Goal: Task Accomplishment & Management: Manage account settings

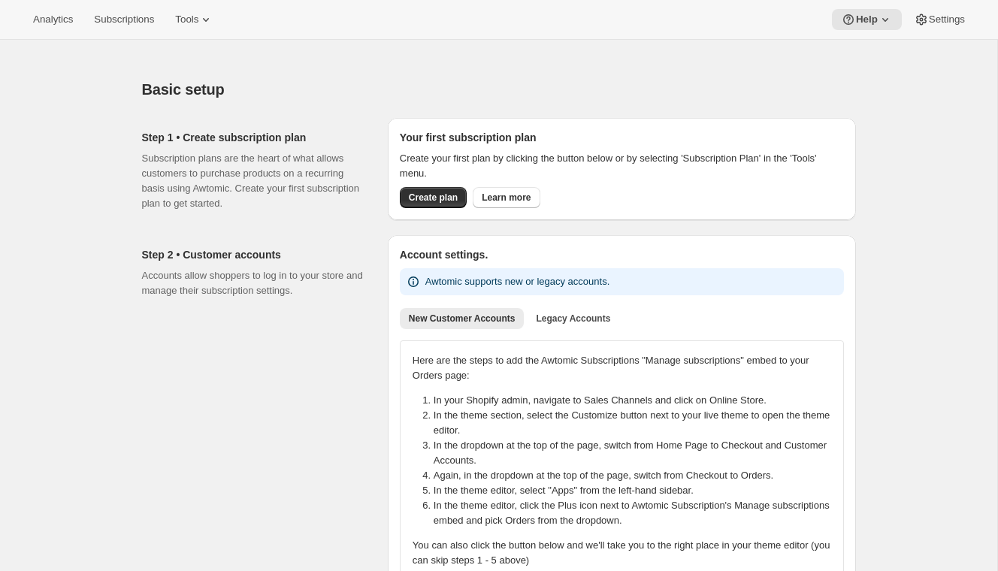
scroll to position [1093, 0]
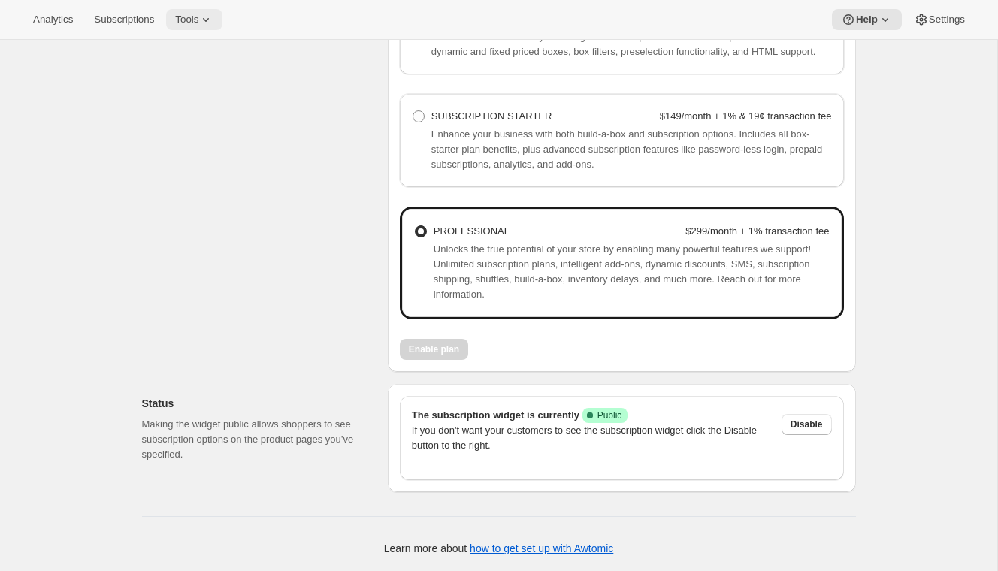
click at [198, 9] on button "Tools" at bounding box center [194, 19] width 56 height 21
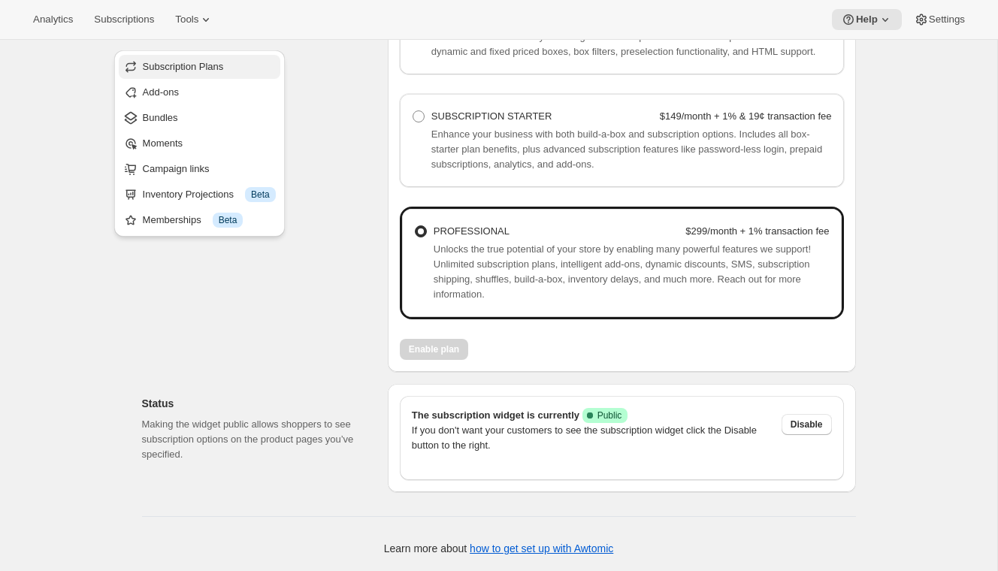
click at [214, 55] on button "Subscription Plans" at bounding box center [200, 67] width 162 height 24
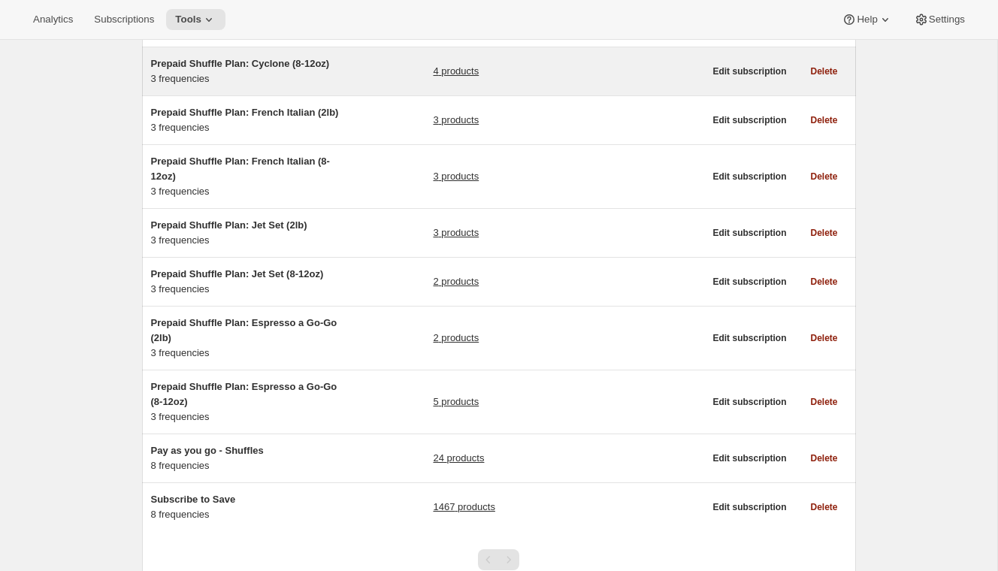
scroll to position [316, 0]
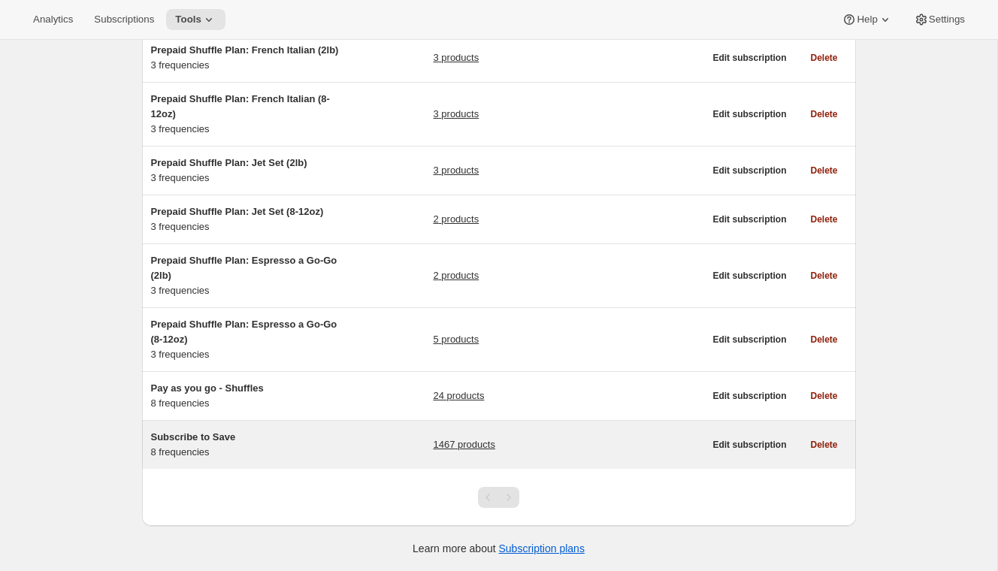
click at [210, 436] on span "Subscribe to Save" at bounding box center [193, 436] width 85 height 11
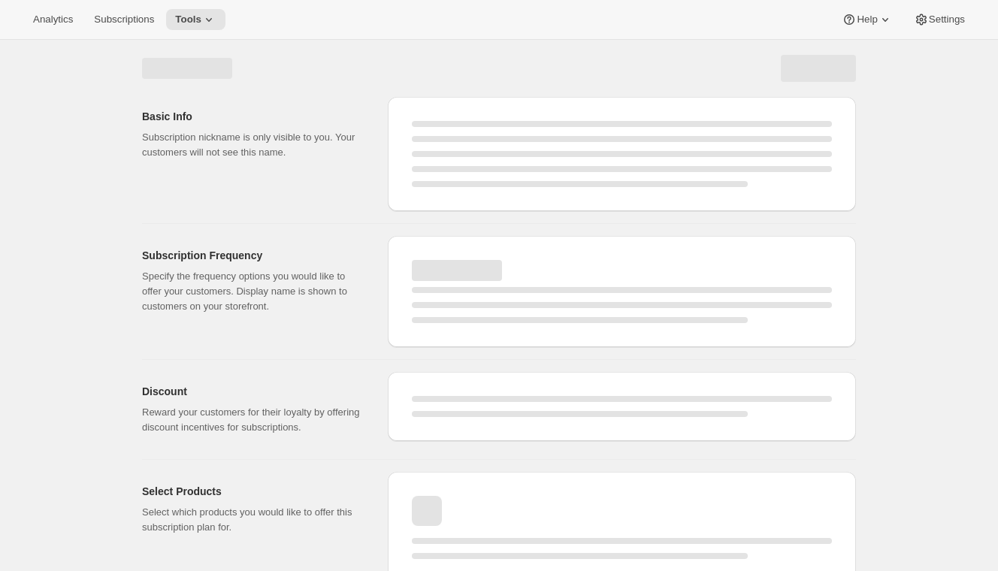
select select "WEEK"
select select "MONTH"
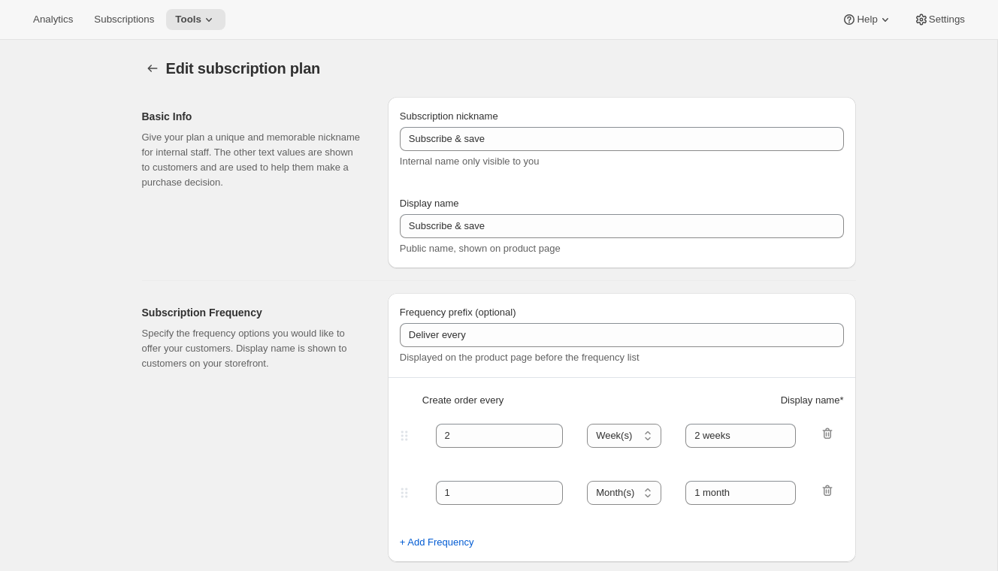
type input "Subscribe to Save"
type input "1"
type input "1 week"
type input "2"
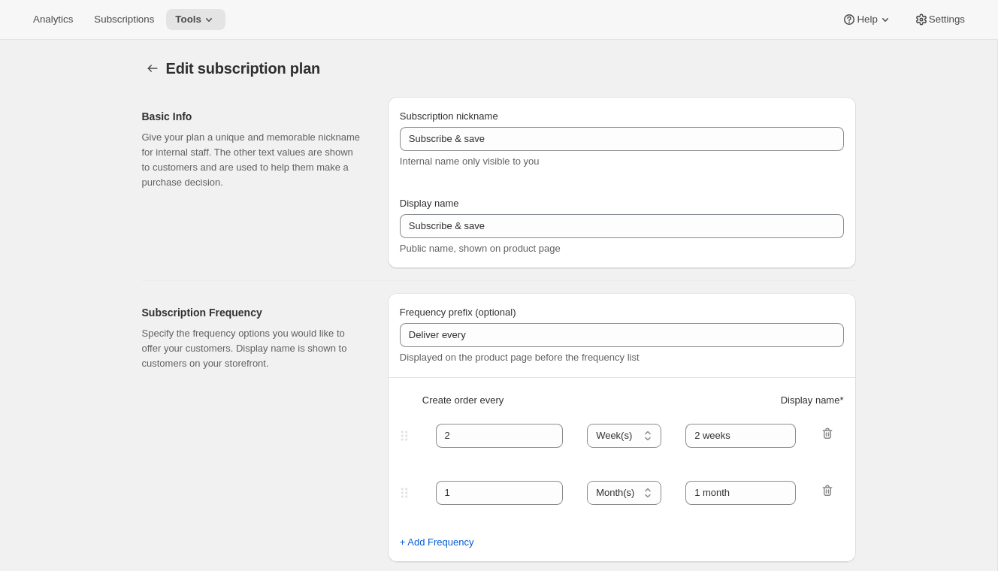
select select "WEEK"
type input "2 weeks"
type input "5"
select select "WEEK"
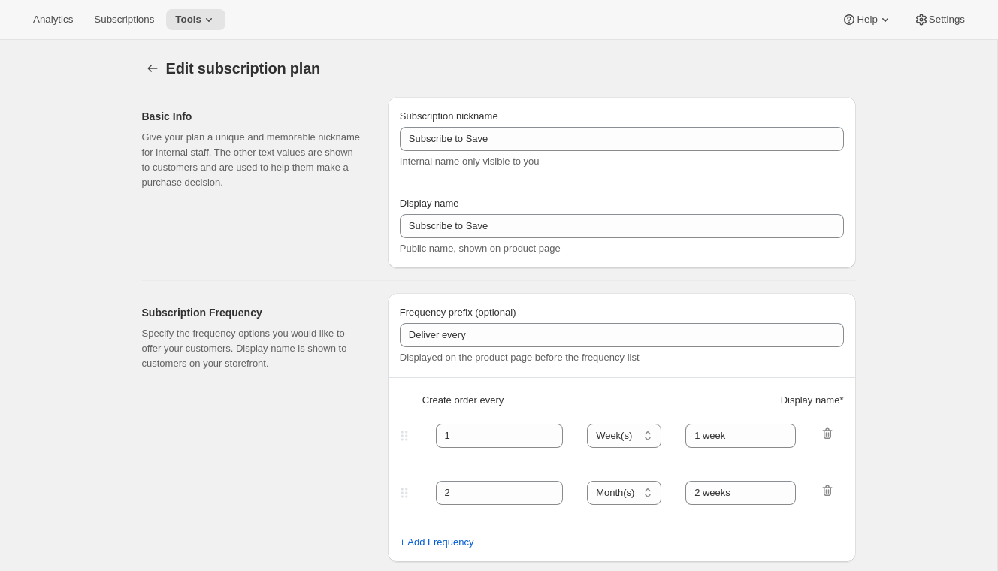
select select "WEEK"
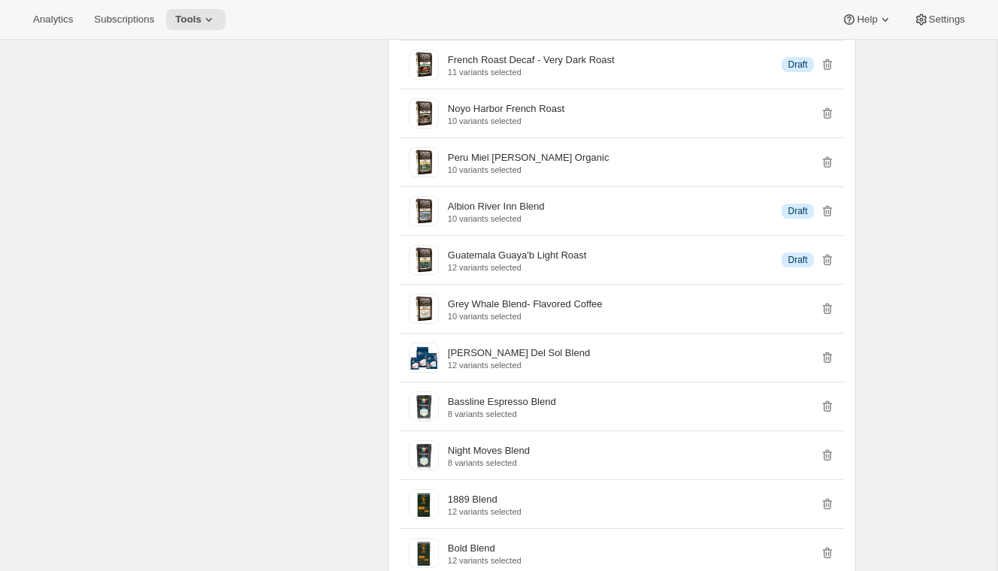
scroll to position [3275, 0]
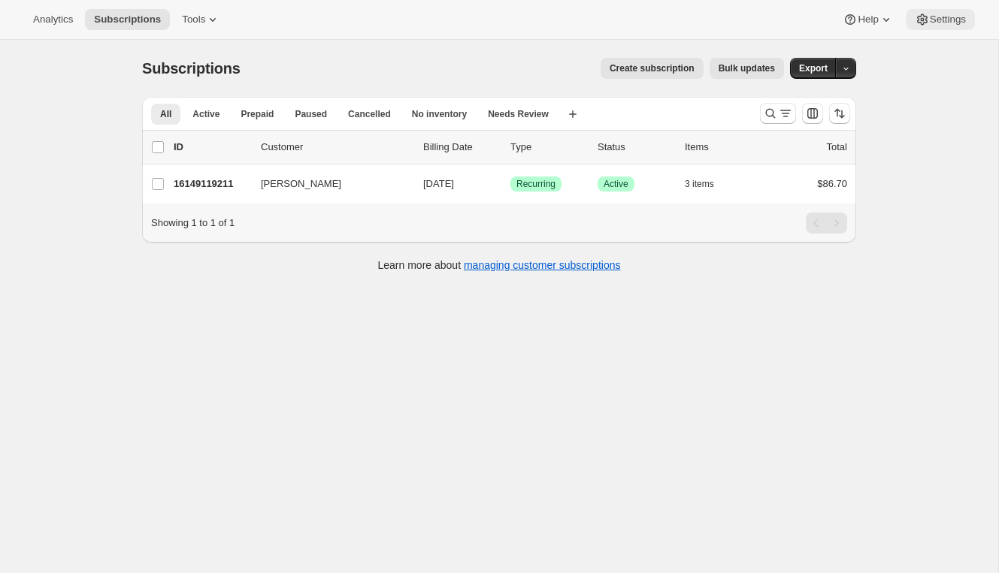
click at [933, 14] on span "Settings" at bounding box center [948, 20] width 36 height 12
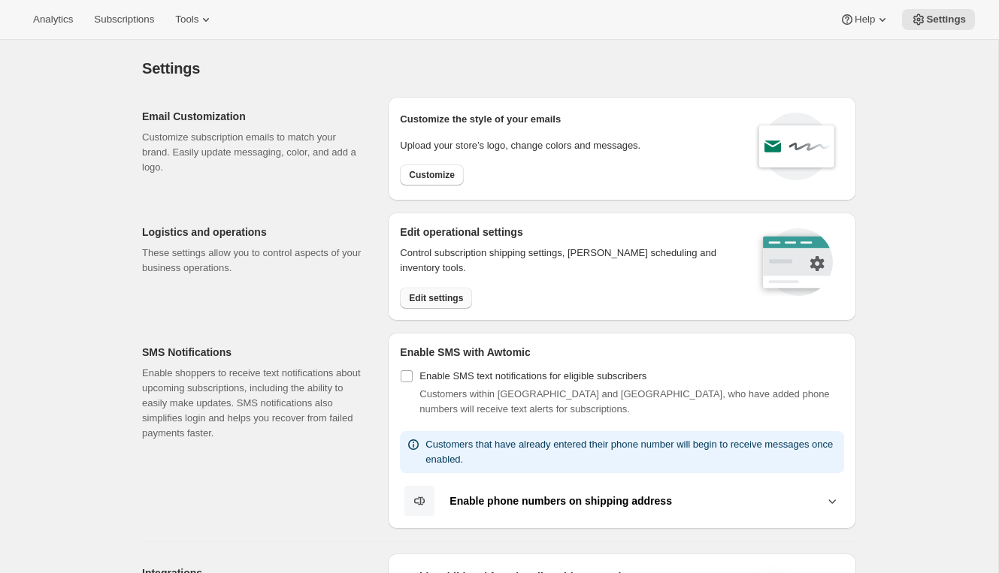
click at [443, 299] on span "Edit settings" at bounding box center [436, 298] width 54 height 12
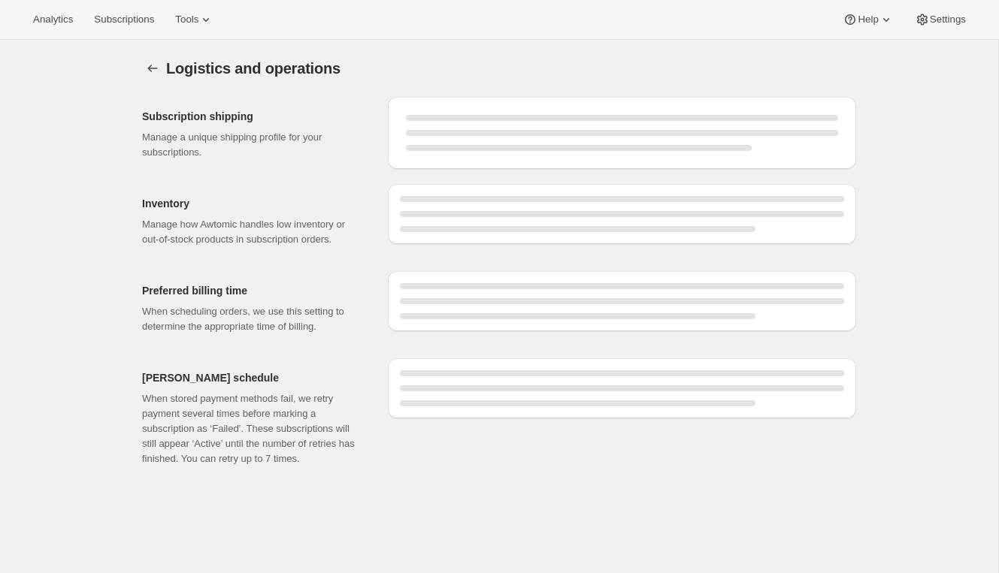
select select "DAY"
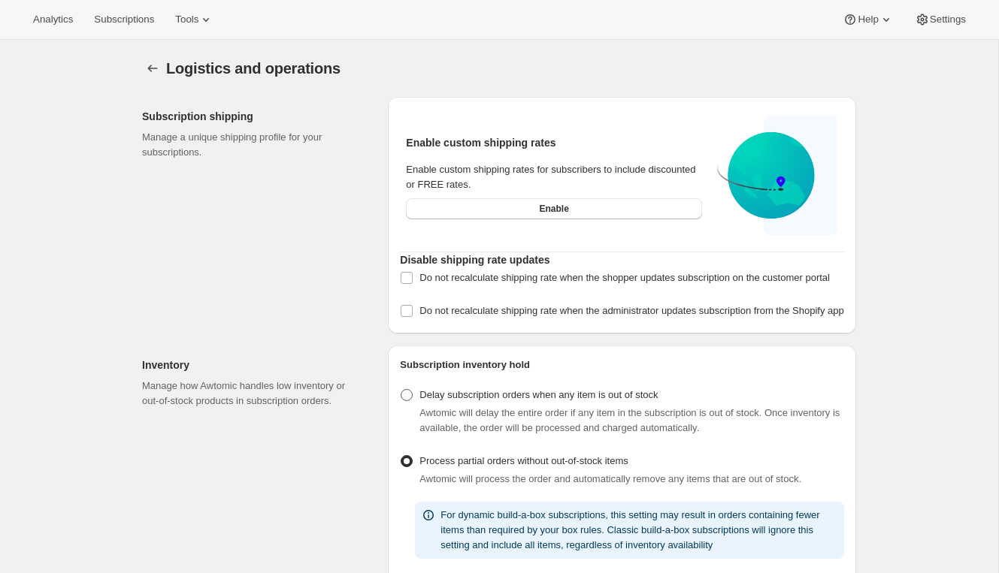
click at [461, 401] on span "Delay subscription orders when any item is out of stock" at bounding box center [538, 394] width 238 height 11
click at [401, 390] on input "Delay subscription orders when any item is out of stock" at bounding box center [401, 389] width 1 height 1
radio input "true"
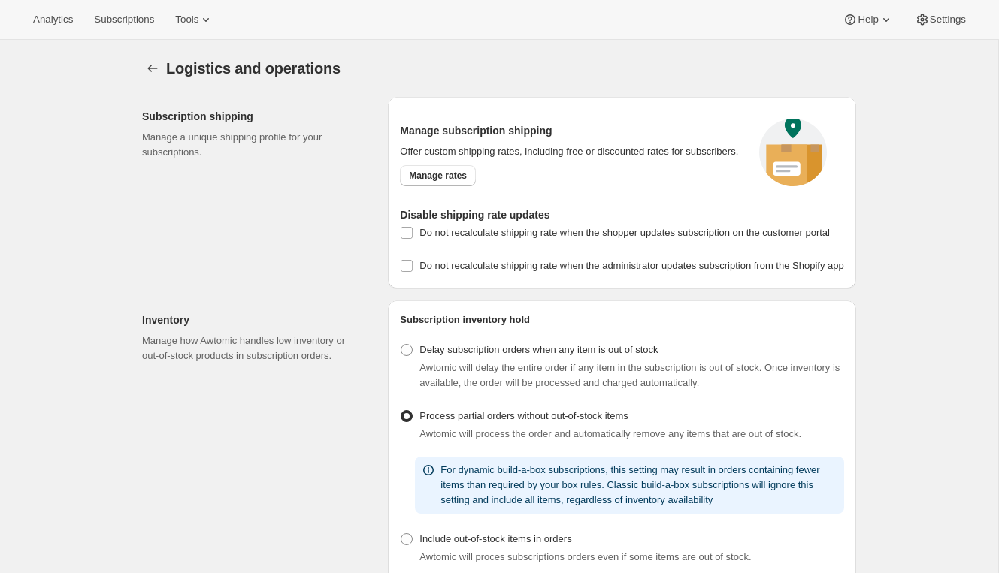
select select "DAY"
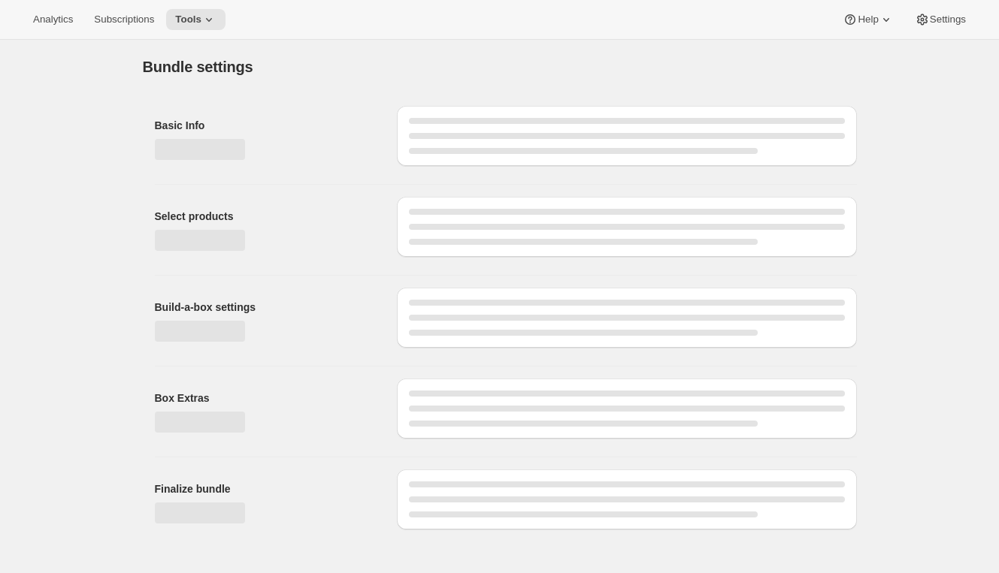
type input "2026 Brewmaster's Collective Annual Membership (TESTING)"
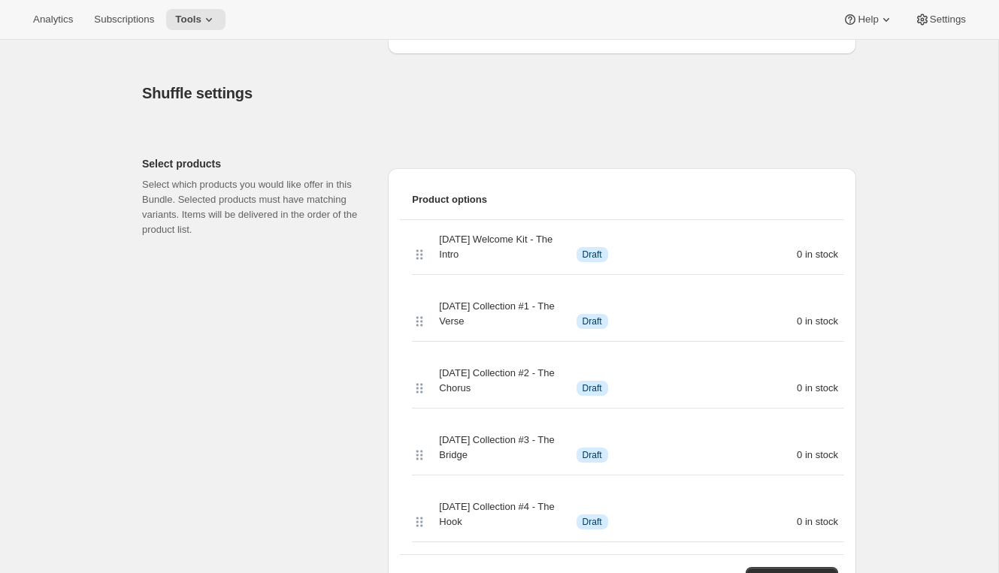
scroll to position [173, 0]
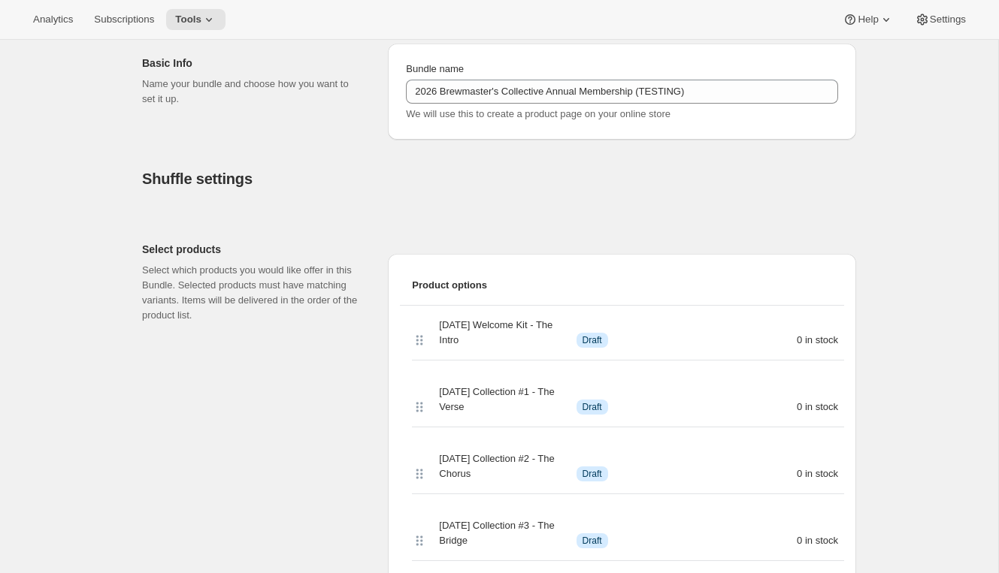
drag, startPoint x: 488, startPoint y: 346, endPoint x: 423, endPoint y: 337, distance: 65.4
click at [423, 337] on div "2026 BC Welcome Kit - The Intro Info Draft 0 in stock" at bounding box center [628, 333] width 432 height 55
copy span "2026 BC Welcome Kit - The Intro"
click at [132, 27] on button "Subscriptions" at bounding box center [124, 19] width 78 height 21
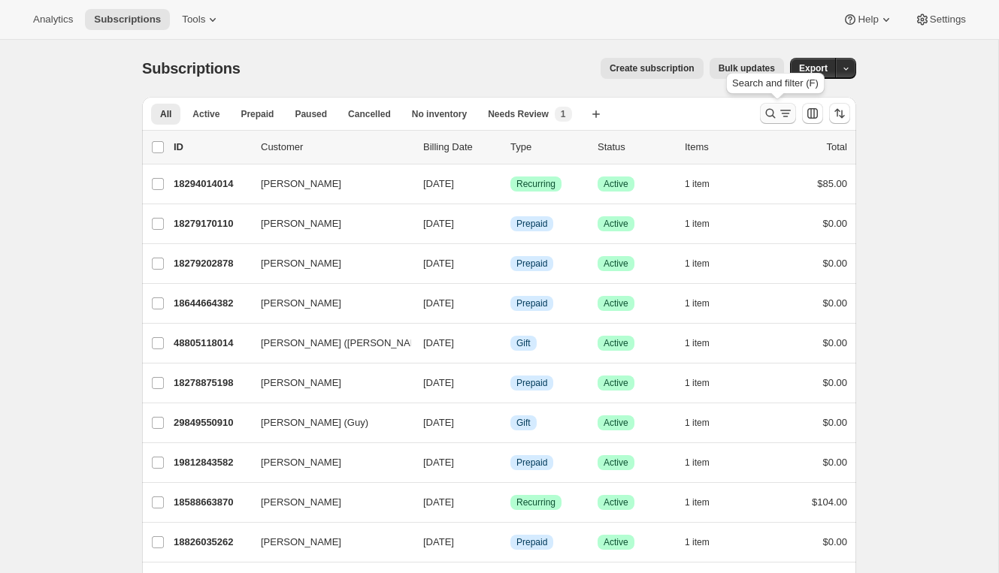
click at [771, 113] on icon "Search and filter results" at bounding box center [770, 113] width 15 height 15
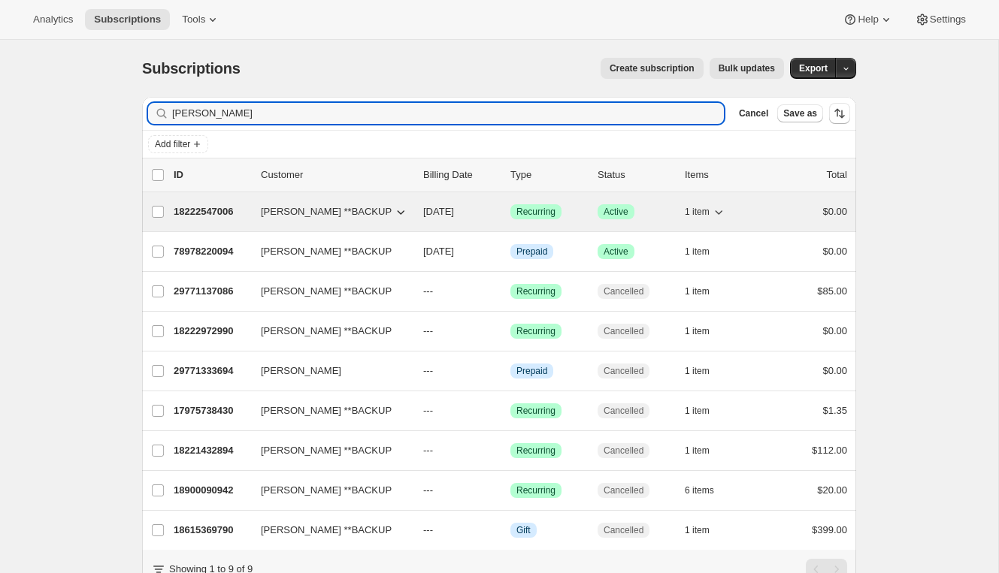
type input "micaela"
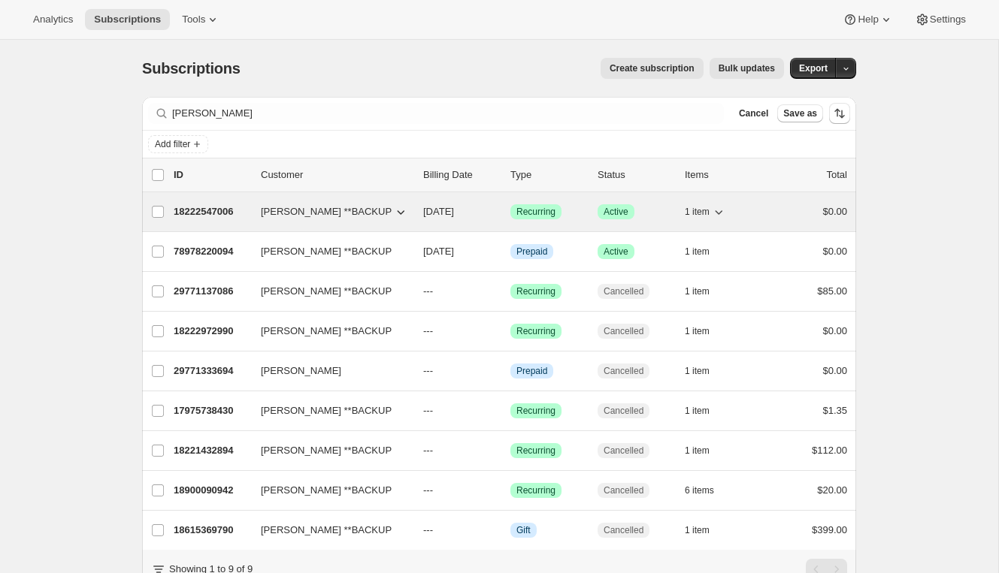
click at [228, 210] on p "18222547006" at bounding box center [211, 211] width 75 height 15
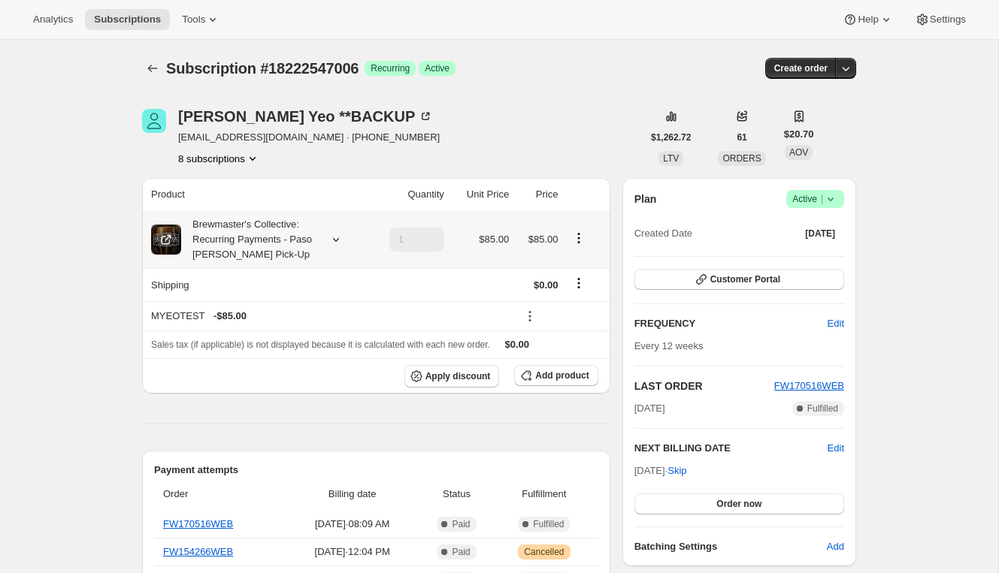
click at [332, 234] on icon at bounding box center [335, 239] width 15 height 15
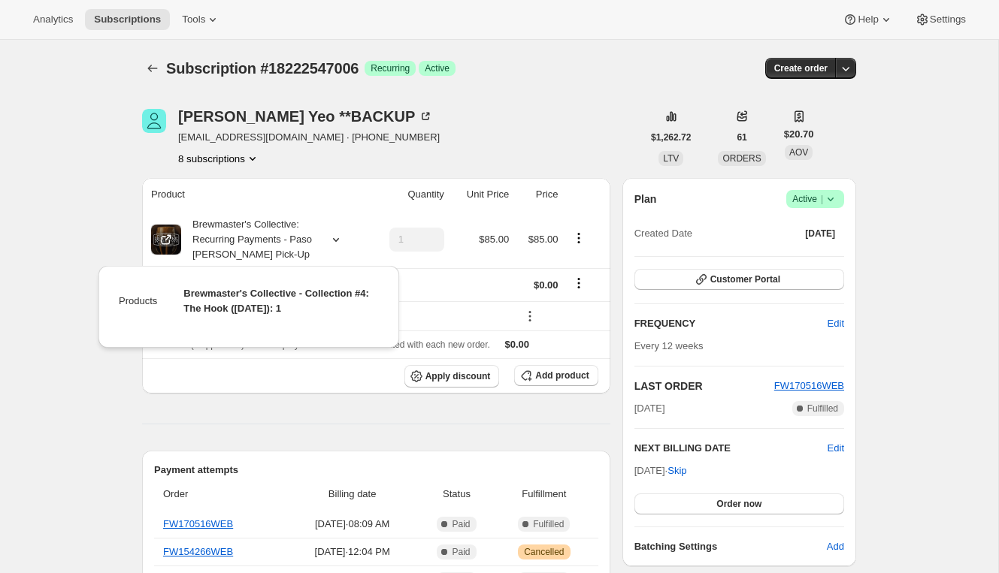
click at [389, 165] on div "Micaela Yeo **BACKUP myeo@firestonebeer.com · +17146081729 8 subscriptions" at bounding box center [392, 137] width 500 height 57
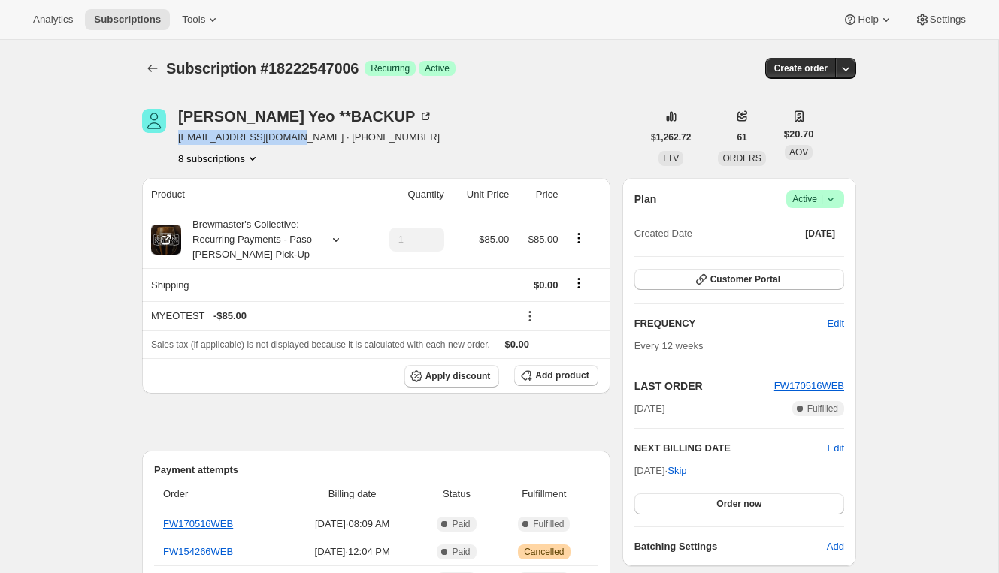
drag, startPoint x: 295, startPoint y: 139, endPoint x: 174, endPoint y: 137, distance: 121.0
click at [174, 137] on div "Micaela Yeo **BACKUP myeo@firestonebeer.com · +17146081729 8 subscriptions" at bounding box center [392, 137] width 500 height 57
copy span "myeo@firestonebeer.com"
click at [146, 64] on icon "Subscriptions" at bounding box center [152, 68] width 15 height 15
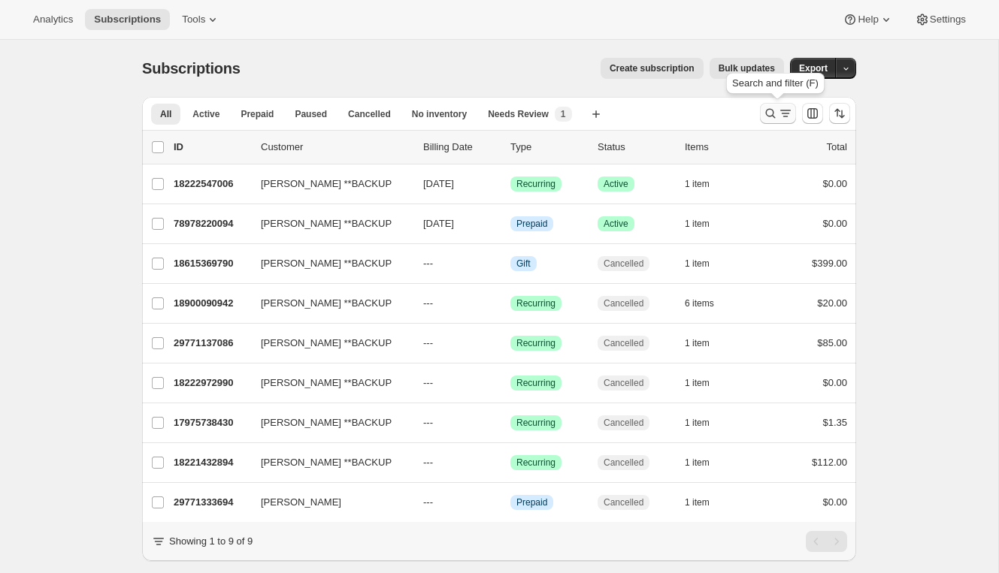
click at [785, 107] on icon "Search and filter results" at bounding box center [785, 113] width 15 height 15
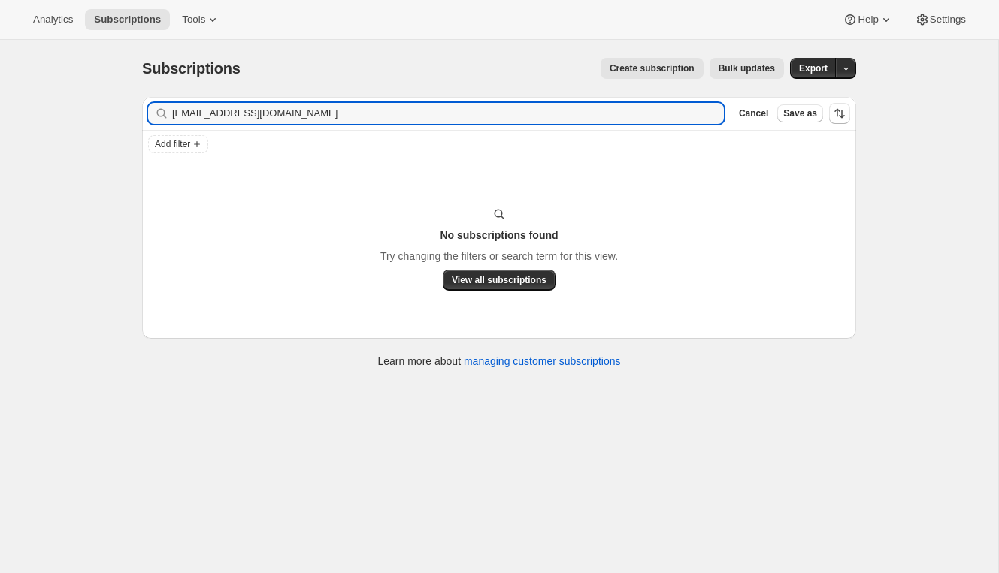
drag, startPoint x: 207, startPoint y: 115, endPoint x: 104, endPoint y: 115, distance: 102.2
click at [104, 115] on div "Subscriptions. This page is ready Subscriptions Create subscription Bulk update…" at bounding box center [499, 326] width 998 height 573
type input "myeo@firestonebeer.com"
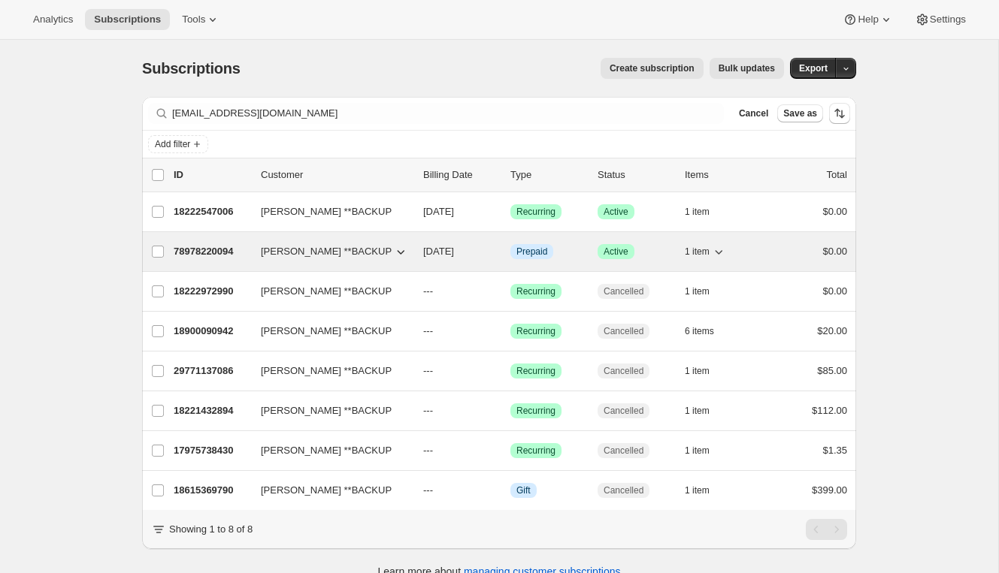
click at [234, 251] on p "78978220094" at bounding box center [211, 251] width 75 height 15
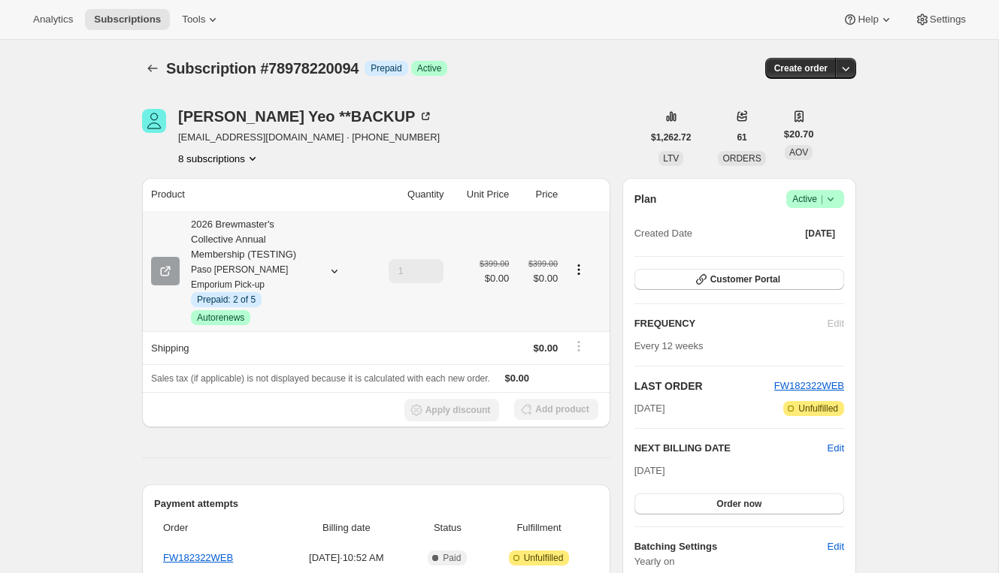
click at [333, 268] on icon at bounding box center [334, 271] width 15 height 15
click at [702, 283] on icon "button" at bounding box center [701, 279] width 15 height 15
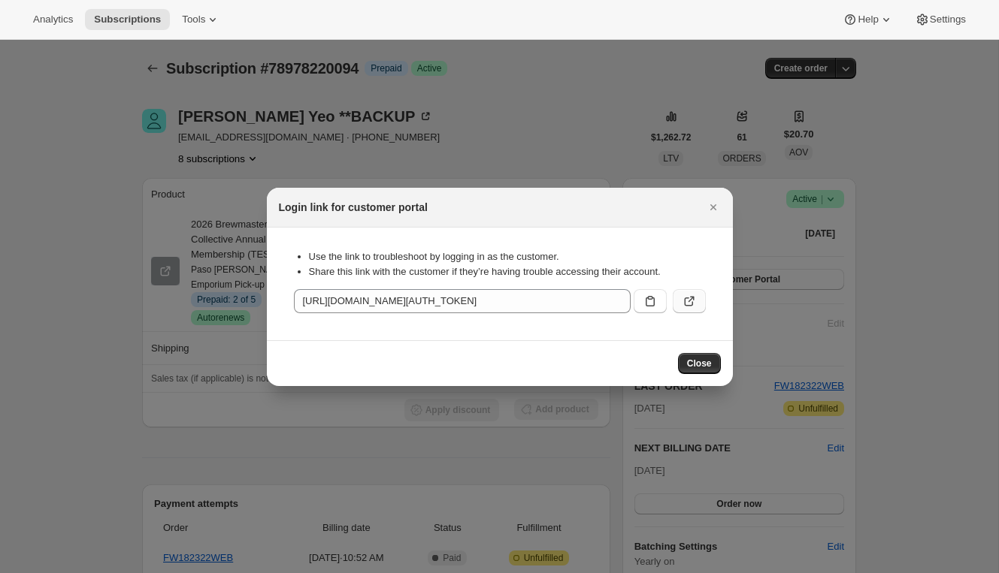
click at [693, 301] on icon ":rm1:" at bounding box center [689, 301] width 15 height 15
click at [709, 203] on icon "Close" at bounding box center [713, 207] width 15 height 15
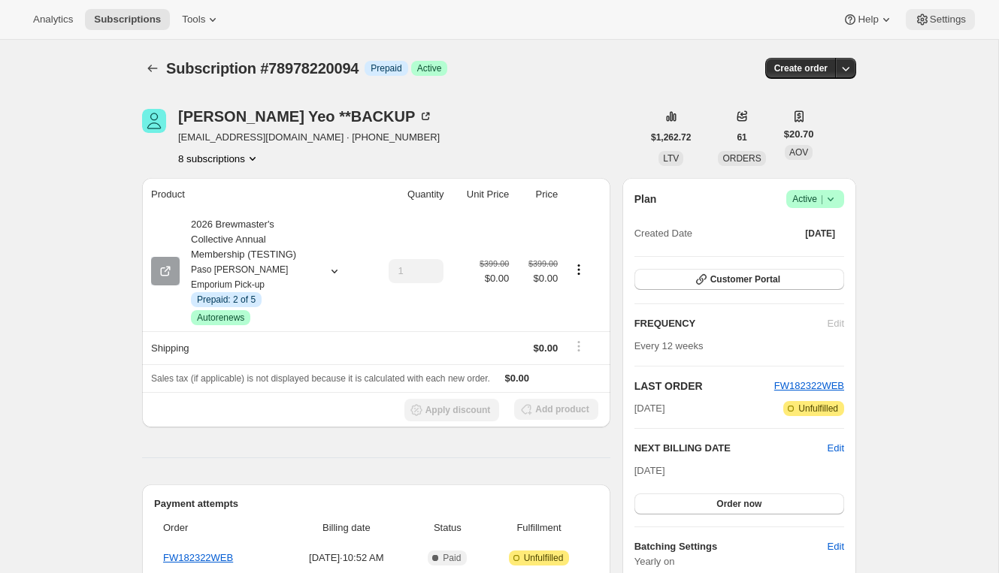
click at [942, 14] on span "Settings" at bounding box center [948, 20] width 36 height 12
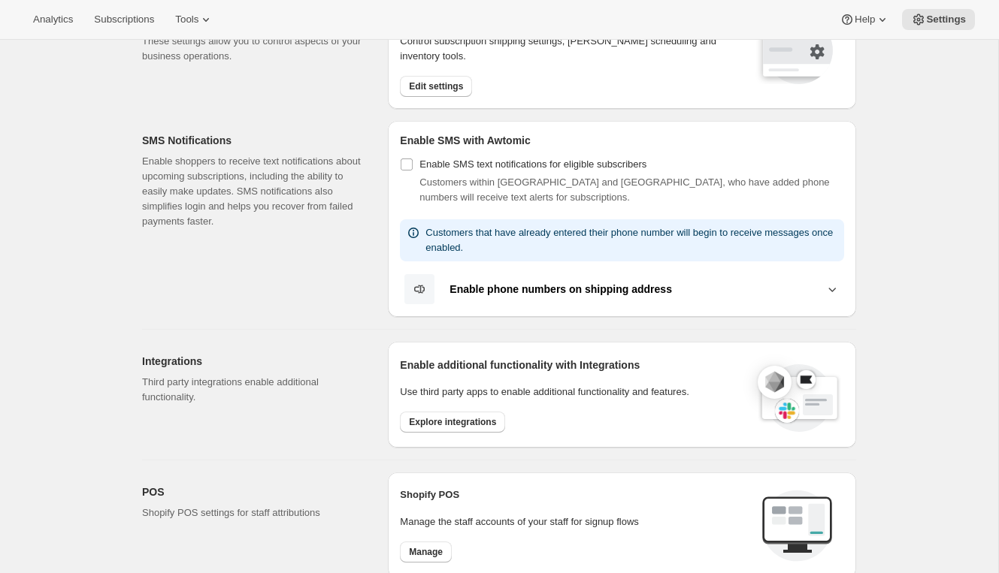
scroll to position [545, 0]
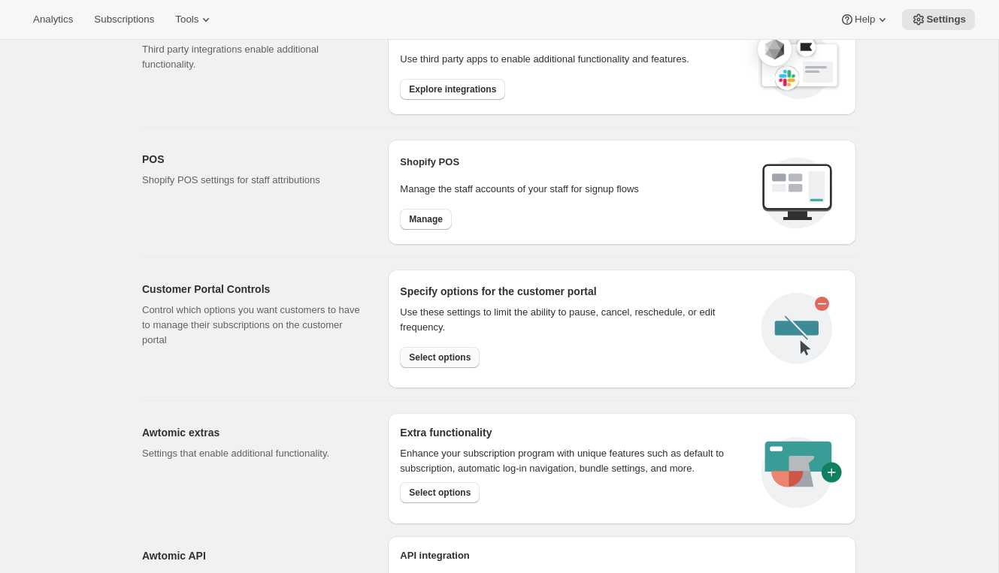
click at [427, 352] on span "Select options" at bounding box center [440, 358] width 62 height 12
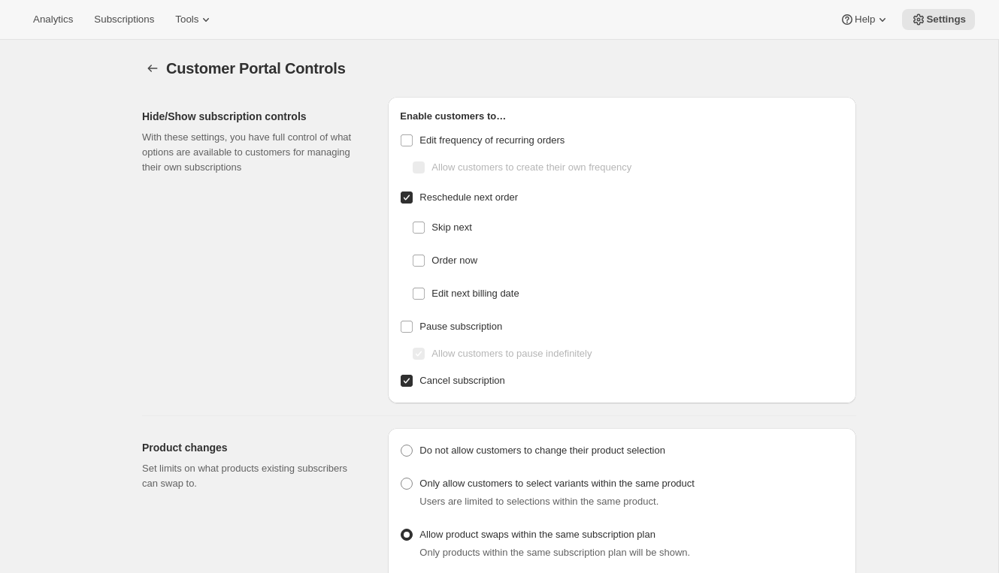
checkbox input "false"
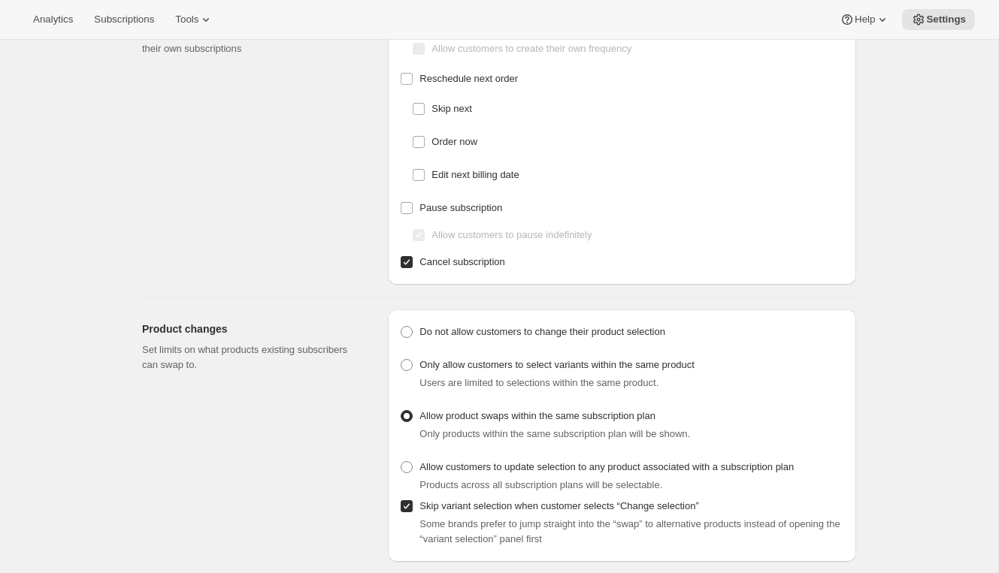
scroll to position [133, 0]
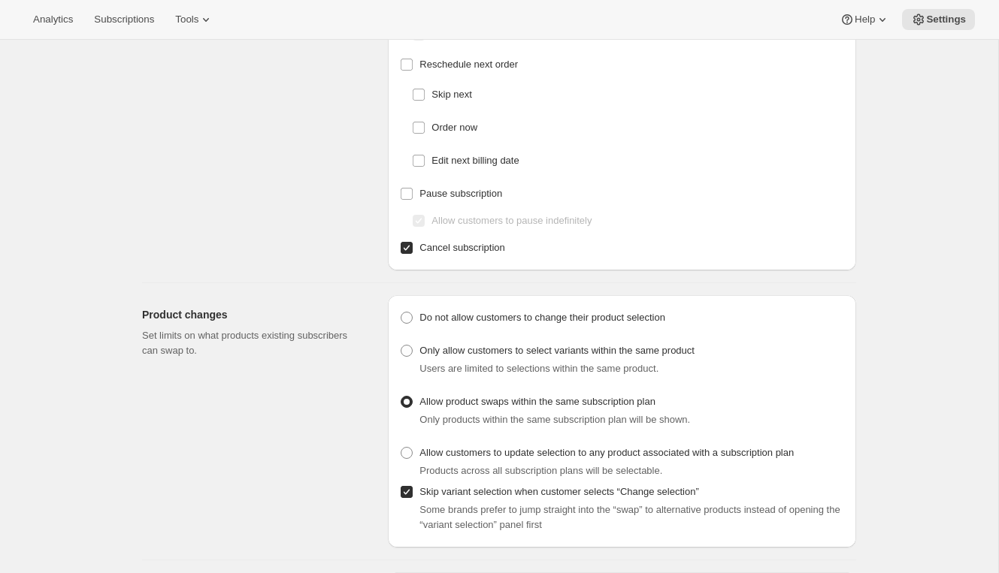
click at [461, 361] on div "Users are limited to selections within the same product." at bounding box center [631, 368] width 425 height 15
click at [467, 349] on span "Only allow customers to select variants within the same product" at bounding box center [556, 350] width 275 height 11
click at [401, 346] on input "Only allow customers to select variants within the same product" at bounding box center [401, 345] width 1 height 1
radio input "true"
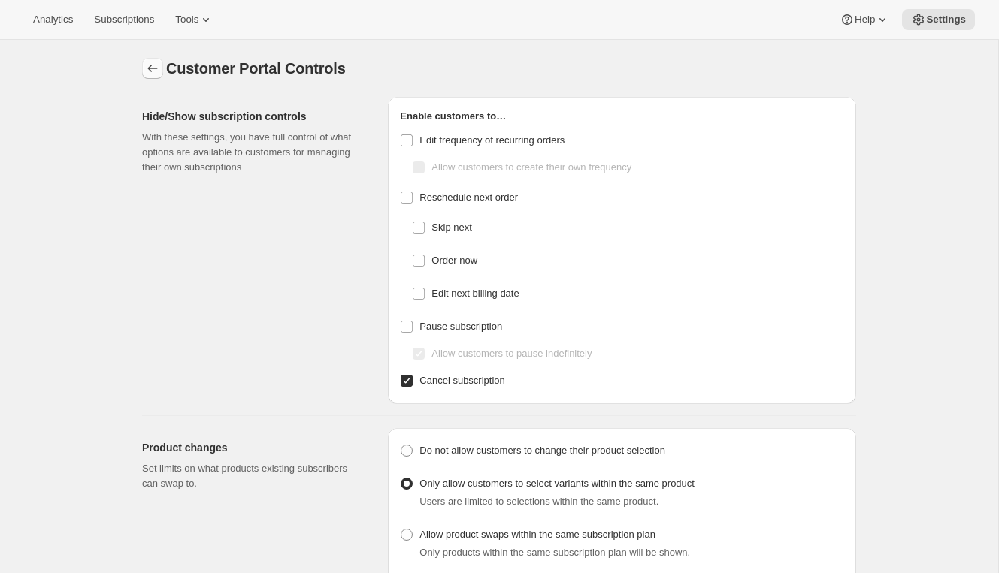
click at [144, 63] on button "Settings" at bounding box center [152, 68] width 21 height 21
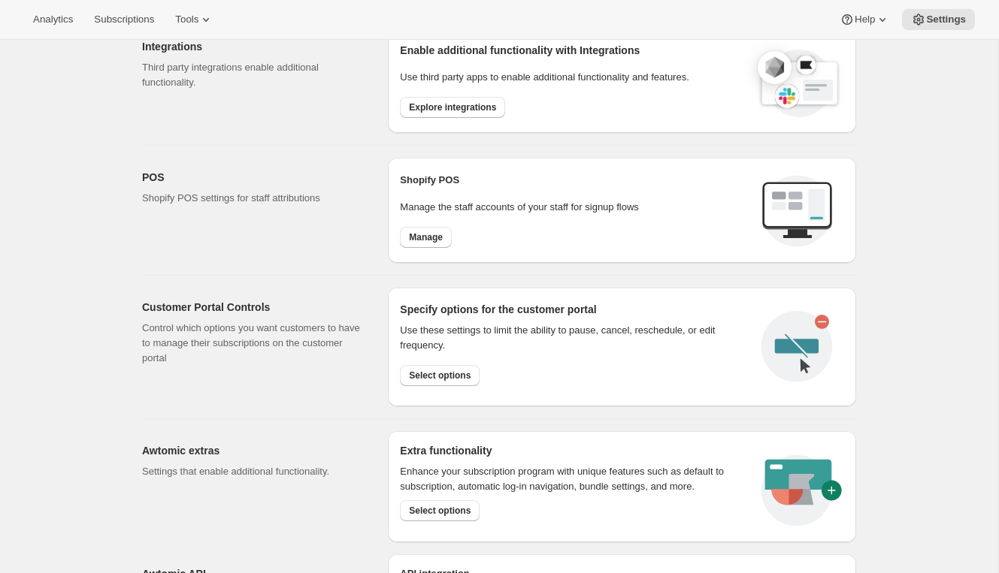
scroll to position [659, 0]
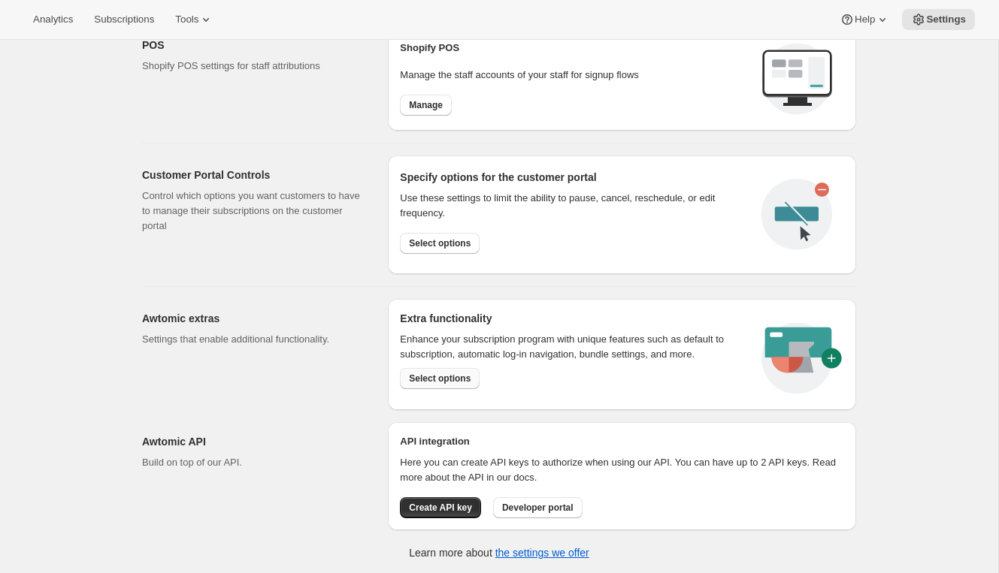
click at [412, 379] on span "Select options" at bounding box center [440, 379] width 62 height 12
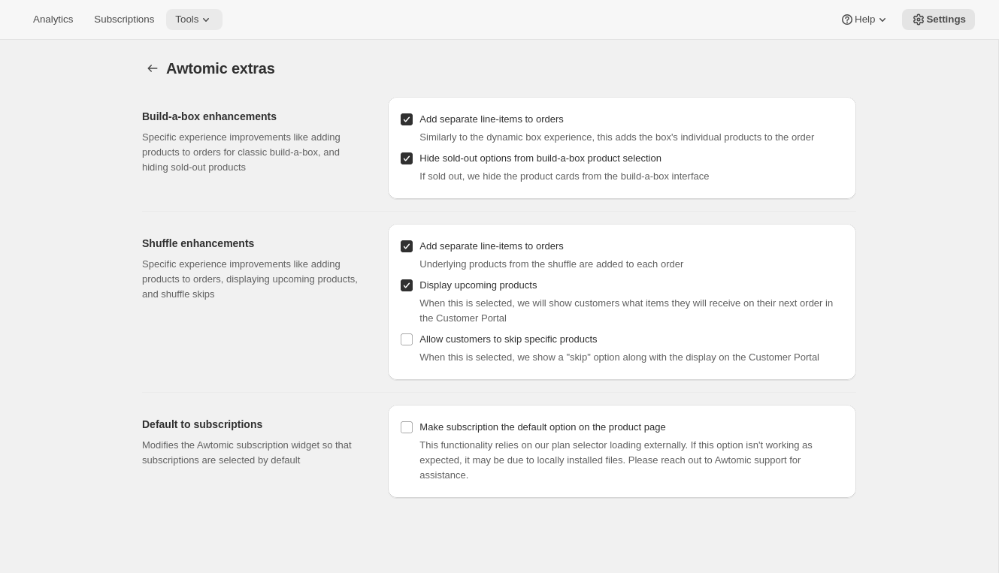
click at [198, 20] on span "Tools" at bounding box center [186, 20] width 23 height 12
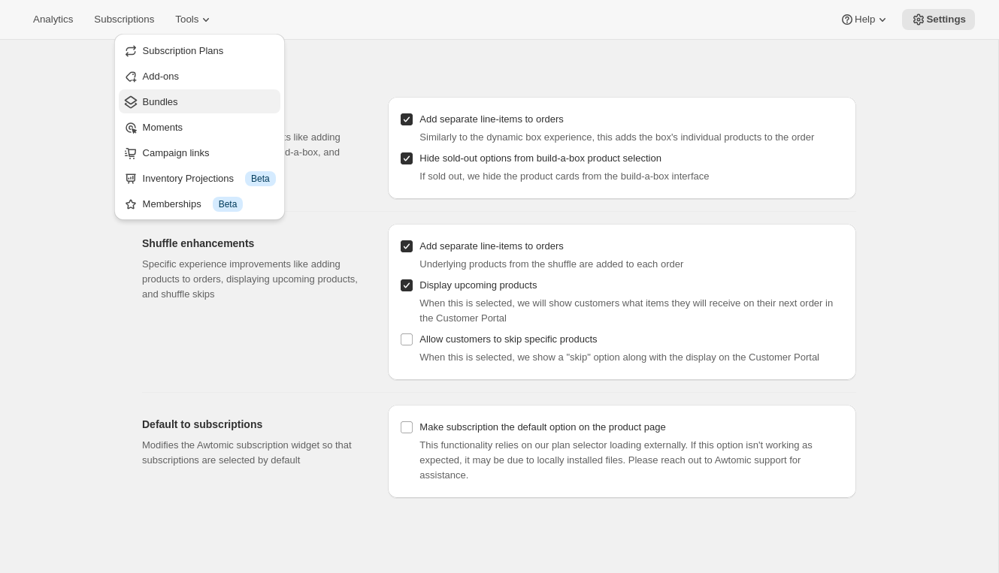
click at [186, 105] on span "Bundles" at bounding box center [209, 102] width 133 height 15
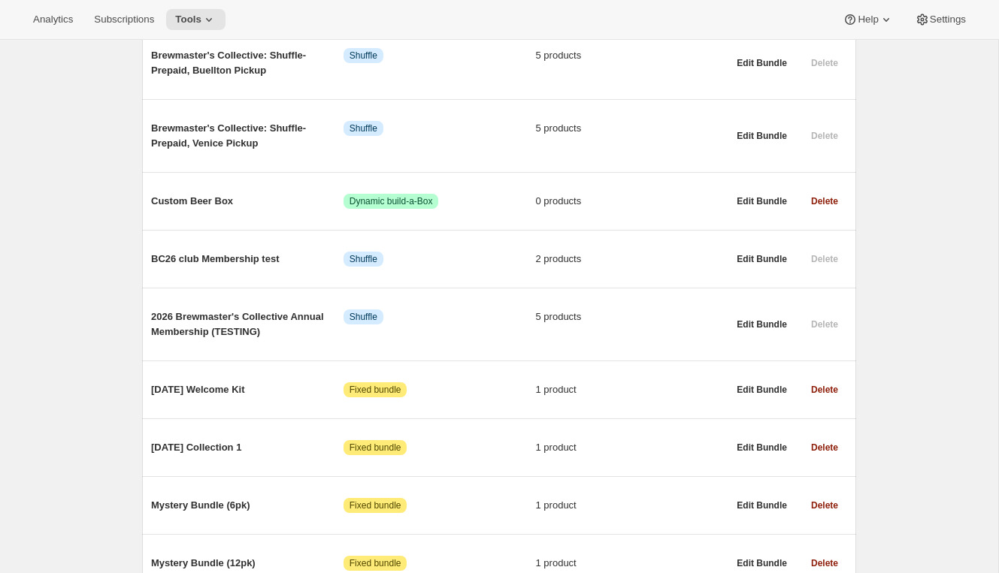
scroll to position [863, 0]
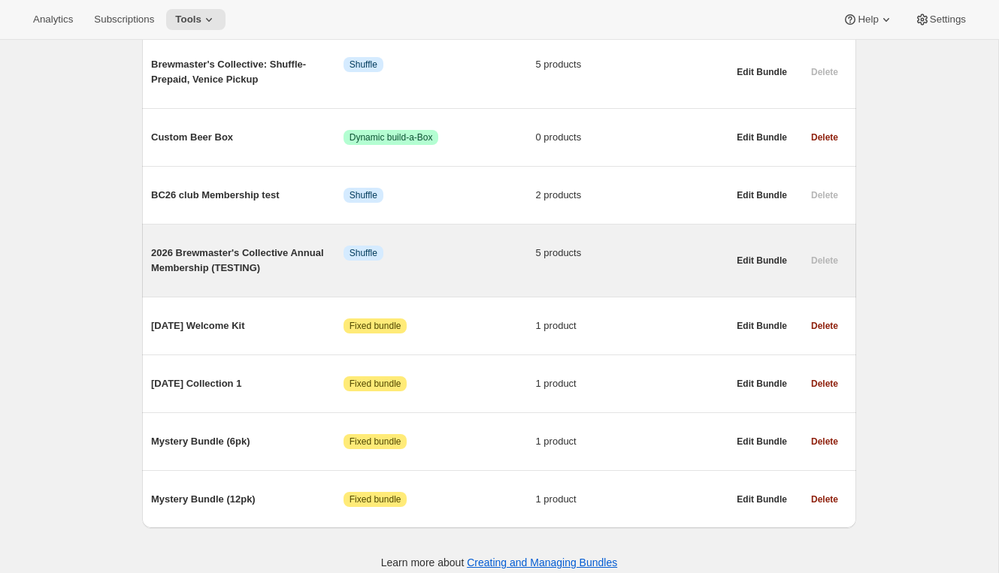
click at [231, 249] on span "2026 Brewmaster's Collective Annual Membership (TESTING)" at bounding box center [247, 261] width 192 height 30
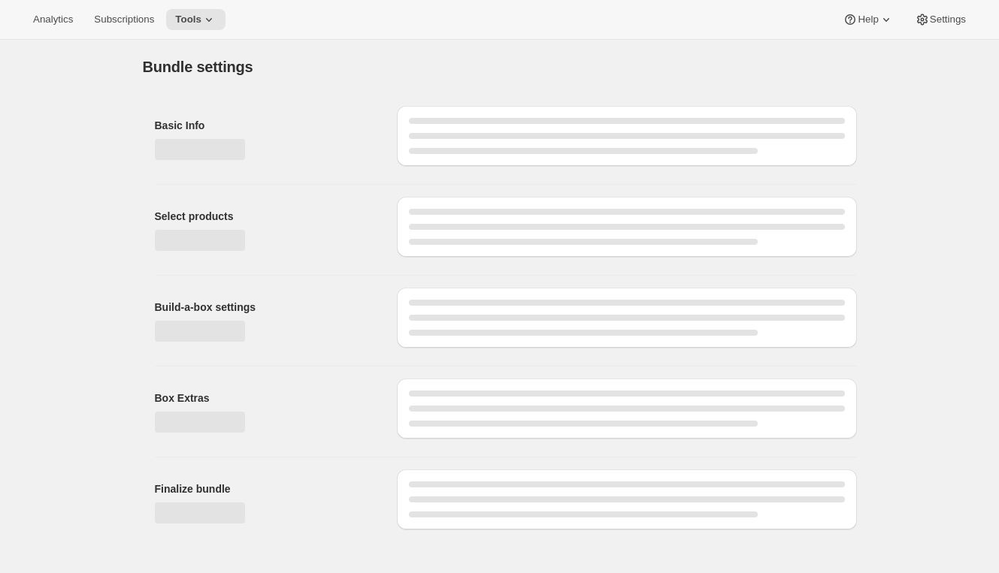
type input "2026 Brewmaster's Collective Annual Membership (TESTING)"
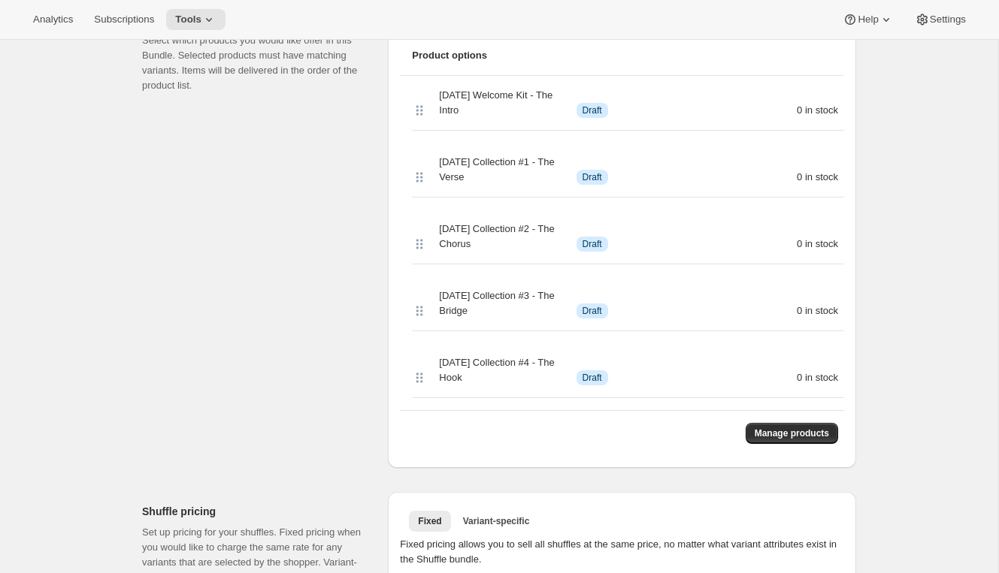
scroll to position [557, 0]
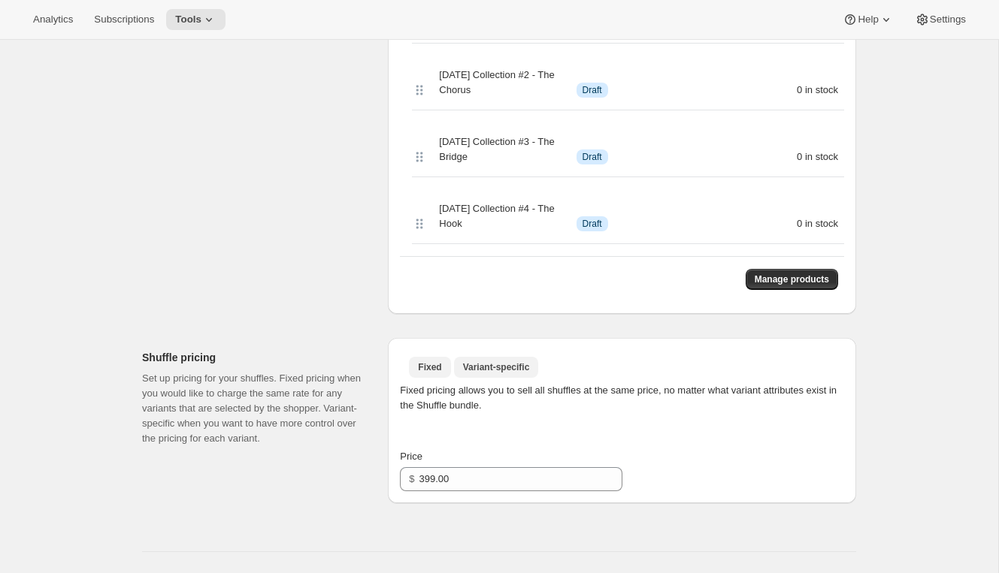
click at [495, 364] on span "Variant-specific" at bounding box center [496, 367] width 67 height 12
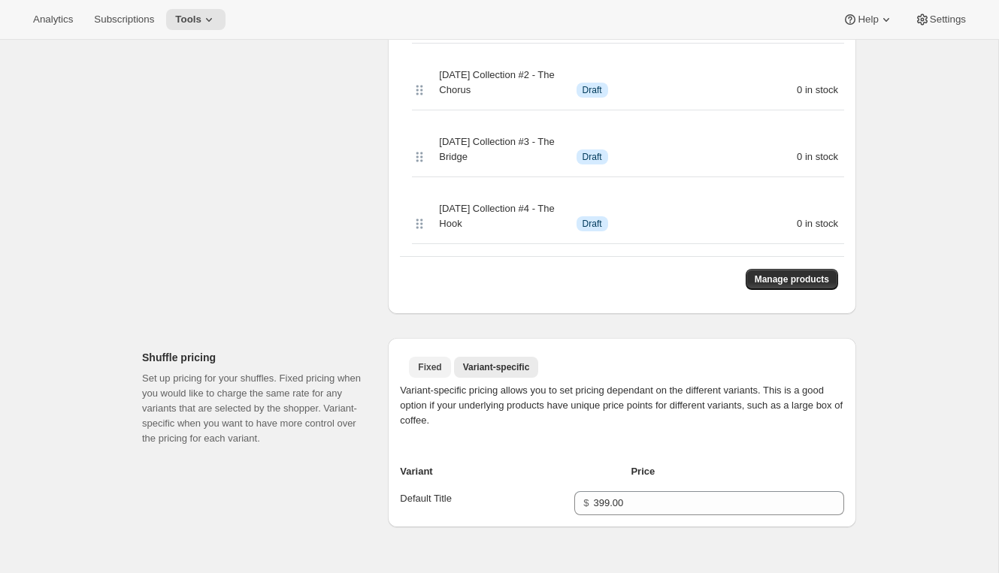
click at [436, 373] on span "Fixed" at bounding box center [429, 367] width 23 height 12
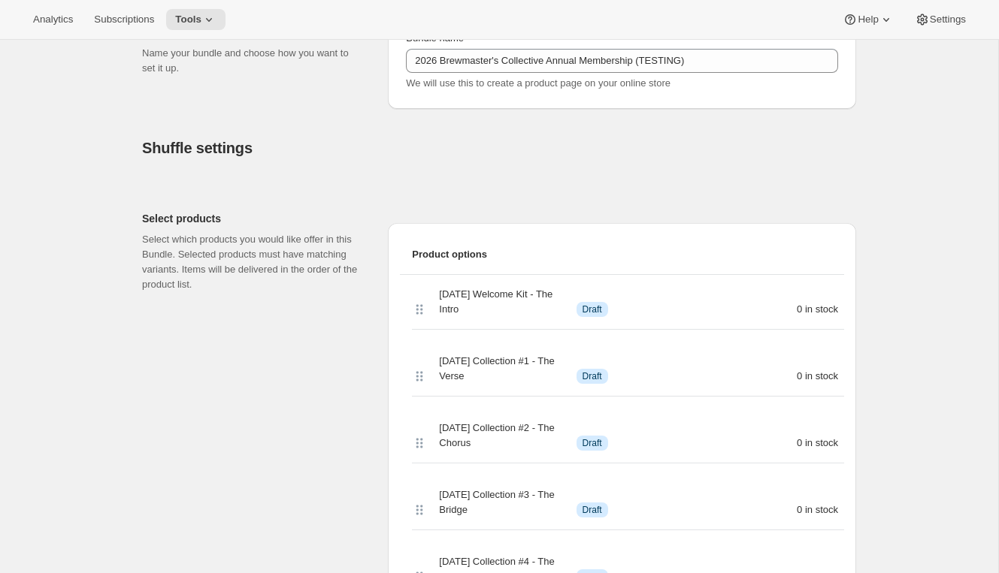
scroll to position [341, 0]
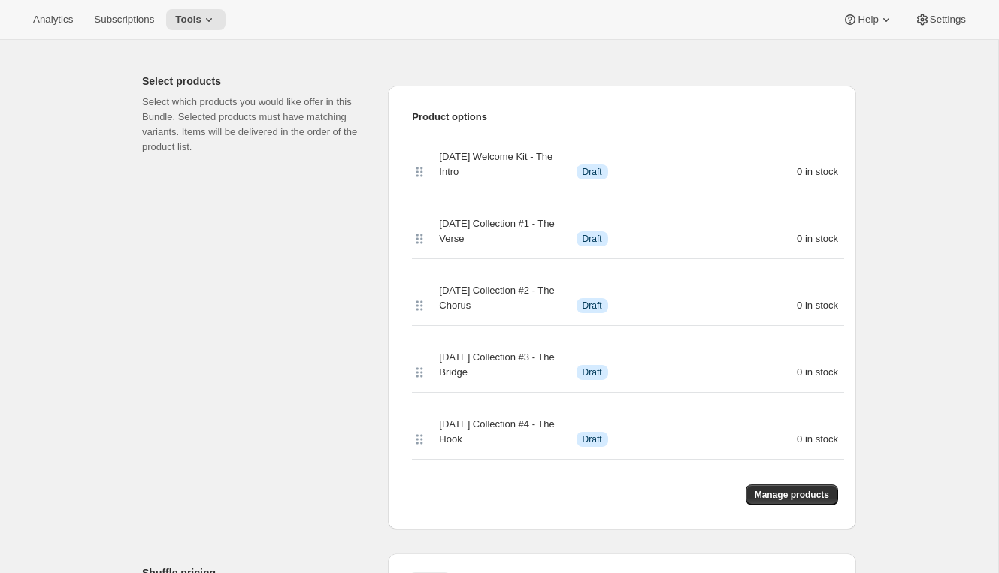
drag, startPoint x: 488, startPoint y: 243, endPoint x: 422, endPoint y: 225, distance: 67.8
click at [422, 225] on div "2026 BC Collection #1 - The Verse Info Draft 0 in stock" at bounding box center [628, 231] width 432 height 55
click at [218, 33] on div "Analytics Subscriptions Tools Help Settings" at bounding box center [499, 20] width 999 height 40
click at [210, 17] on icon at bounding box center [208, 19] width 15 height 15
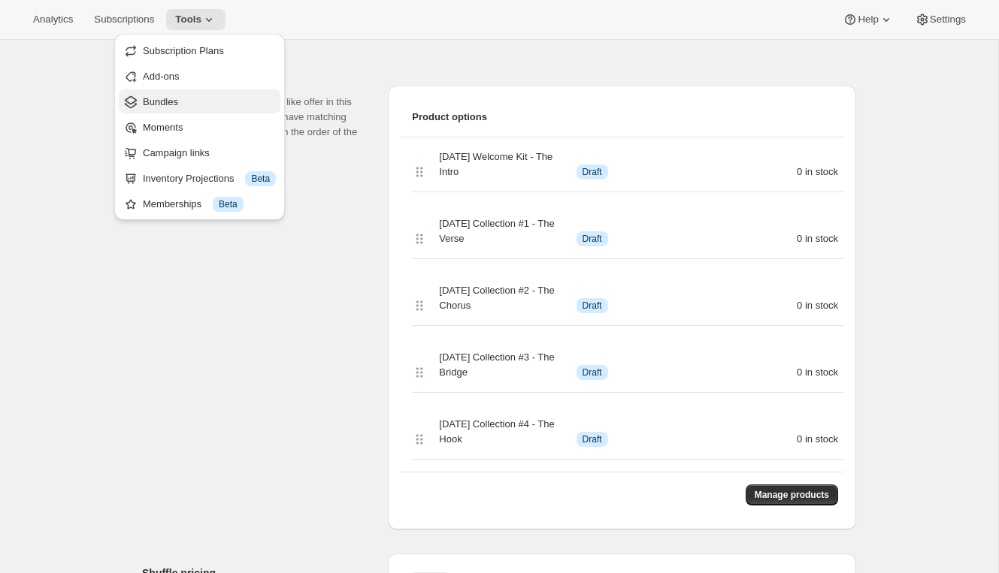
click at [192, 106] on span "Bundles" at bounding box center [209, 102] width 133 height 15
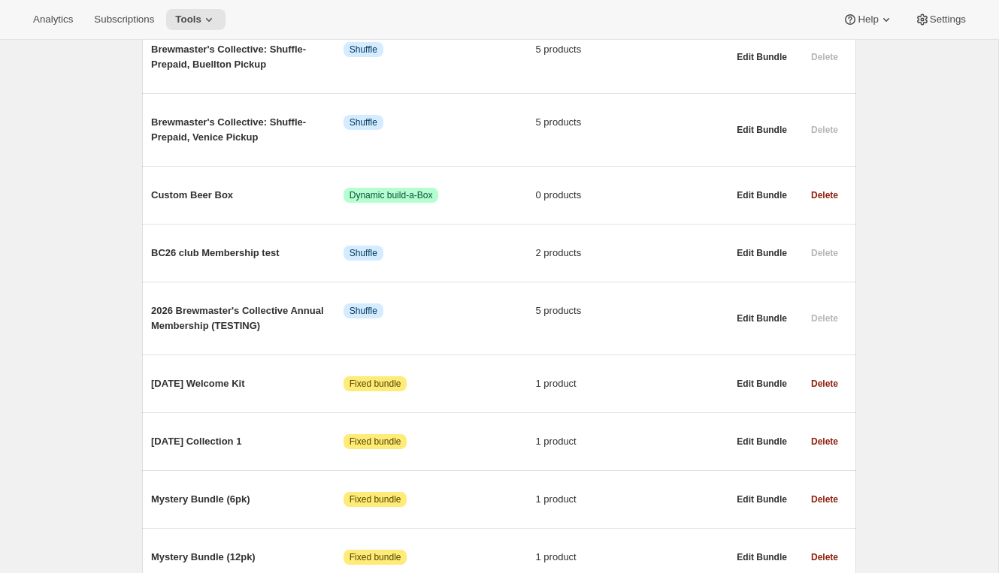
scroll to position [863, 0]
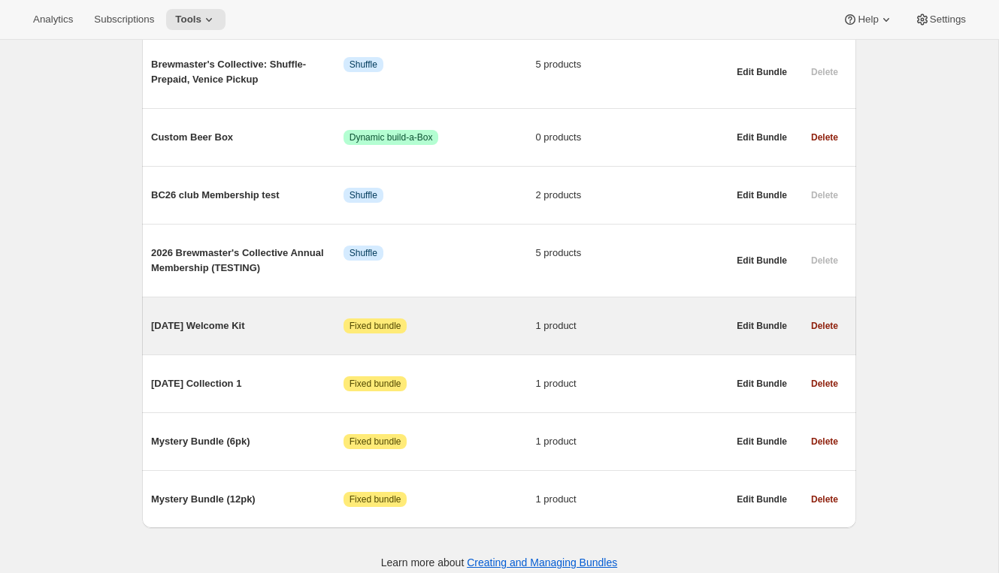
click at [275, 319] on span "[DATE] Welcome Kit" at bounding box center [247, 326] width 192 height 15
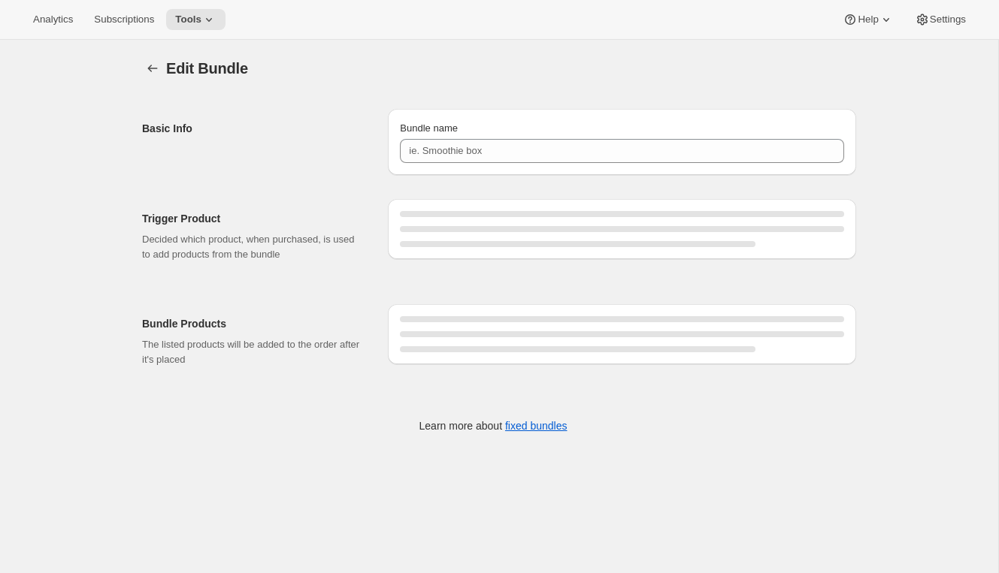
type input "[DATE] Welcome Kit"
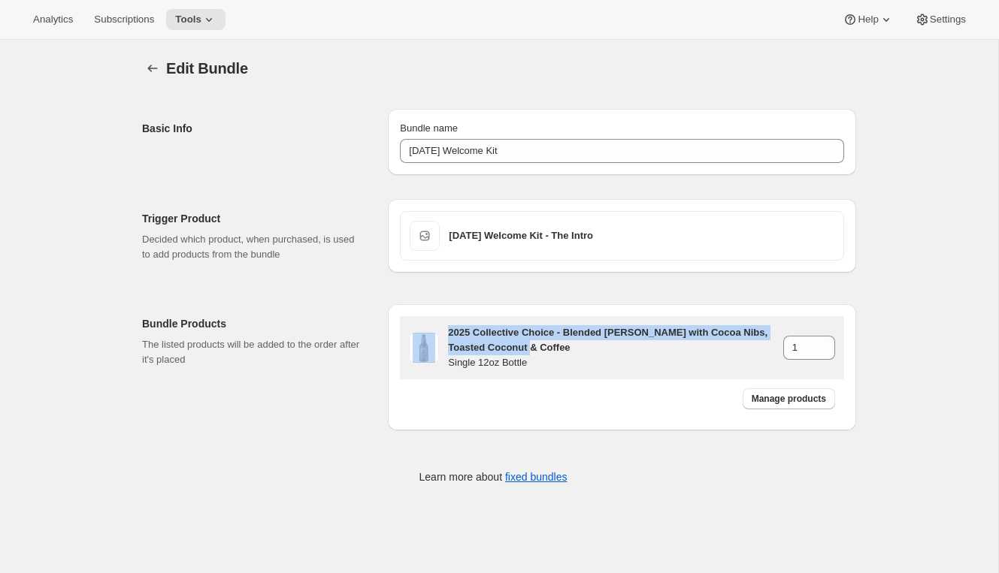
drag, startPoint x: 521, startPoint y: 348, endPoint x: 425, endPoint y: 323, distance: 99.3
click at [424, 324] on div "2025 Collective Choice - Blended Stout with Cocoa Nibs, Toasted Coconut & Coffe…" at bounding box center [622, 347] width 444 height 63
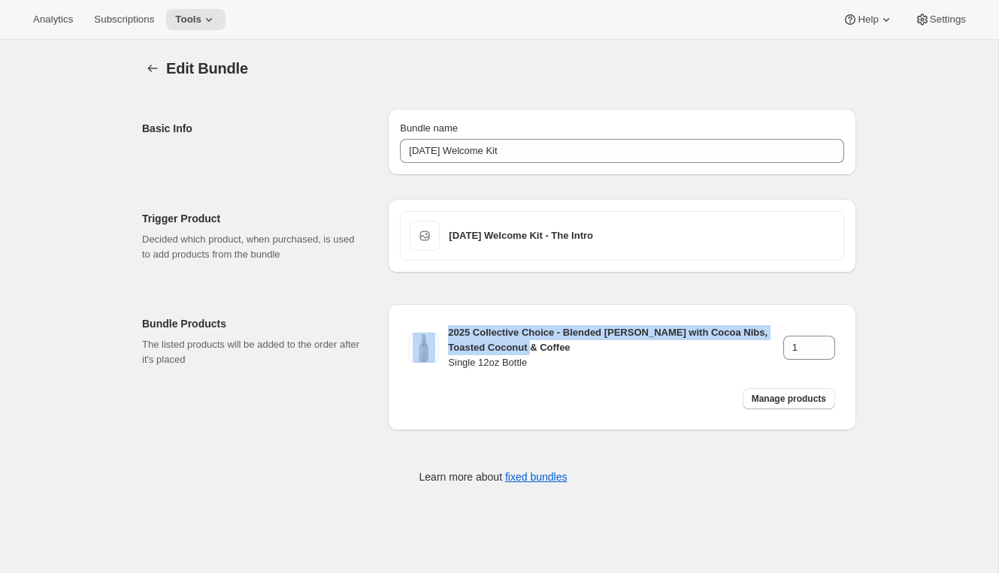
click at [383, 286] on div "Trigger Product Decided which product, when purchased, is used to add products …" at bounding box center [493, 337] width 726 height 325
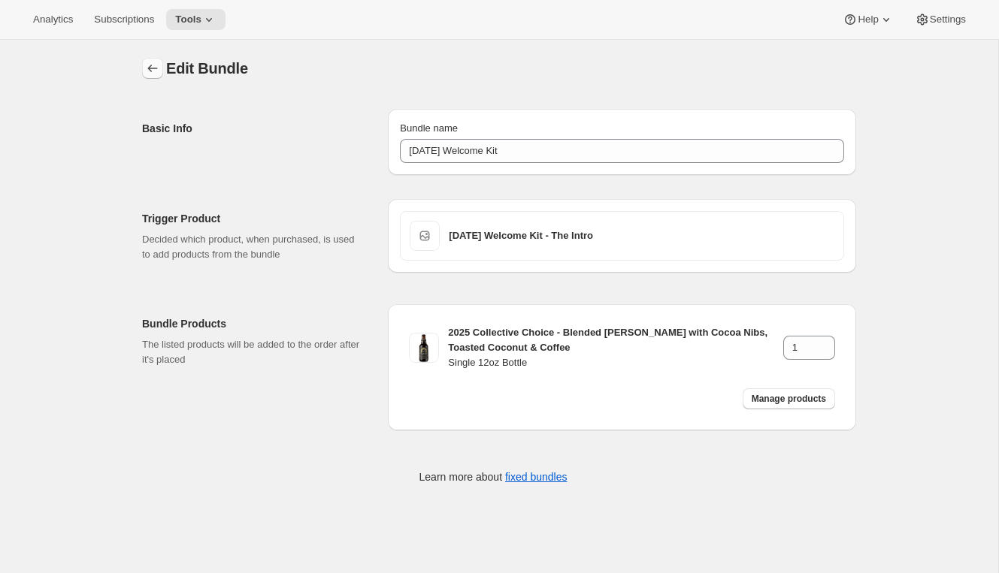
click at [147, 62] on icon "Bundles" at bounding box center [152, 68] width 15 height 15
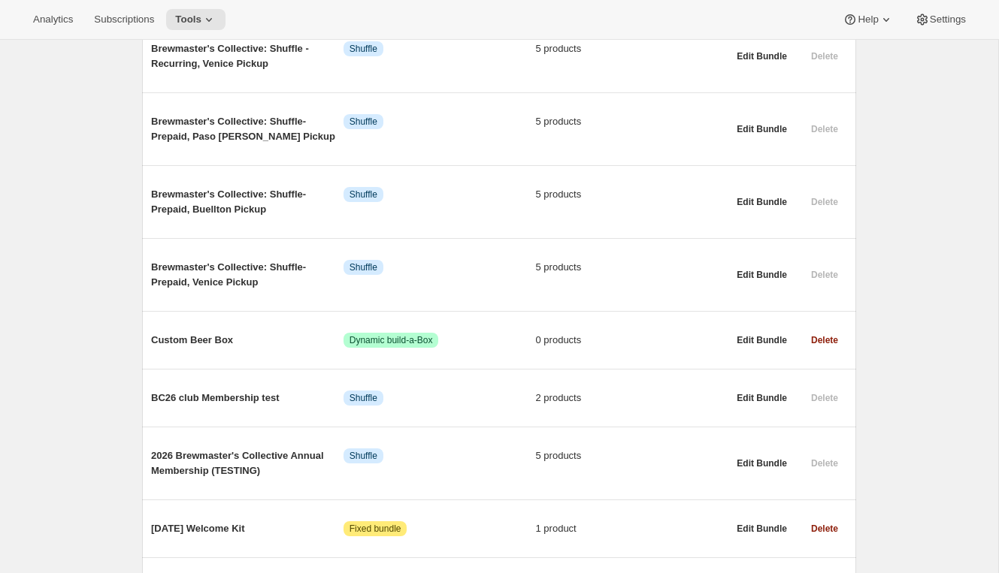
scroll to position [863, 0]
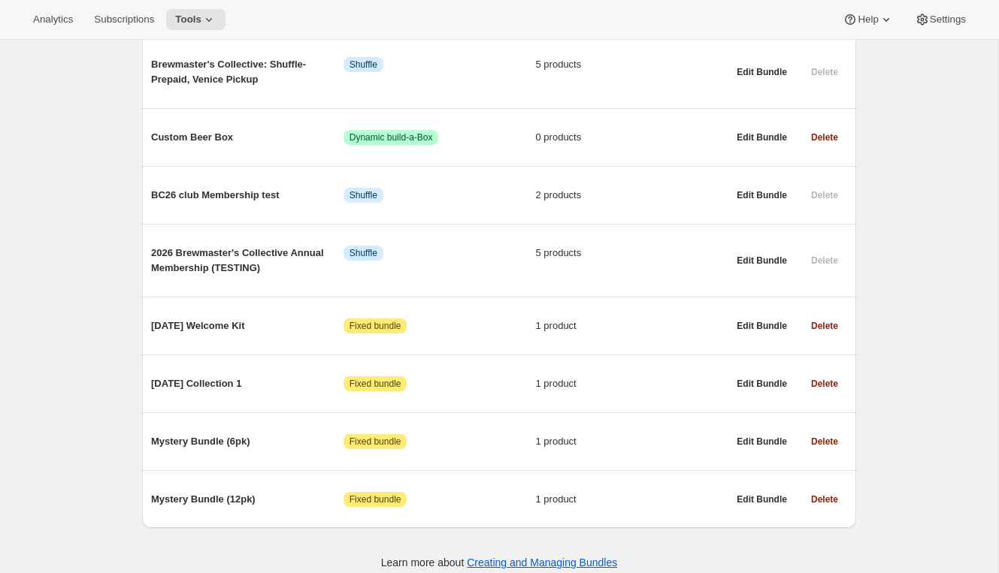
drag, startPoint x: 272, startPoint y: 313, endPoint x: 129, endPoint y: 312, distance: 143.5
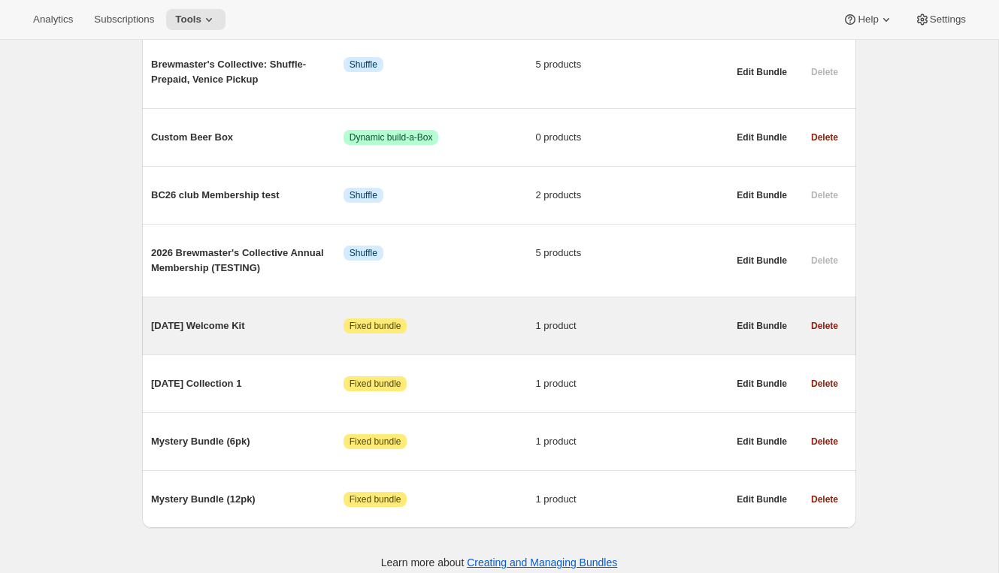
click at [177, 319] on span "[DATE] Welcome Kit" at bounding box center [247, 326] width 192 height 15
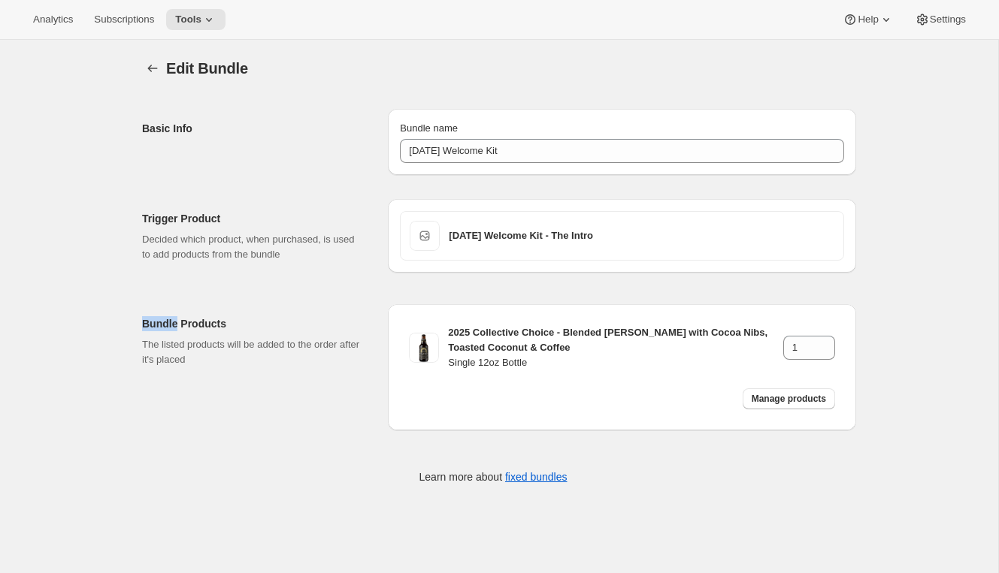
click at [177, 311] on div "Bundle Products The listed products will be added to the order after it's placed" at bounding box center [259, 367] width 234 height 126
click at [147, 69] on icon "Bundles" at bounding box center [152, 68] width 15 height 15
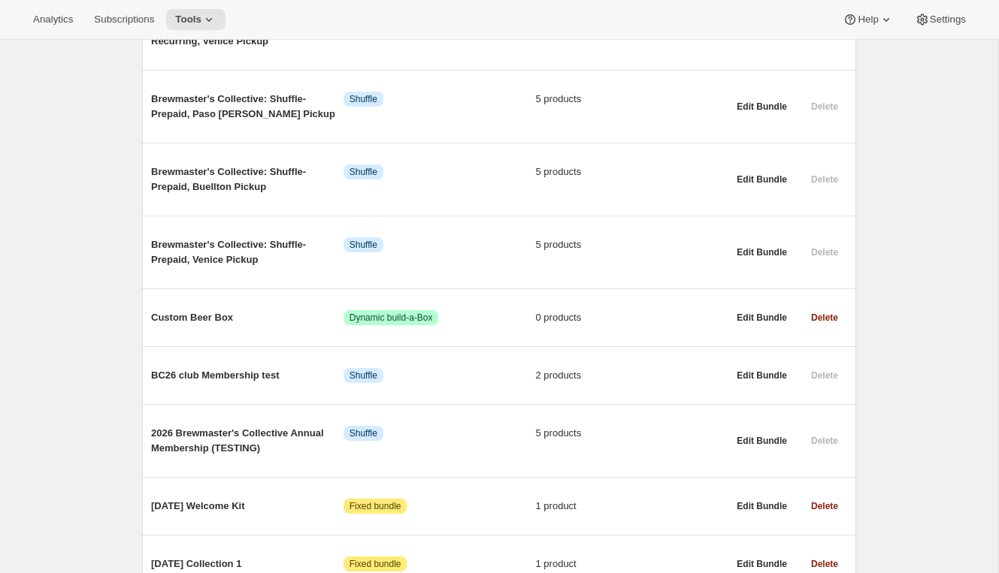
scroll to position [863, 0]
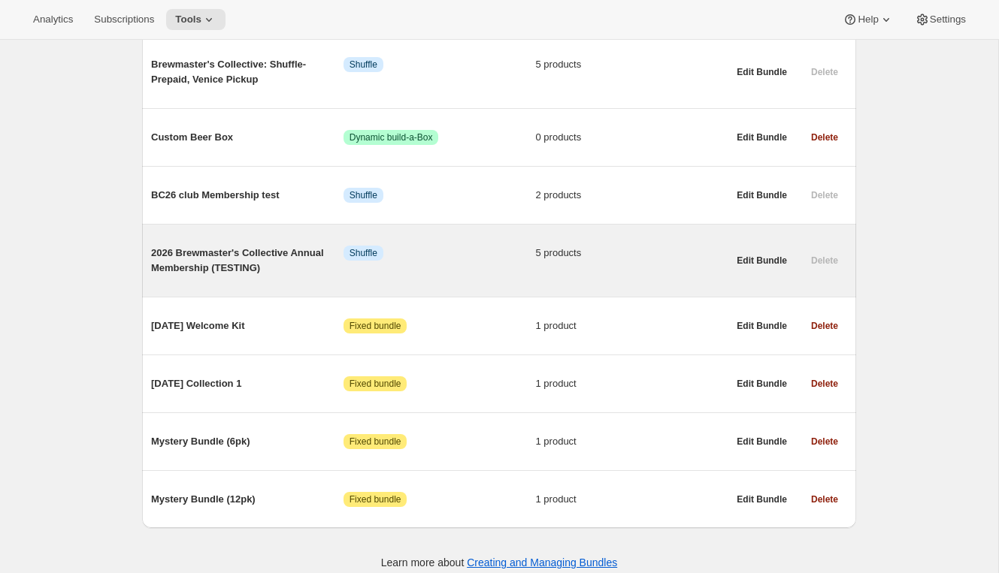
click at [219, 253] on span "2026 Brewmaster's Collective Annual Membership (TESTING)" at bounding box center [247, 261] width 192 height 30
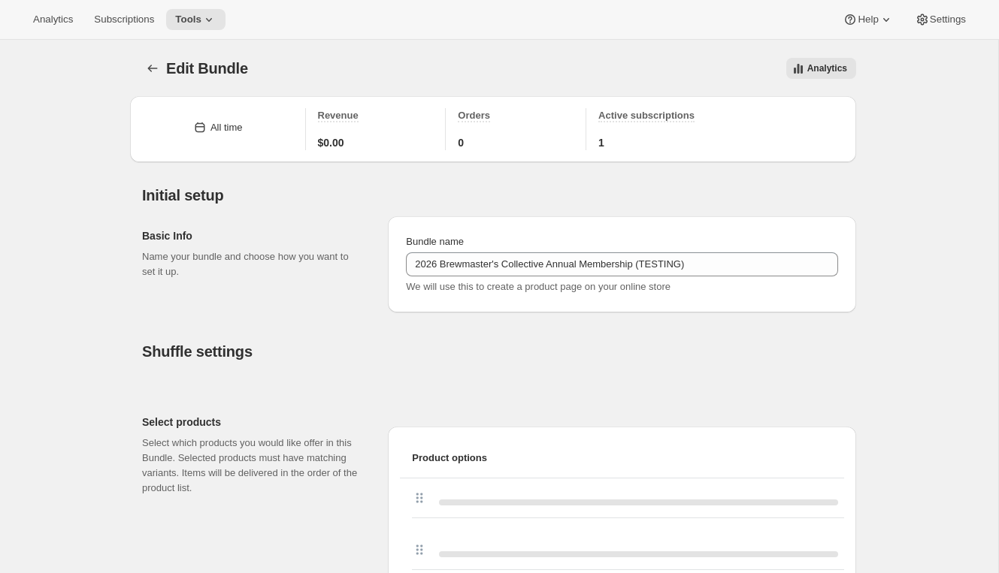
type input "2026 Brewmaster's Collective Annual Membership (TESTING)"
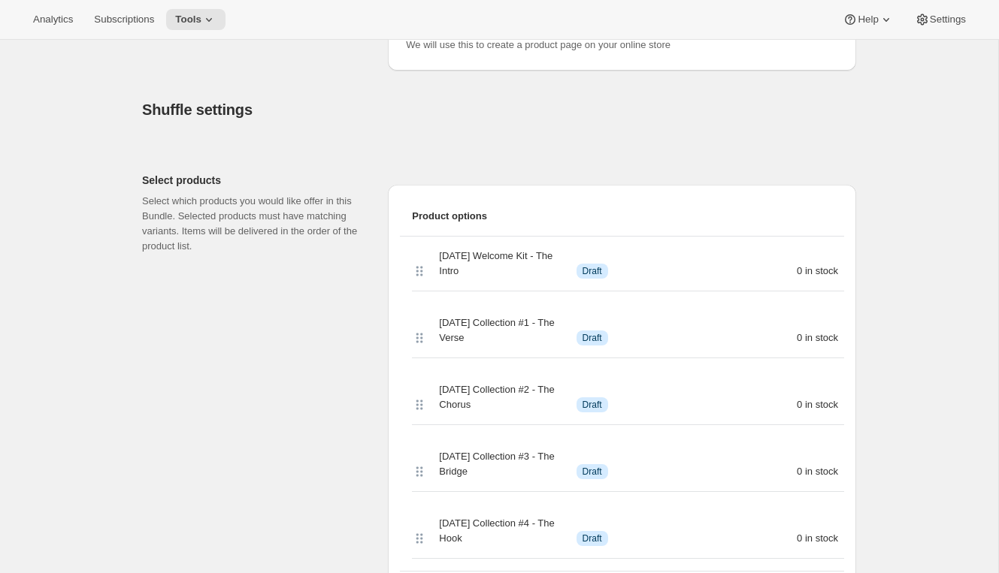
scroll to position [250, 0]
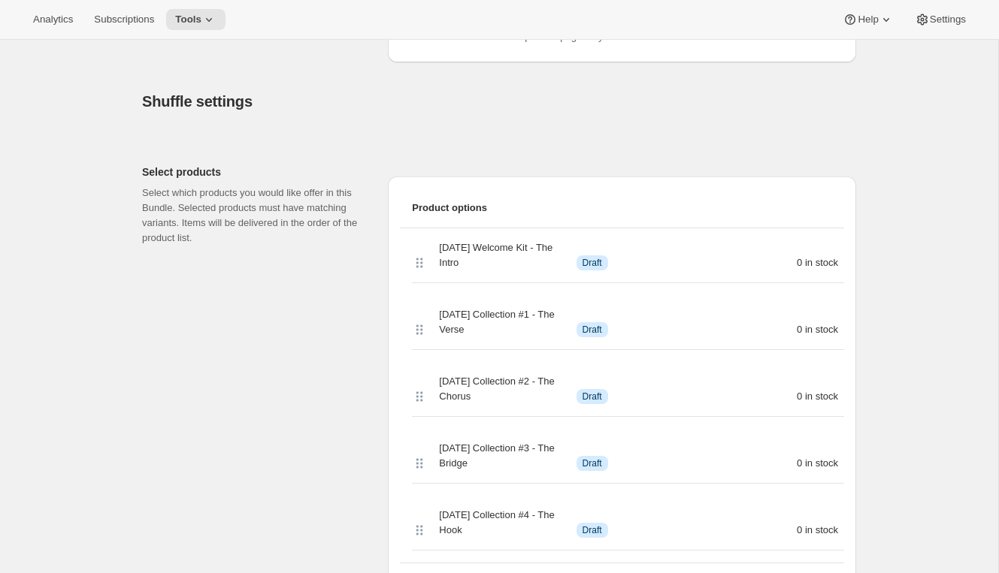
click at [739, 102] on h2 "Shuffle settings" at bounding box center [499, 101] width 714 height 18
click at [340, 89] on div "Shuffle settings" at bounding box center [499, 92] width 714 height 36
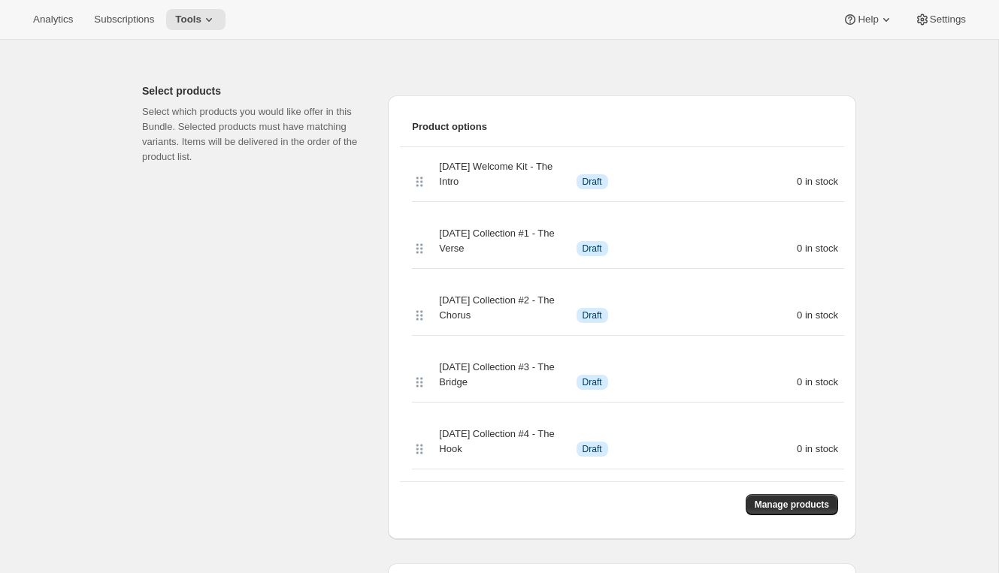
scroll to position [346, 0]
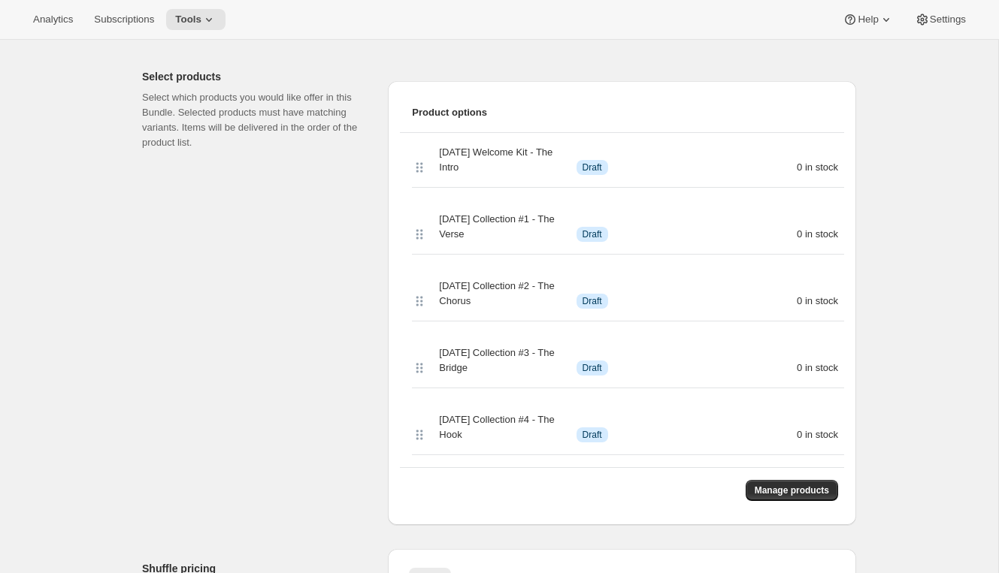
drag, startPoint x: 490, startPoint y: 437, endPoint x: 431, endPoint y: 415, distance: 62.5
click at [431, 415] on div "2026 BC Collection #4 - The Hook Info Draft 0 in stock" at bounding box center [628, 428] width 432 height 55
copy span "[DATE] Collection #4 - The Hook"
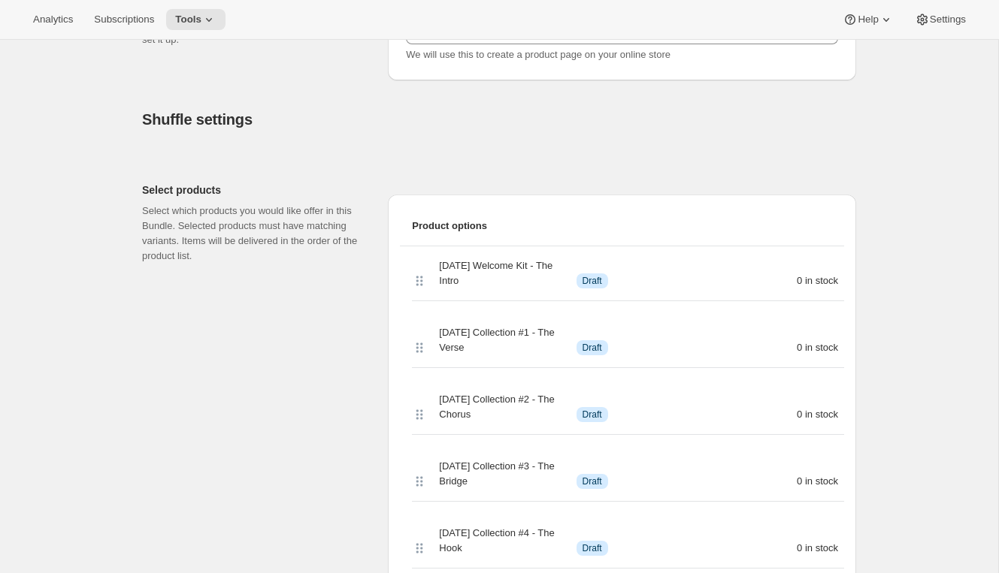
scroll to position [331, 0]
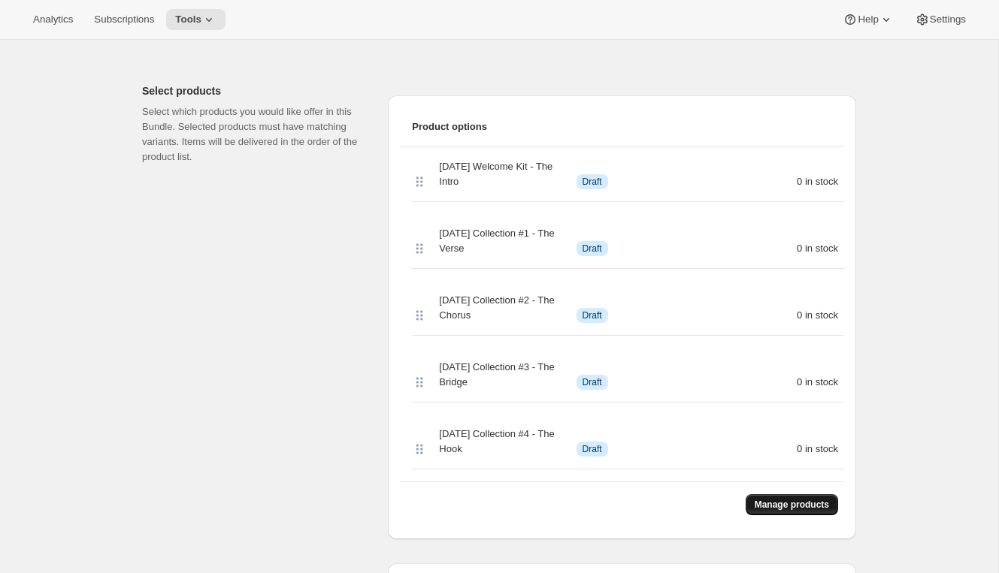
click at [776, 506] on span "Manage products" at bounding box center [791, 505] width 74 height 12
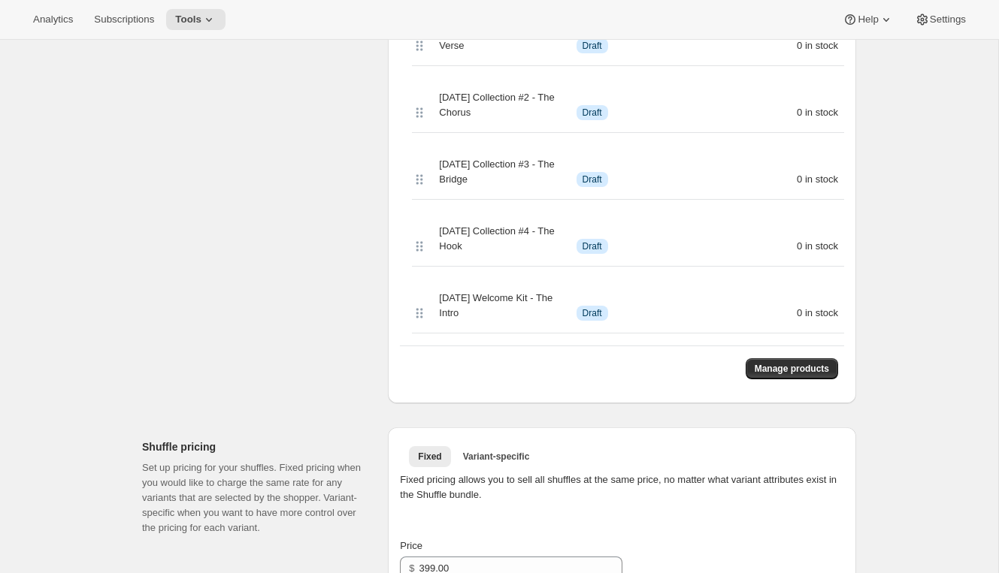
scroll to position [678, 0]
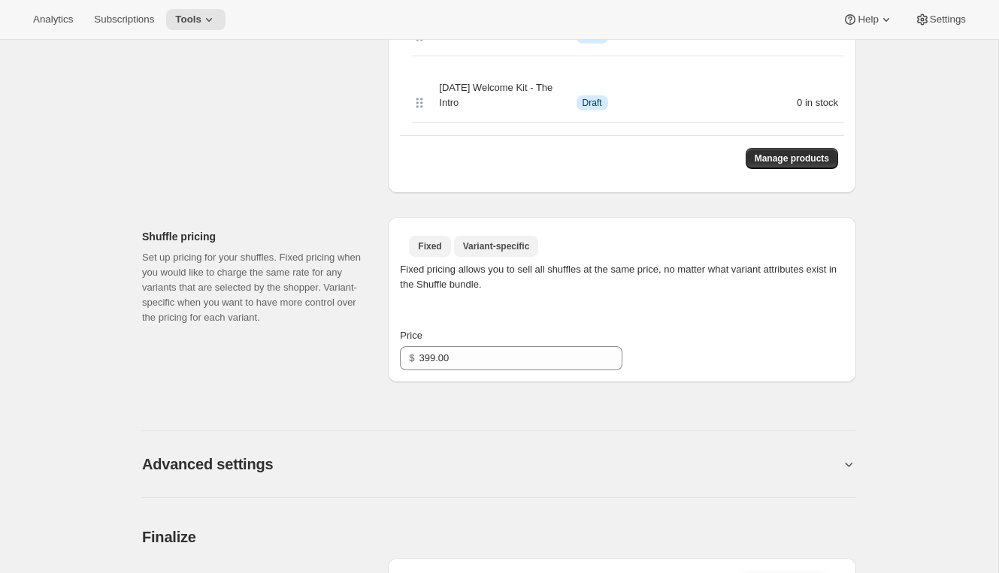
click at [491, 246] on span "Variant-specific" at bounding box center [496, 246] width 67 height 12
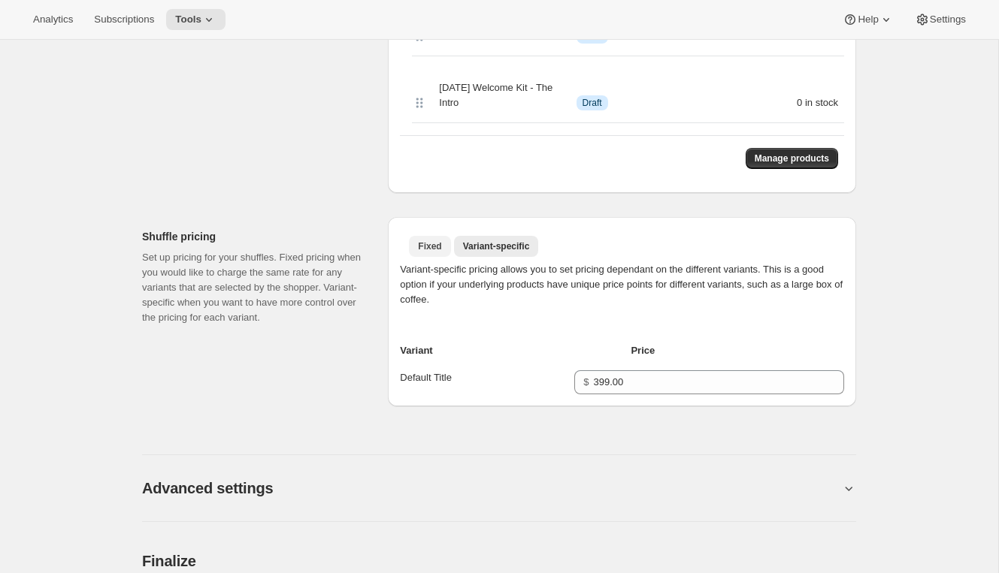
click at [425, 245] on span "Fixed" at bounding box center [429, 246] width 23 height 12
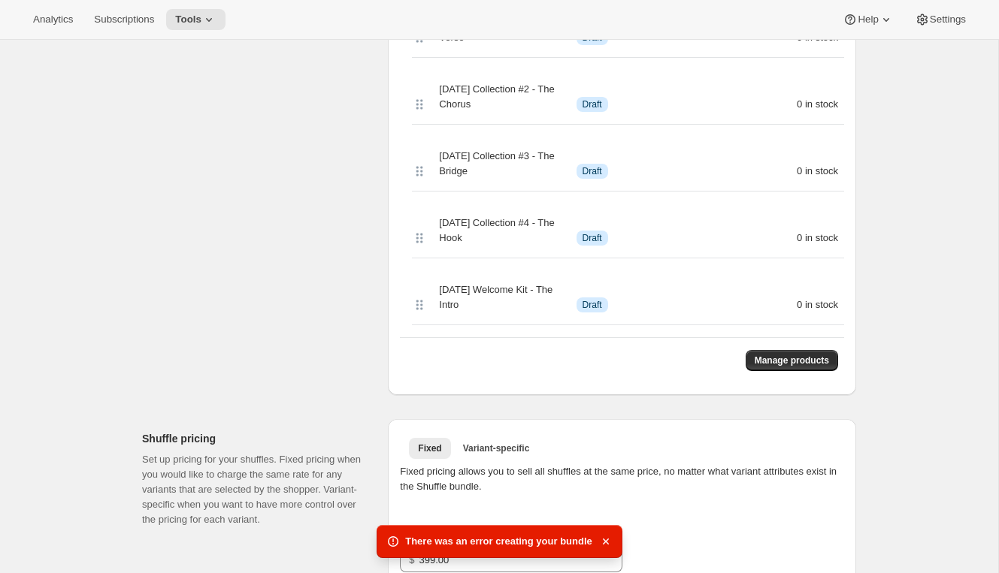
scroll to position [473, 0]
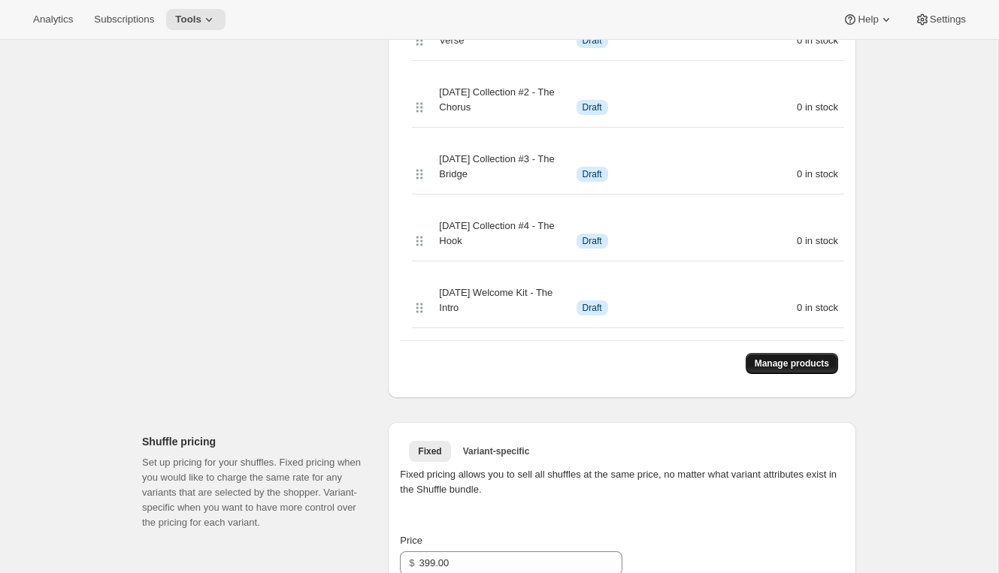
click at [783, 369] on span "Manage products" at bounding box center [791, 364] width 74 height 12
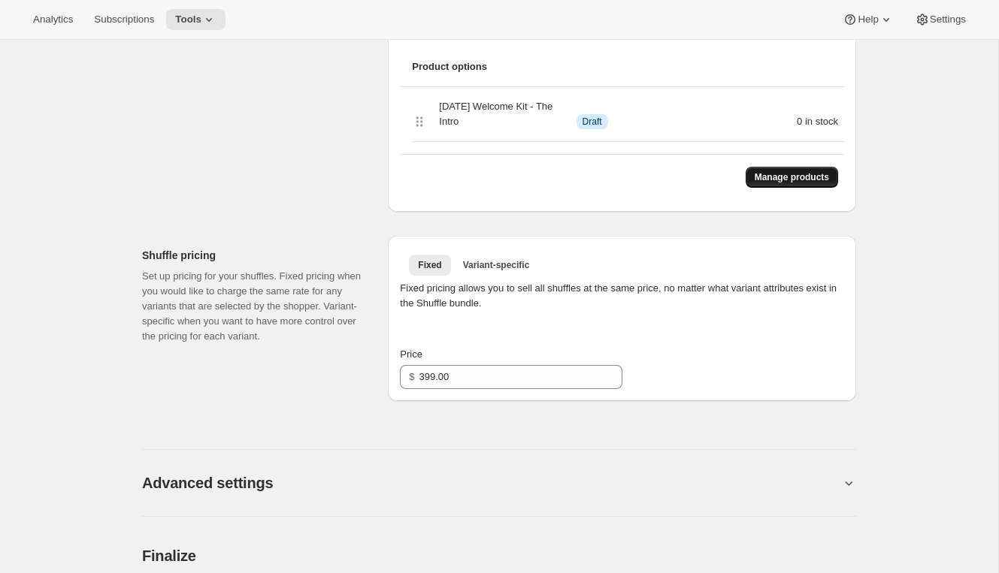
click at [771, 185] on button "Manage products" at bounding box center [791, 177] width 92 height 21
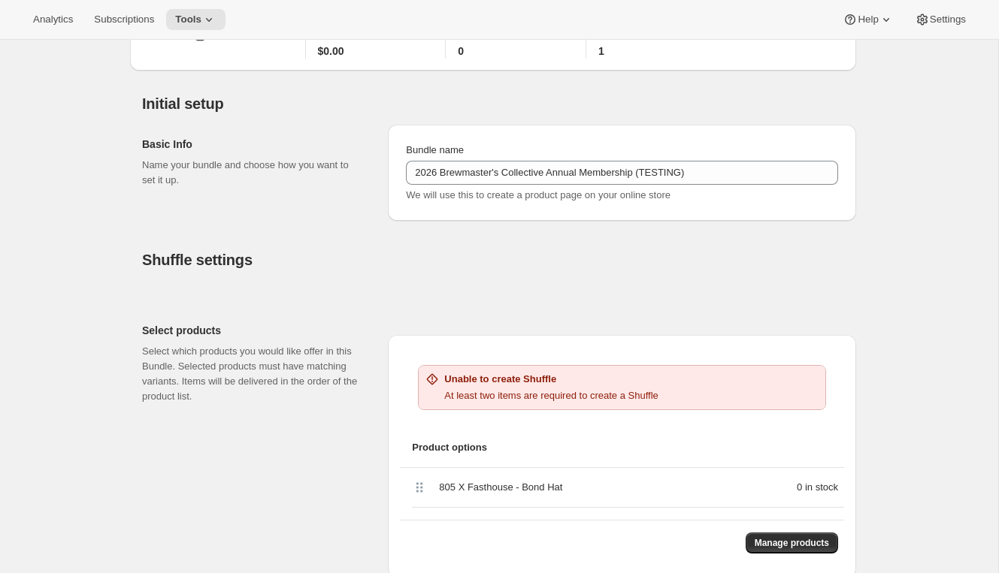
scroll to position [194, 0]
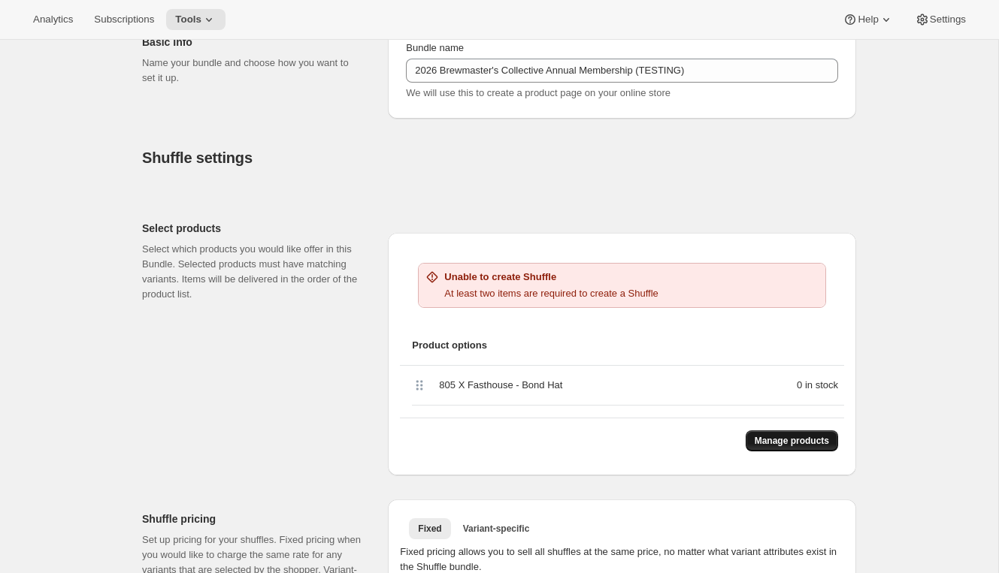
click at [760, 440] on span "Manage products" at bounding box center [791, 441] width 74 height 12
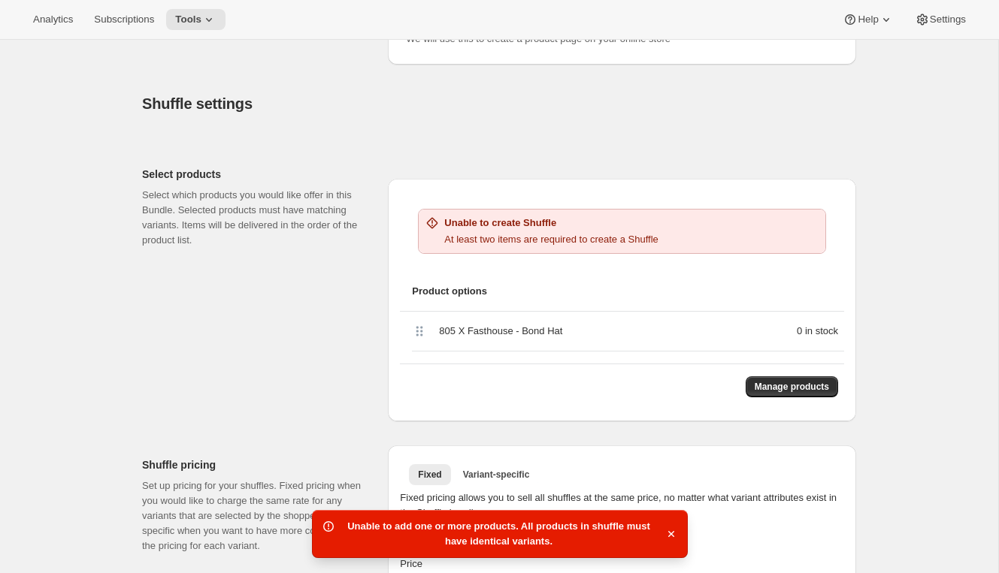
scroll to position [253, 0]
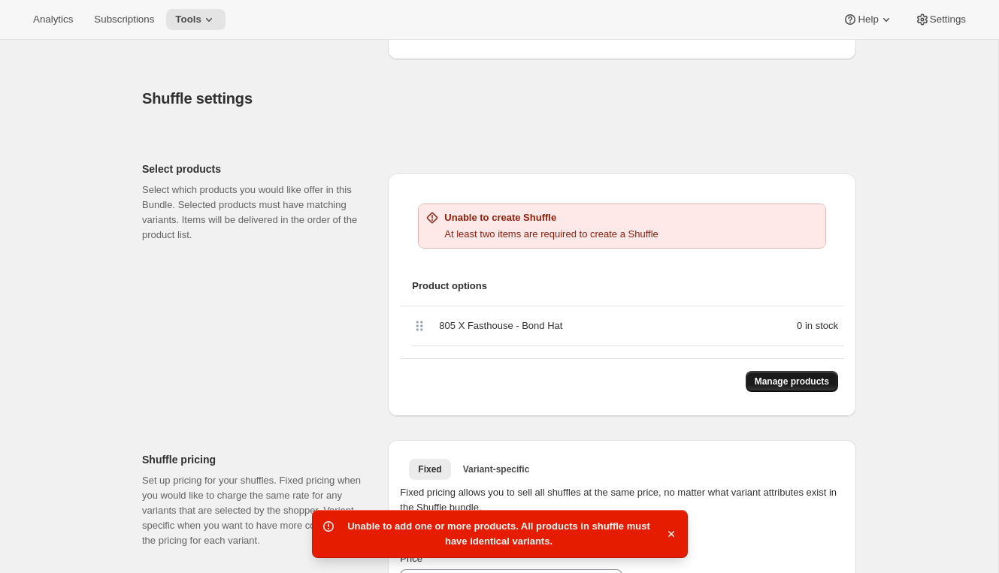
click at [761, 377] on span "Manage products" at bounding box center [791, 382] width 74 height 12
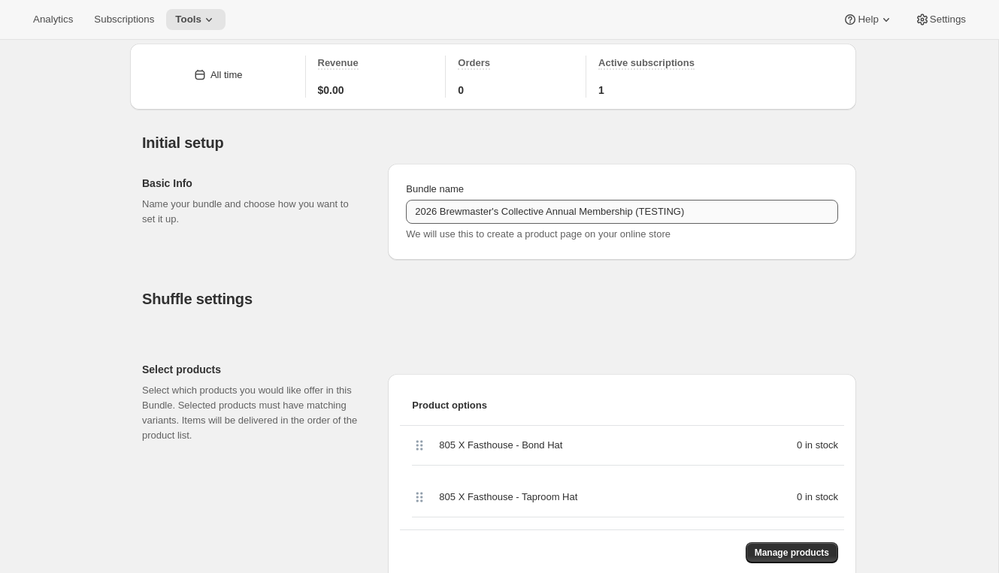
scroll to position [0, 0]
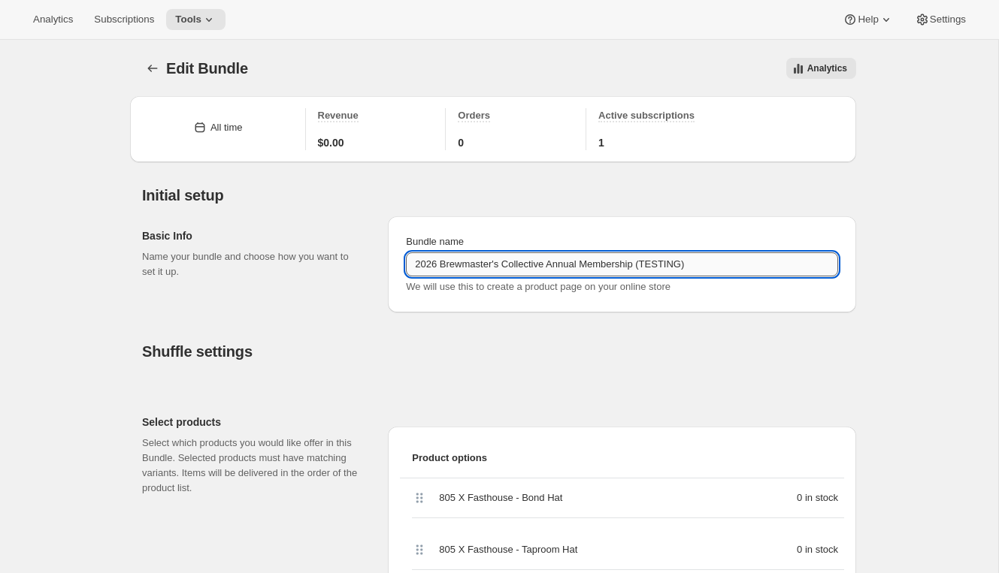
click at [530, 273] on input "2026 Brewmaster's Collective Annual Membership (TESTING)" at bounding box center [622, 264] width 432 height 24
click at [528, 265] on input "2026 Brewmaster's Collective Annual Membership (TESTING)" at bounding box center [622, 264] width 432 height 24
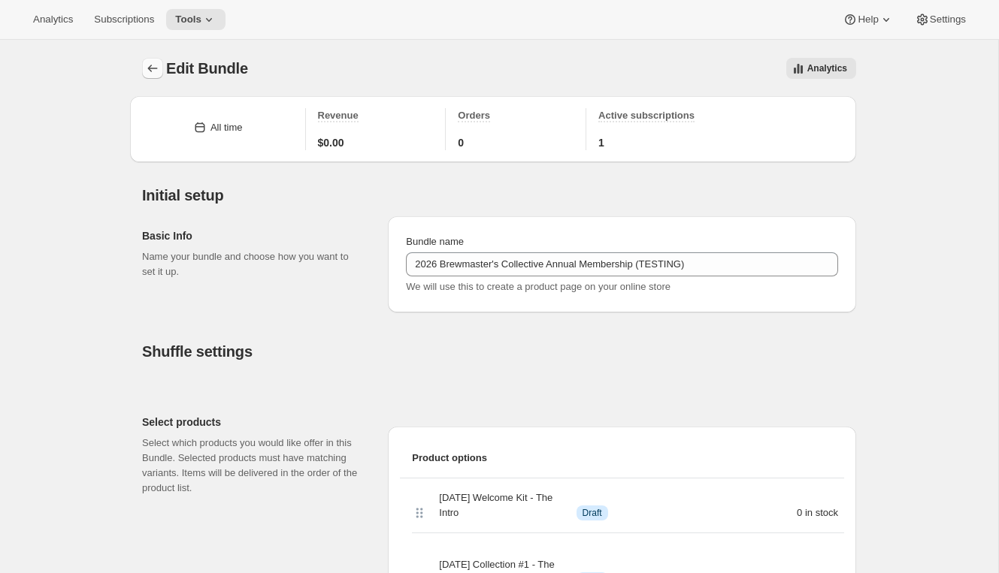
click at [150, 68] on icon "Bundles" at bounding box center [153, 69] width 10 height 8
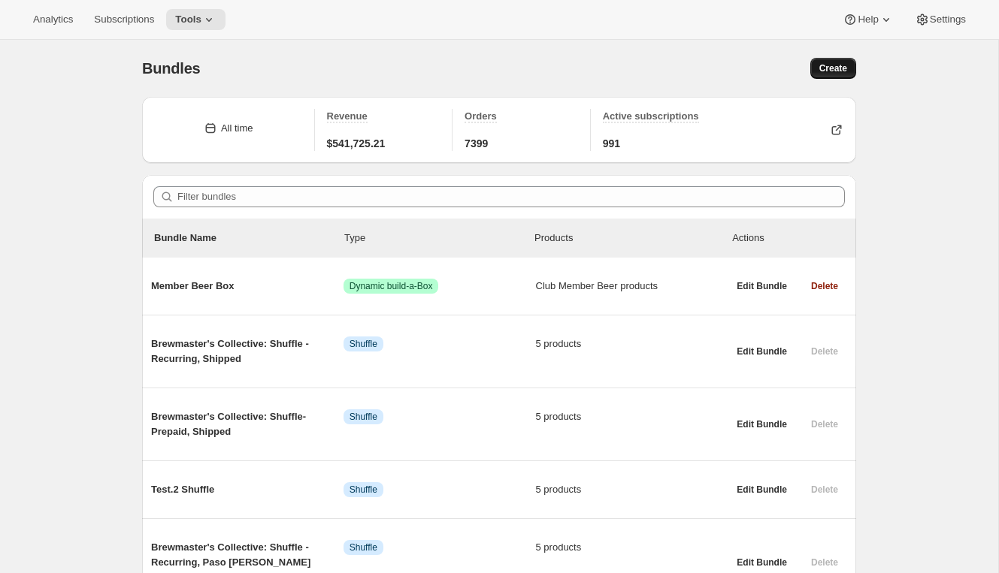
click at [827, 70] on span "Create" at bounding box center [833, 68] width 28 height 12
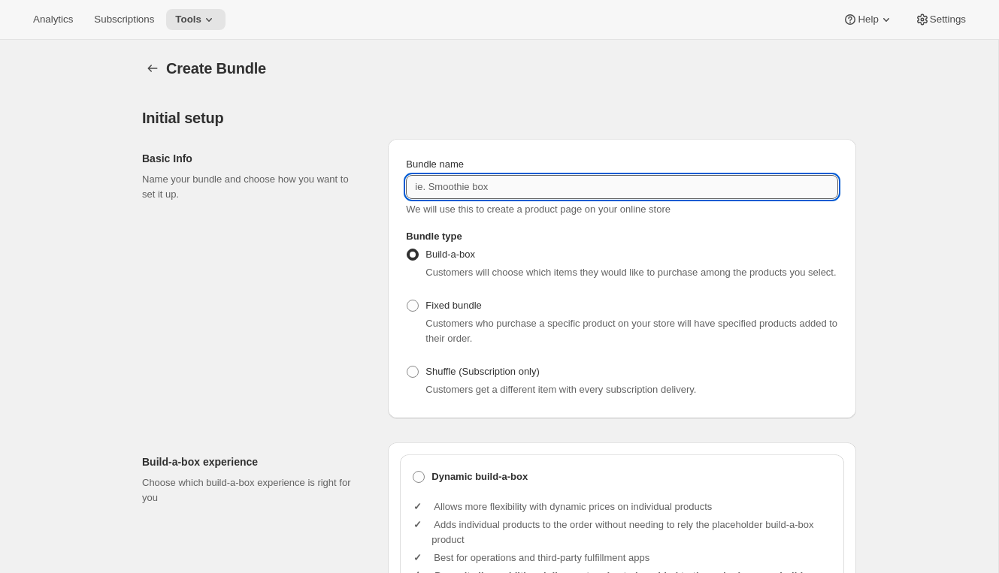
click at [504, 193] on input "Bundle name" at bounding box center [622, 187] width 432 height 24
paste input "2026 Brewmaster's Collective Annual Membership (TESTING)"
click at [695, 187] on input "2026 Brewmaster's Collective Annual Membership (TESTING)" at bounding box center [622, 187] width 432 height 24
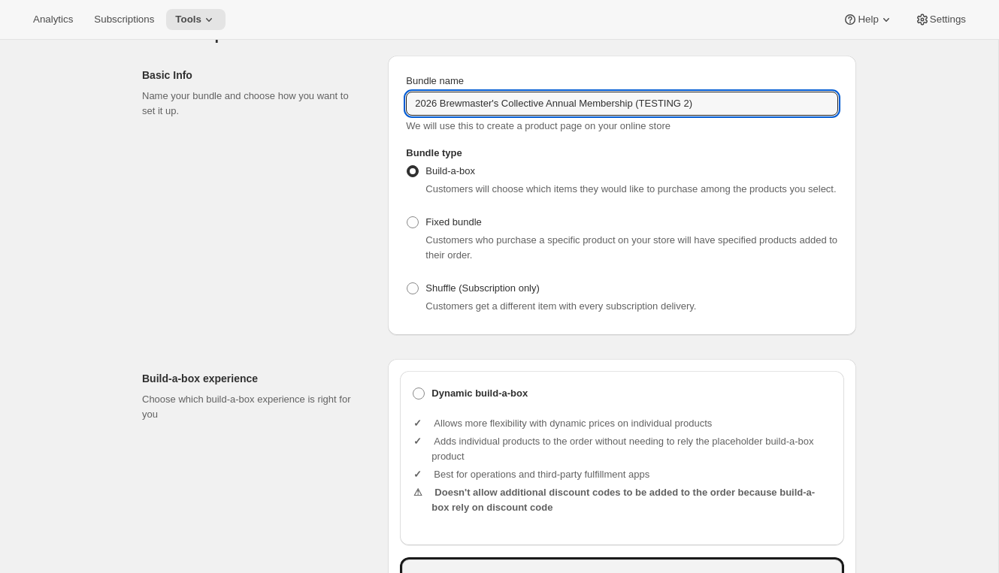
scroll to position [86, 0]
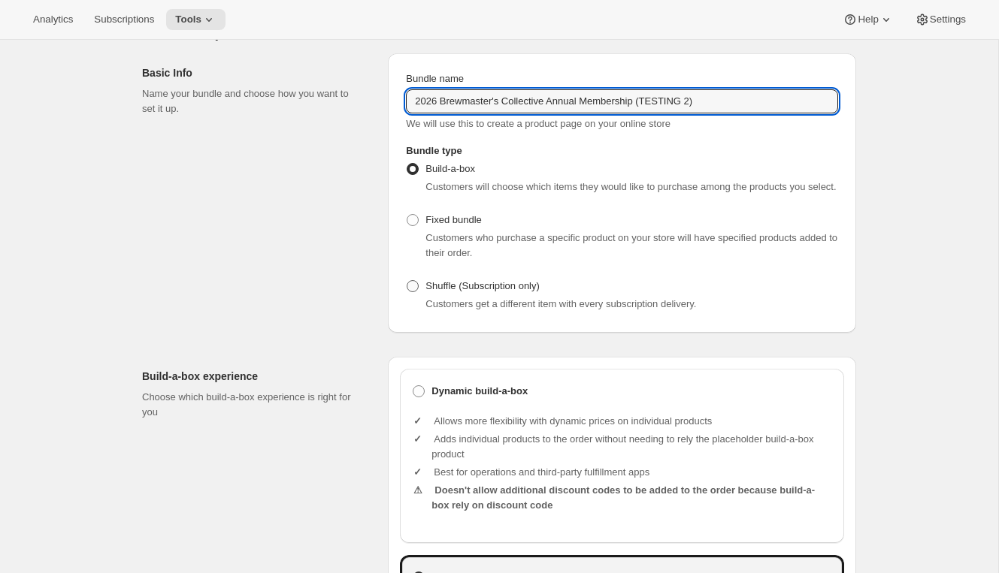
type input "2026 Brewmaster's Collective Annual Membership (TESTING 2)"
click at [516, 292] on span "Shuffle (Subscription only)" at bounding box center [482, 285] width 114 height 11
click at [407, 281] on input "Shuffle (Subscription only)" at bounding box center [407, 280] width 1 height 1
radio input "true"
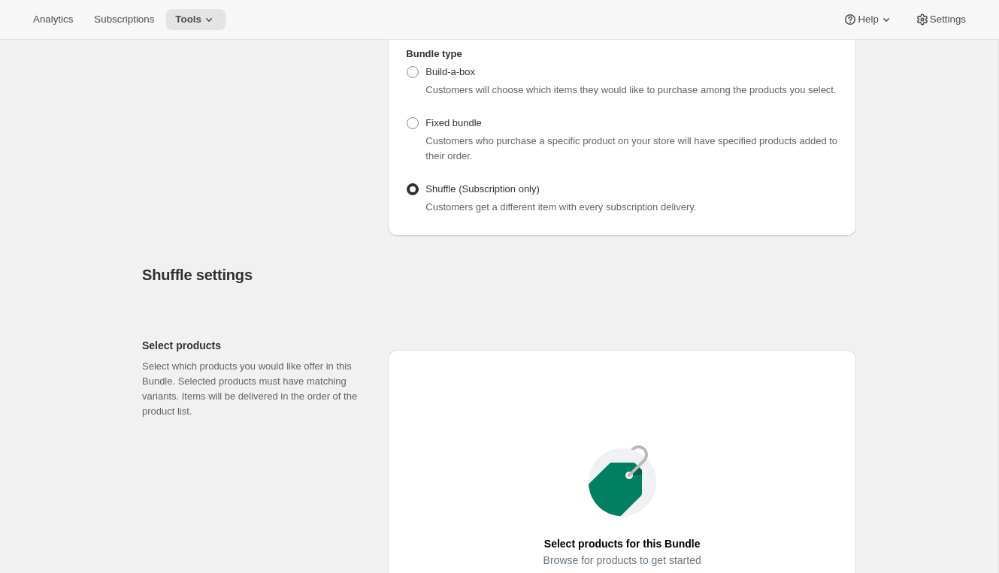
scroll to position [355, 0]
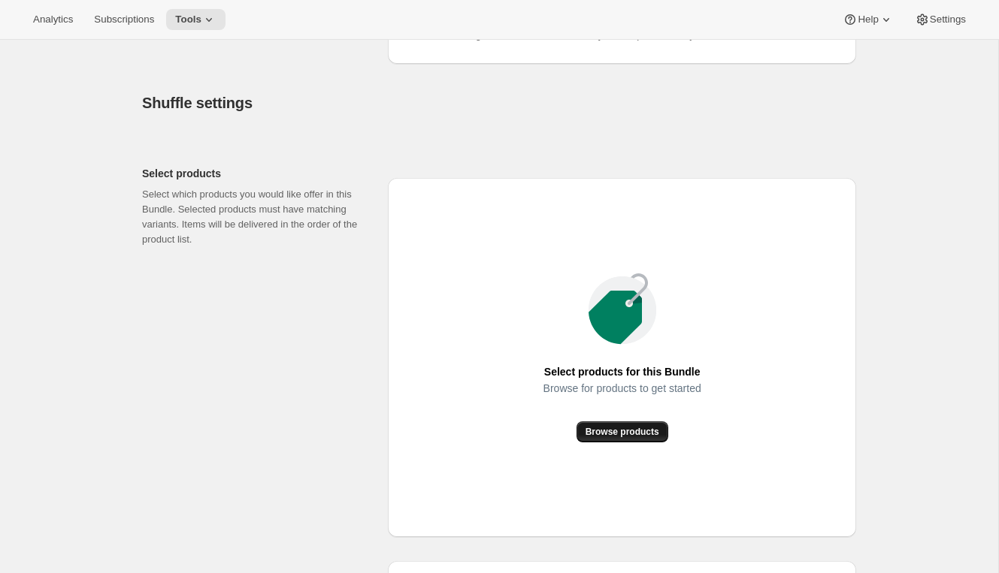
click at [621, 438] on span "Browse products" at bounding box center [622, 432] width 74 height 12
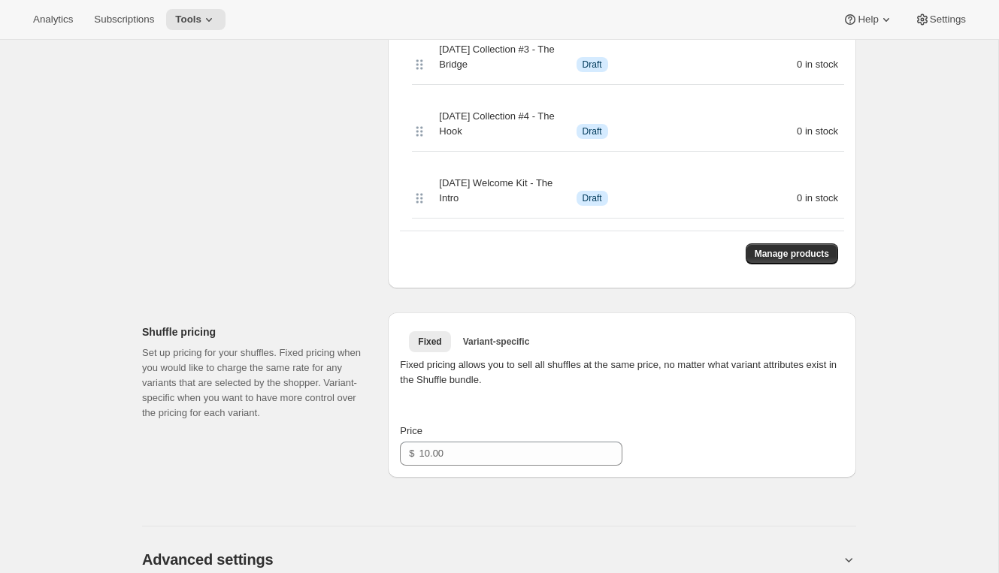
scroll to position [733, 0]
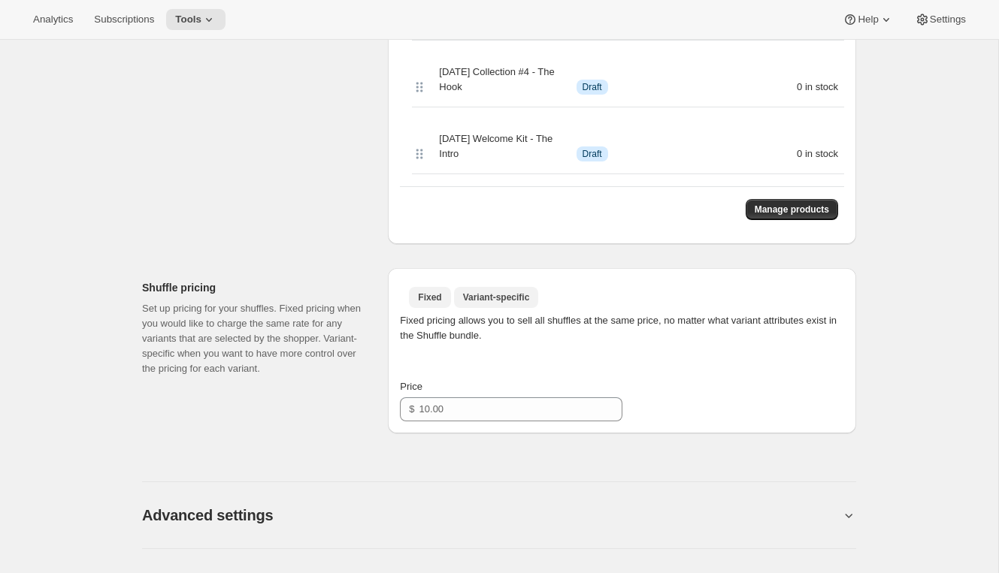
click at [492, 304] on span "Variant-specific" at bounding box center [496, 298] width 67 height 12
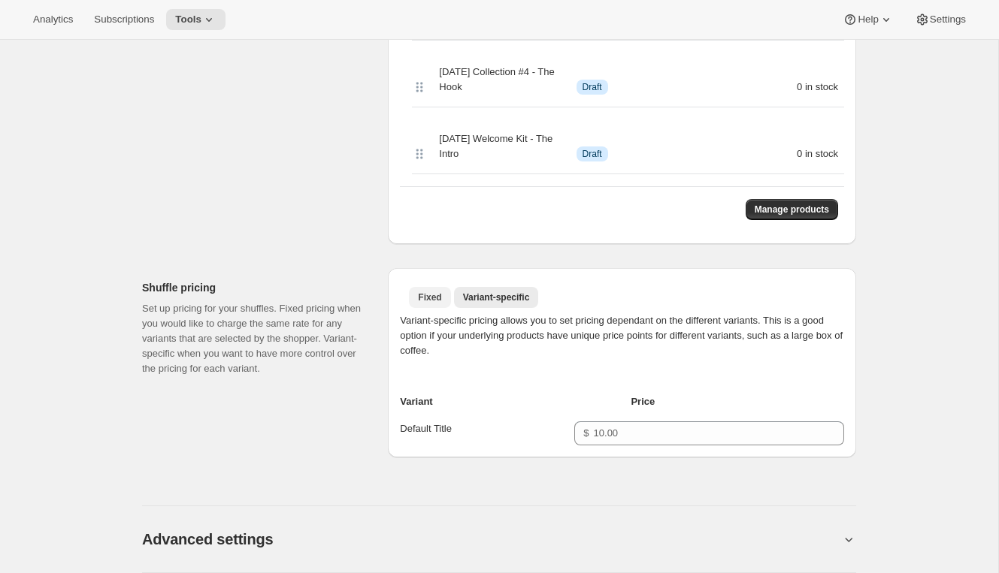
click at [416, 308] on button "Fixed" at bounding box center [429, 297] width 41 height 21
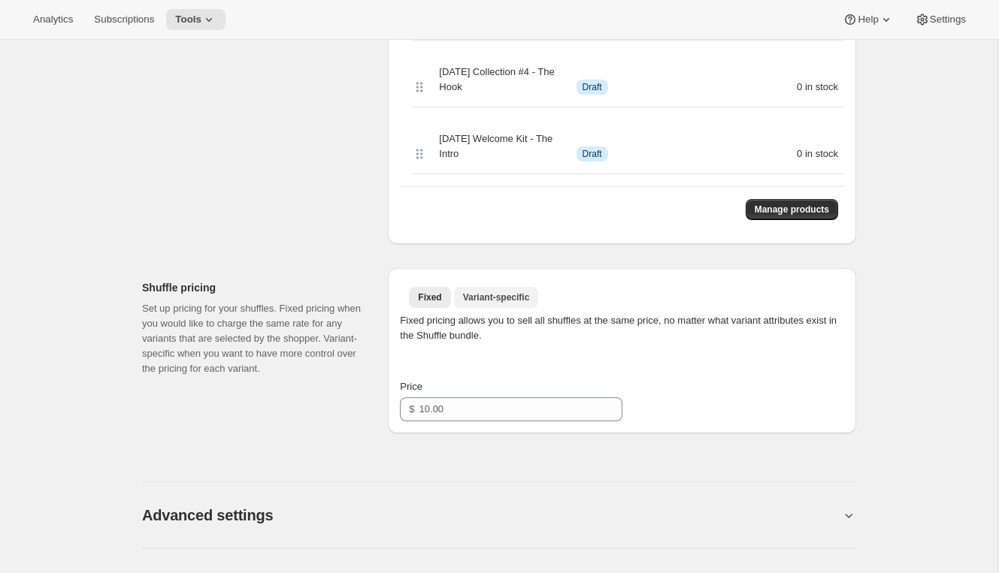
click at [482, 306] on button "Variant-specific" at bounding box center [496, 297] width 85 height 21
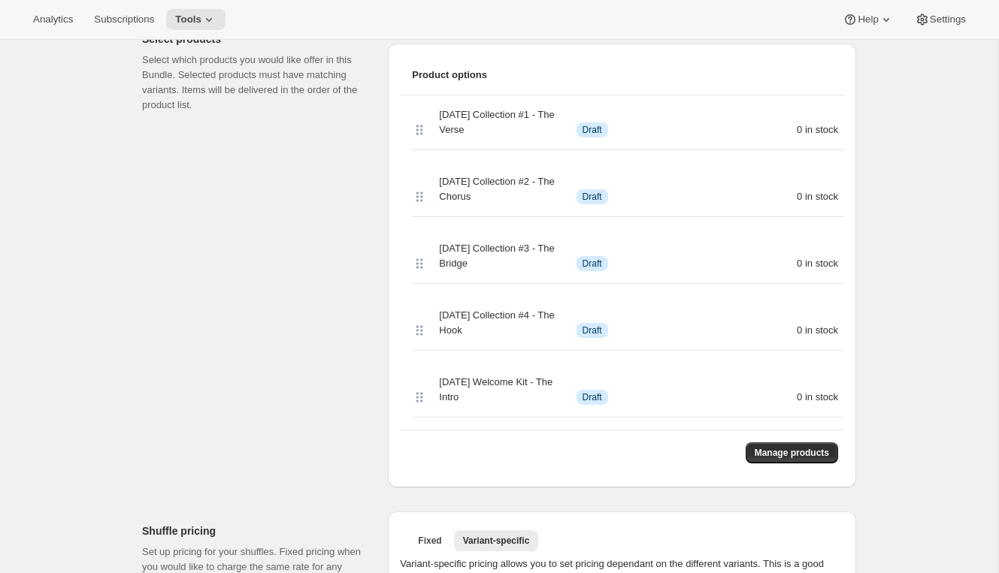
scroll to position [506, 0]
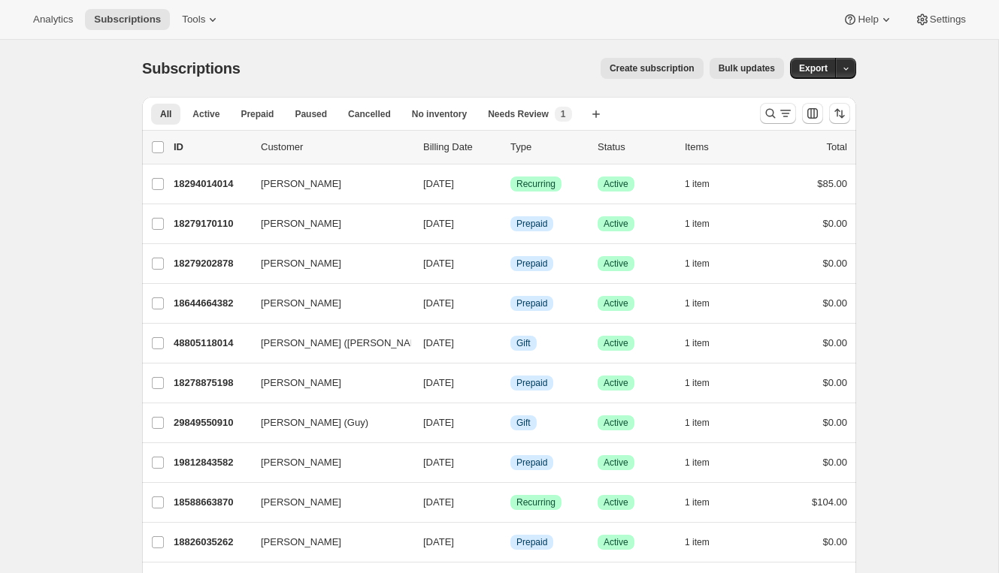
click at [624, 71] on span "Create subscription" at bounding box center [651, 68] width 85 height 12
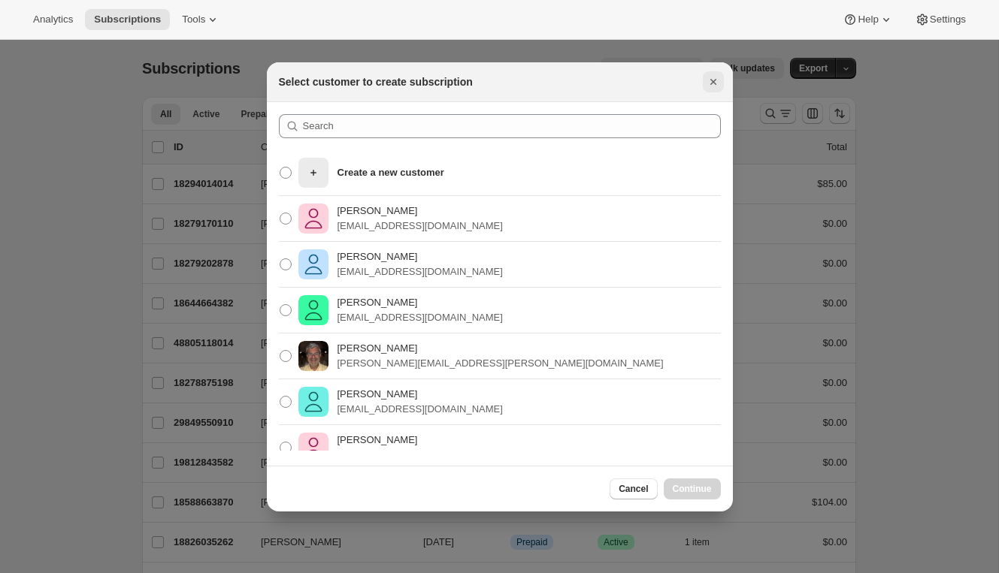
click at [712, 77] on icon "Close" at bounding box center [713, 81] width 15 height 15
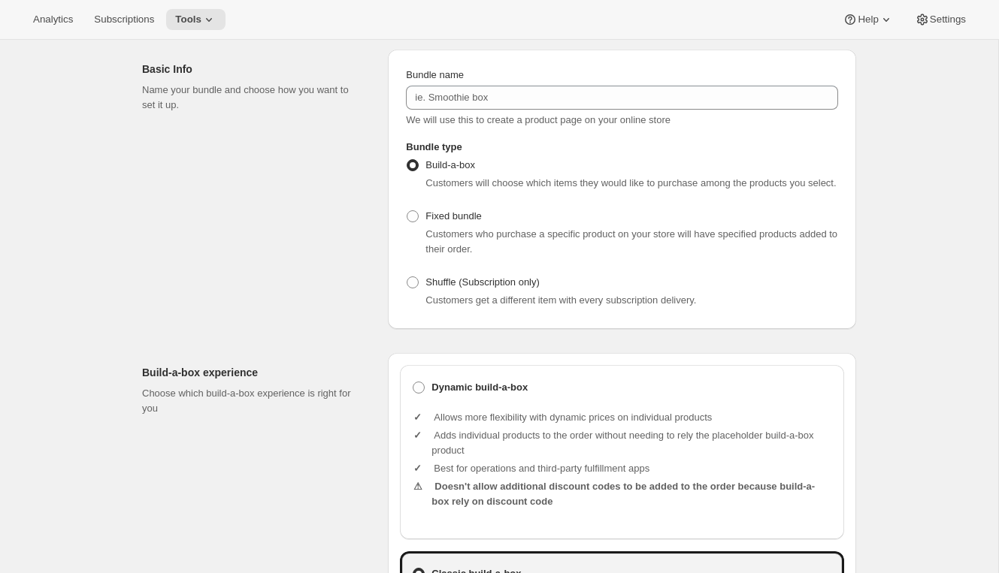
scroll to position [227, 0]
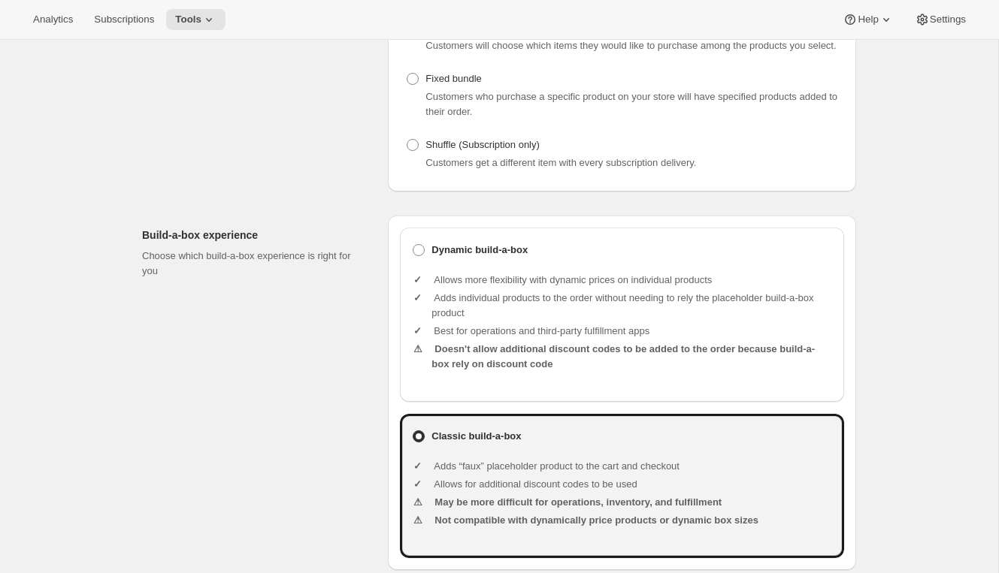
click at [459, 171] on div "Customers get a different item with every subscription delivery." at bounding box center [631, 163] width 413 height 15
click at [459, 150] on span "Shuffle (Subscription only)" at bounding box center [482, 144] width 114 height 11
click at [407, 140] on input "Shuffle (Subscription only)" at bounding box center [407, 139] width 1 height 1
radio input "true"
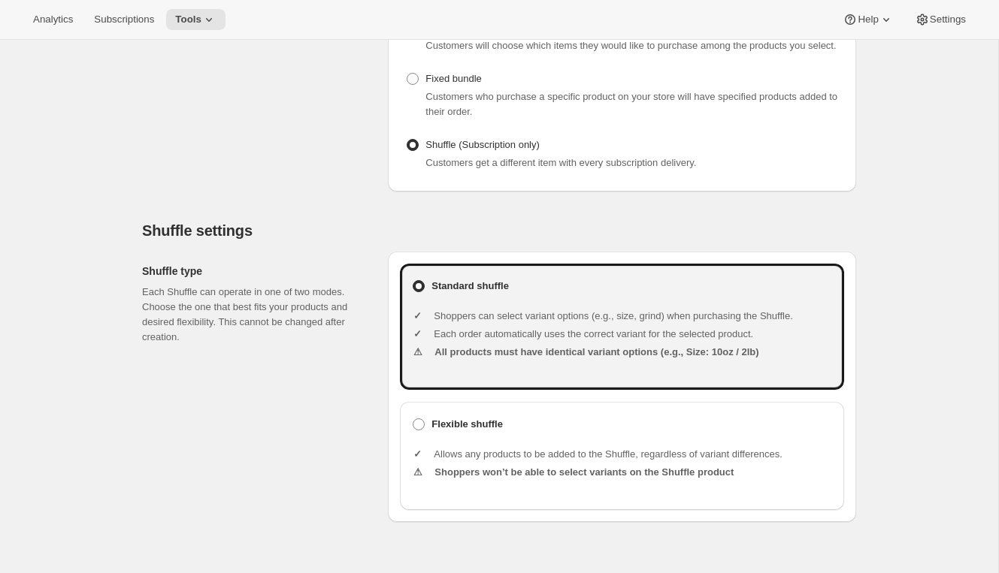
scroll to position [404, 0]
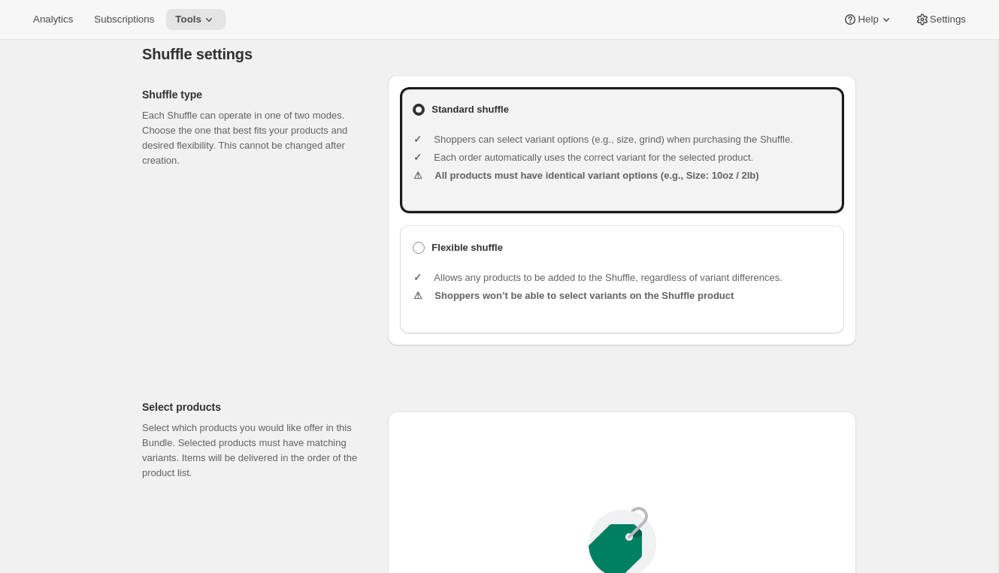
click at [467, 302] on ul "Allows any products to be added to the Shuffle, regardless of variant differenc…" at bounding box center [631, 289] width 401 height 60
click at [322, 404] on div "Select products Select which products you would like offer in this Bundle. Sele…" at bounding box center [259, 579] width 234 height 383
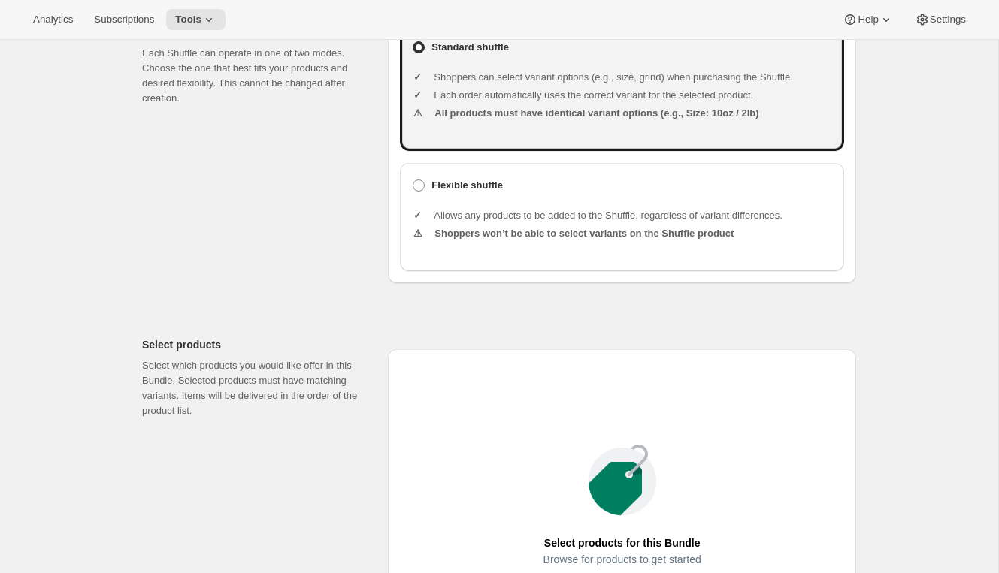
scroll to position [706, 0]
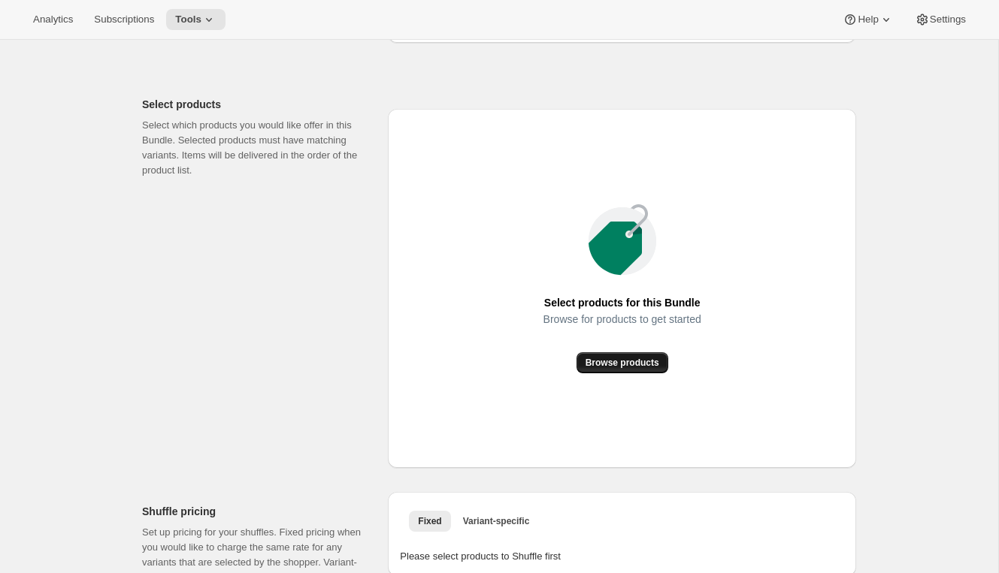
click at [593, 369] on span "Browse products" at bounding box center [622, 363] width 74 height 12
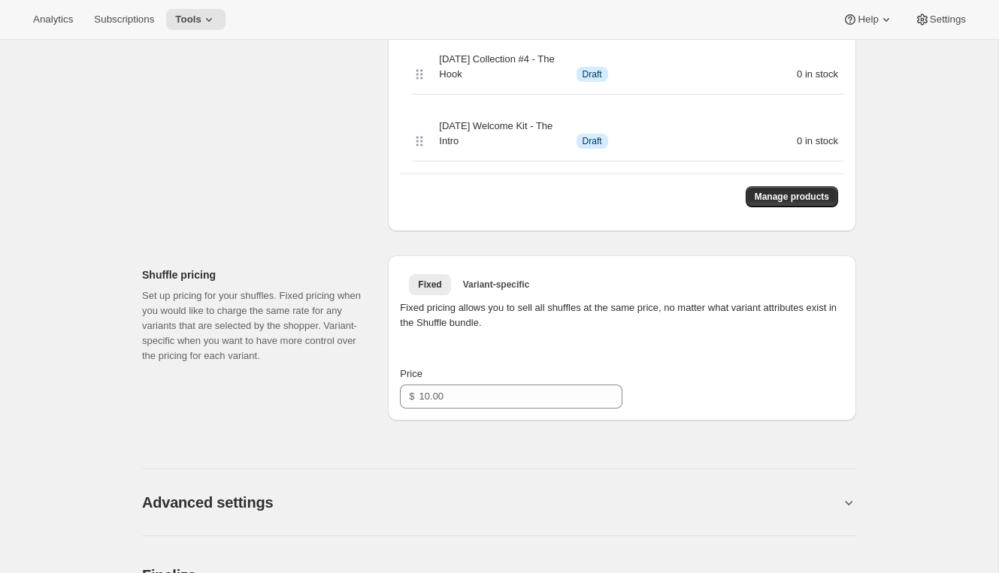
scroll to position [1048, 0]
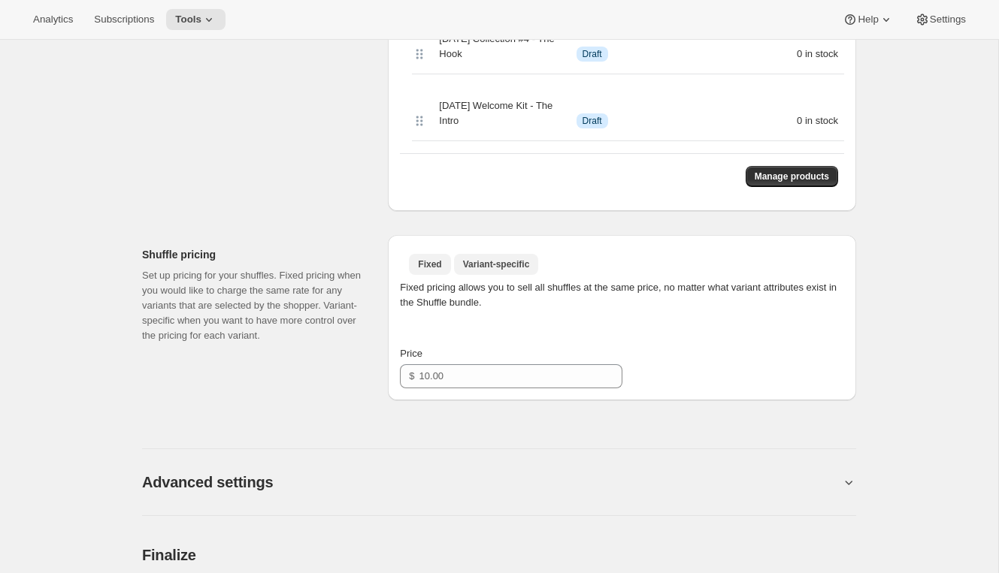
click at [509, 271] on span "Variant-specific" at bounding box center [496, 265] width 67 height 12
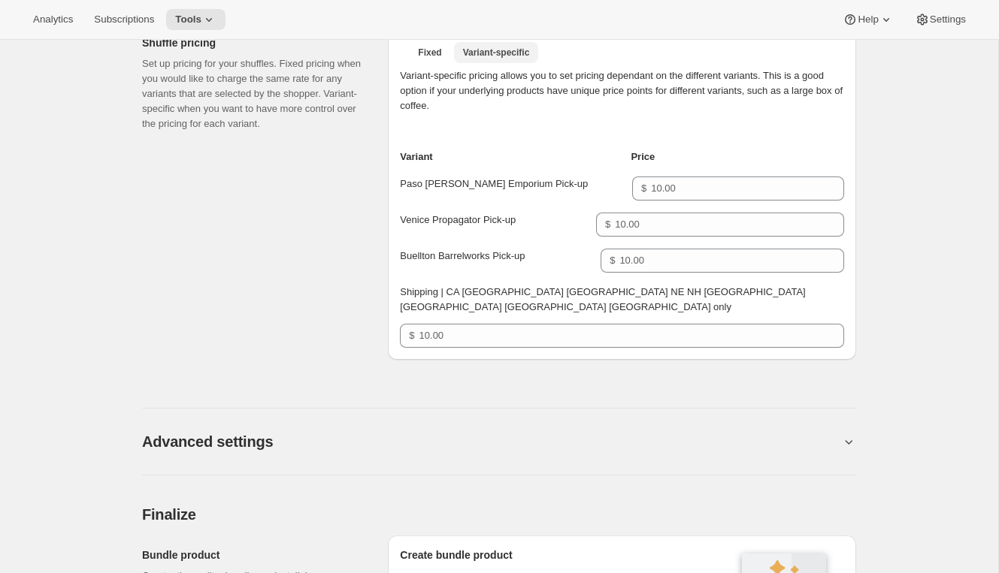
scroll to position [1296, 0]
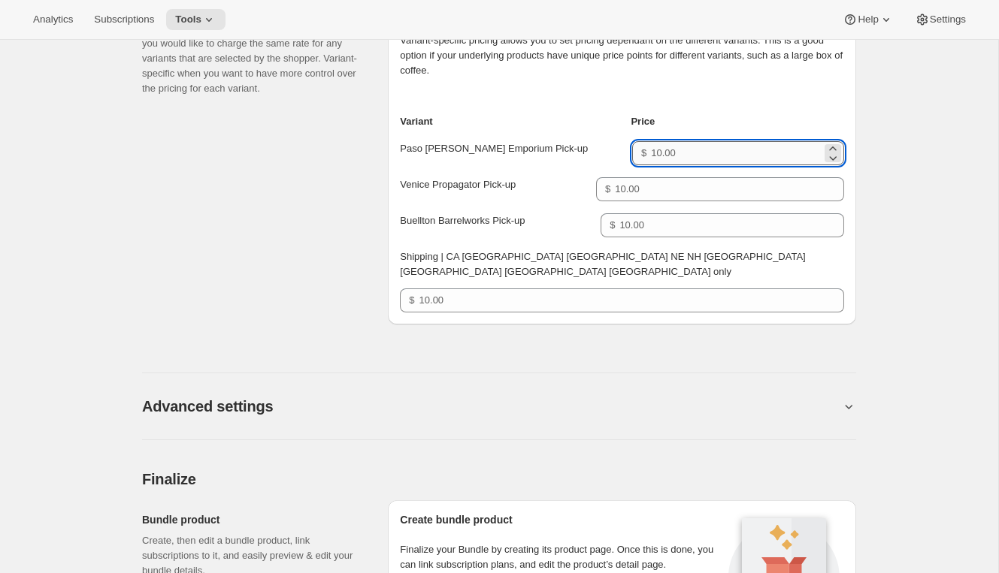
click at [651, 165] on input "Price for Paso Robles Emporium Pick-up" at bounding box center [736, 153] width 171 height 24
type input "85"
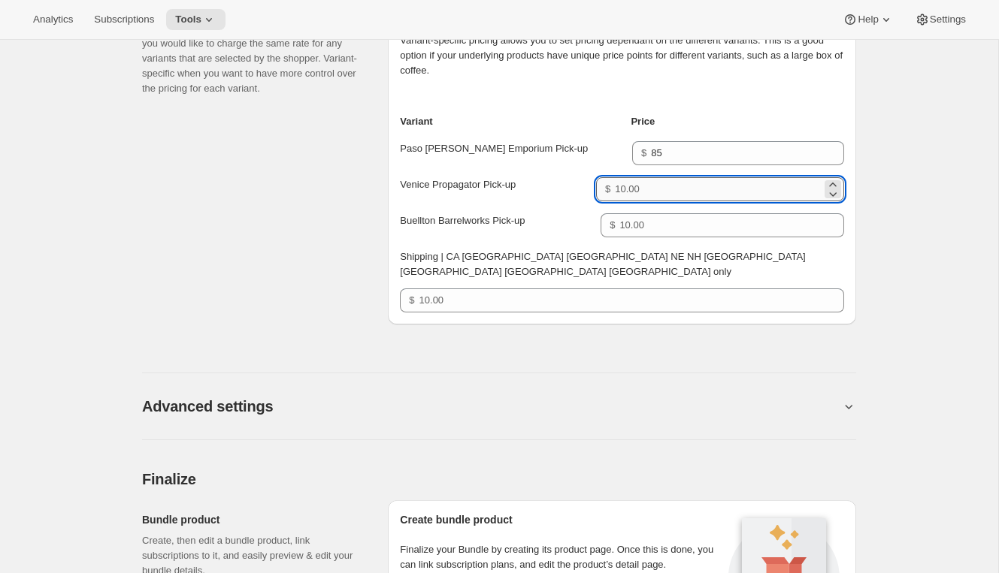
click at [645, 198] on input "Price for Venice Propagator Pick-up" at bounding box center [718, 189] width 207 height 24
type input "85"
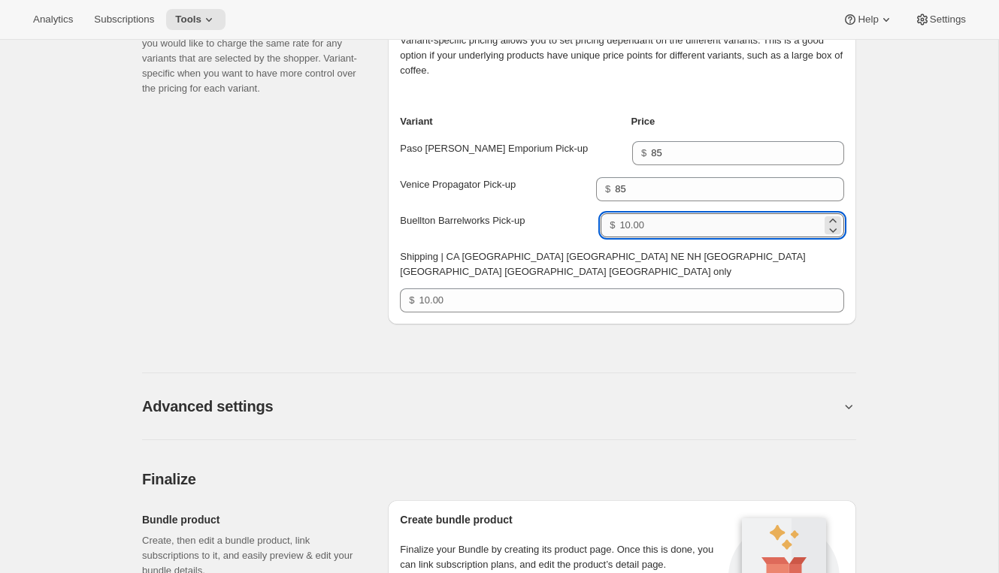
click at [657, 237] on input "Price for Buellton Barrelworks Pick-up" at bounding box center [720, 225] width 202 height 24
type input "85"
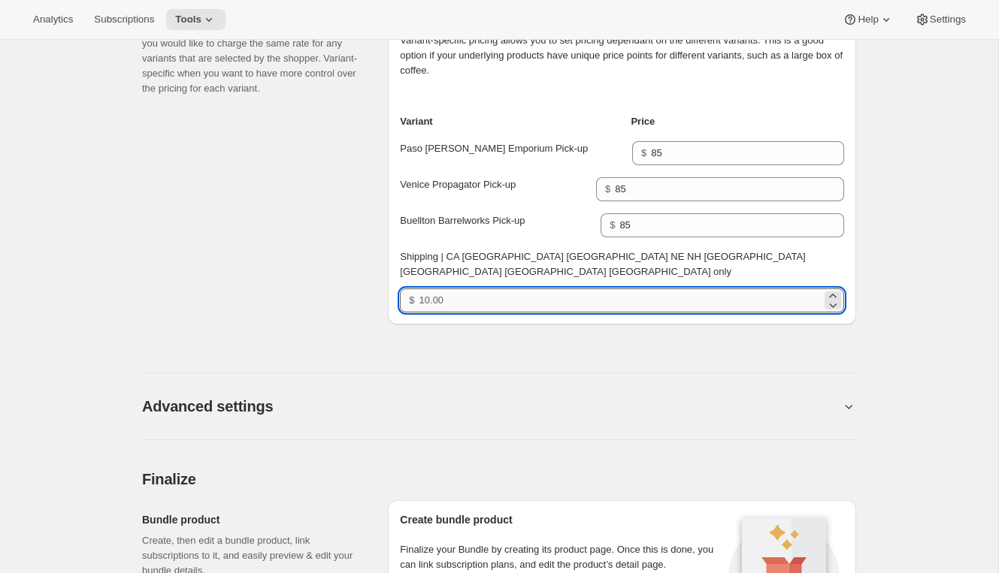
click at [677, 289] on input "Price for Shipping | CA DC KY NE NH ND PA VT VA only" at bounding box center [620, 301] width 402 height 24
type input "85"
click at [468, 337] on div "Advanced settings" at bounding box center [499, 389] width 714 height 104
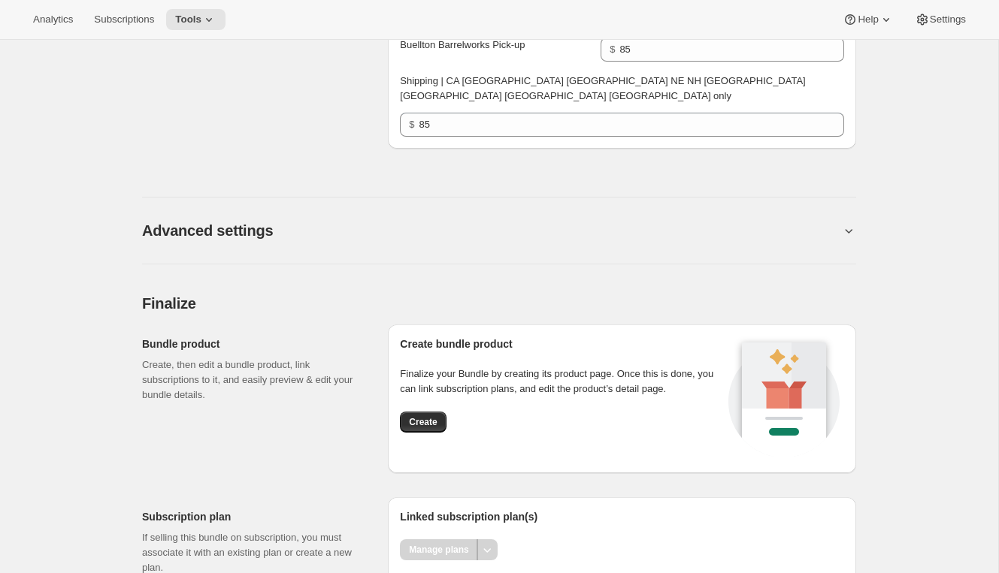
scroll to position [1484, 0]
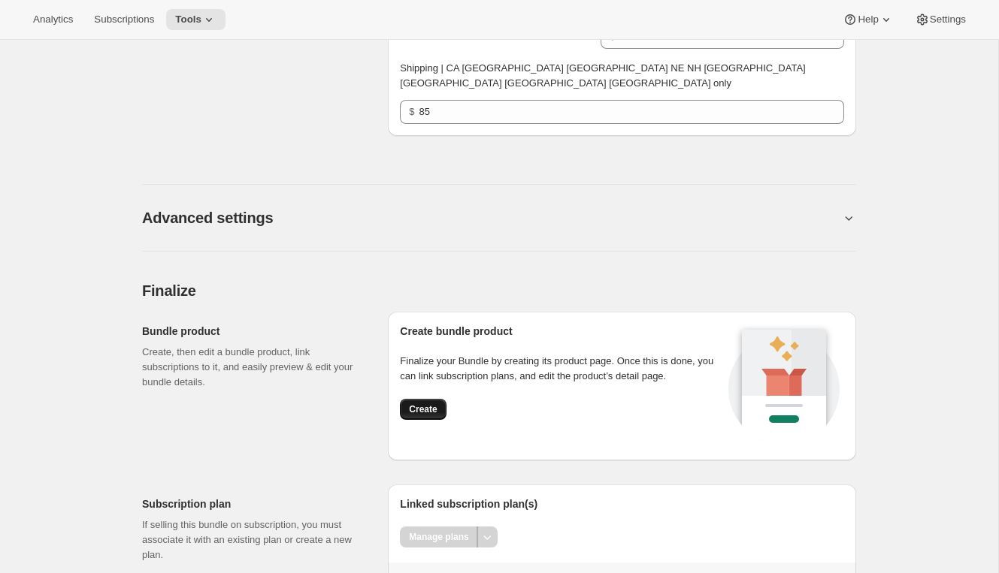
click at [425, 404] on span "Create" at bounding box center [423, 410] width 28 height 12
click at [422, 404] on span "Create" at bounding box center [423, 410] width 28 height 12
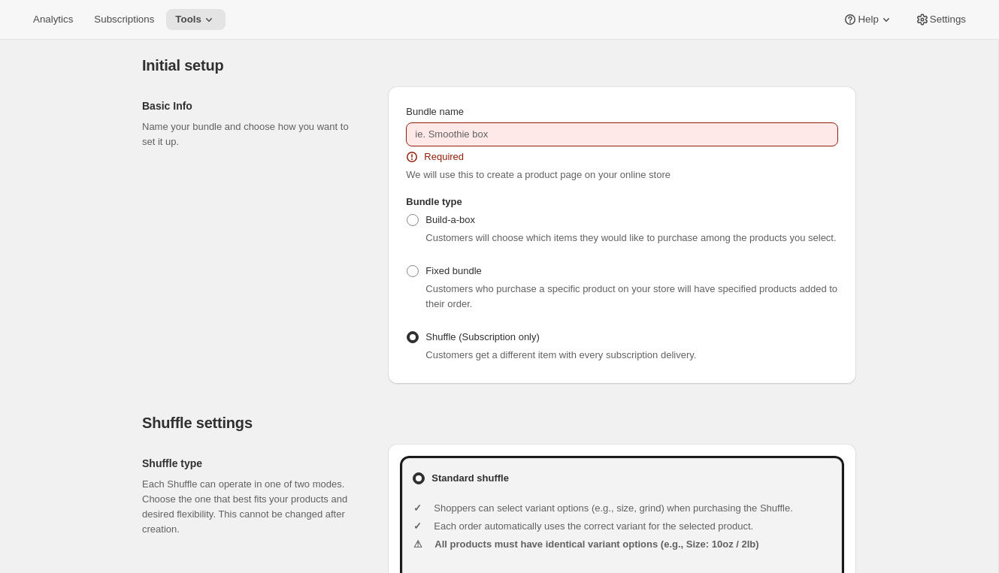
scroll to position [0, 0]
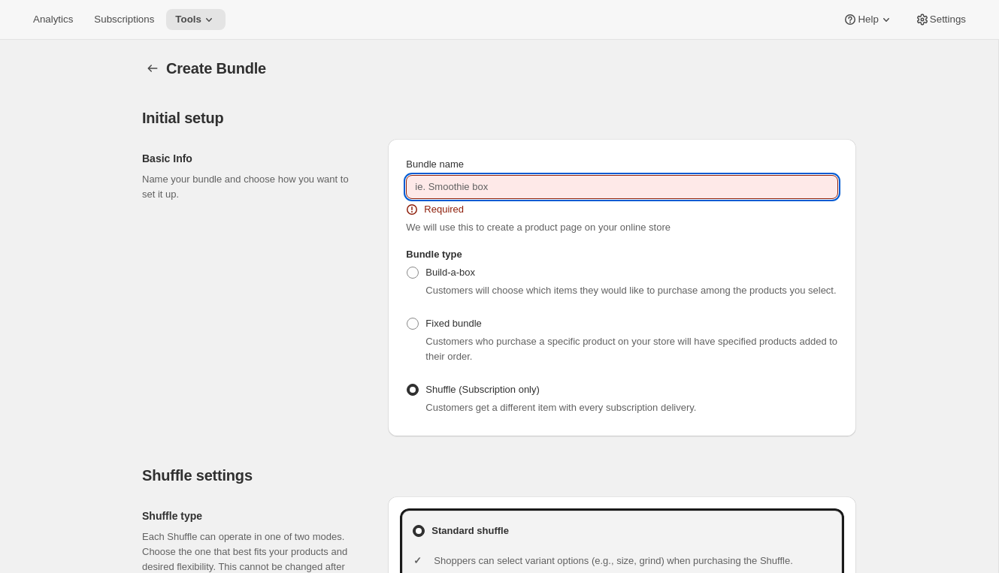
click at [479, 187] on input "Bundle name" at bounding box center [622, 187] width 432 height 24
paste input "firestonebeer"
type input "firestonebeer"
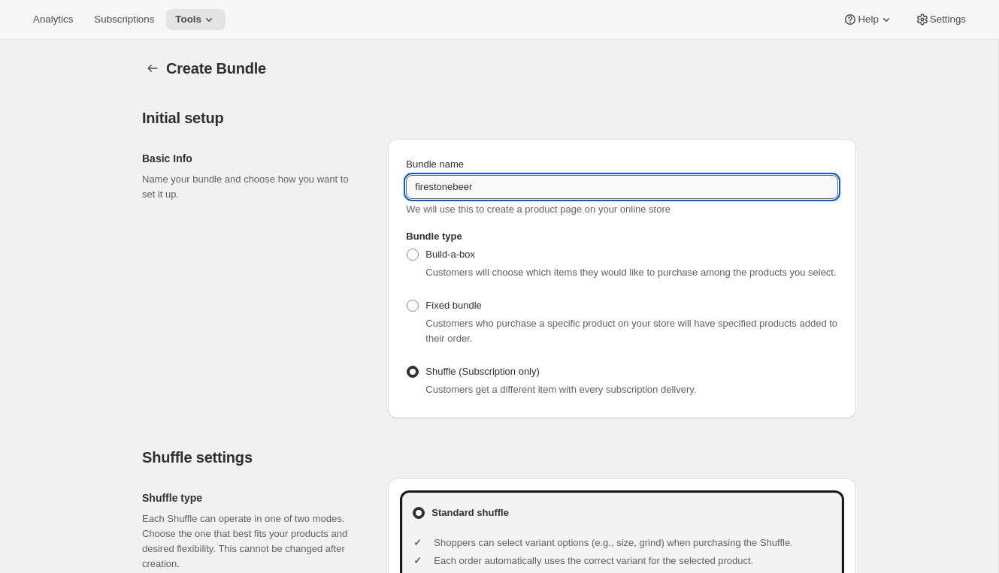
click at [464, 186] on input "firestonebeer" at bounding box center [622, 187] width 432 height 24
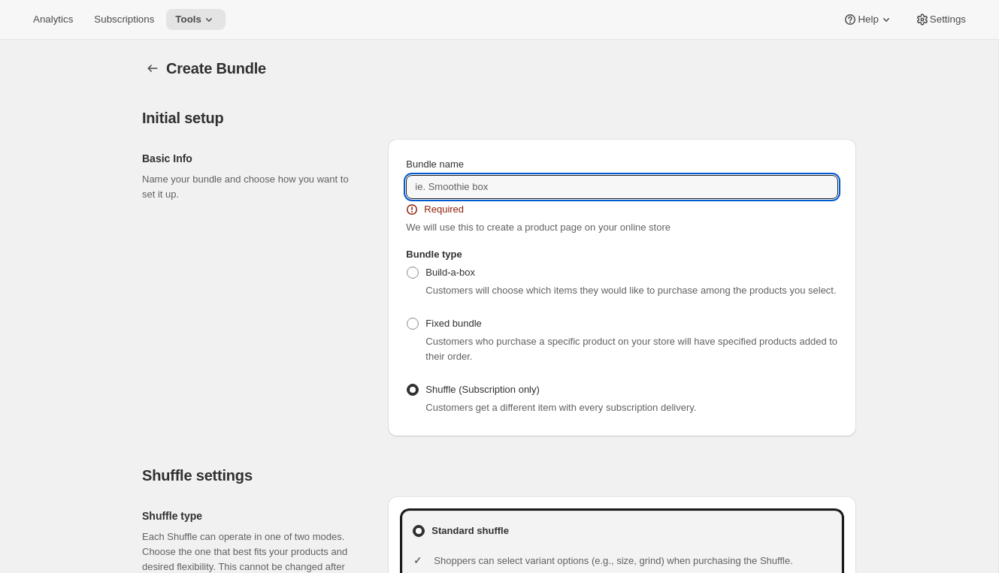
paste input "2026 Brewmaster's Collective Annual Membership (TESTING)"
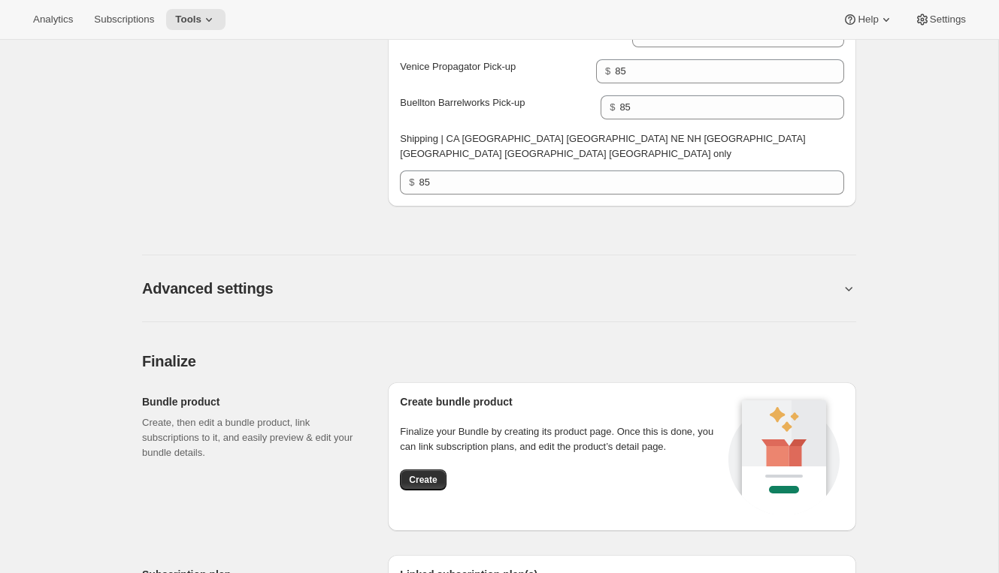
scroll to position [1414, 0]
type input "2026 Brewmaster's Collective Annual Membership (TESTING 2)"
click at [422, 473] on span "Create" at bounding box center [423, 479] width 28 height 12
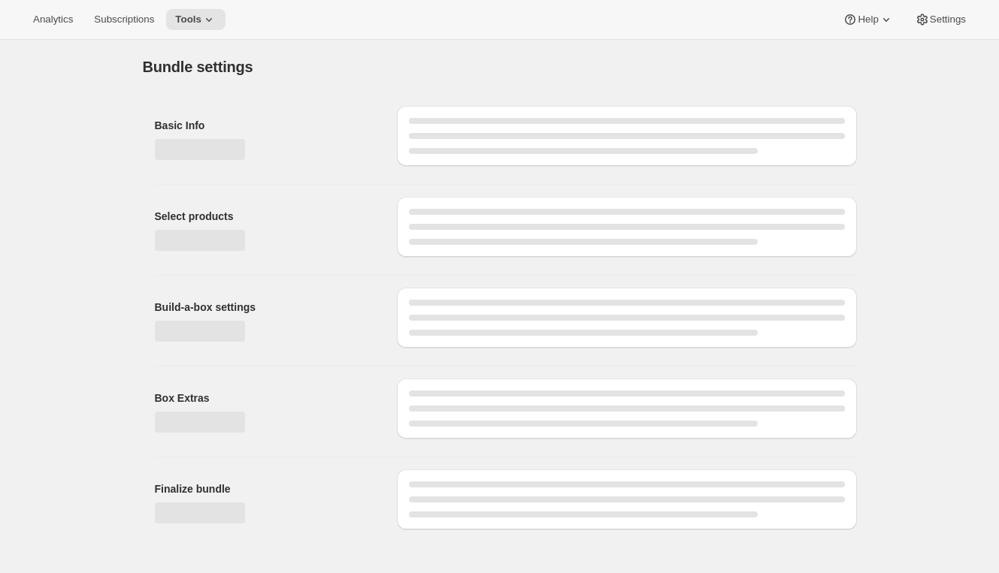
type input "85.00"
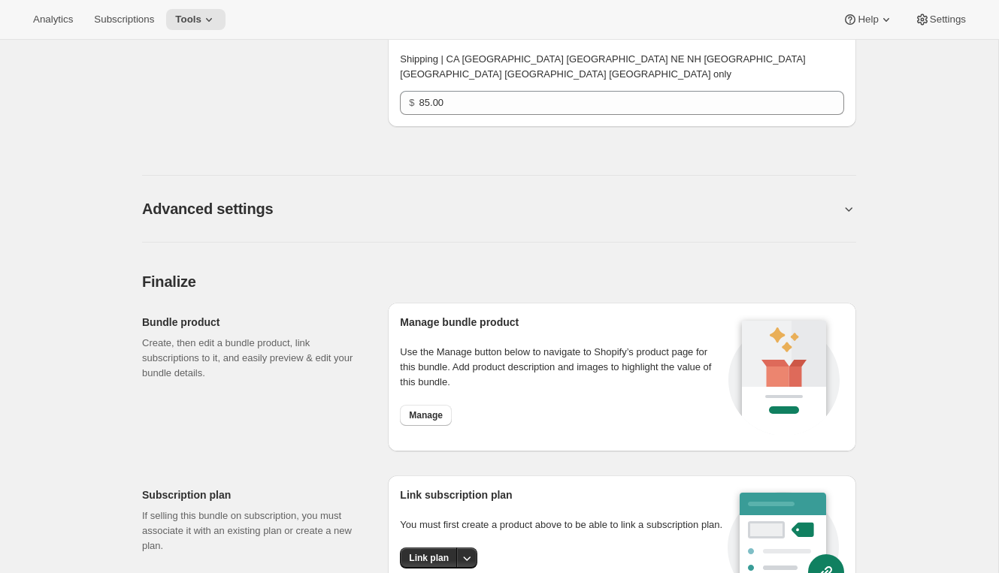
scroll to position [1464, 0]
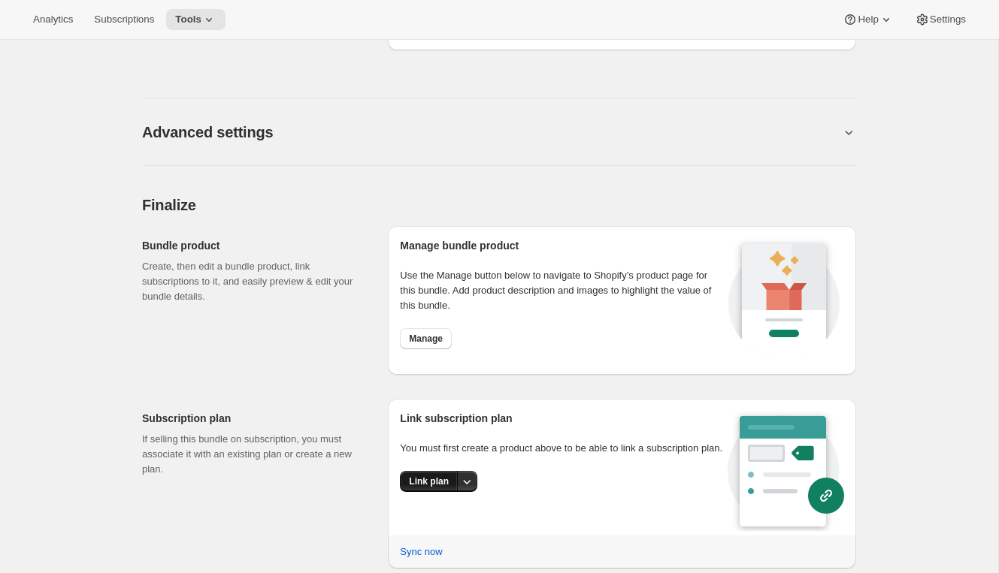
click at [421, 476] on span "Link plan" at bounding box center [429, 482] width 40 height 12
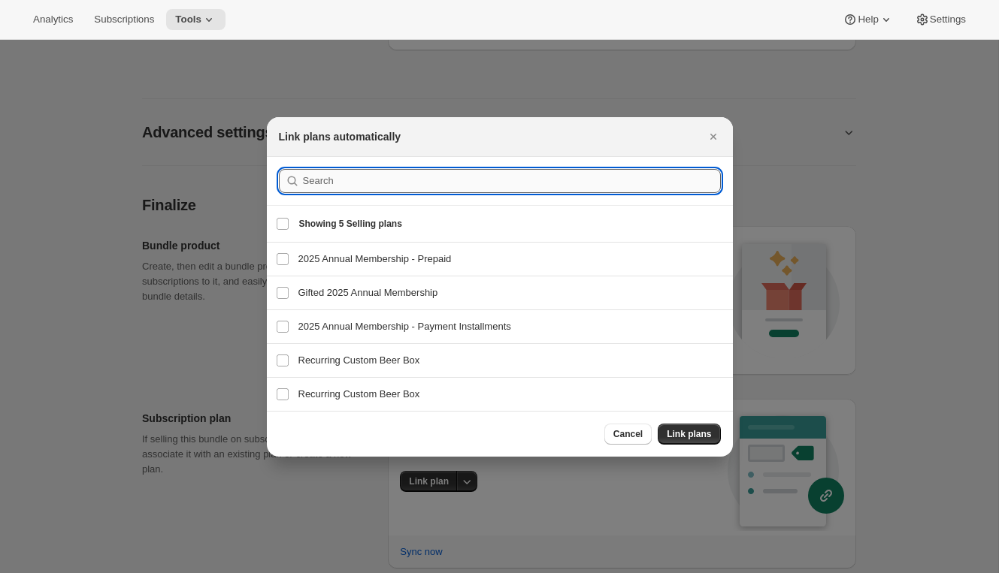
click at [418, 179] on input ":r26:" at bounding box center [512, 181] width 418 height 24
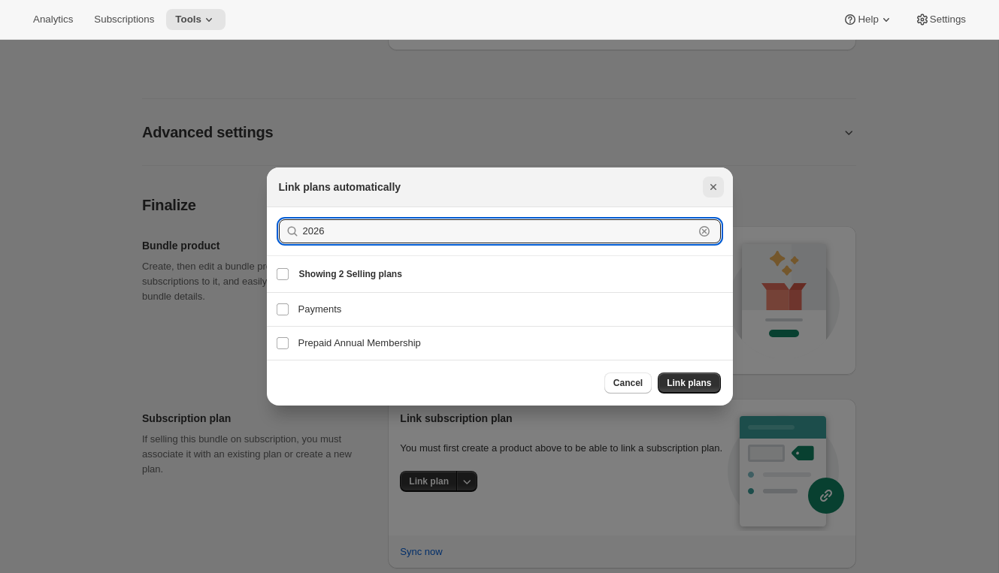
type input "2026"
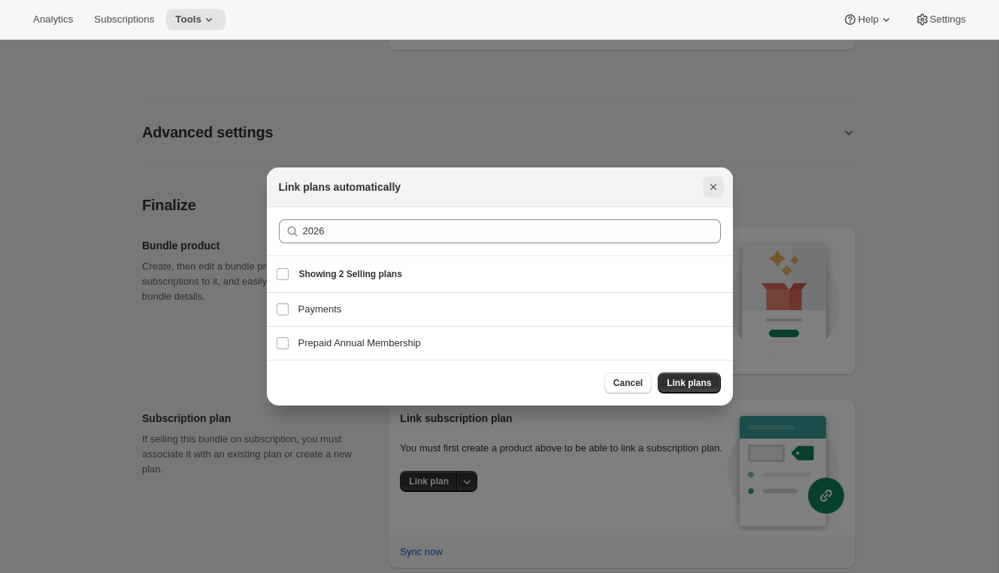
click at [708, 184] on icon "Close" at bounding box center [713, 187] width 15 height 15
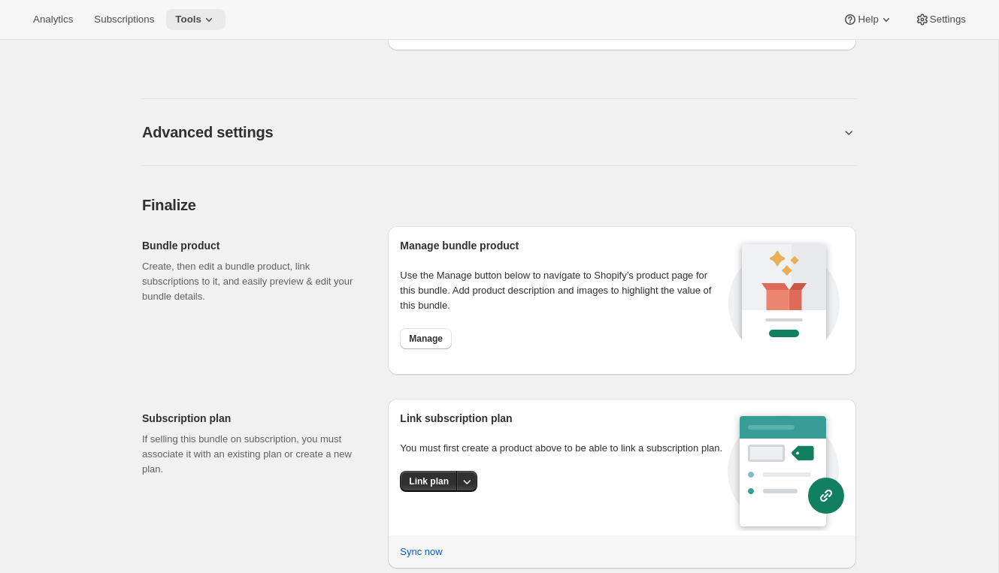
click at [197, 19] on span "Tools" at bounding box center [188, 20] width 26 height 12
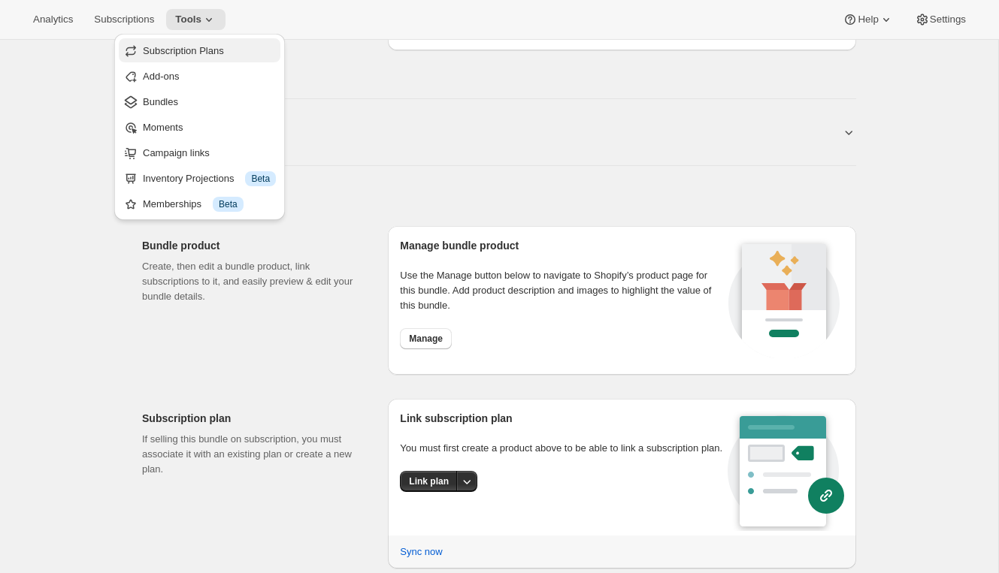
click at [204, 57] on span "Subscription Plans" at bounding box center [209, 51] width 133 height 15
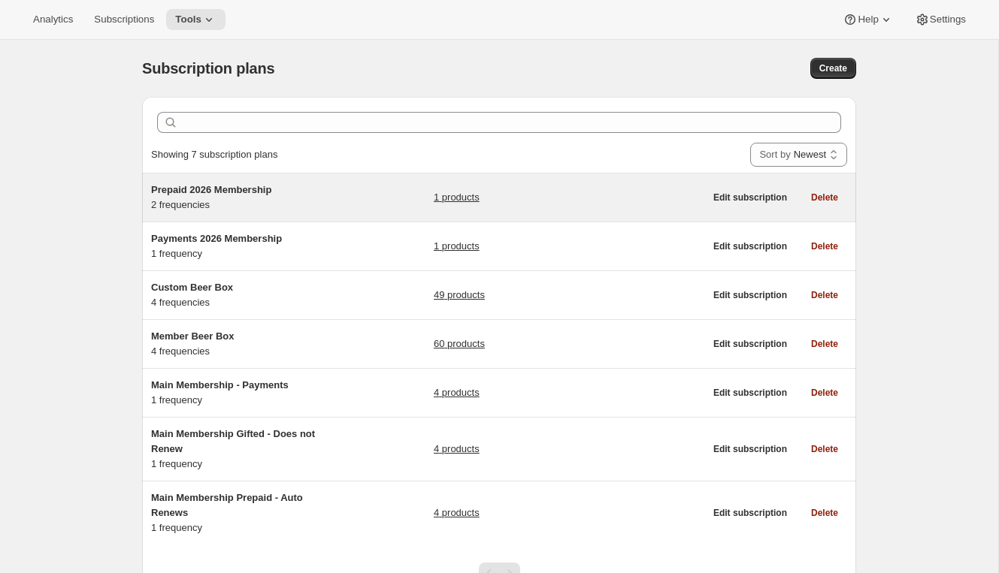
click at [319, 205] on div "Prepaid 2026 Membership 2 frequencies" at bounding box center [245, 198] width 188 height 30
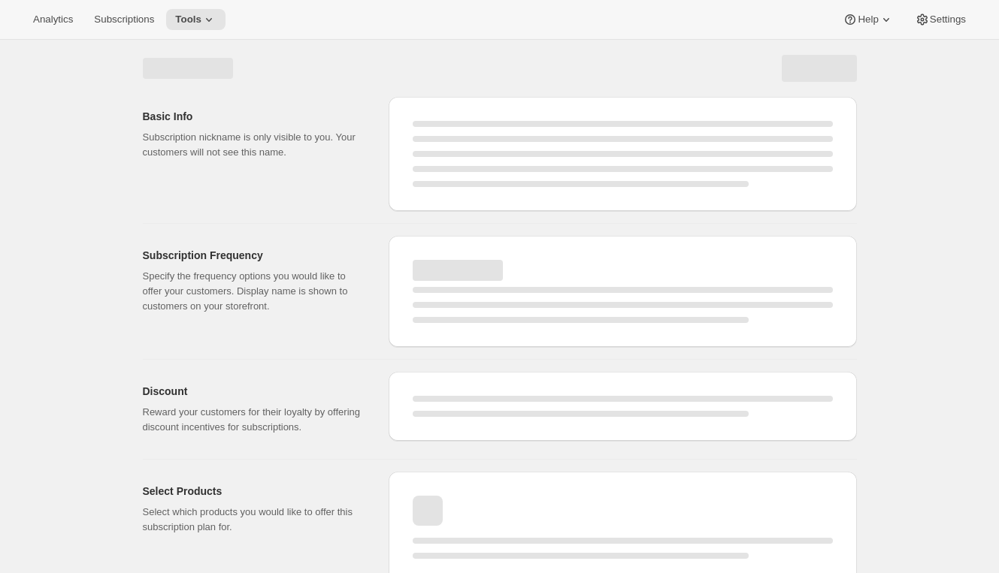
select select "WEEK"
select select "MONTH"
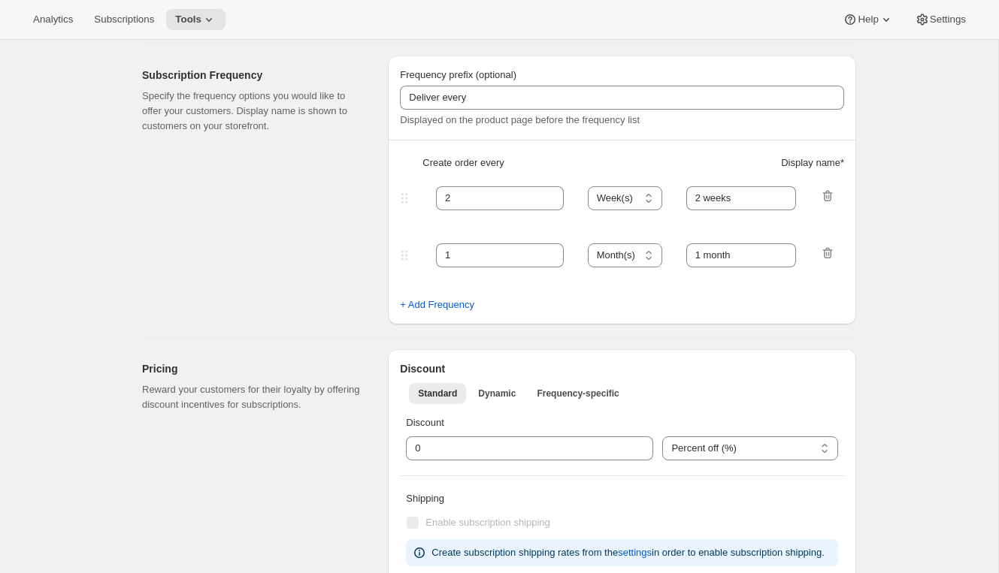
type input "Prepaid 2026 Membership"
type input "Prepaid Annual Membership"
type input "Welcome Kit & 1st Collection will ship early Feb 2026"
checkbox input "true"
select select "ENABLED"
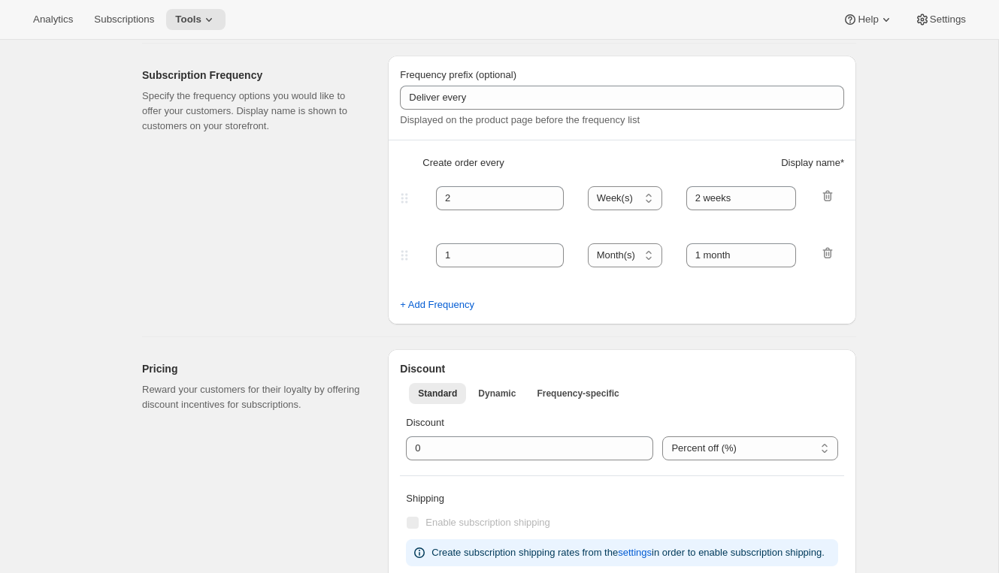
select select "WEEK"
select select "YEARDAY"
select select "26"
select select "4"
select select "20"
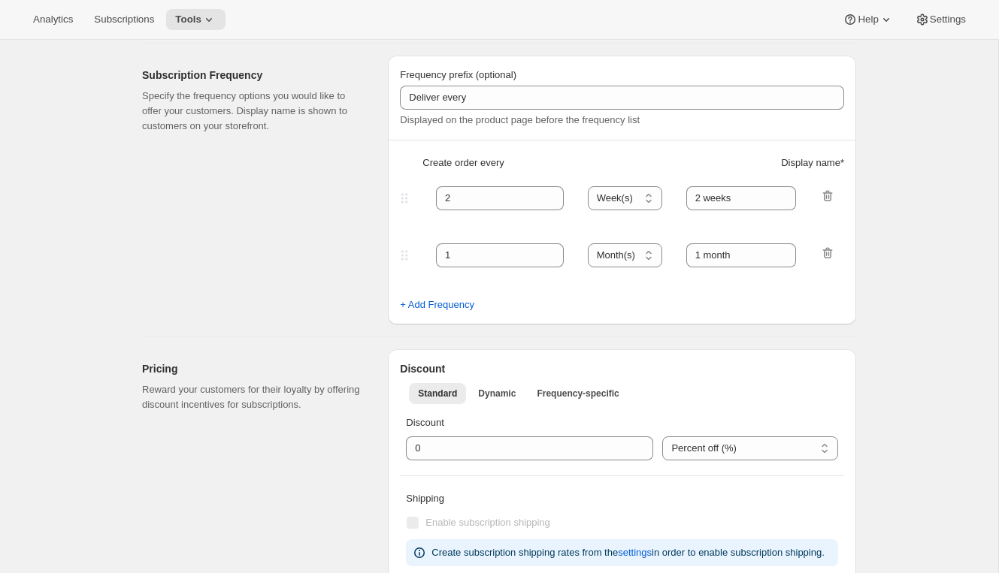
select select "7"
select select "20"
select select "10"
select select "12"
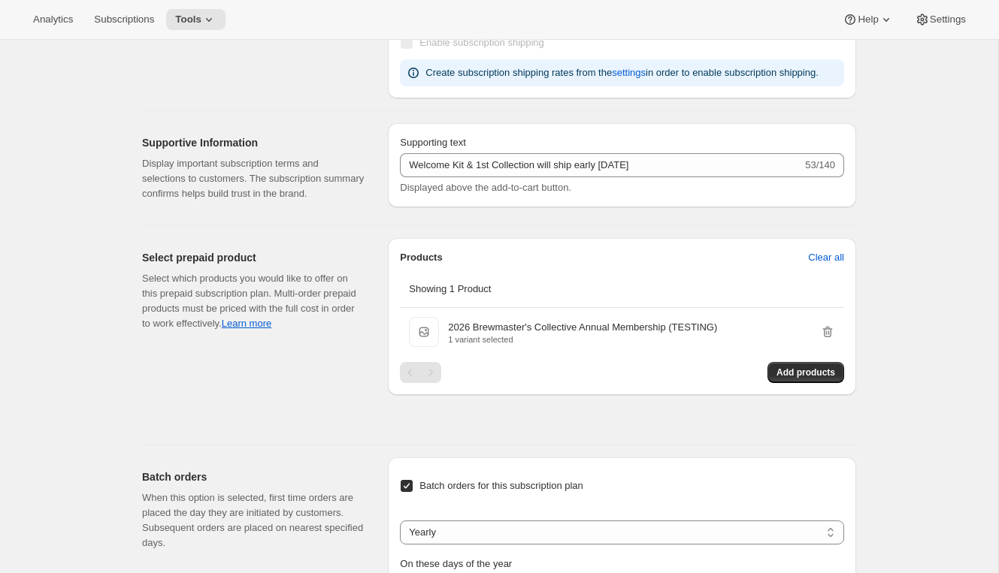
scroll to position [1549, 0]
click at [791, 378] on span "Add products" at bounding box center [805, 372] width 59 height 12
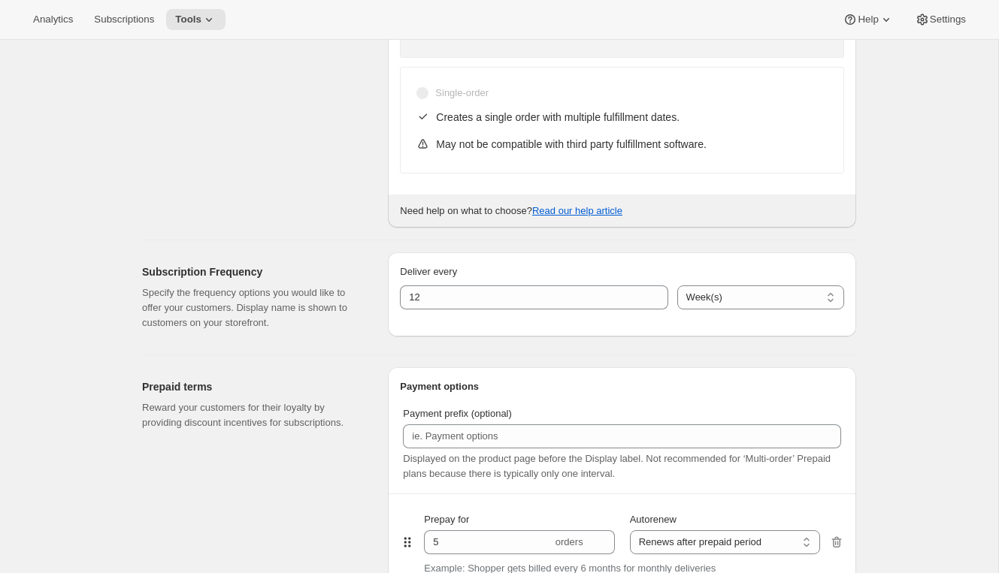
scroll to position [0, 0]
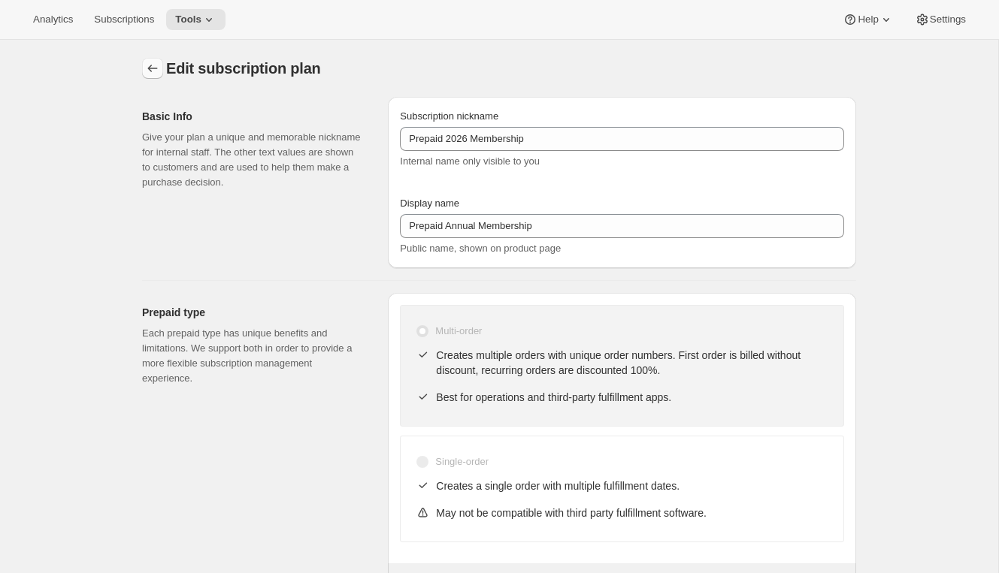
click at [154, 65] on icon "Subscription plans" at bounding box center [152, 68] width 15 height 15
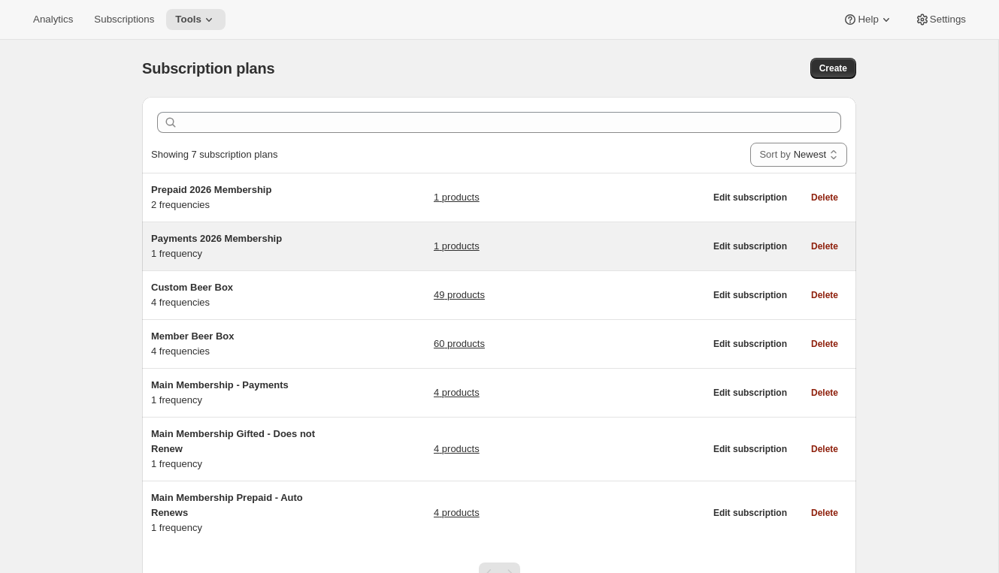
click at [255, 234] on span "Payments 2026 Membership" at bounding box center [216, 238] width 131 height 11
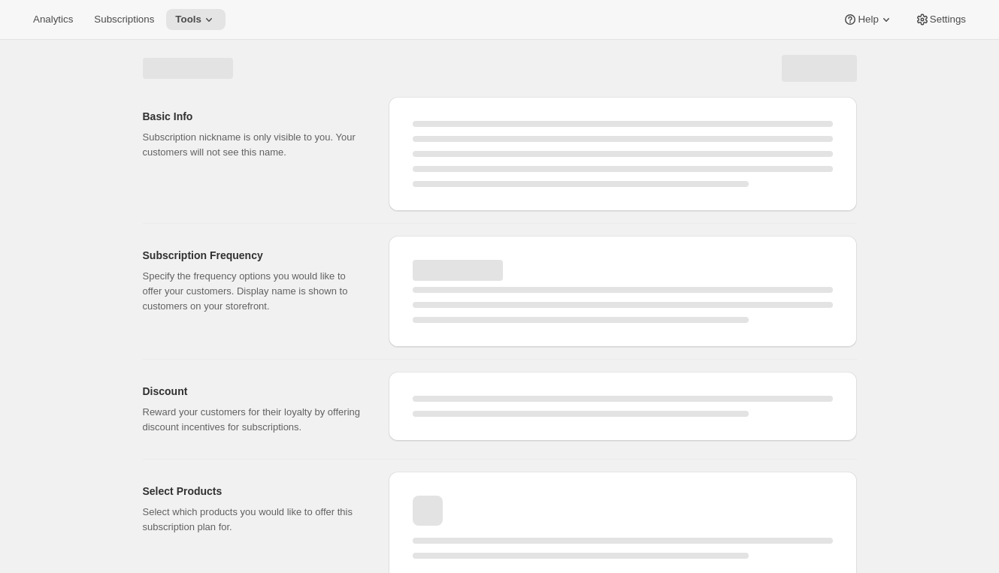
select select "WEEK"
select select "MONTH"
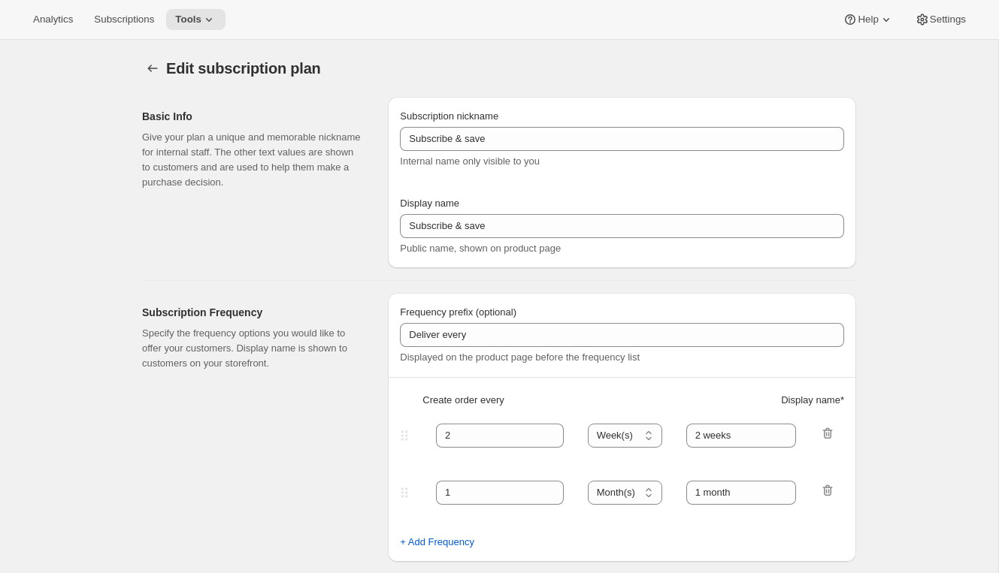
type input "Payments 2026 Membership"
type input "Payments"
type input "12"
type input "5 Payments of $85"
type input "Welcome Kit & 1st Collection will ship early Feb 2026"
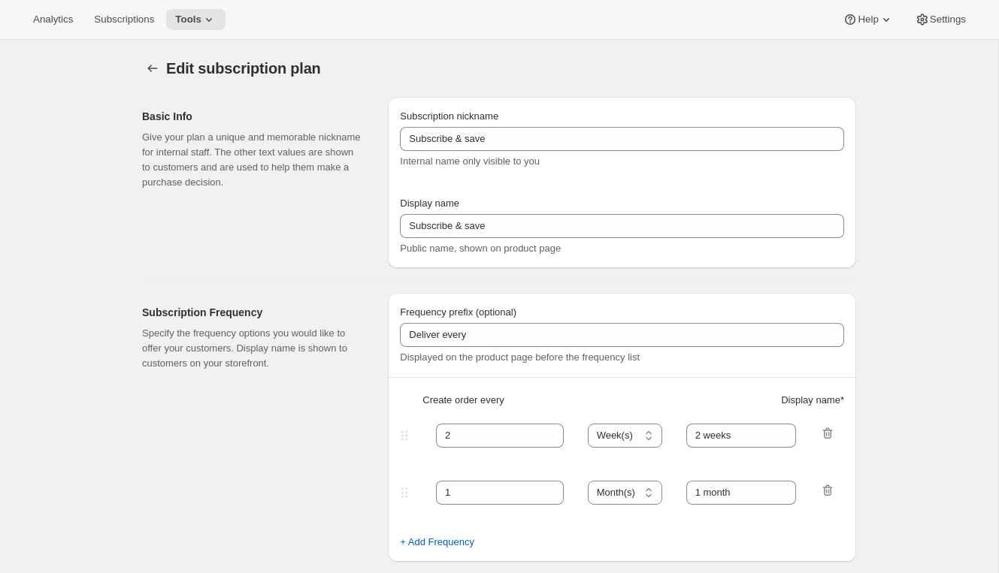
checkbox input "true"
select select "YEARDAY"
select select "26"
select select "4"
select select "20"
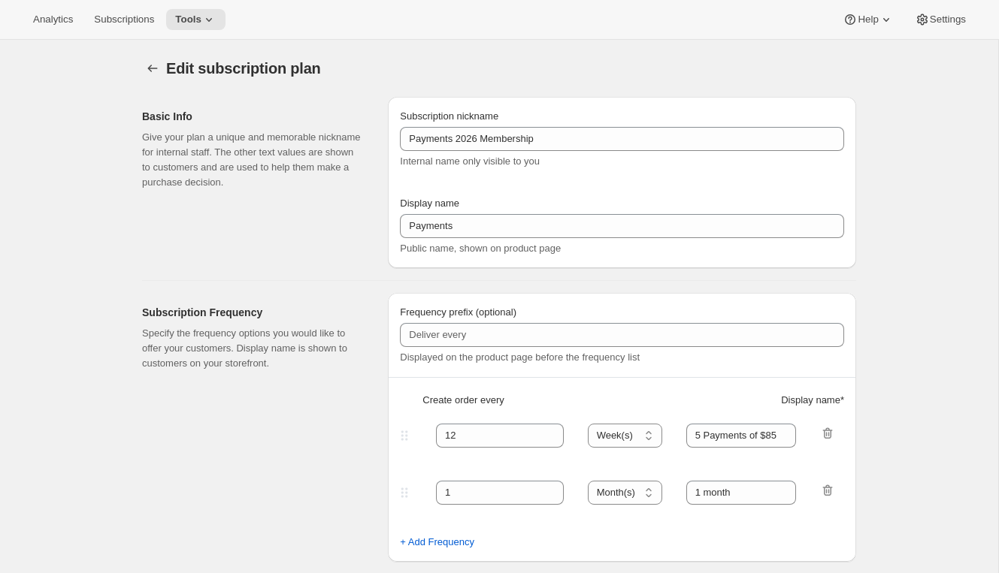
select select "7"
select select "20"
select select "10"
select select "12"
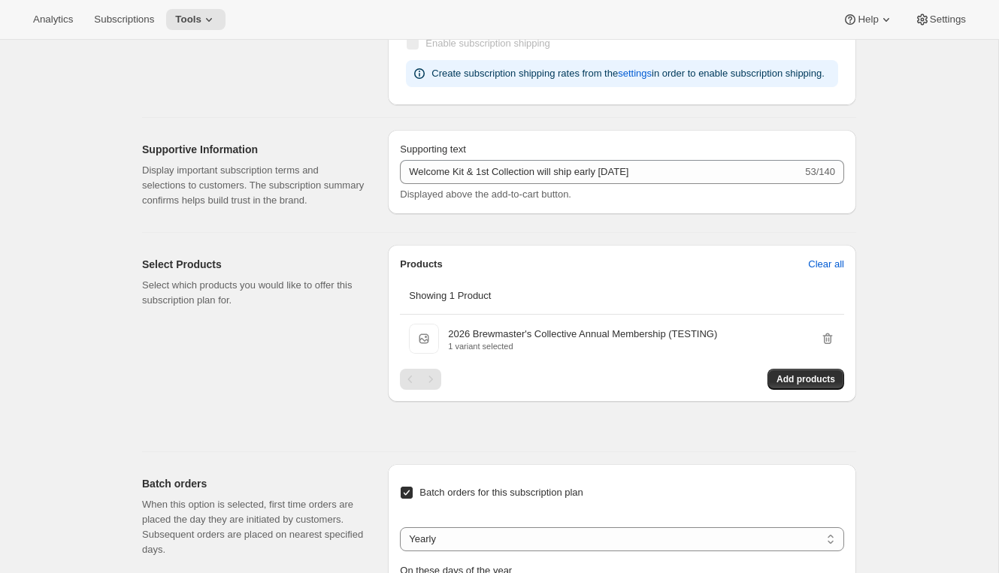
scroll to position [661, 0]
click at [794, 385] on span "Add products" at bounding box center [805, 379] width 59 height 12
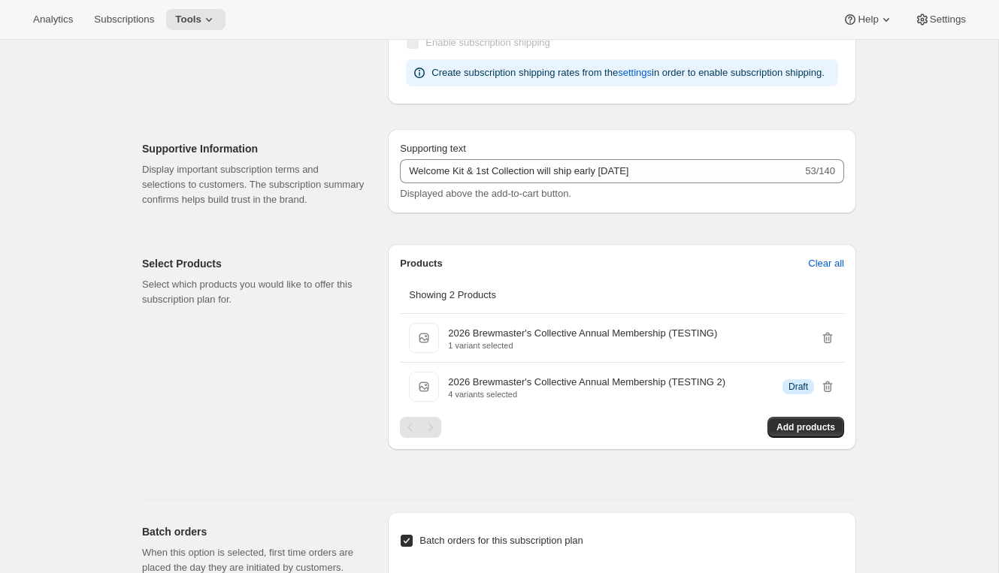
scroll to position [245, 0]
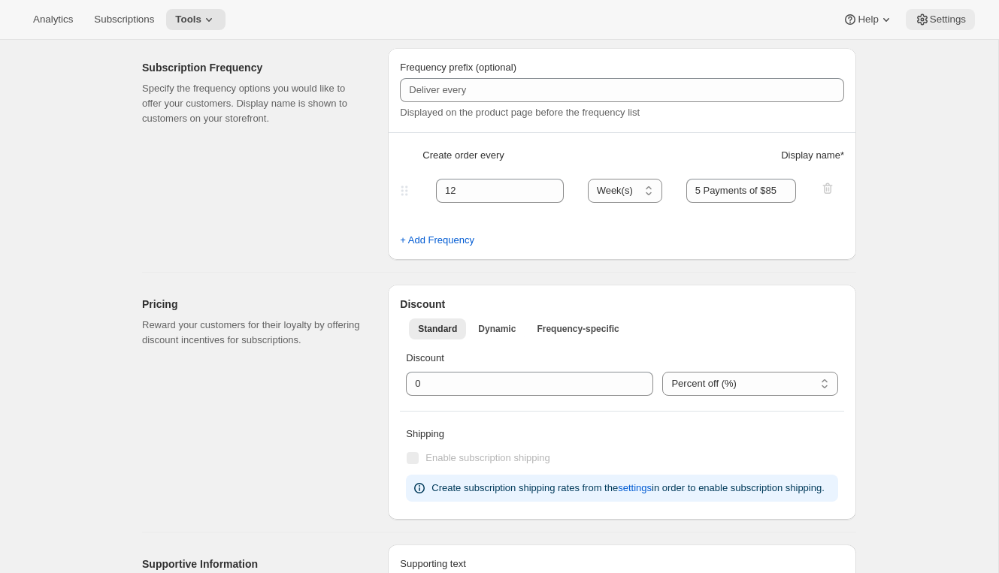
click at [956, 17] on span "Settings" at bounding box center [948, 20] width 36 height 12
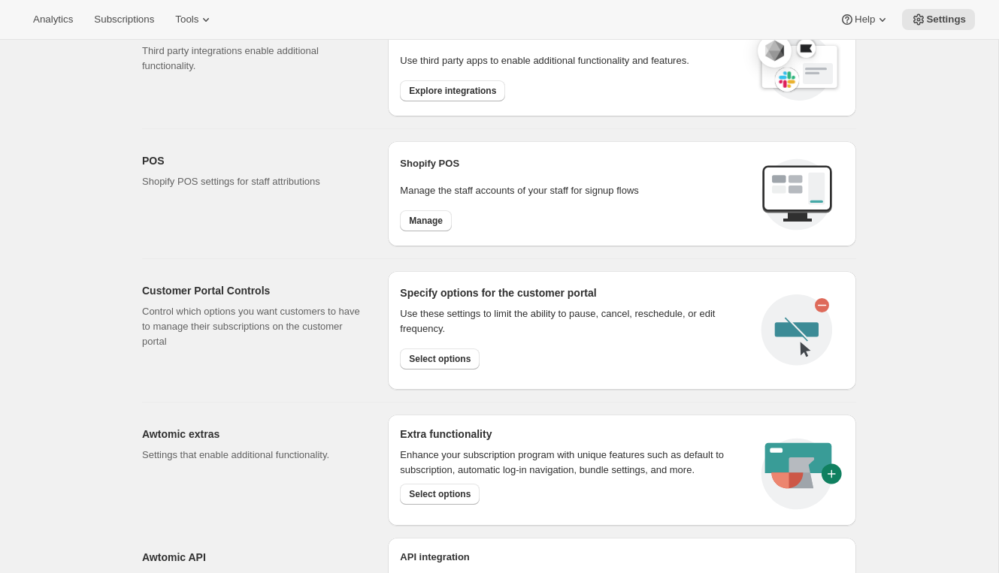
scroll to position [624, 0]
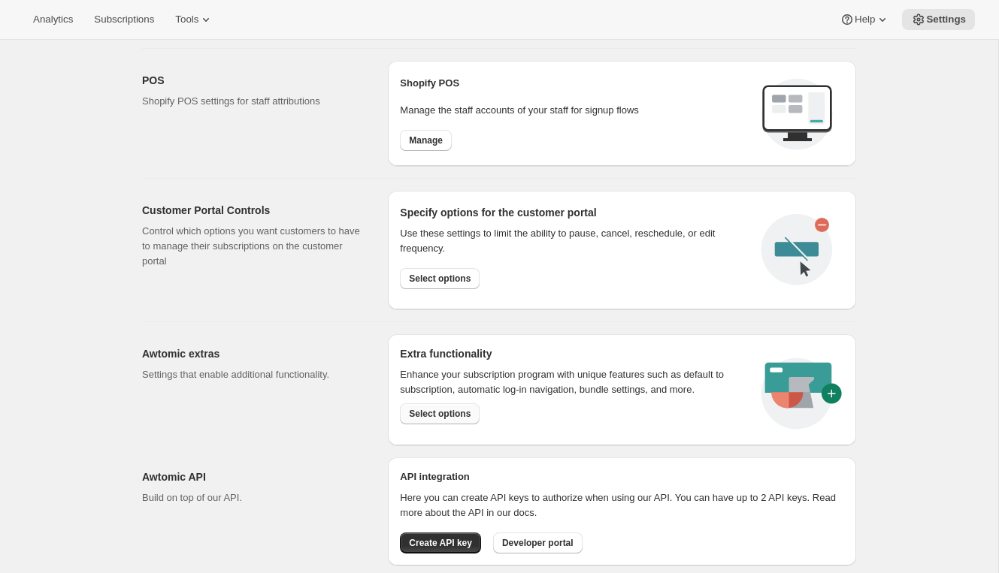
click at [427, 416] on span "Select options" at bounding box center [440, 414] width 62 height 12
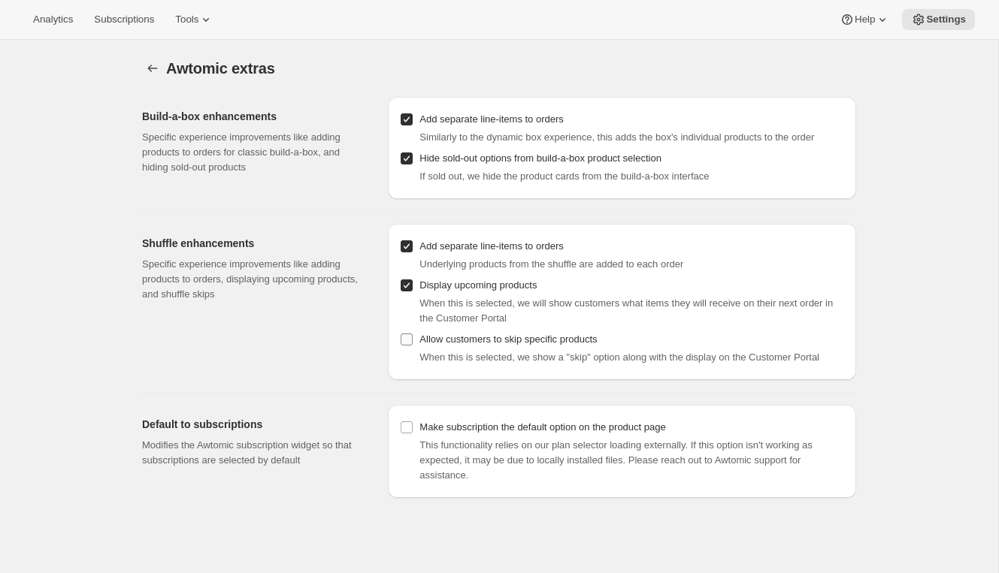
click at [482, 338] on span "Allow customers to skip specific products" at bounding box center [507, 339] width 177 height 11
click at [413, 338] on input "Allow customers to skip specific products" at bounding box center [407, 340] width 12 height 12
click at [473, 346] on span "Allow customers to skip specific products" at bounding box center [507, 339] width 177 height 15
click at [413, 346] on input "Allow customers to skip specific products" at bounding box center [407, 340] width 12 height 12
checkbox input "false"
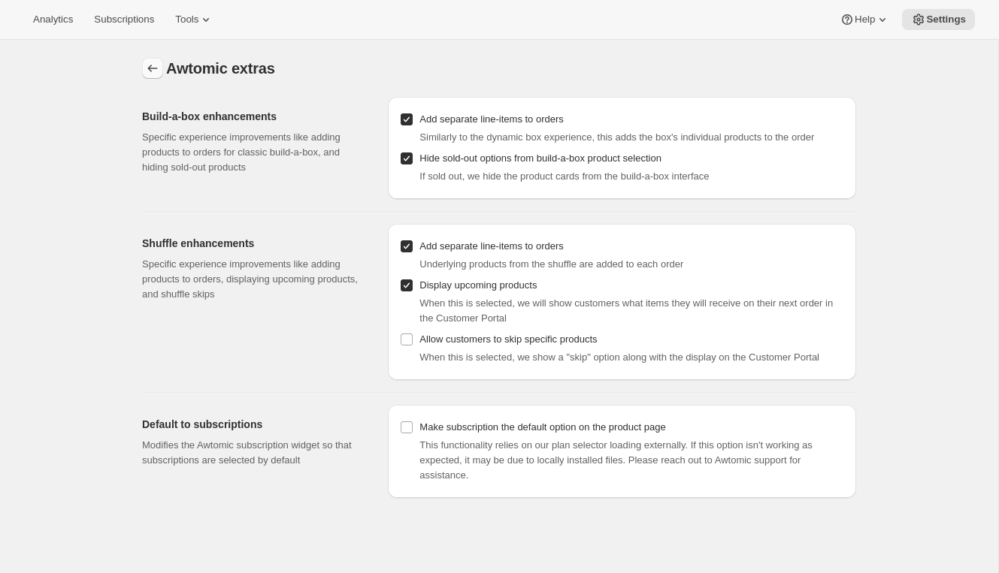
click at [160, 67] on button "Settings" at bounding box center [152, 68] width 21 height 21
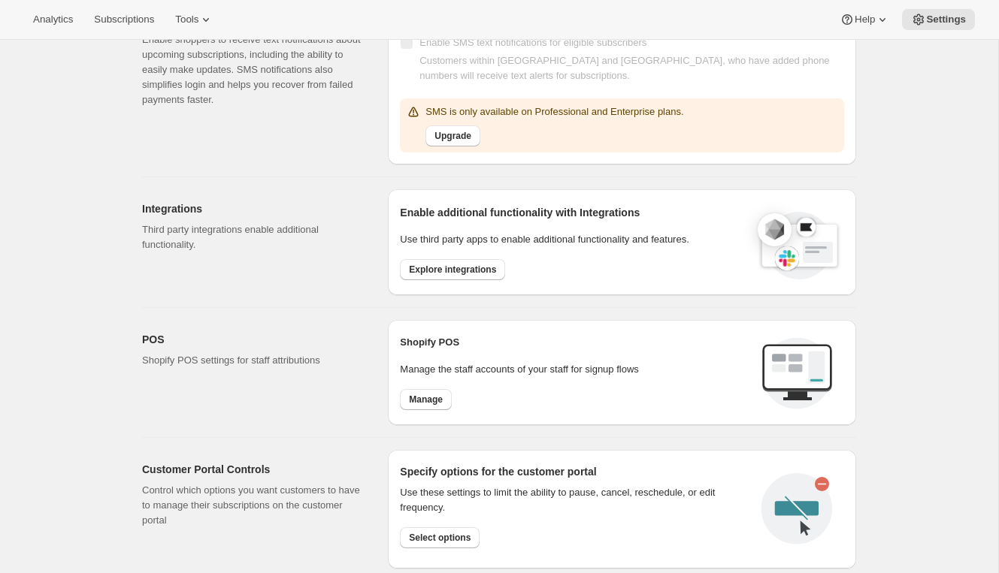
scroll to position [516, 0]
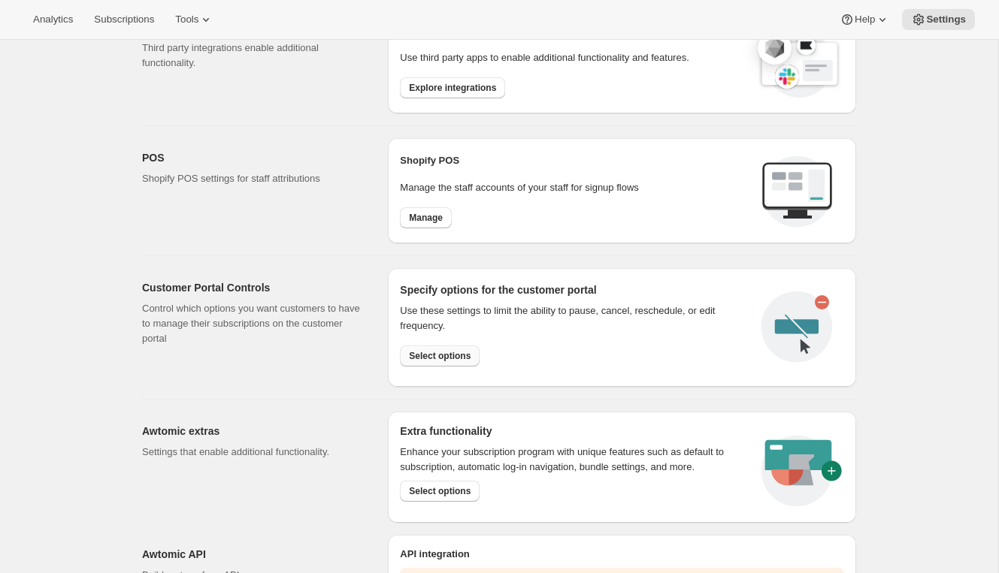
click at [436, 350] on span "Select options" at bounding box center [440, 356] width 62 height 12
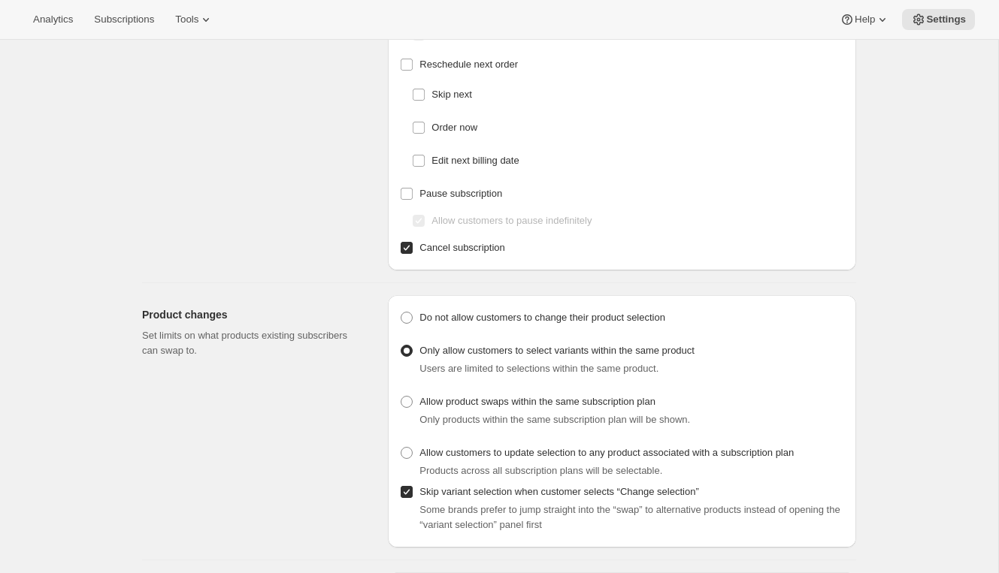
scroll to position [138, 0]
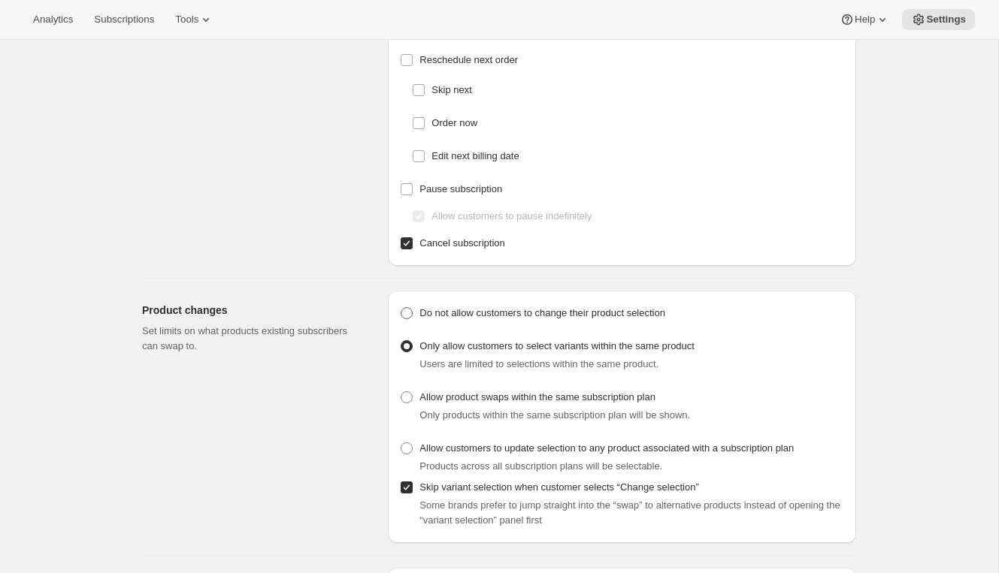
click at [519, 314] on span "Do not allow customers to change their product selection" at bounding box center [542, 312] width 246 height 11
click at [401, 308] on input "Do not allow customers to change their product selection" at bounding box center [401, 307] width 1 height 1
radio input "true"
click at [407, 346] on span at bounding box center [407, 346] width 12 height 12
click at [401, 341] on input "Only allow customers to select variants within the same product" at bounding box center [401, 340] width 1 height 1
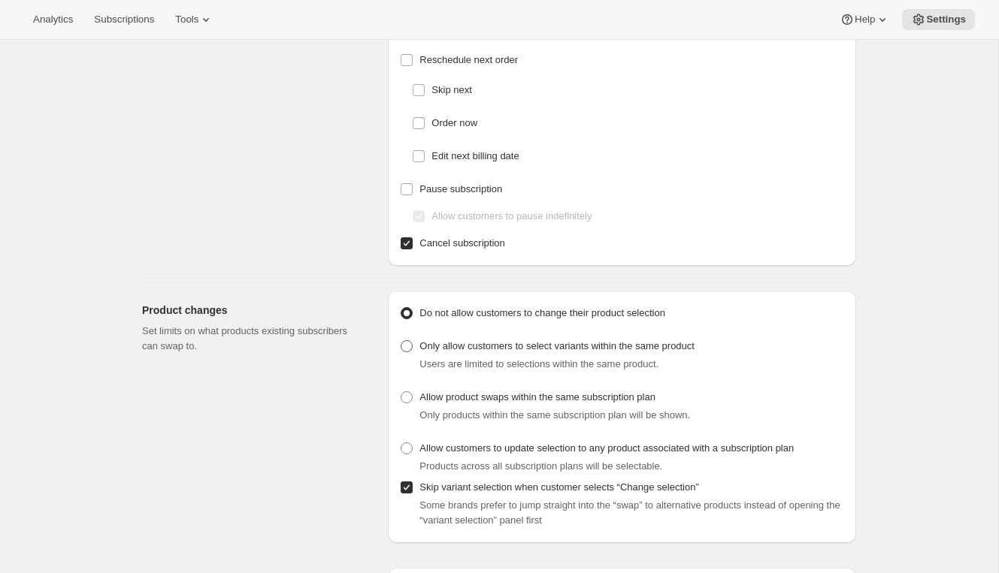
radio input "true"
click at [571, 490] on span "Skip variant selection when customer selects “Change selection”" at bounding box center [558, 487] width 279 height 11
click at [413, 490] on input "Skip variant selection when customer selects “Change selection”" at bounding box center [407, 488] width 12 height 12
checkbox input "false"
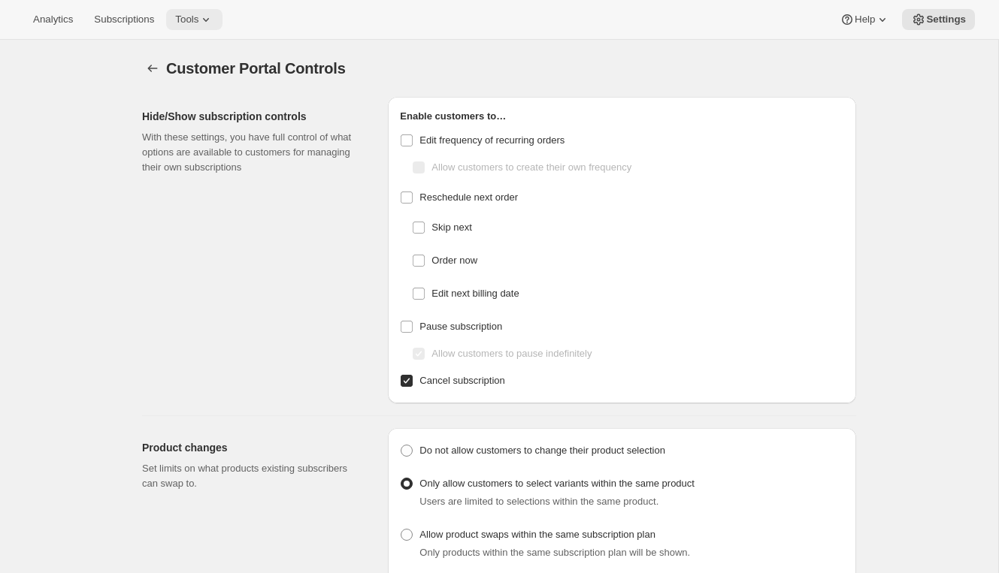
click at [209, 22] on icon at bounding box center [205, 19] width 15 height 15
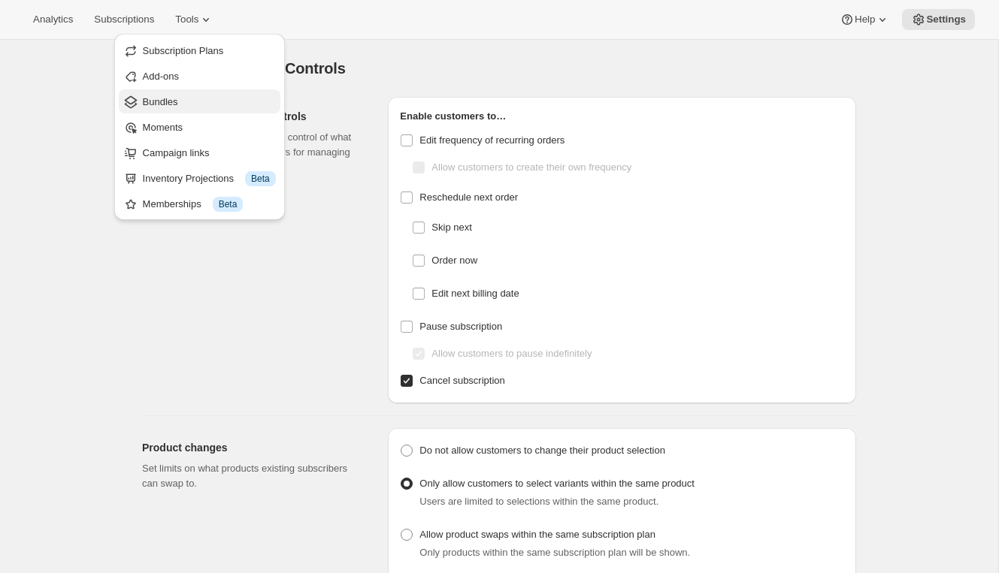
click at [191, 99] on span "Bundles" at bounding box center [209, 102] width 133 height 15
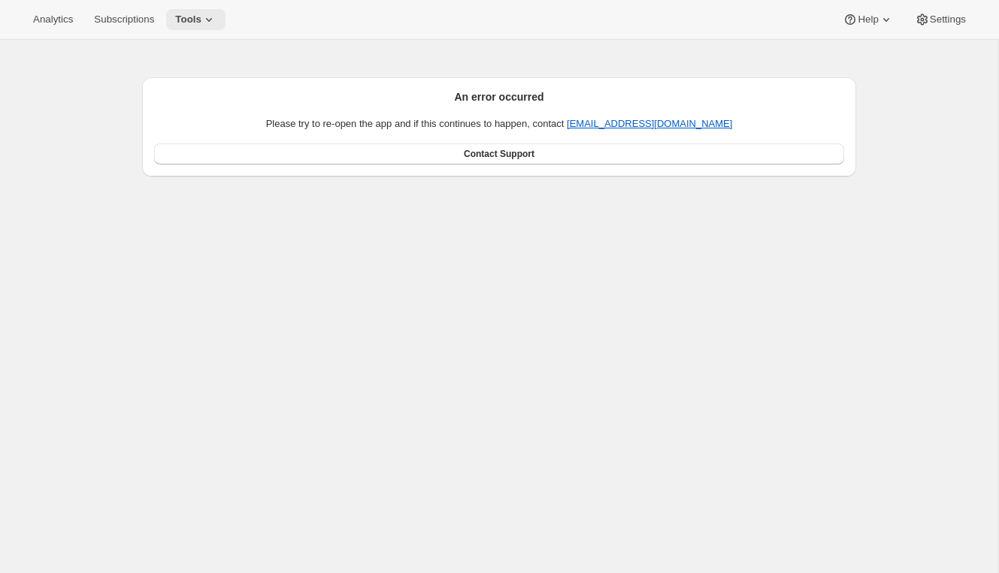
click at [212, 20] on icon at bounding box center [209, 20] width 6 height 4
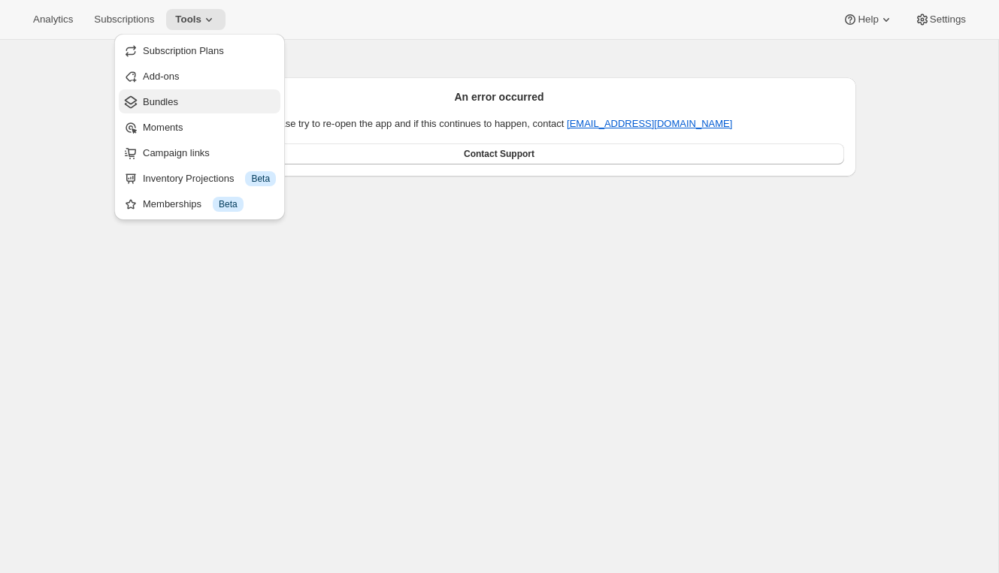
click at [208, 106] on span "Bundles" at bounding box center [209, 102] width 133 height 15
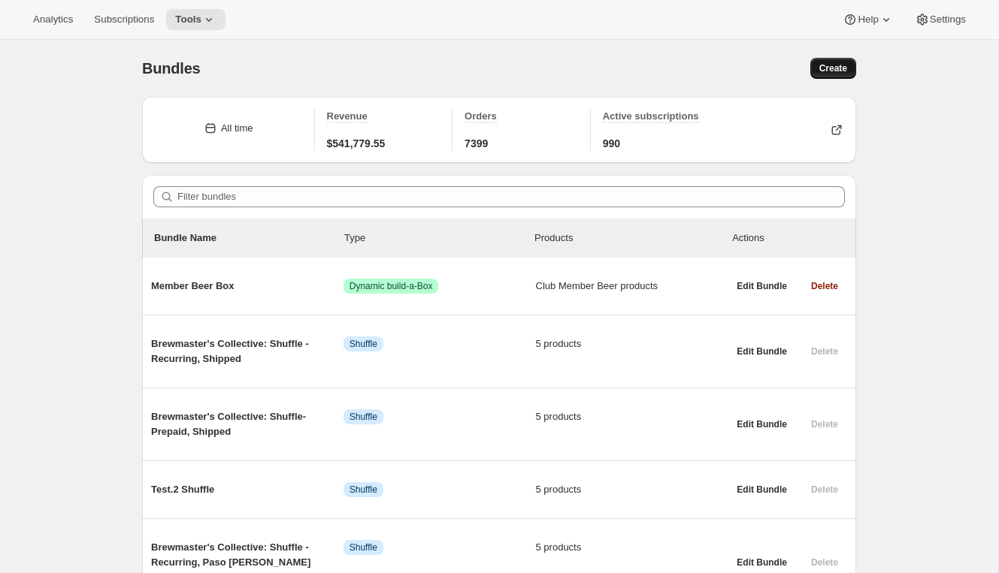
click at [833, 62] on span "Create" at bounding box center [833, 68] width 28 height 12
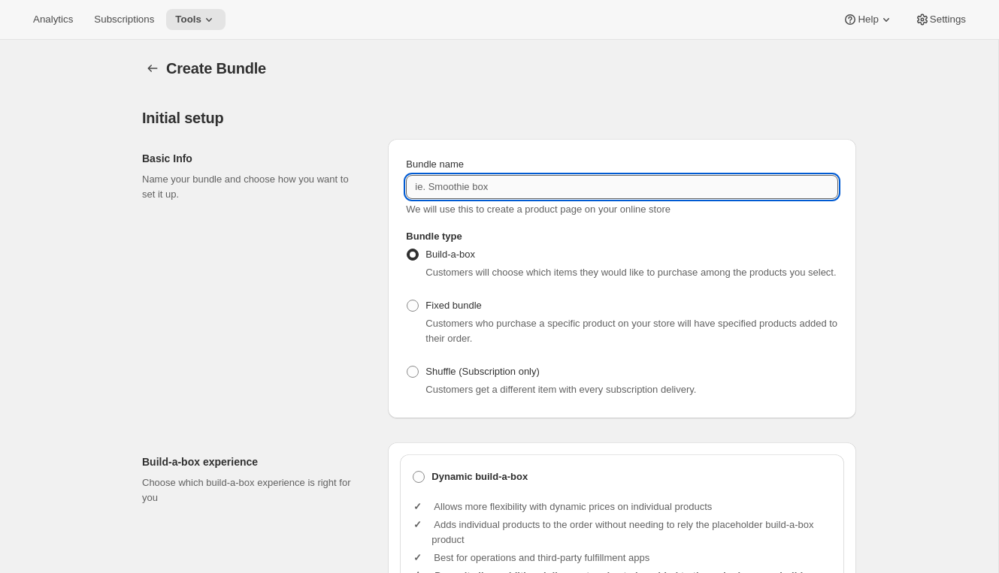
click at [479, 191] on input "Bundle name" at bounding box center [622, 187] width 432 height 24
type input "w"
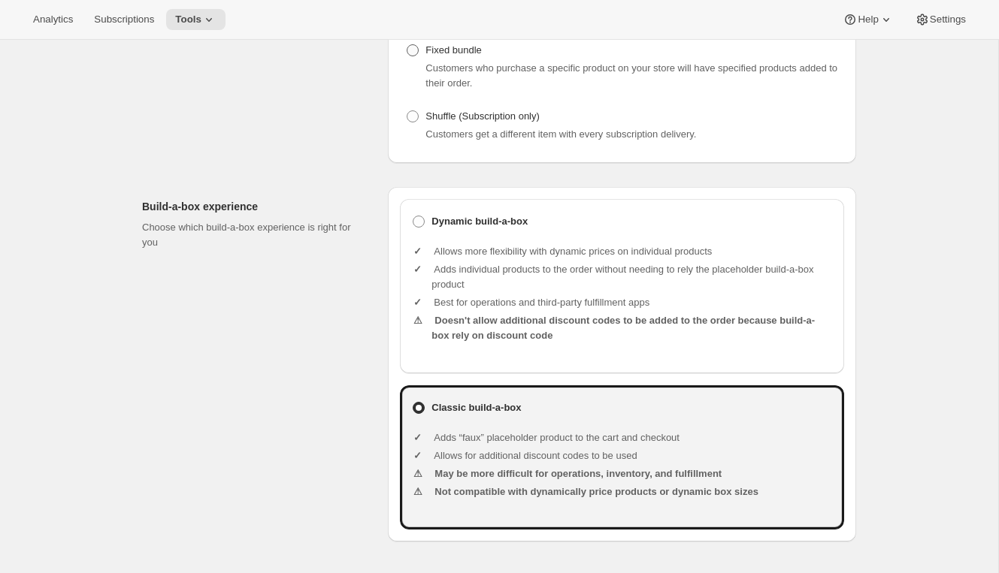
click at [464, 72] on div "Build-a-box Customers will choose which items they would like to purchase among…" at bounding box center [622, 67] width 432 height 156
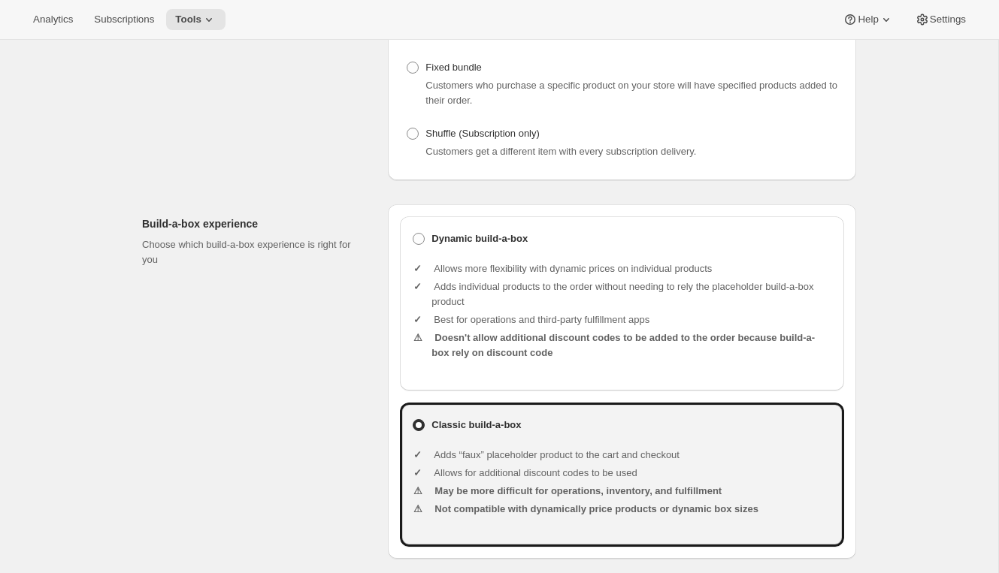
scroll to position [214, 0]
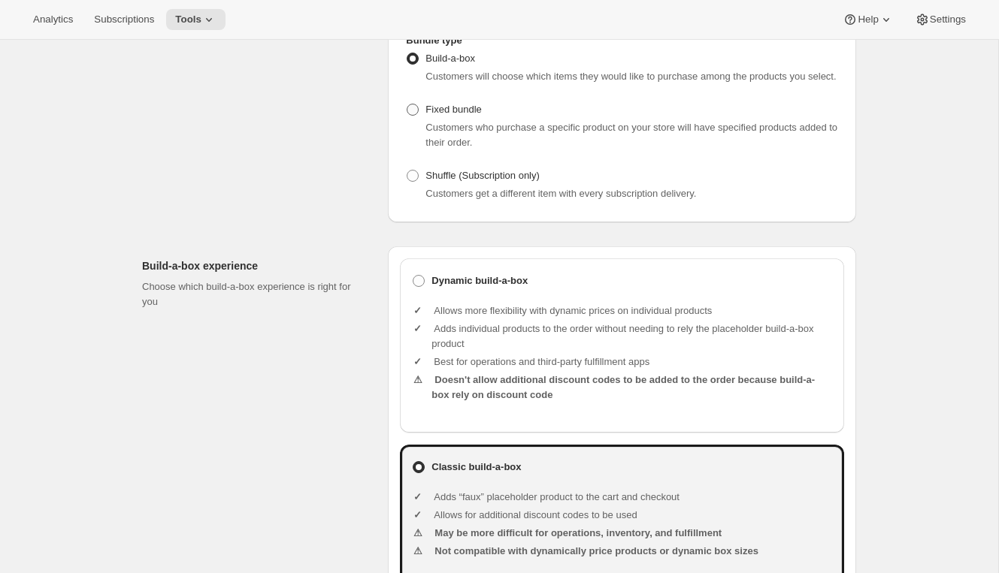
click at [461, 115] on span "Fixed bundle" at bounding box center [453, 109] width 56 height 11
click at [407, 104] on input "Fixed bundle" at bounding box center [407, 104] width 1 height 1
radio input "true"
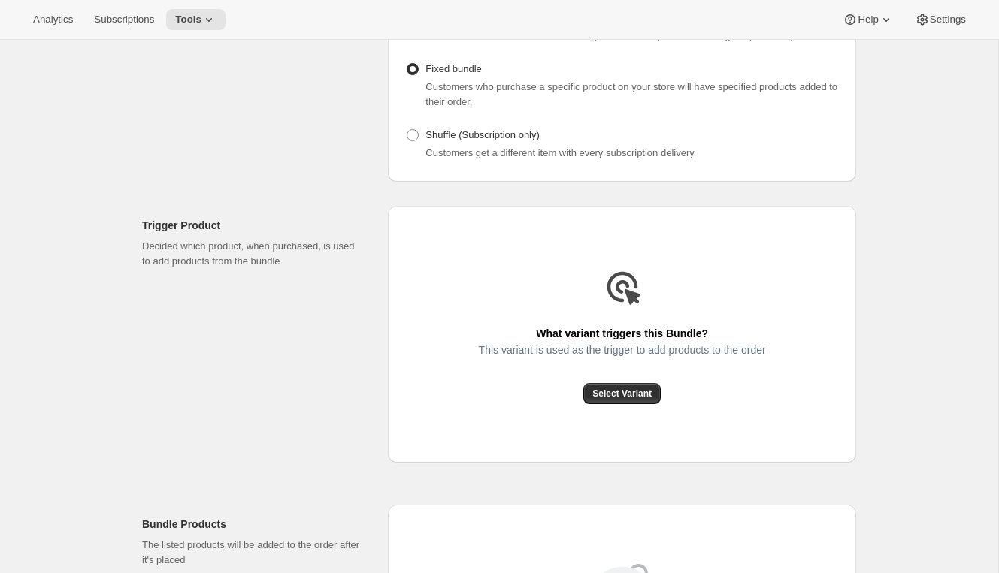
scroll to position [355, 0]
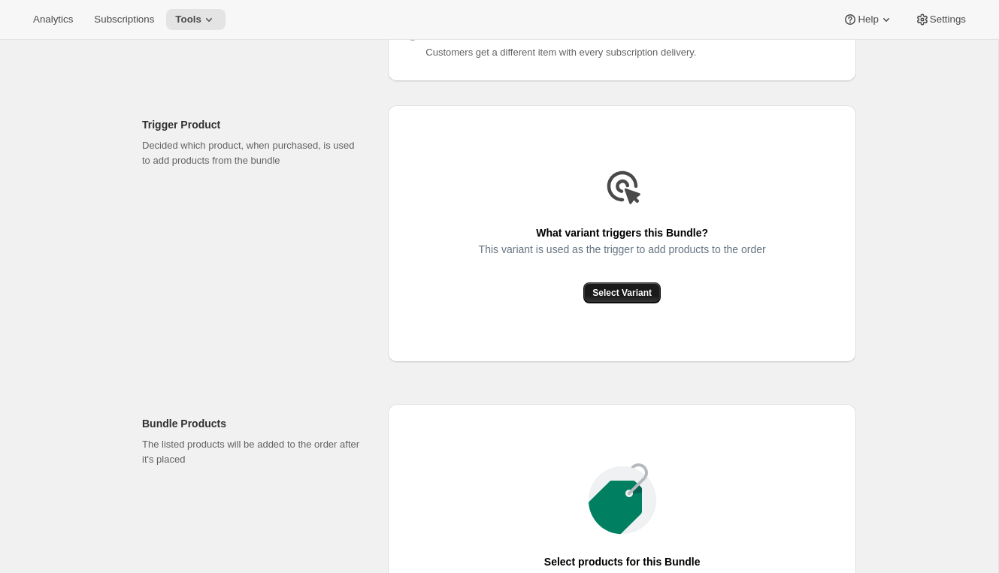
click at [615, 299] on span "Select Variant" at bounding box center [621, 293] width 59 height 12
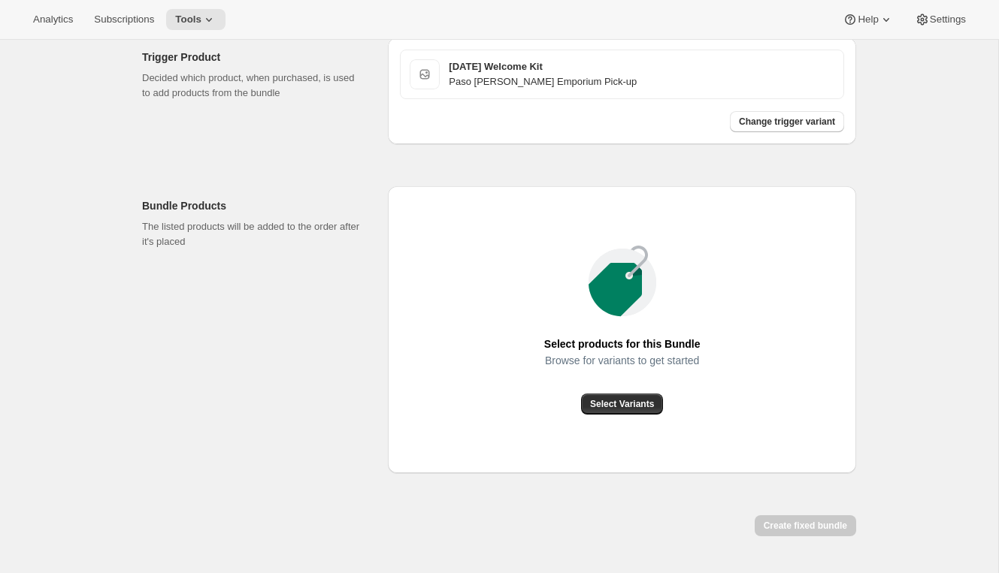
scroll to position [443, 0]
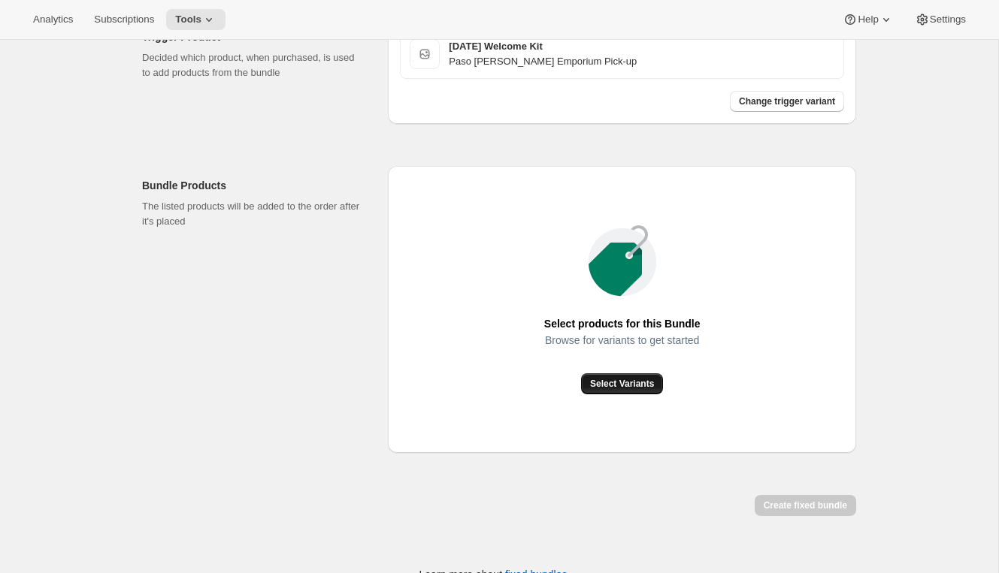
click at [601, 390] on span "Select Variants" at bounding box center [622, 384] width 64 height 12
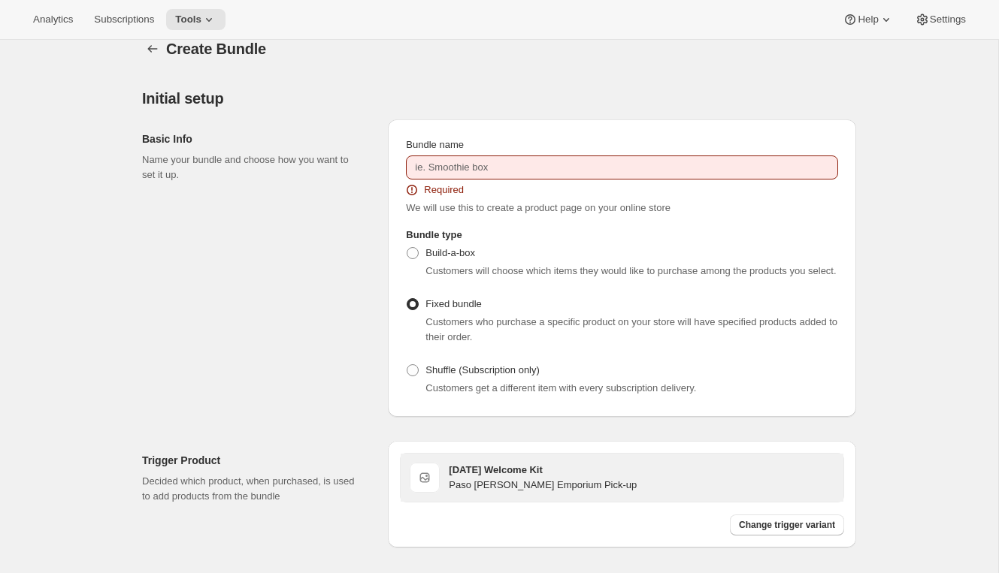
scroll to position [0, 0]
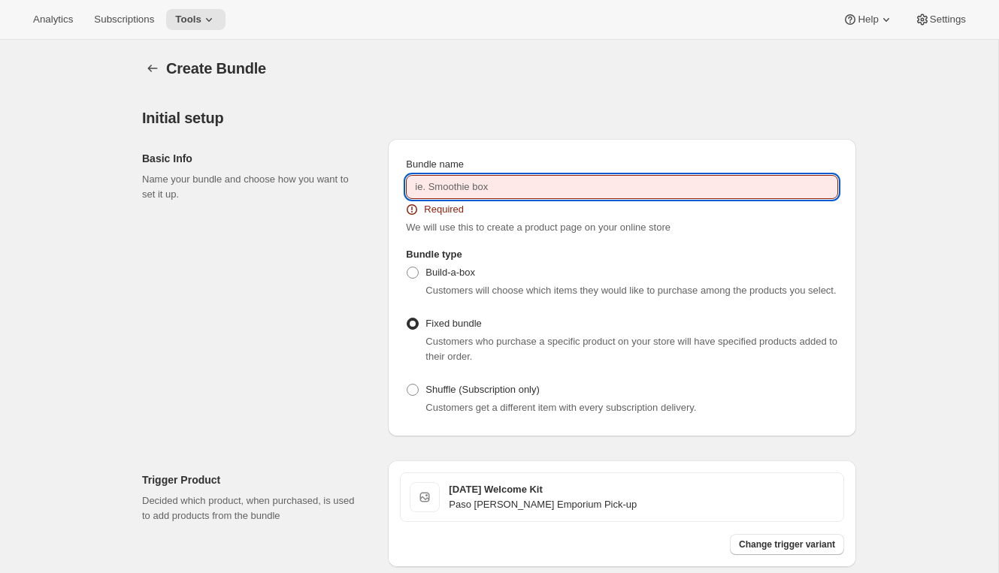
click at [575, 188] on input "Bundle name" at bounding box center [622, 187] width 432 height 24
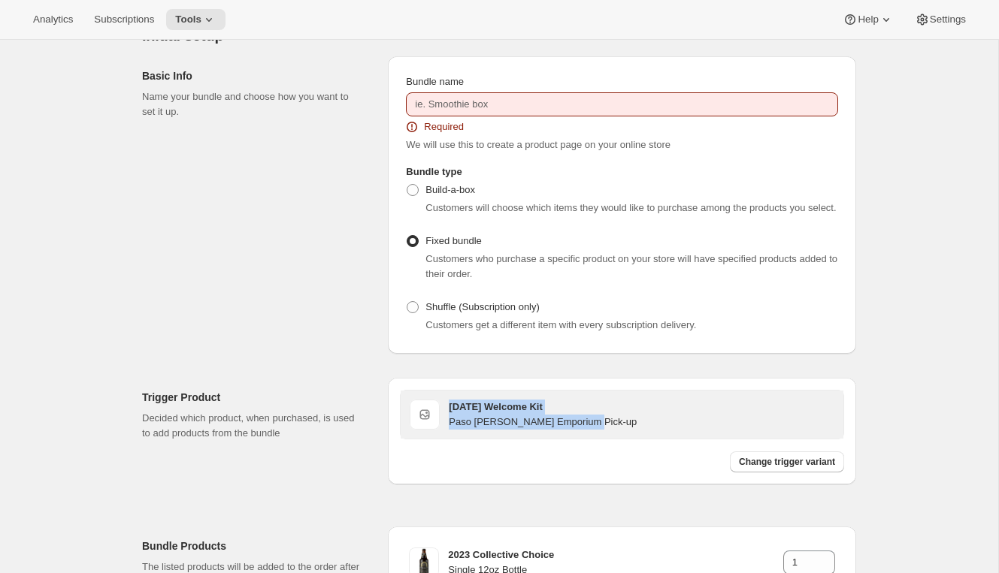
drag, startPoint x: 606, startPoint y: 439, endPoint x: 437, endPoint y: 425, distance: 168.9
click at [437, 425] on div "2026 BC Welcome Kit Paso Robles Emporium Pick-up" at bounding box center [622, 415] width 425 height 30
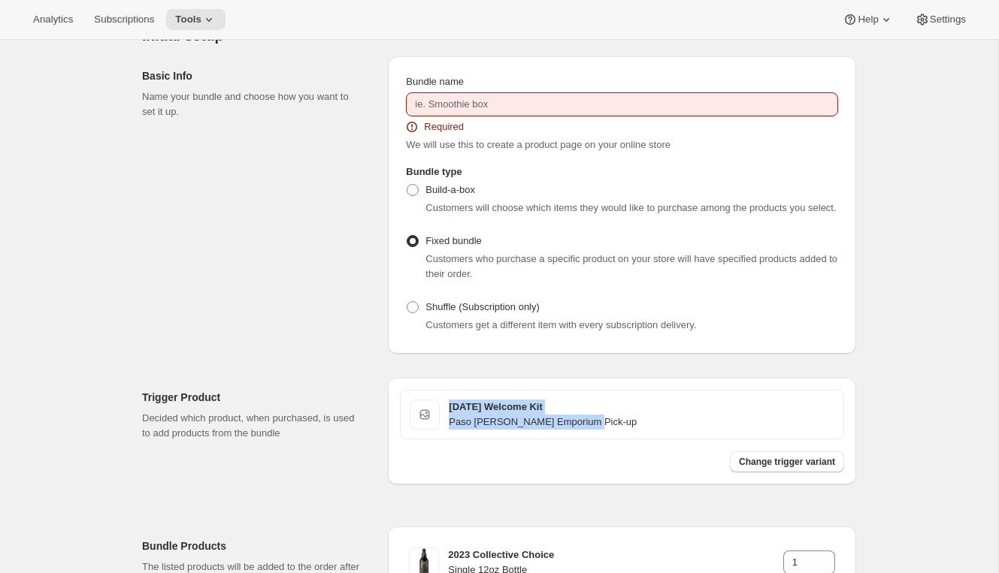
copy div "2026 BC Welcome Kit Paso Robles Emporium Pick-up"
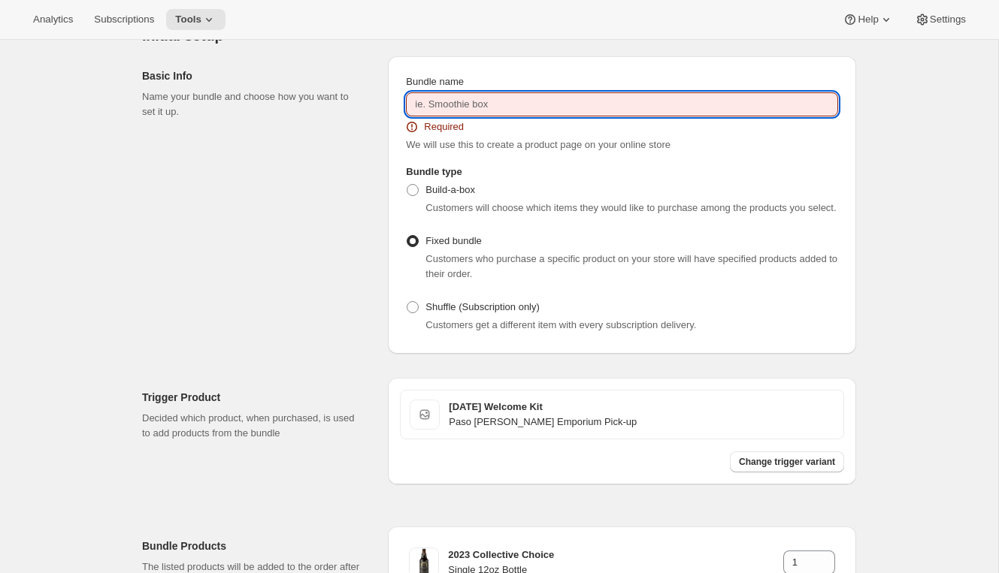
click at [452, 107] on input "Bundle name" at bounding box center [622, 104] width 432 height 24
paste input "2026 BC Welcome Kit Paso Robles Emporium Pick-up"
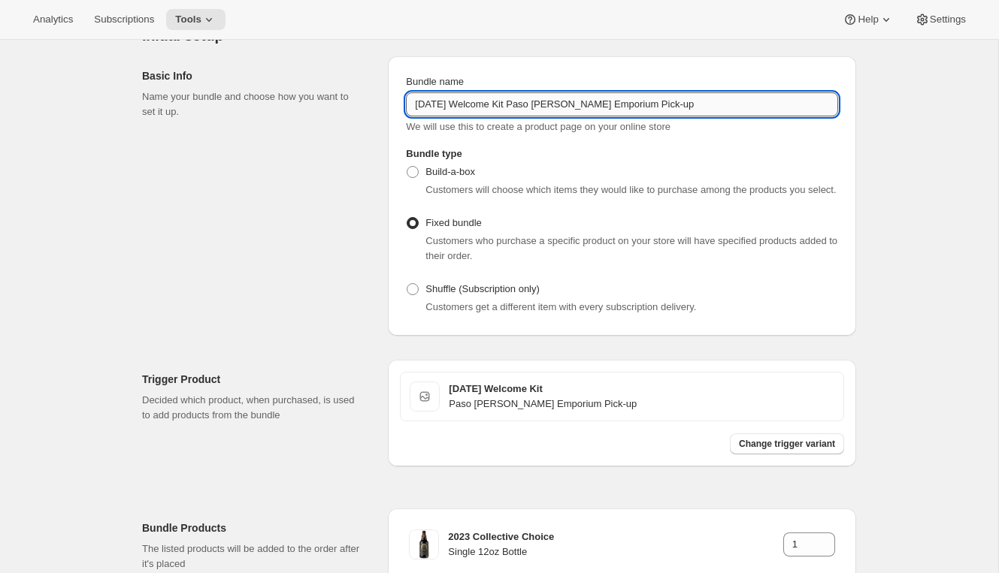
click at [516, 106] on input "2026 BC Welcome Kit Paso Robles Emporium Pick-up" at bounding box center [622, 104] width 432 height 24
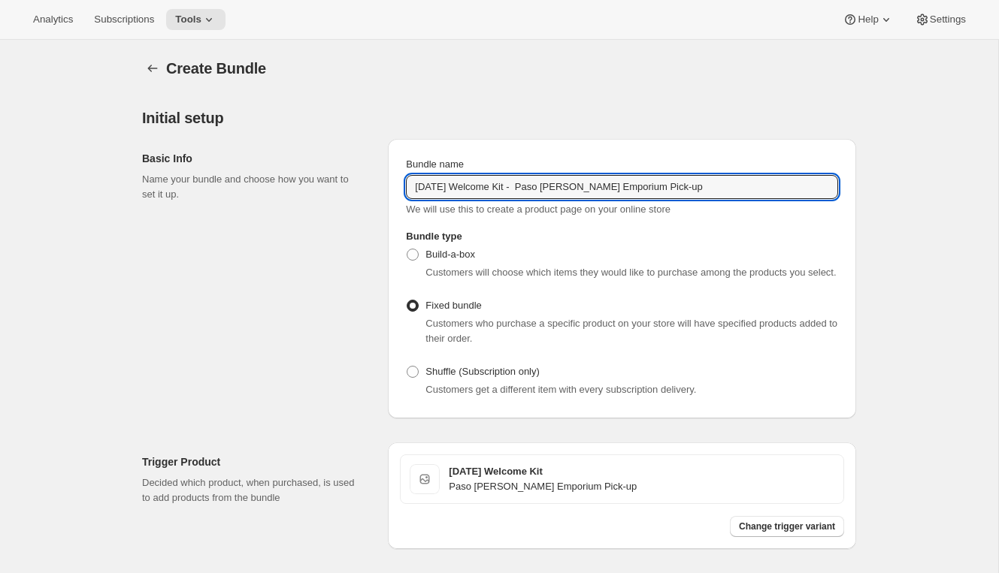
scroll to position [289, 0]
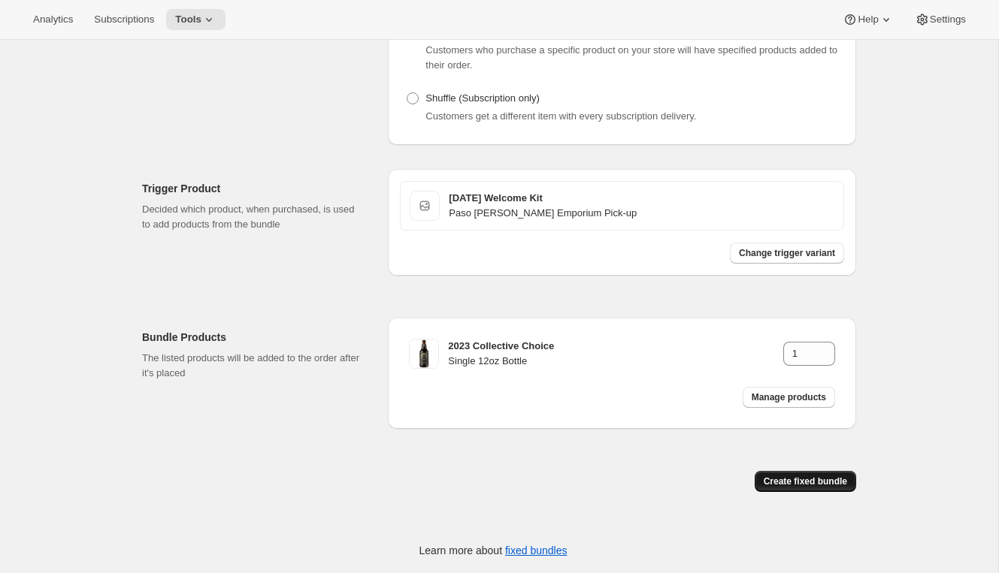
type input "2026 BC Welcome Kit - Paso Robles Emporium Pick-up"
click at [790, 482] on span "Create fixed bundle" at bounding box center [804, 482] width 83 height 12
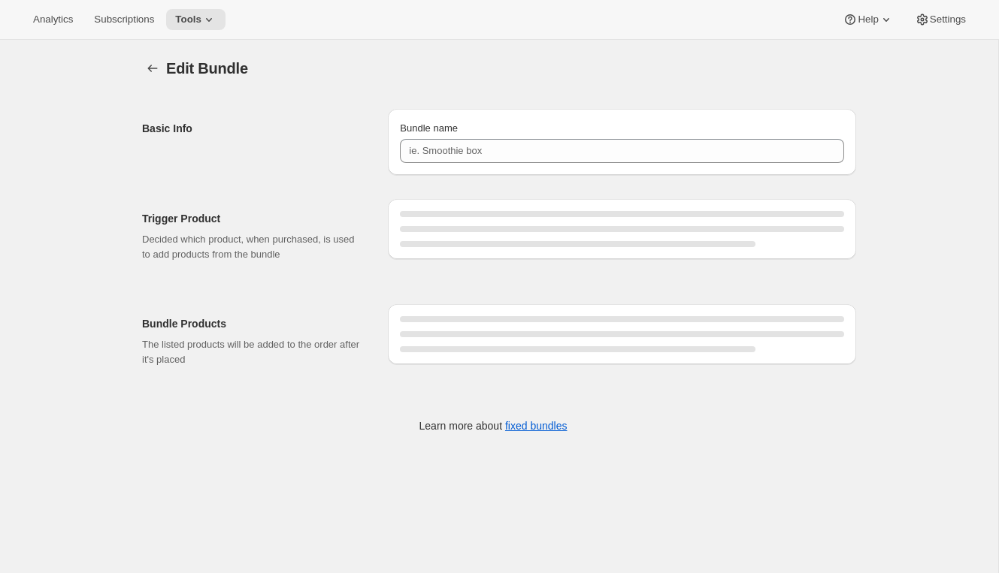
type input "2026 BC Welcome Kit - Paso Robles Emporium Pick-up"
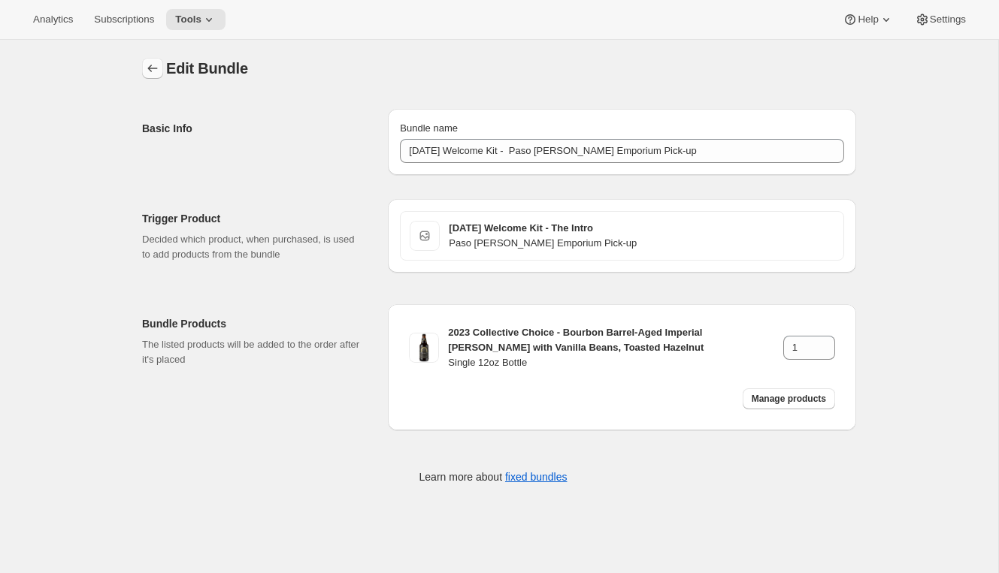
click at [155, 65] on icon "Bundles" at bounding box center [152, 68] width 15 height 15
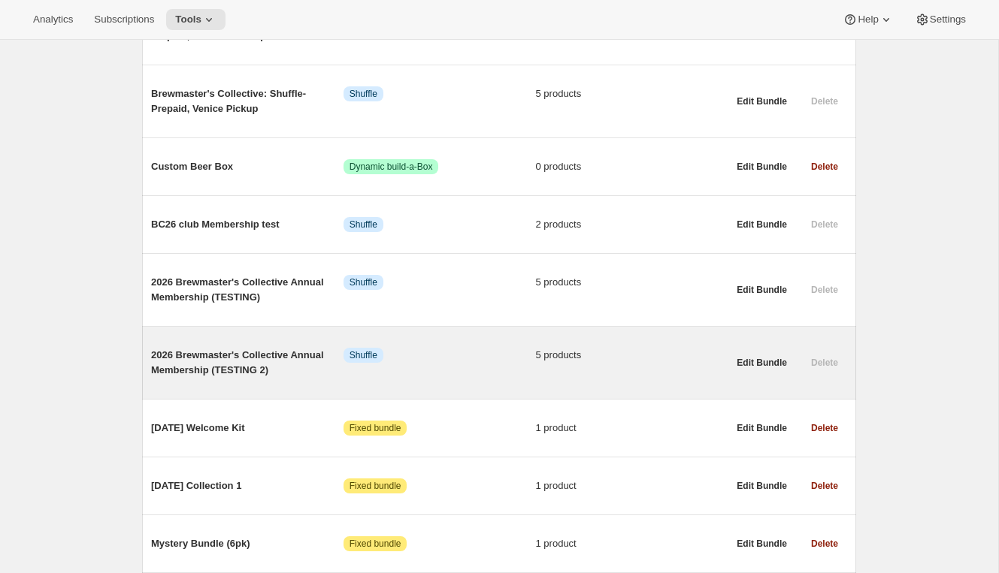
scroll to position [852, 0]
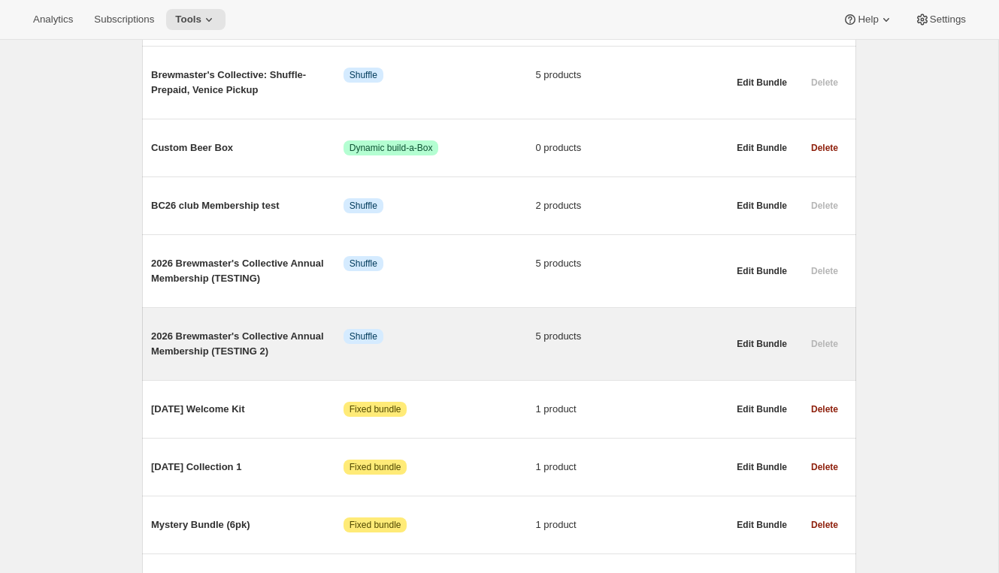
click at [175, 336] on span "2026 Brewmaster's Collective Annual Membership (TESTING 2)" at bounding box center [247, 344] width 192 height 30
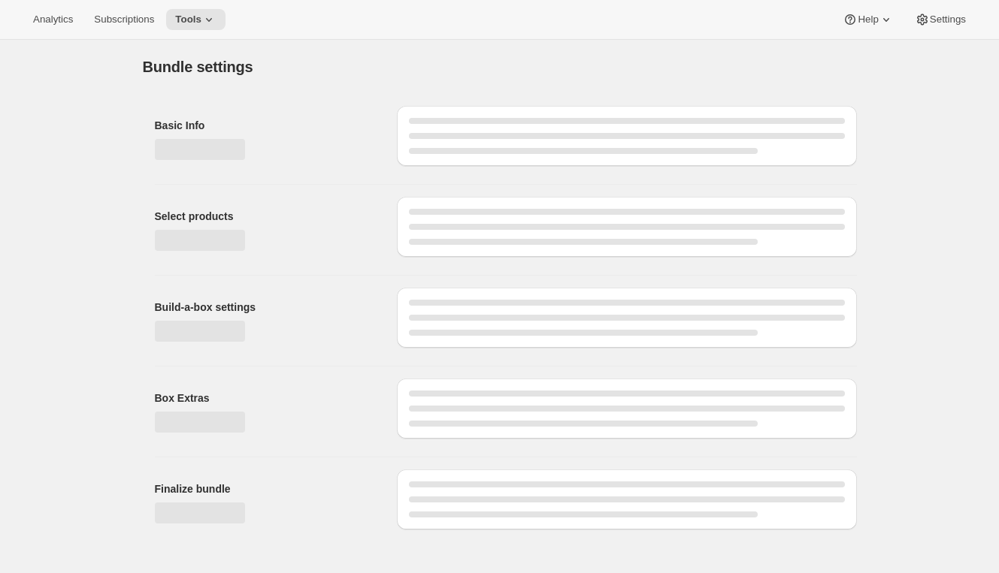
type input "2026 Brewmaster's Collective Annual Membership (TESTING 2)"
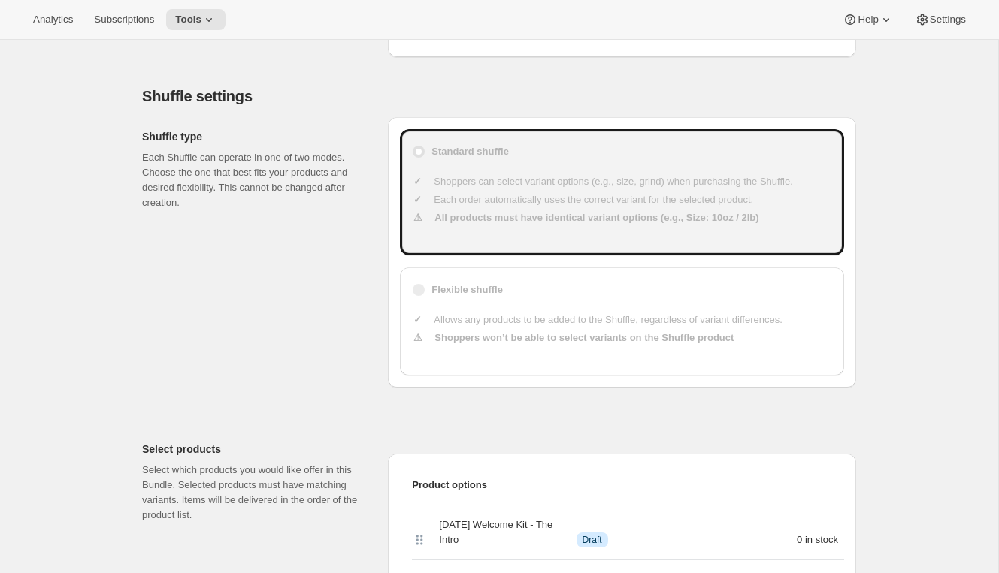
scroll to position [44, 0]
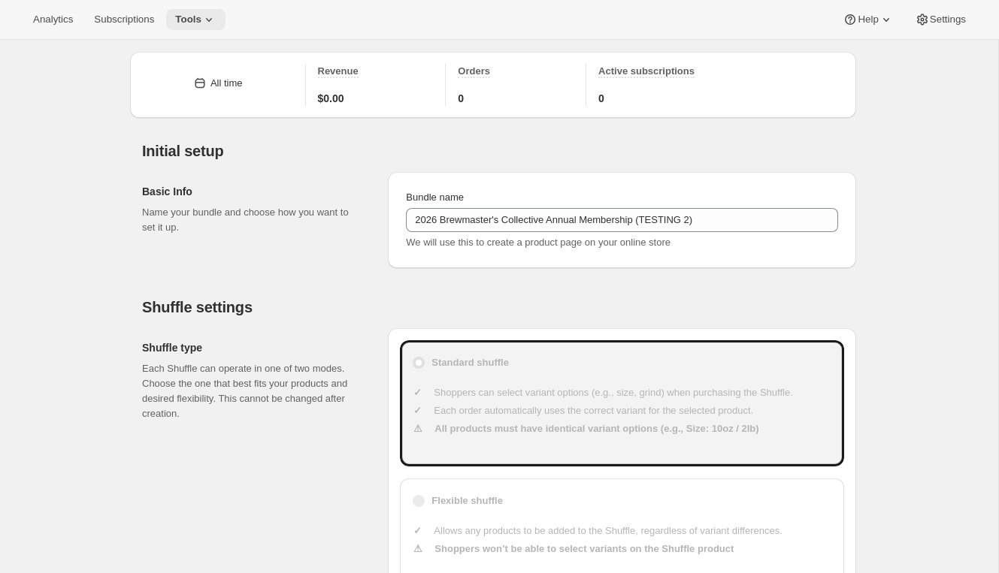
click at [200, 17] on span "Tools" at bounding box center [188, 20] width 26 height 12
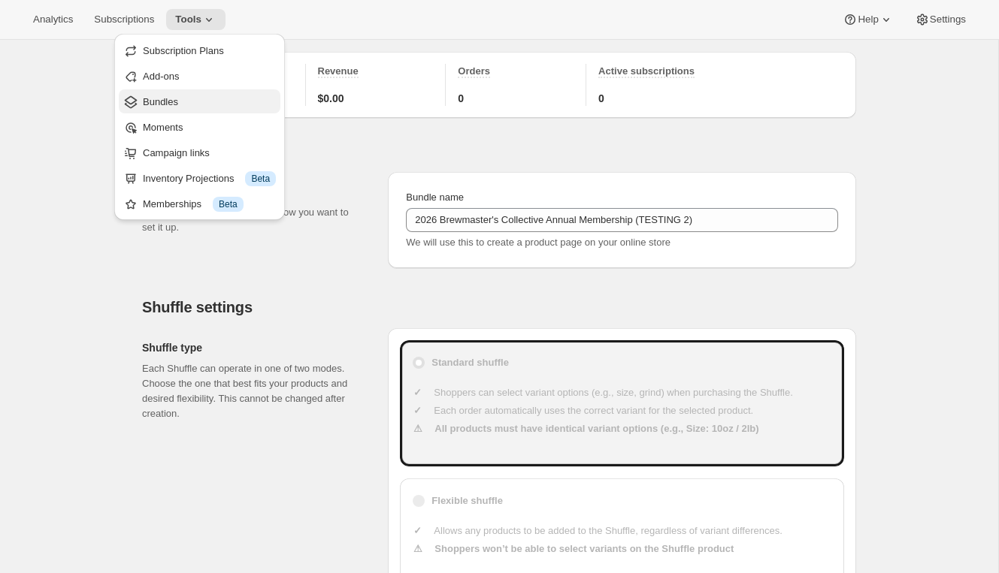
click at [180, 103] on span "Bundles" at bounding box center [209, 102] width 133 height 15
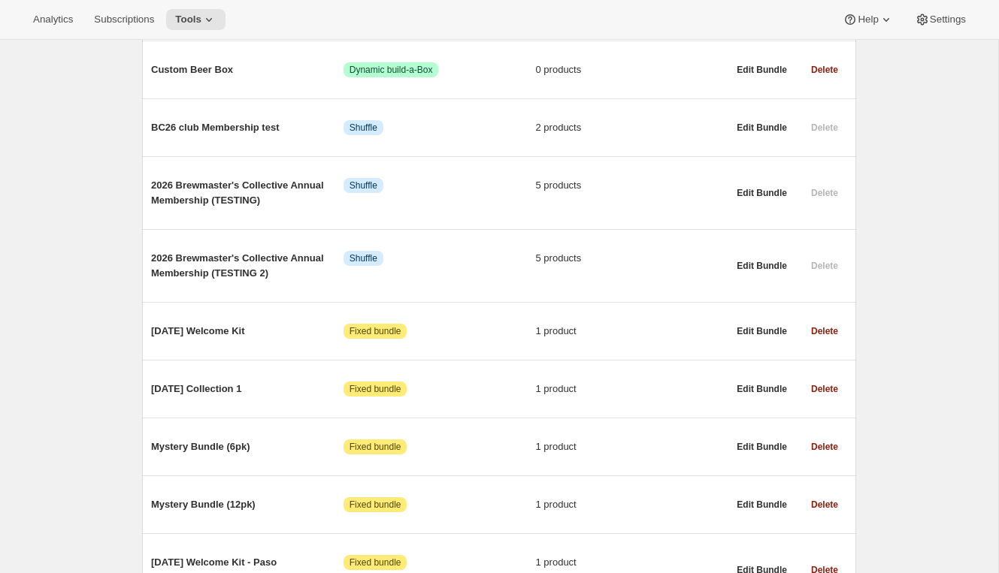
scroll to position [1008, 0]
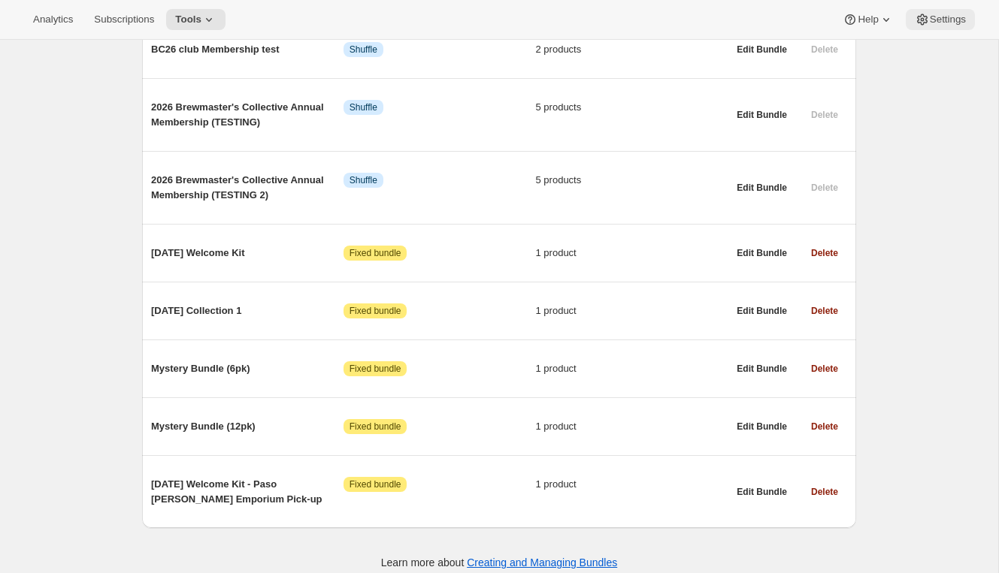
click at [923, 20] on icon at bounding box center [922, 19] width 11 height 11
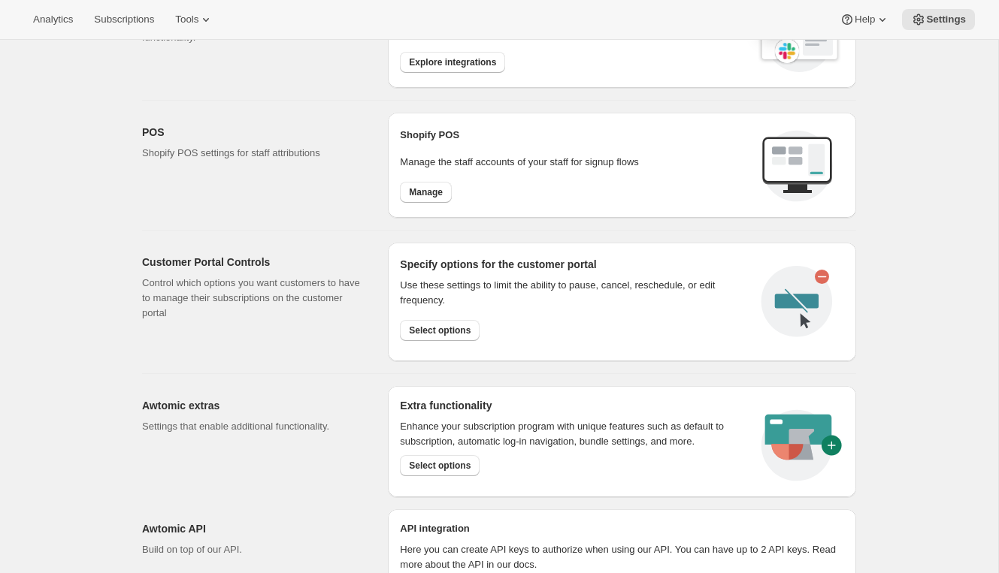
scroll to position [574, 0]
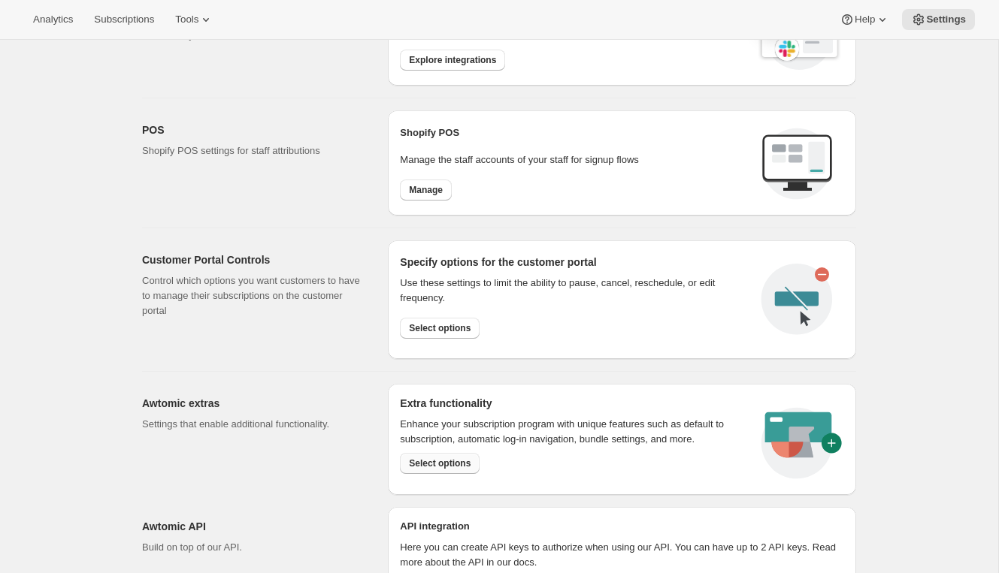
click at [434, 464] on span "Select options" at bounding box center [440, 464] width 62 height 12
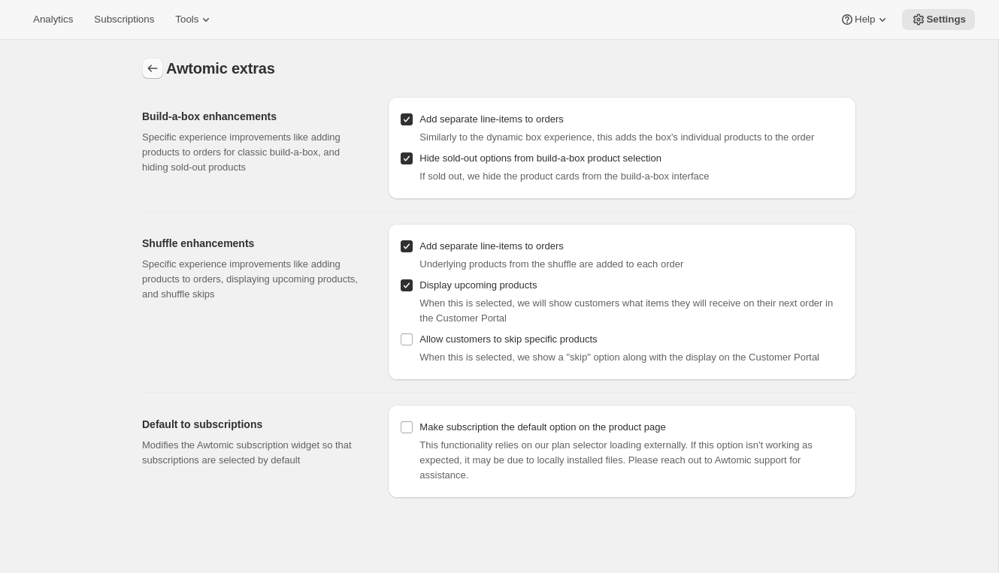
click at [153, 74] on icon "Settings" at bounding box center [152, 68] width 15 height 15
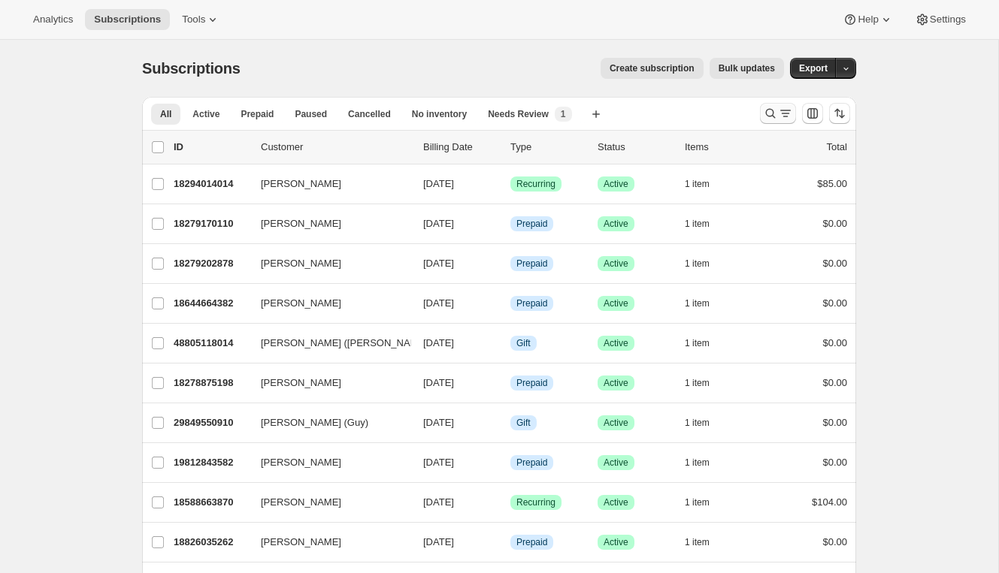
click at [770, 113] on icon "Search and filter results" at bounding box center [770, 113] width 15 height 15
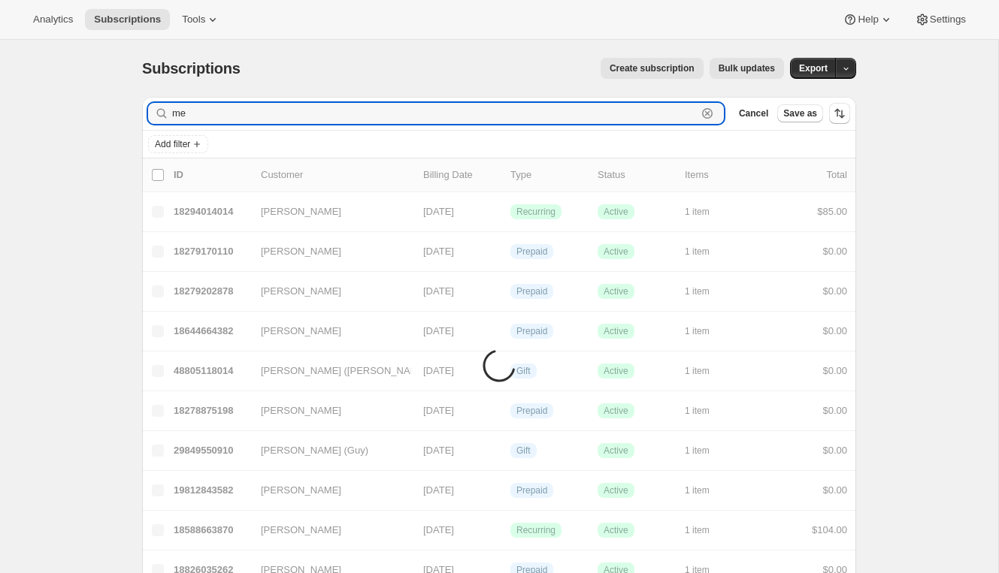
type input "m"
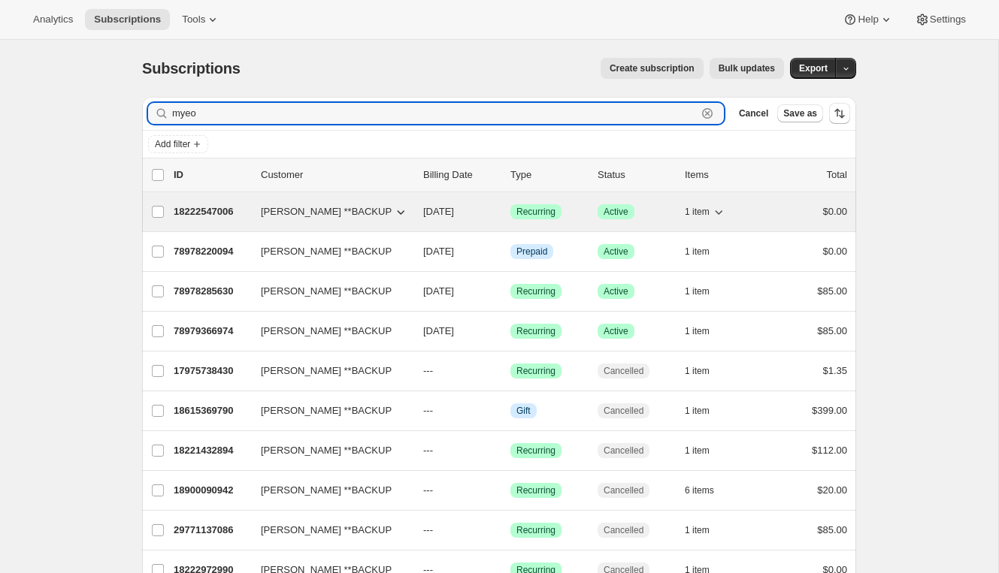
type input "myeo"
click at [206, 216] on p "18222547006" at bounding box center [211, 211] width 75 height 15
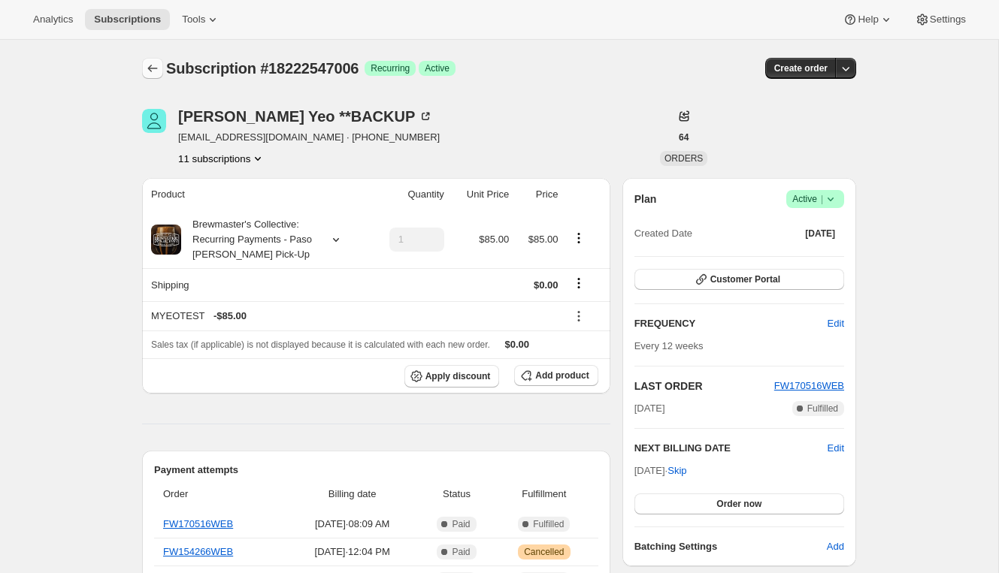
click at [151, 62] on icon "Subscriptions" at bounding box center [152, 68] width 15 height 15
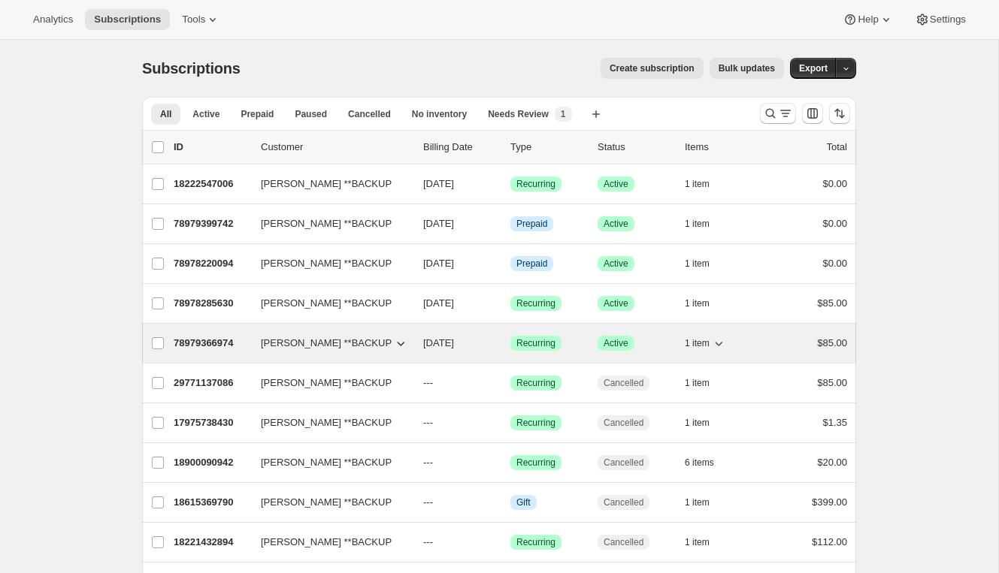
click at [189, 334] on div "78979366974 Micaela Yeo **BACKUP 01/26/2026 Success Recurring Success Active 1 …" at bounding box center [510, 343] width 673 height 21
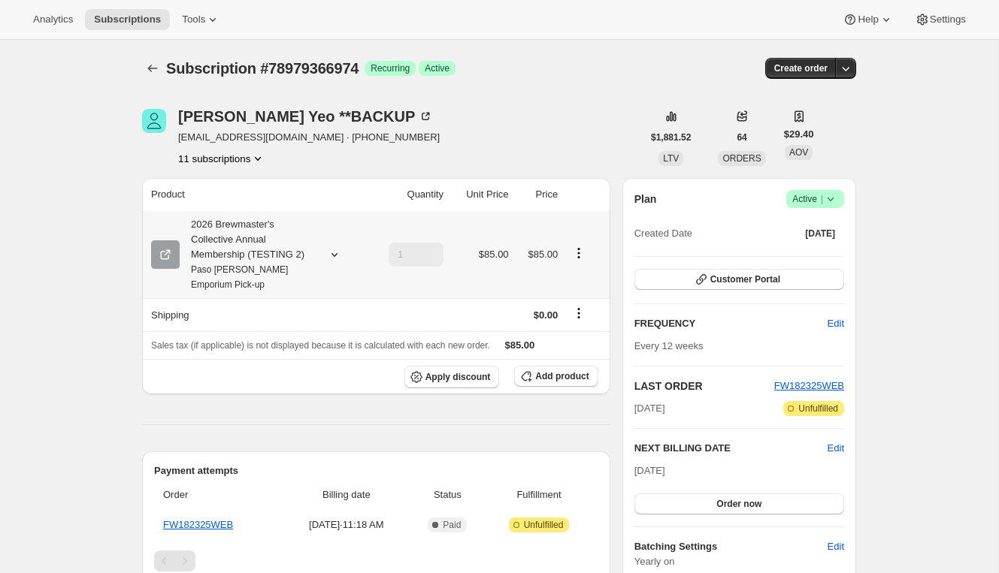
click at [331, 253] on icon at bounding box center [334, 254] width 15 height 15
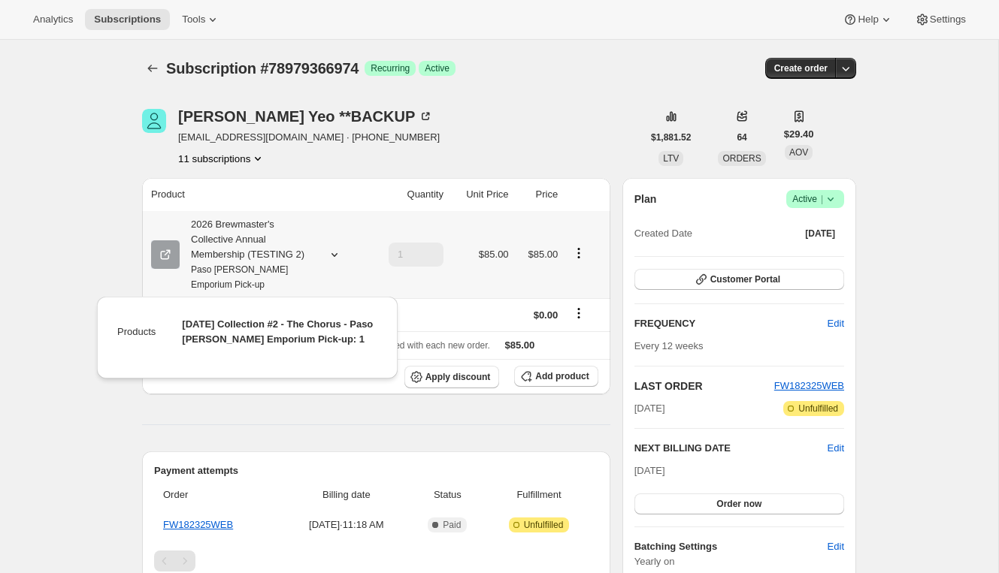
click at [331, 253] on icon at bounding box center [334, 254] width 15 height 15
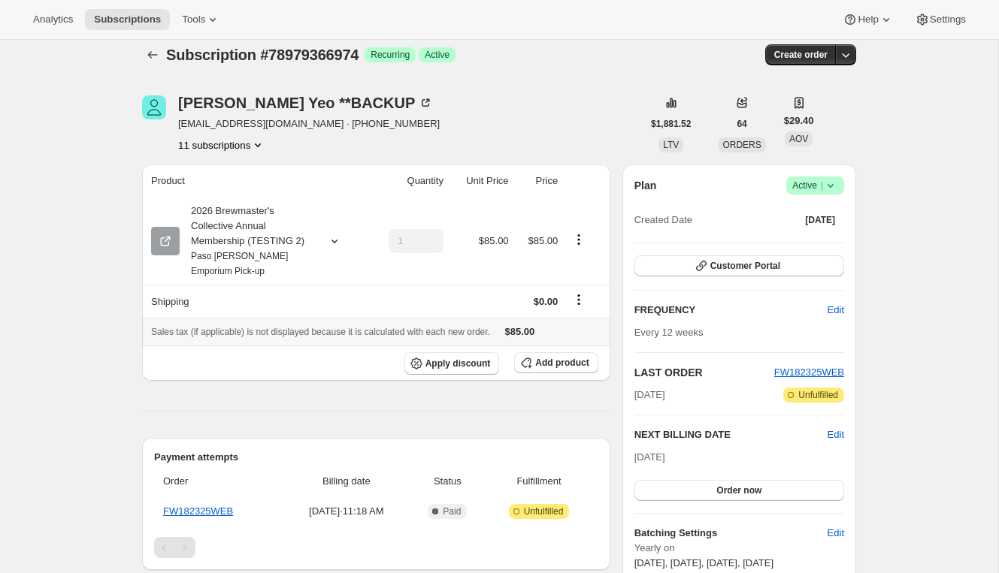
scroll to position [17, 0]
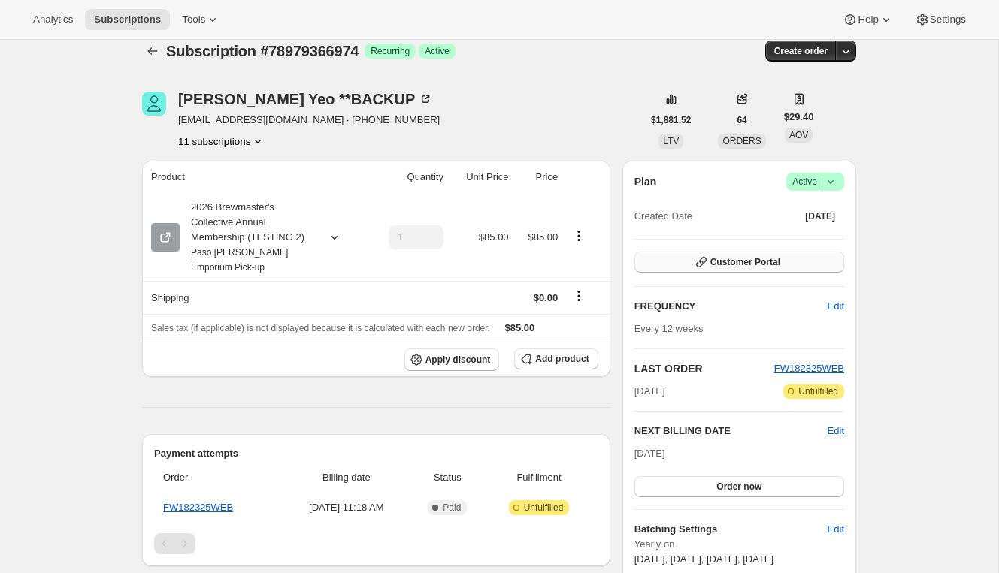
click at [700, 268] on icon "button" at bounding box center [701, 262] width 15 height 15
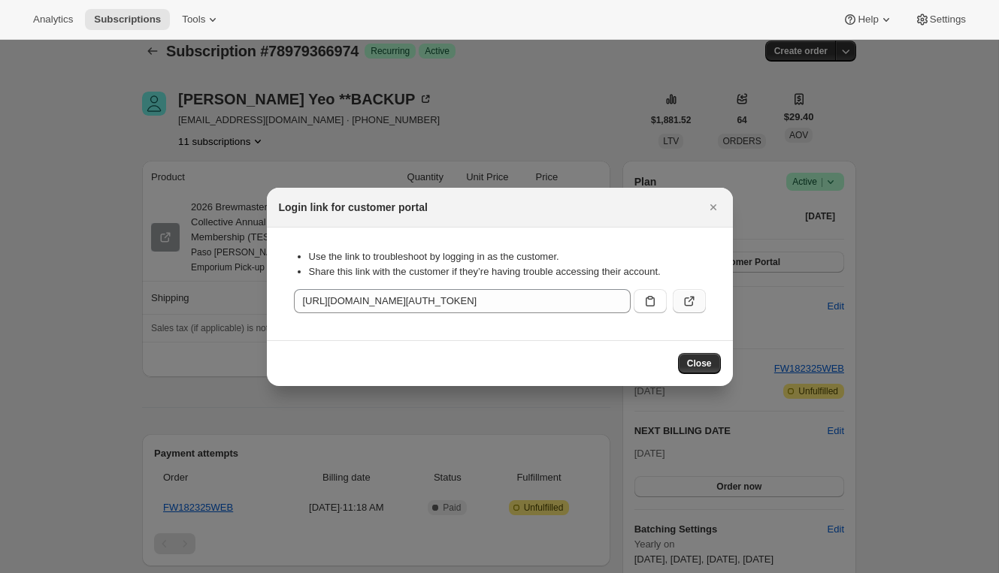
click at [693, 307] on icon ":rhq:" at bounding box center [689, 301] width 15 height 15
click at [712, 212] on icon "Close" at bounding box center [713, 207] width 15 height 15
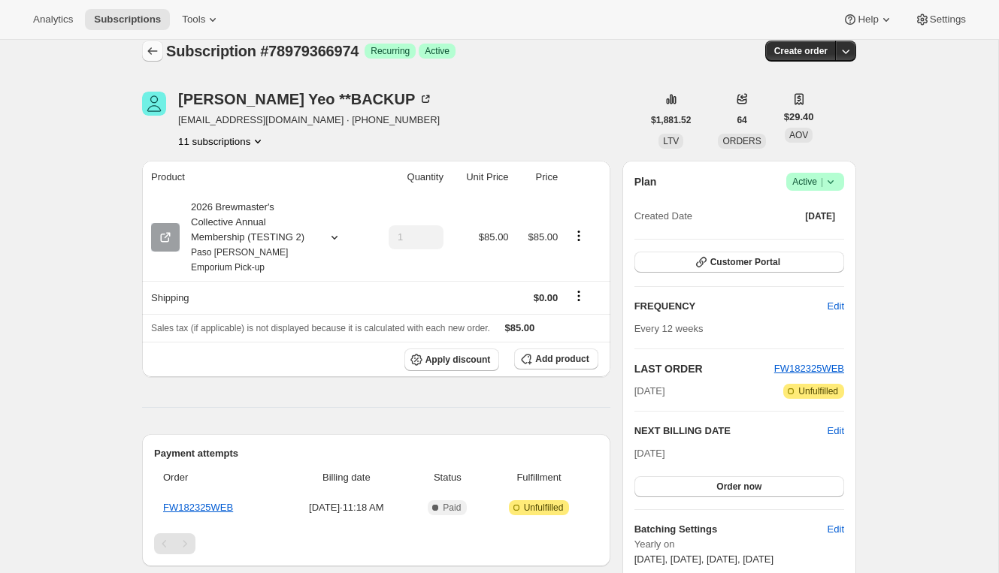
click at [150, 47] on icon "Subscriptions" at bounding box center [152, 51] width 15 height 15
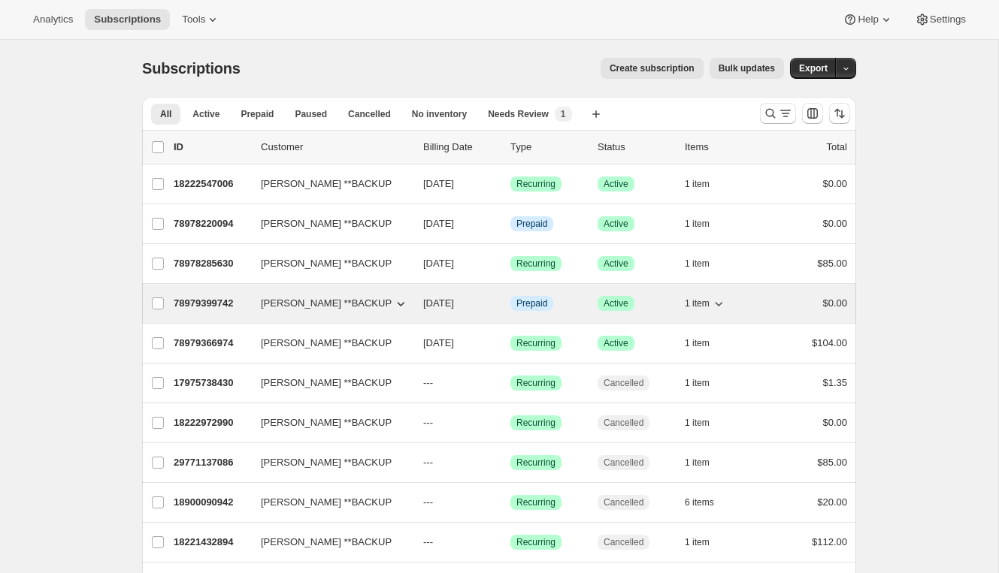
click at [228, 301] on p "78979399742" at bounding box center [211, 303] width 75 height 15
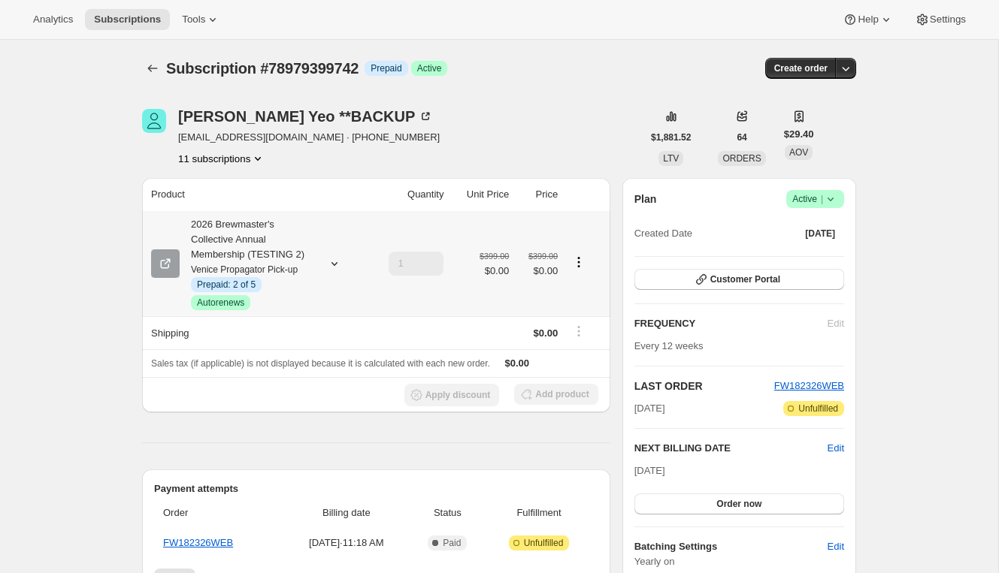
click at [335, 263] on icon at bounding box center [334, 264] width 6 height 4
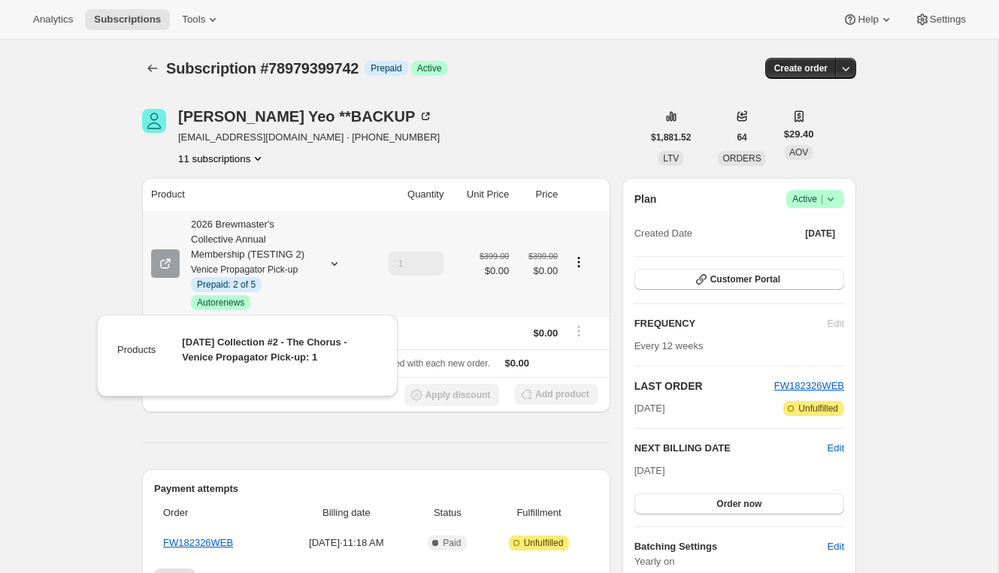
click at [335, 263] on icon at bounding box center [334, 264] width 6 height 4
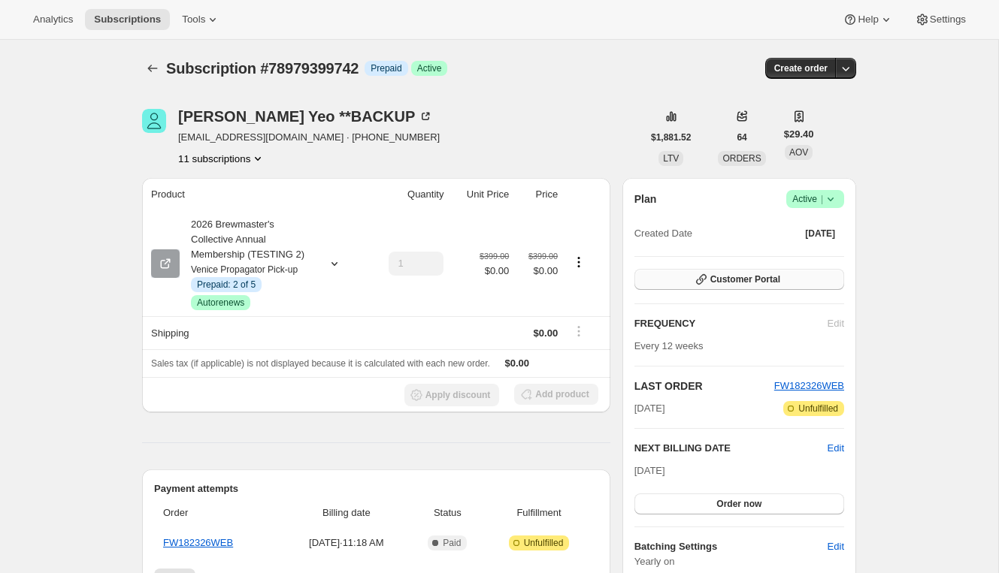
click at [680, 280] on button "Customer Portal" at bounding box center [739, 279] width 210 height 21
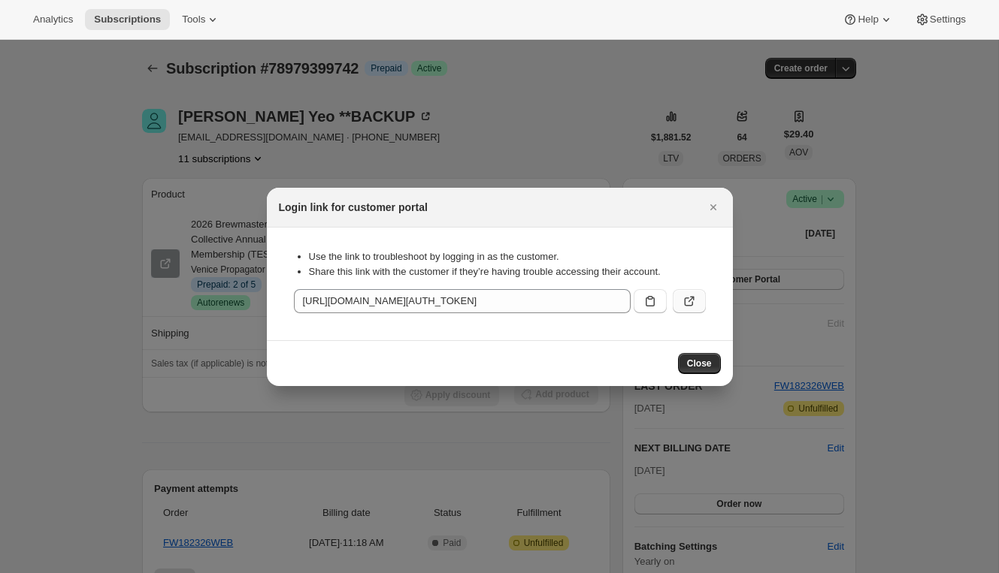
click at [700, 301] on button ":rnd:" at bounding box center [689, 301] width 33 height 24
click at [721, 209] on button "Close" at bounding box center [713, 207] width 21 height 21
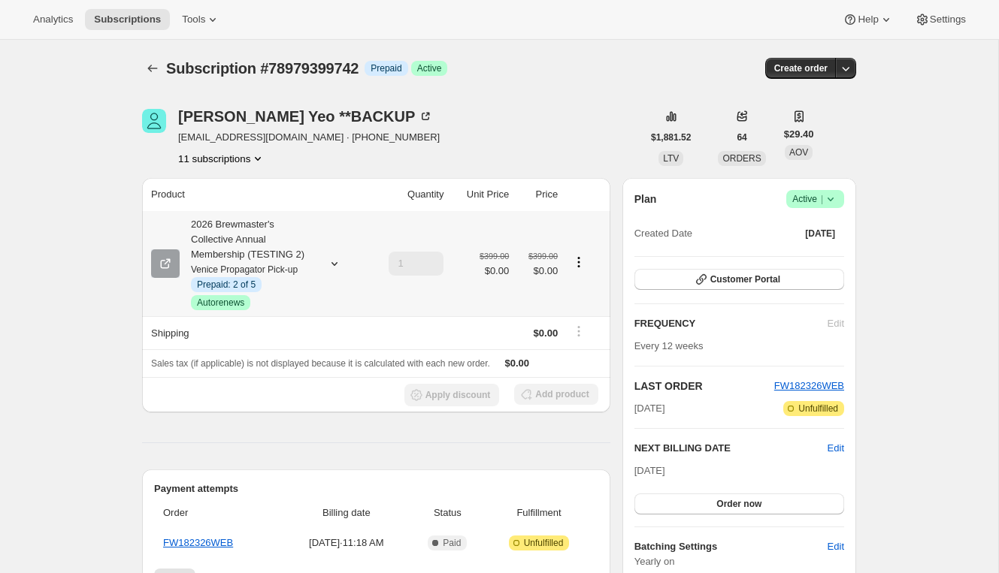
click at [338, 262] on icon at bounding box center [334, 263] width 15 height 15
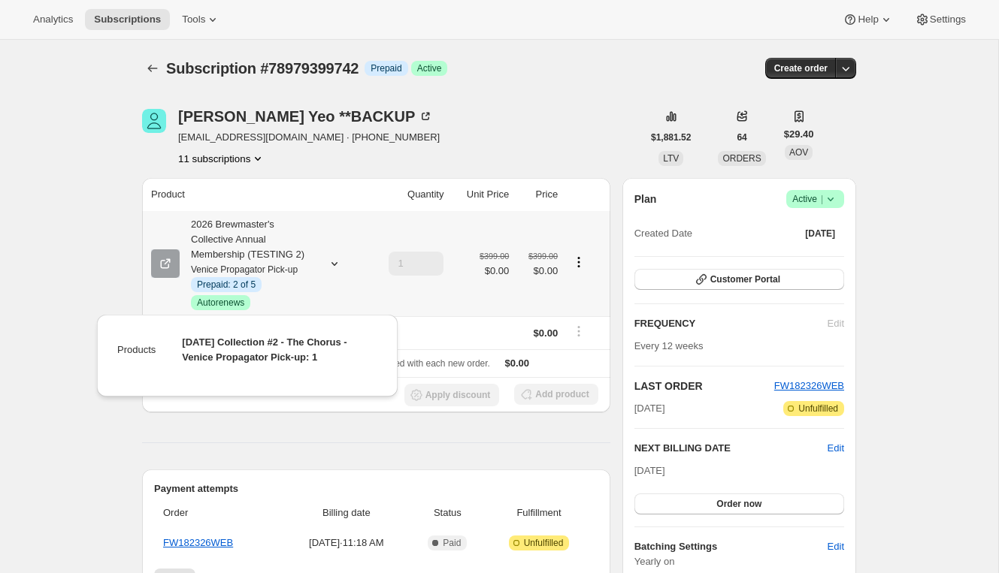
click at [395, 249] on td "1" at bounding box center [407, 263] width 81 height 105
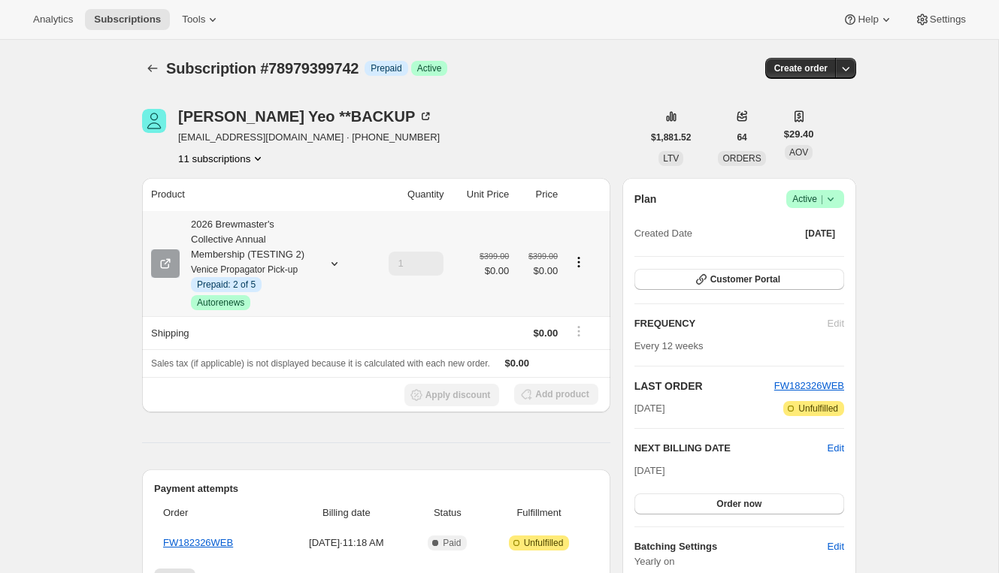
click at [580, 263] on icon "Product actions" at bounding box center [578, 262] width 15 height 15
click at [572, 339] on span "Swap variant" at bounding box center [565, 342] width 56 height 11
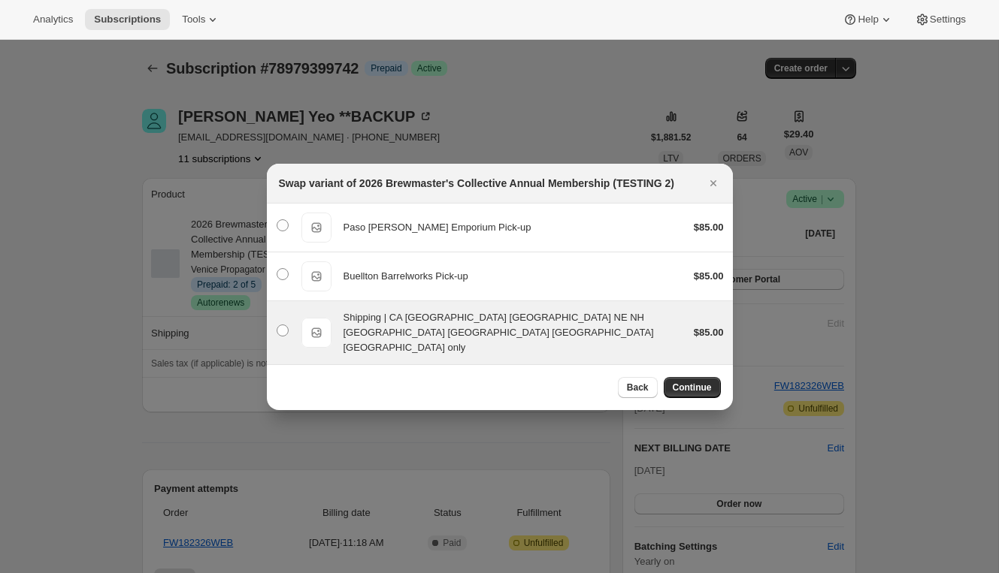
click at [482, 335] on span "Shipping | CA DC KY NE NH ND PA VT VA only" at bounding box center [498, 332] width 310 height 41
radio input "true"
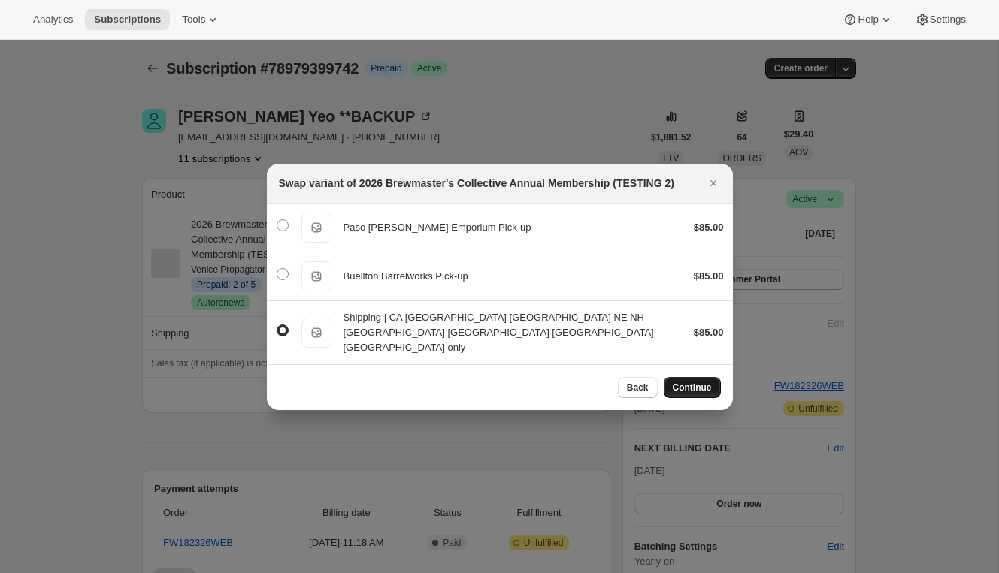
click at [686, 382] on span "Continue" at bounding box center [692, 388] width 39 height 12
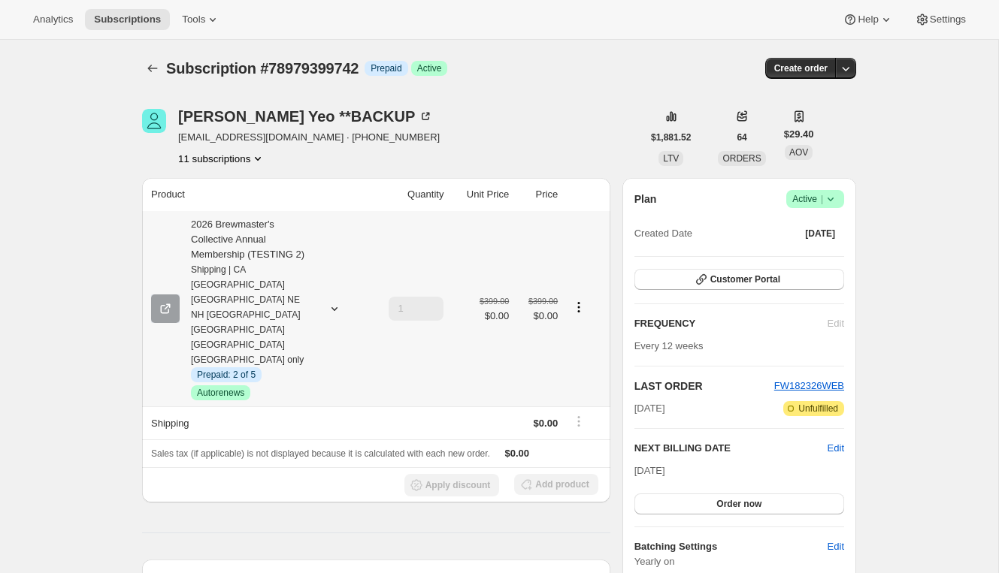
click at [337, 301] on icon at bounding box center [334, 308] width 15 height 15
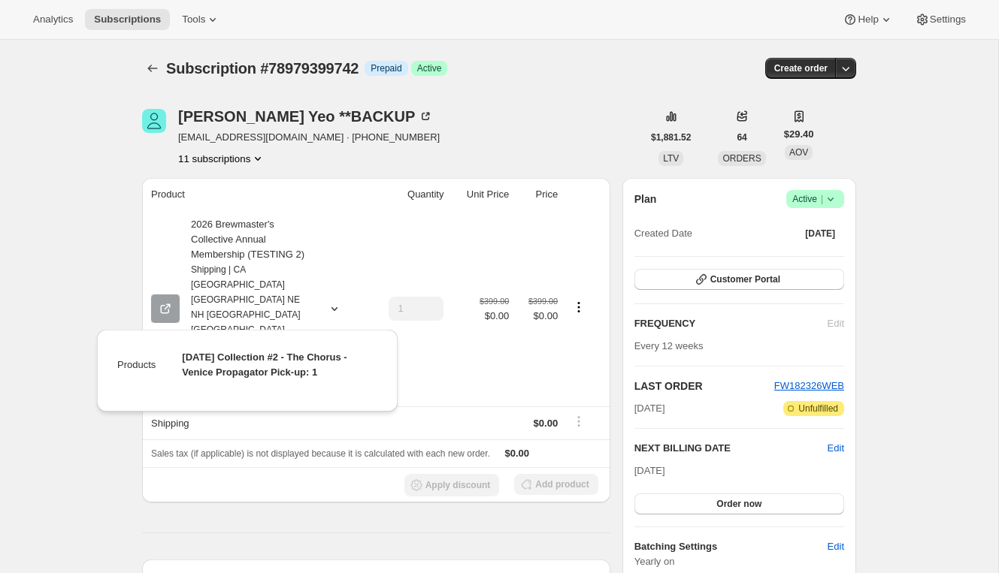
click at [433, 138] on div "Micaela Yeo **BACKUP myeo@firestonebeer.com · +17146081729 11 subscriptions" at bounding box center [392, 137] width 500 height 57
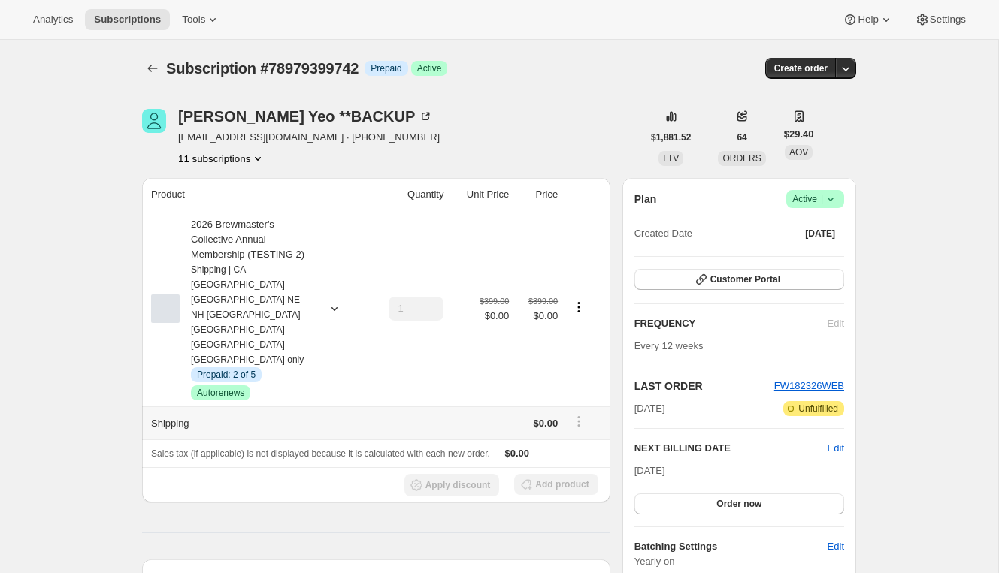
click at [534, 418] on span "$0.00" at bounding box center [546, 423] width 25 height 11
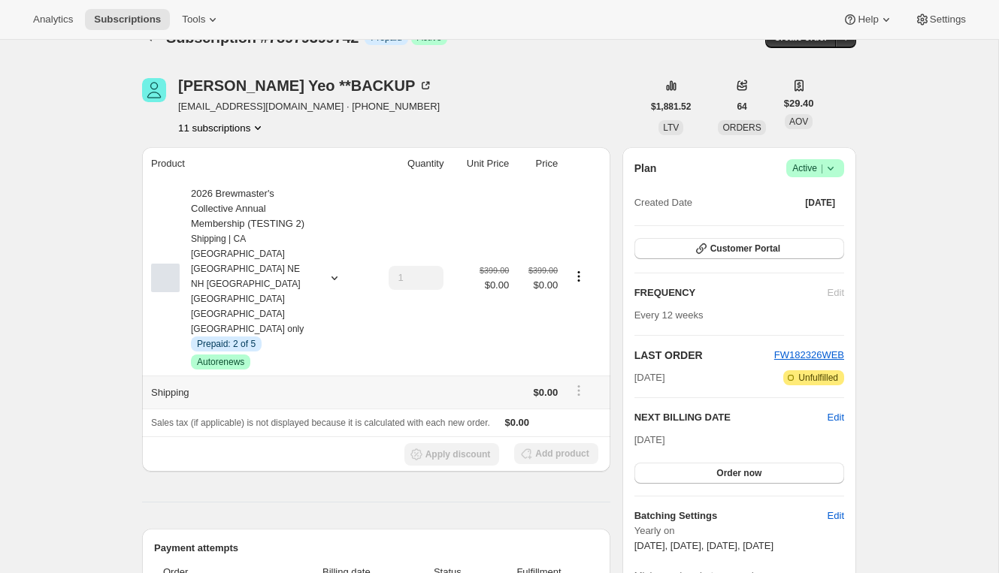
scroll to position [29, 0]
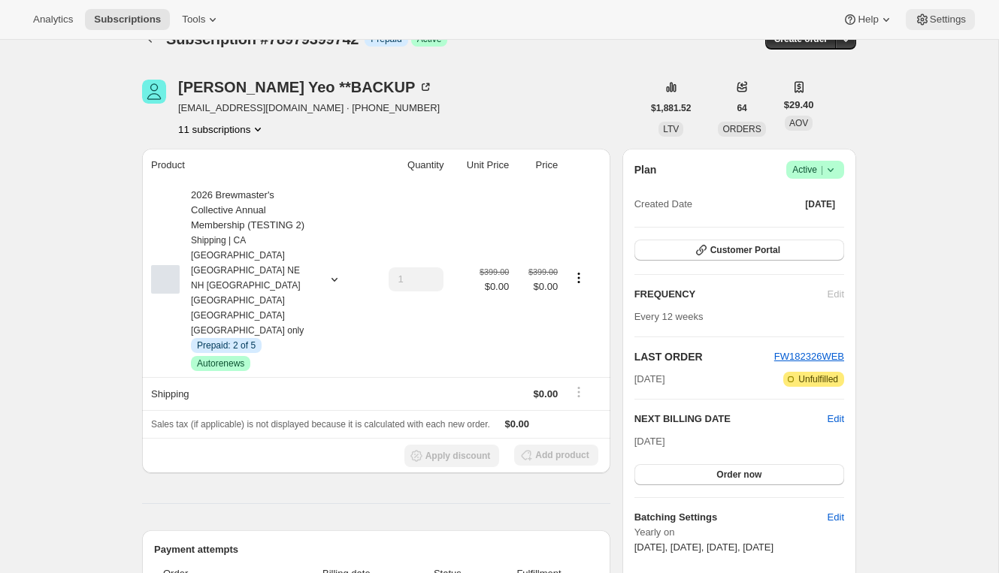
click at [956, 19] on span "Settings" at bounding box center [948, 20] width 36 height 12
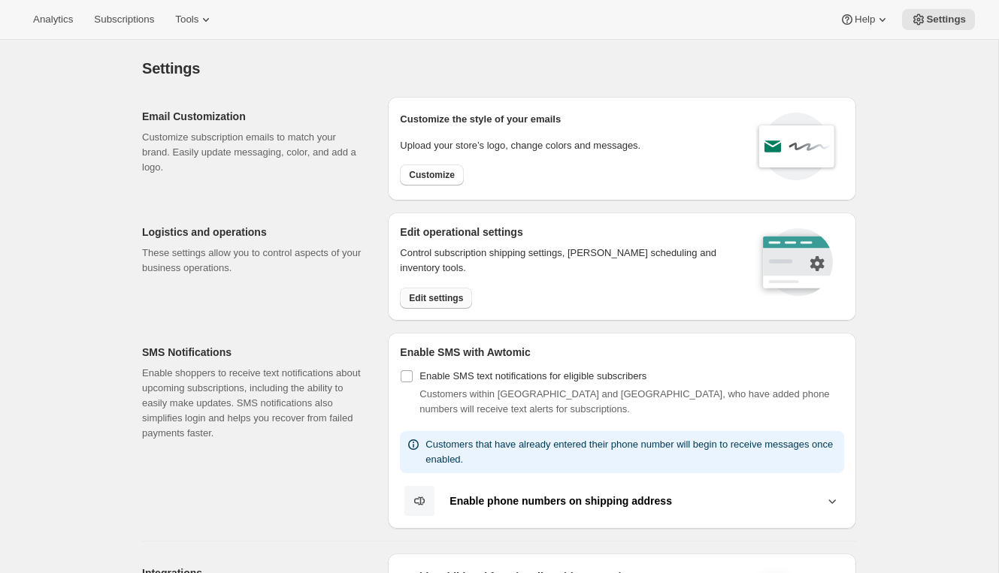
click at [444, 299] on span "Edit settings" at bounding box center [436, 298] width 54 height 12
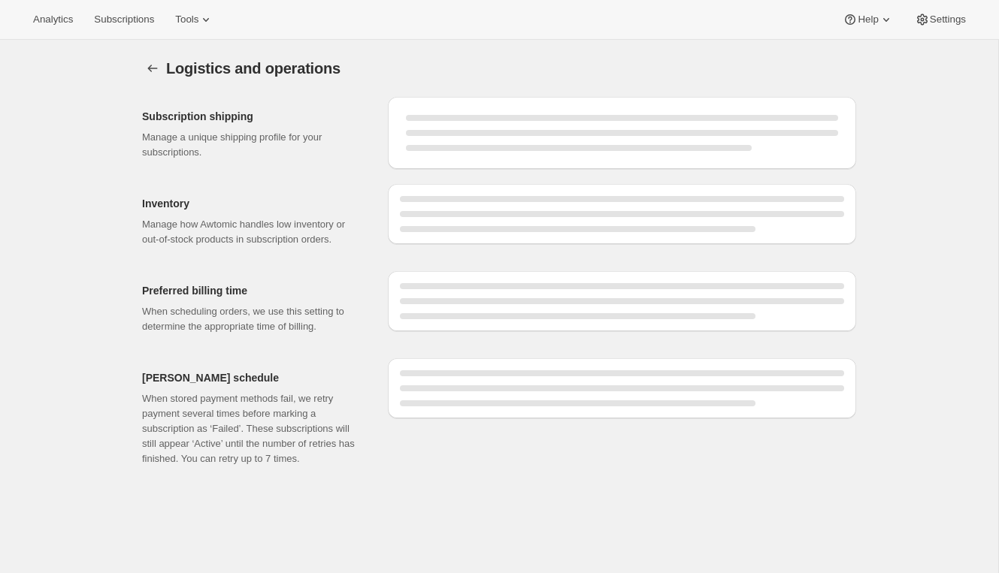
select select "08:00"
select select "DAY"
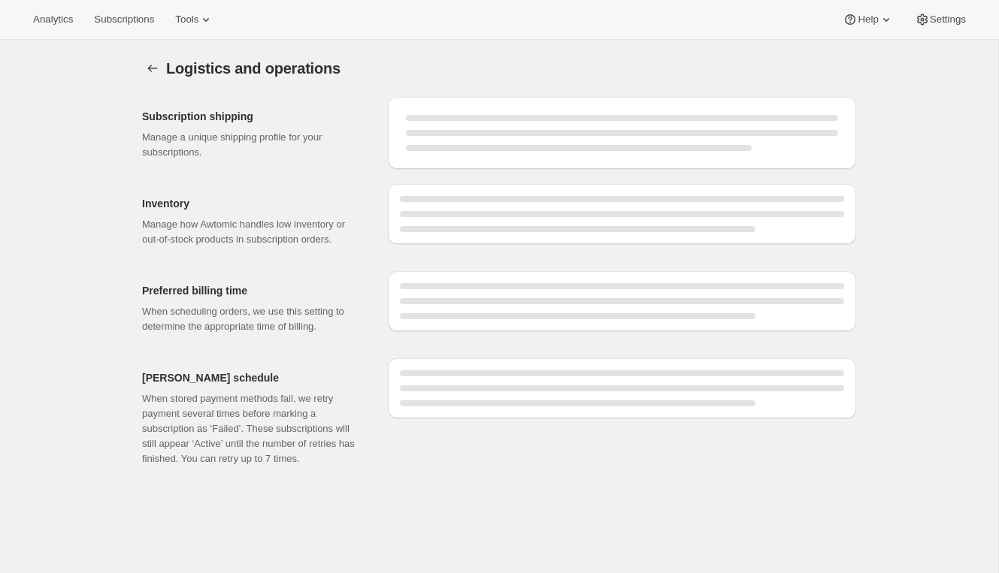
select select "DAY"
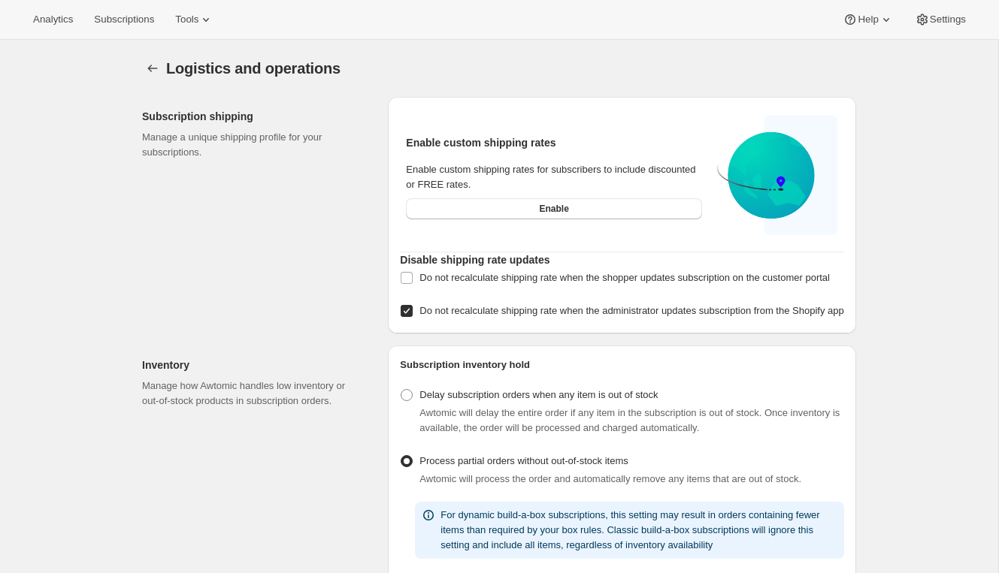
click at [480, 316] on span "Do not recalculate shipping rate when the administrator updates subscription fr…" at bounding box center [631, 310] width 424 height 11
click at [413, 317] on input "Do not recalculate shipping rate when the administrator updates subscription fr…" at bounding box center [407, 311] width 12 height 12
checkbox input "false"
click at [148, 31] on div "Analytics Subscriptions Tools Help Settings" at bounding box center [499, 20] width 999 height 40
click at [147, 63] on icon "Settings" at bounding box center [152, 68] width 15 height 15
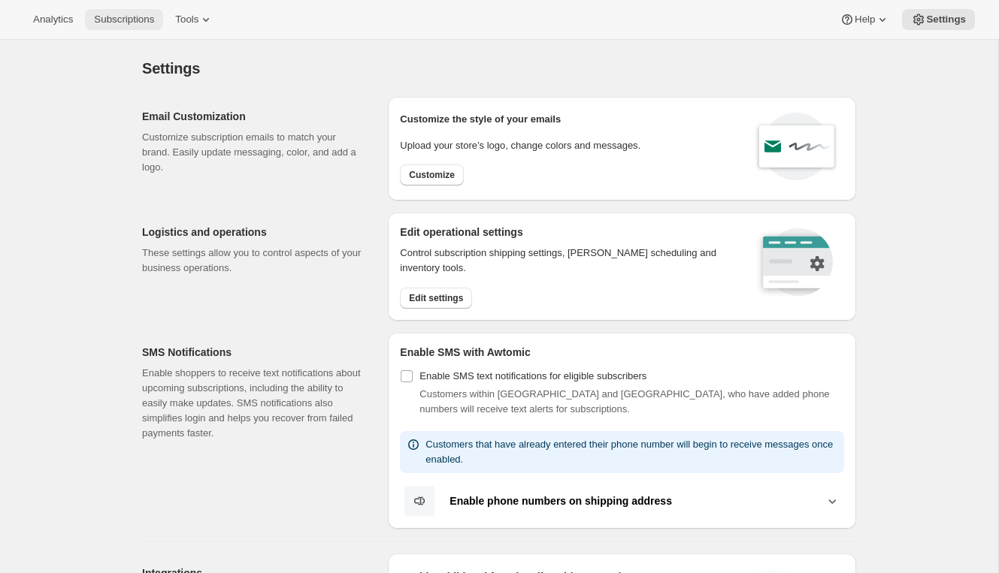
click at [126, 23] on span "Subscriptions" at bounding box center [124, 20] width 60 height 12
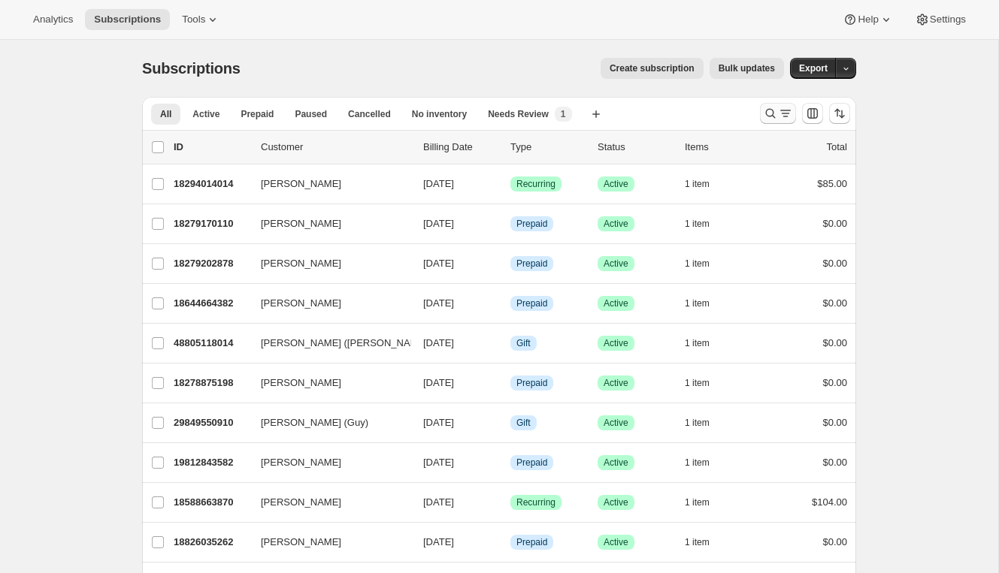
click at [788, 117] on icon "Search and filter results" at bounding box center [785, 113] width 15 height 15
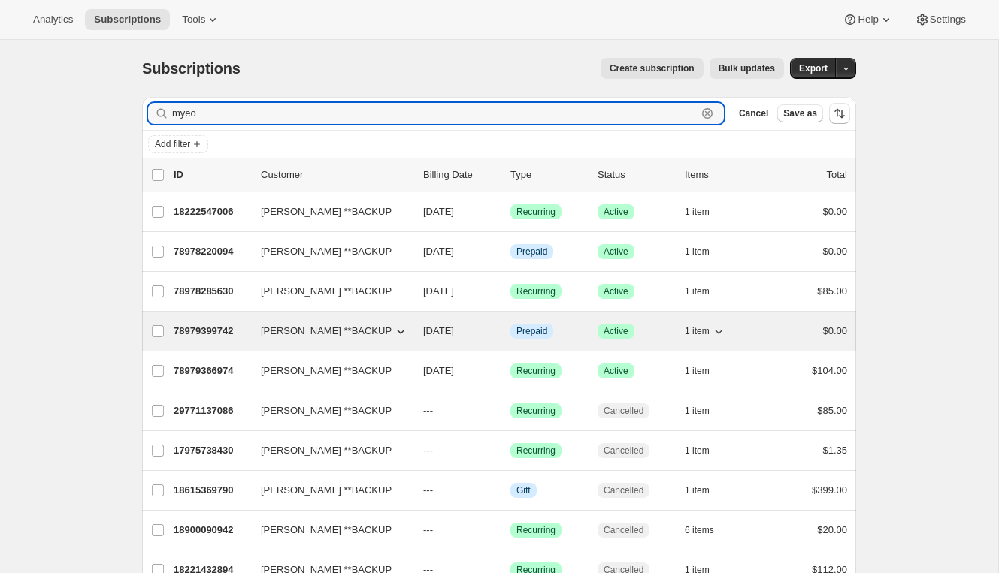
type input "myeo"
click at [200, 337] on p "78979399742" at bounding box center [211, 331] width 75 height 15
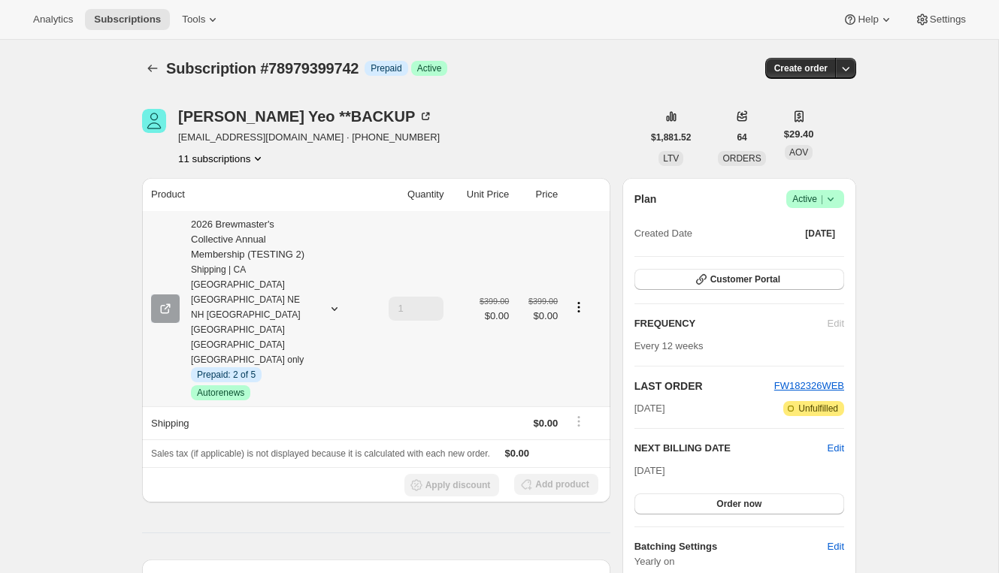
click at [573, 300] on icon "Product actions" at bounding box center [578, 307] width 15 height 15
click at [567, 344] on span "Swap variant" at bounding box center [565, 349] width 56 height 11
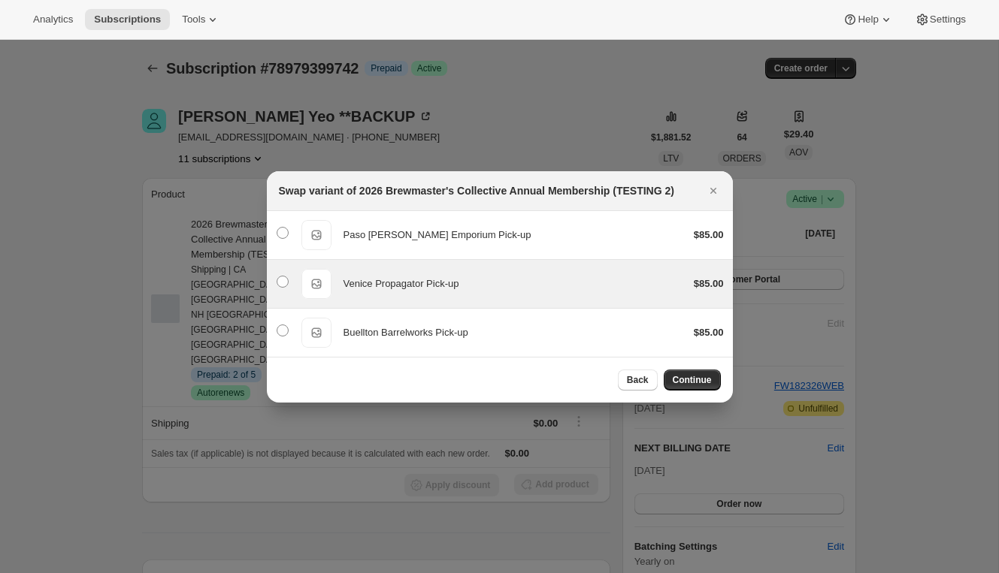
click at [394, 283] on span "Venice Propagator Pick-up" at bounding box center [401, 283] width 116 height 11
radio input "true"
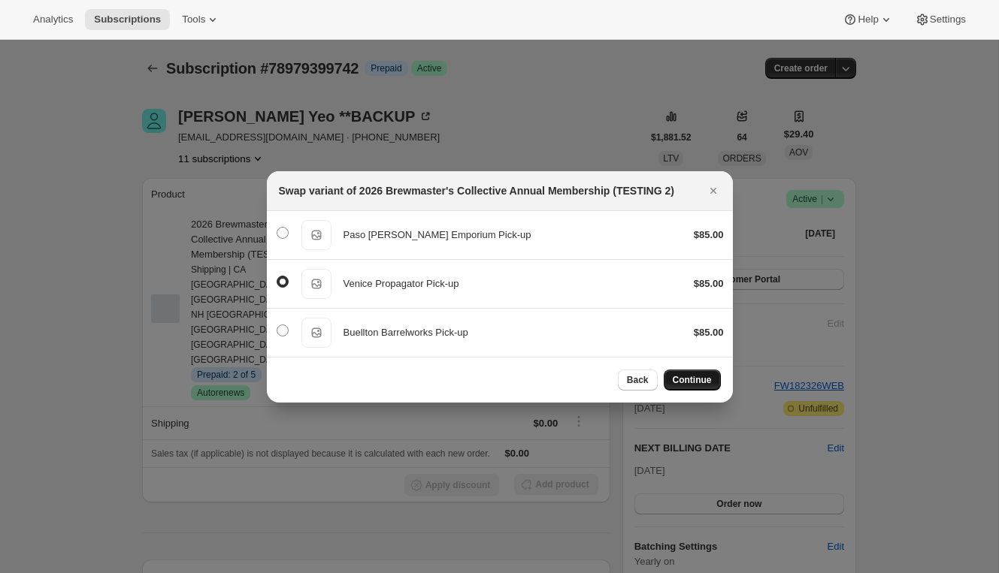
click at [688, 389] on button "Continue" at bounding box center [692, 380] width 57 height 21
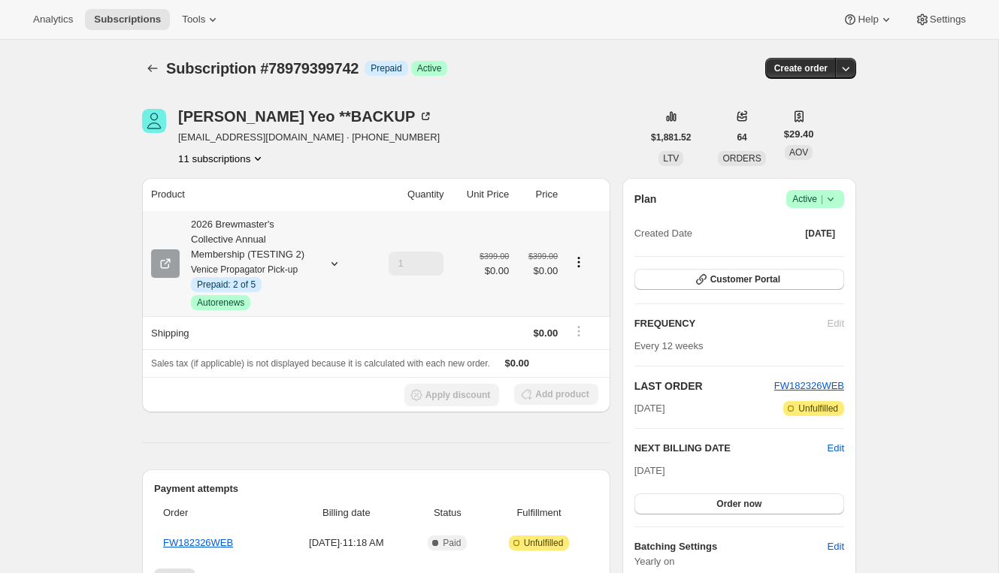
click at [582, 258] on icon "Product actions" at bounding box center [578, 262] width 15 height 15
click at [572, 313] on span "Swap variant" at bounding box center [578, 316] width 56 height 11
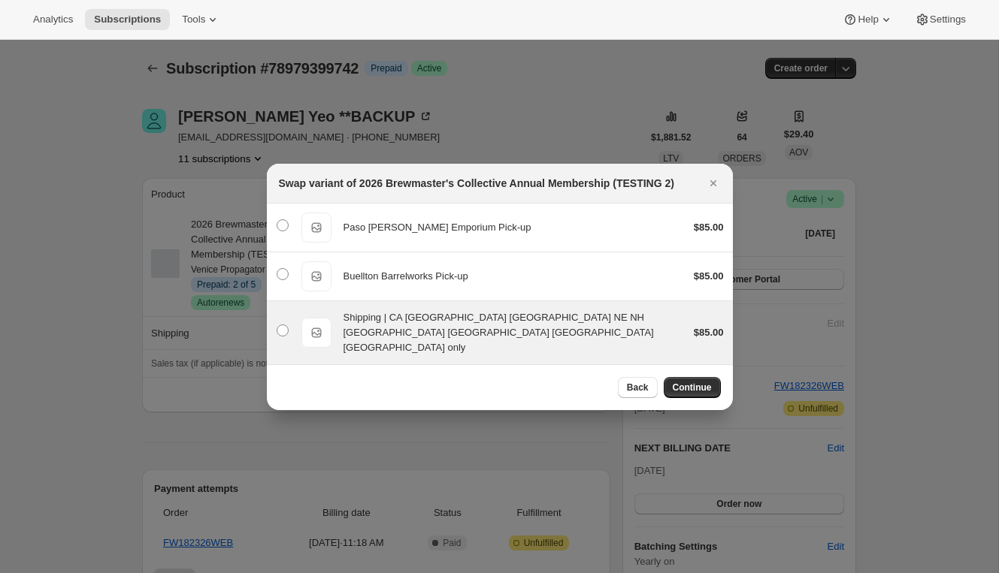
click at [514, 334] on span "Shipping | CA [GEOGRAPHIC_DATA] [GEOGRAPHIC_DATA] NE NH [GEOGRAPHIC_DATA] [GEOG…" at bounding box center [498, 332] width 310 height 41
radio input "true"
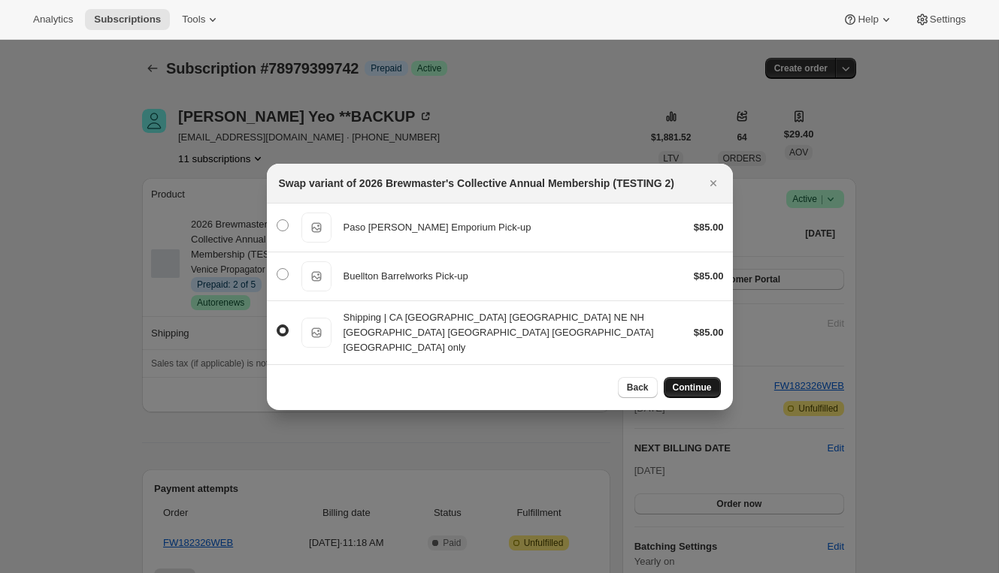
click at [688, 382] on span "Continue" at bounding box center [692, 388] width 39 height 12
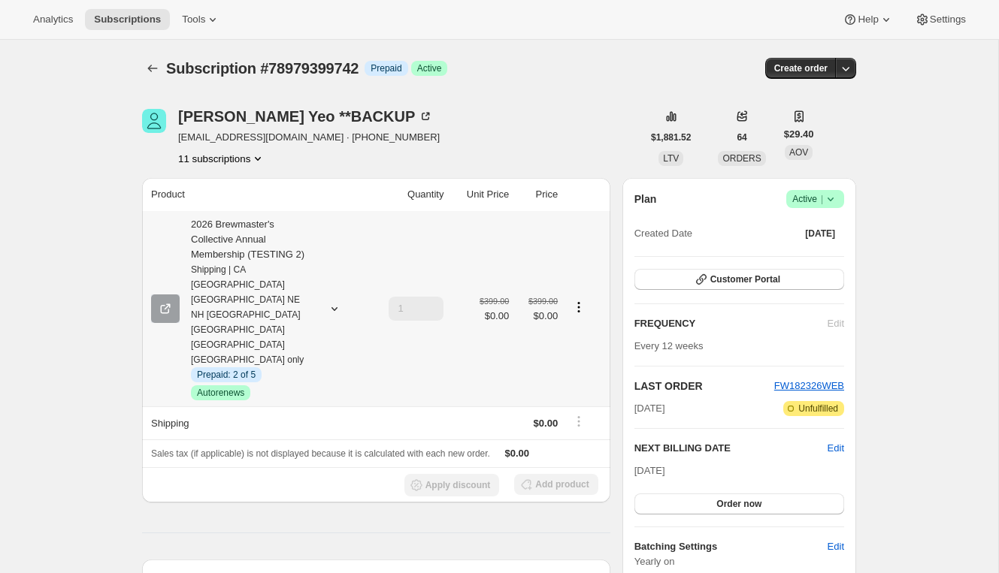
click at [581, 300] on icon "Product actions" at bounding box center [578, 307] width 15 height 15
click at [552, 474] on div "Add product" at bounding box center [555, 485] width 83 height 23
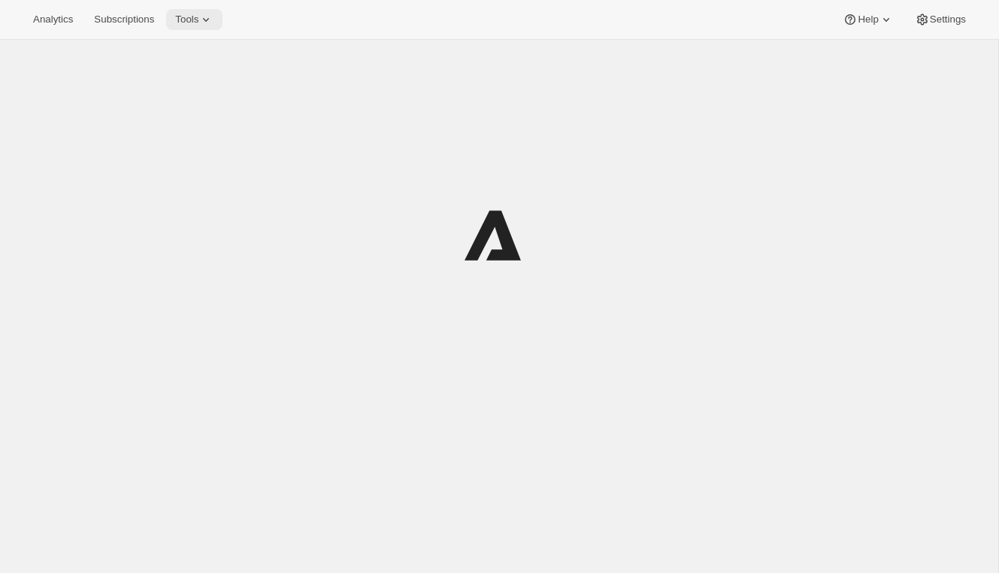
click at [213, 17] on icon at bounding box center [205, 19] width 15 height 15
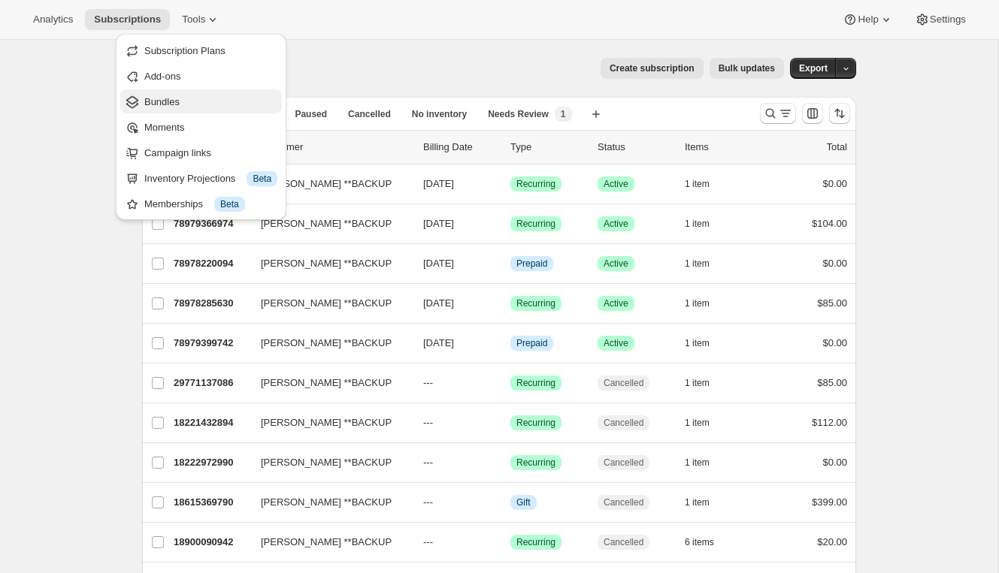
click at [192, 101] on span "Bundles" at bounding box center [210, 102] width 133 height 15
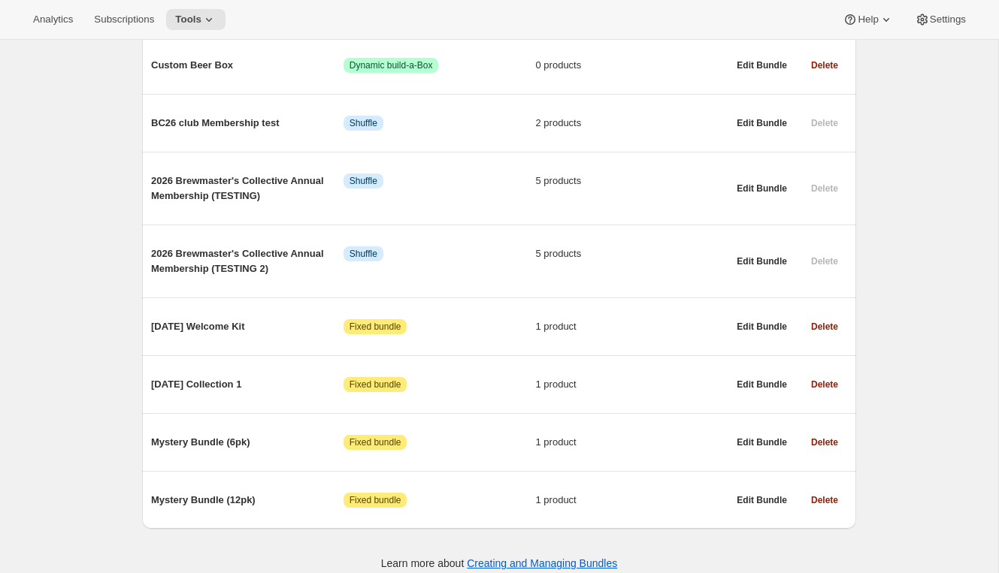
scroll to position [936, 0]
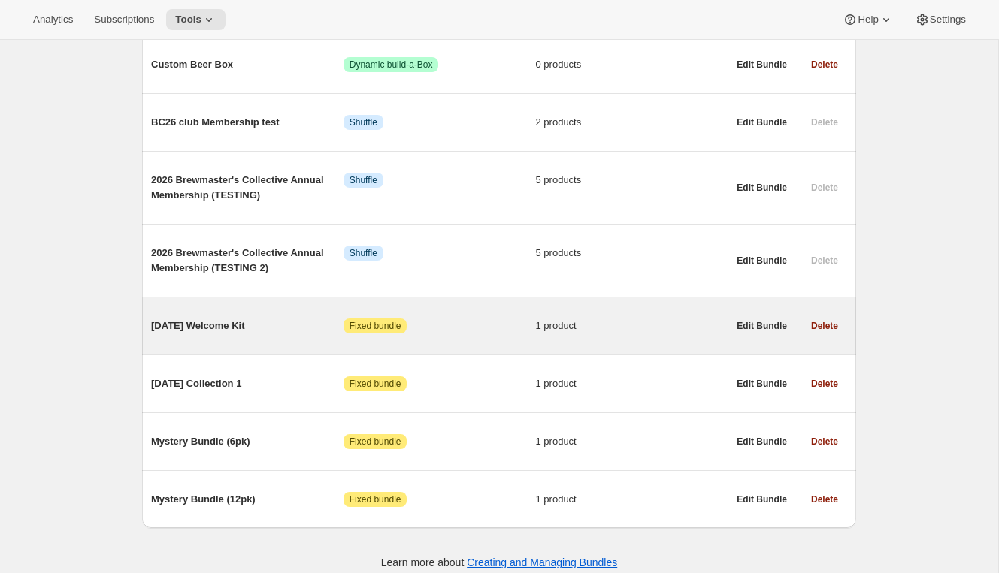
click at [234, 325] on div "[DATE] Welcome Kit Attention Fixed bundle 1 product" at bounding box center [439, 326] width 576 height 39
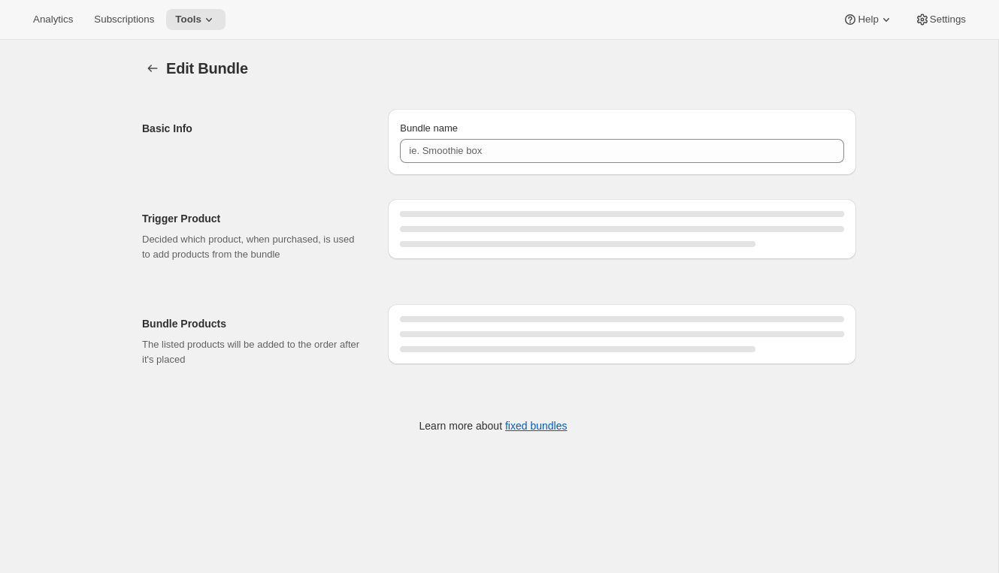
type input "[DATE] Welcome Kit"
click at [145, 71] on icon "Bundles" at bounding box center [152, 68] width 15 height 15
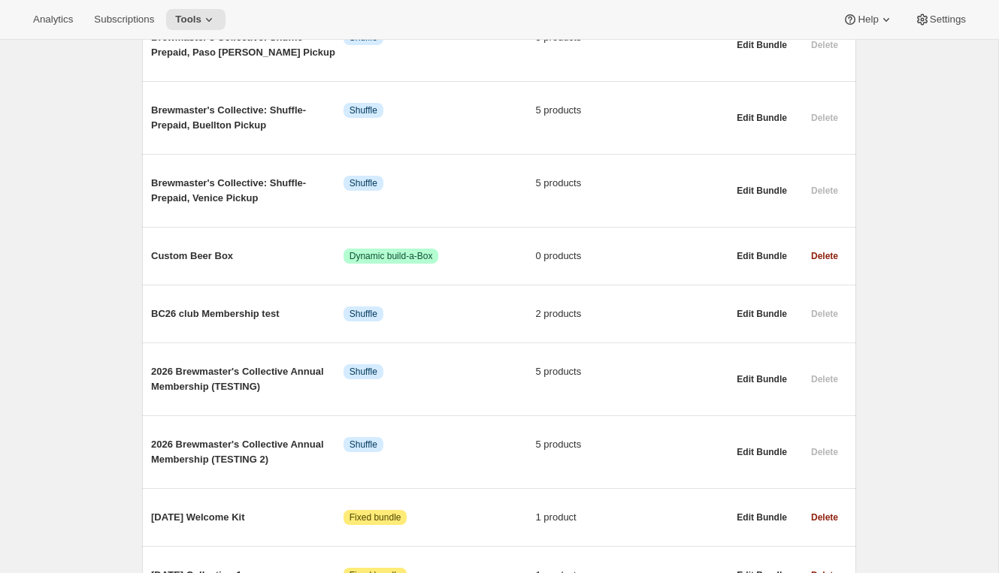
scroll to position [936, 0]
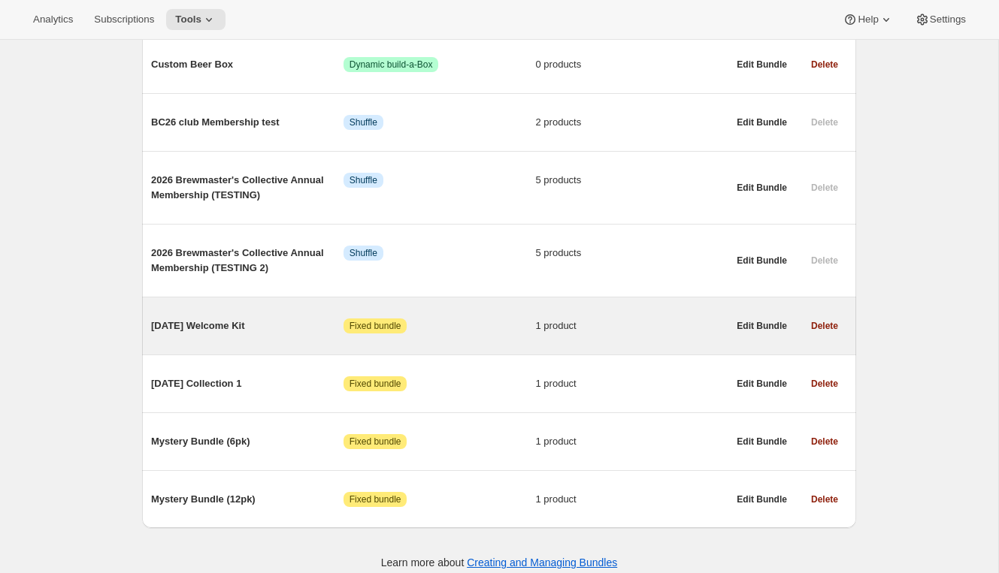
click at [310, 319] on span "[DATE] Welcome Kit" at bounding box center [247, 326] width 192 height 15
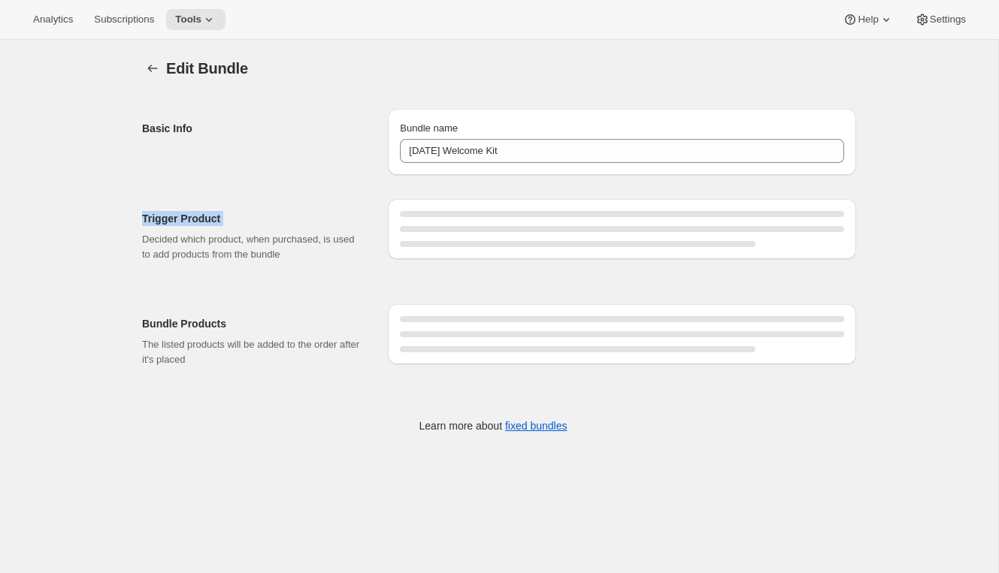
drag, startPoint x: 203, startPoint y: 225, endPoint x: 122, endPoint y: 220, distance: 81.3
click at [122, 220] on div "Edit Bundle. This page is ready Edit Bundle Basic Info Bundle name [DATE] Welco…" at bounding box center [499, 255] width 998 height 431
click at [155, 70] on icon "Bundles" at bounding box center [152, 68] width 15 height 15
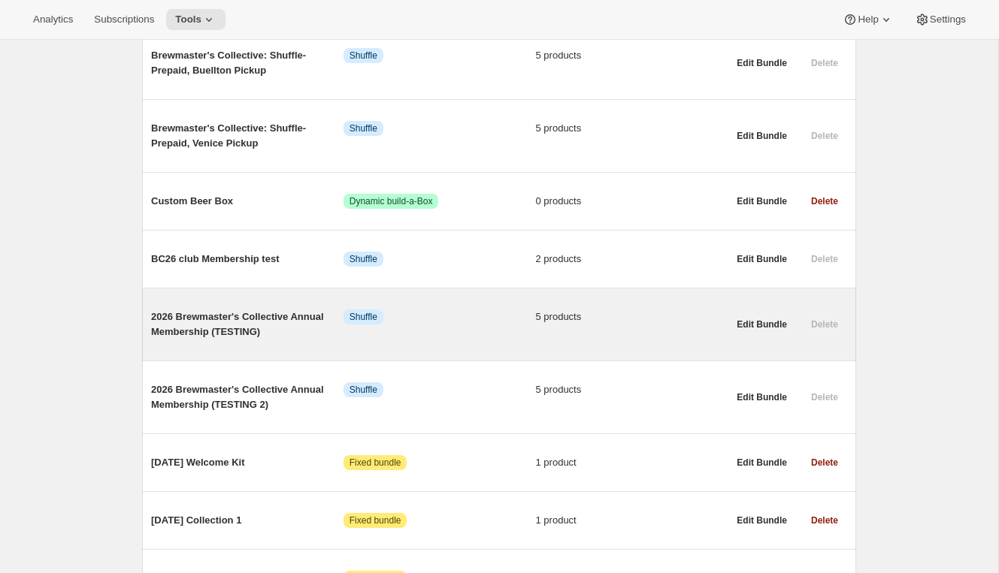
scroll to position [936, 0]
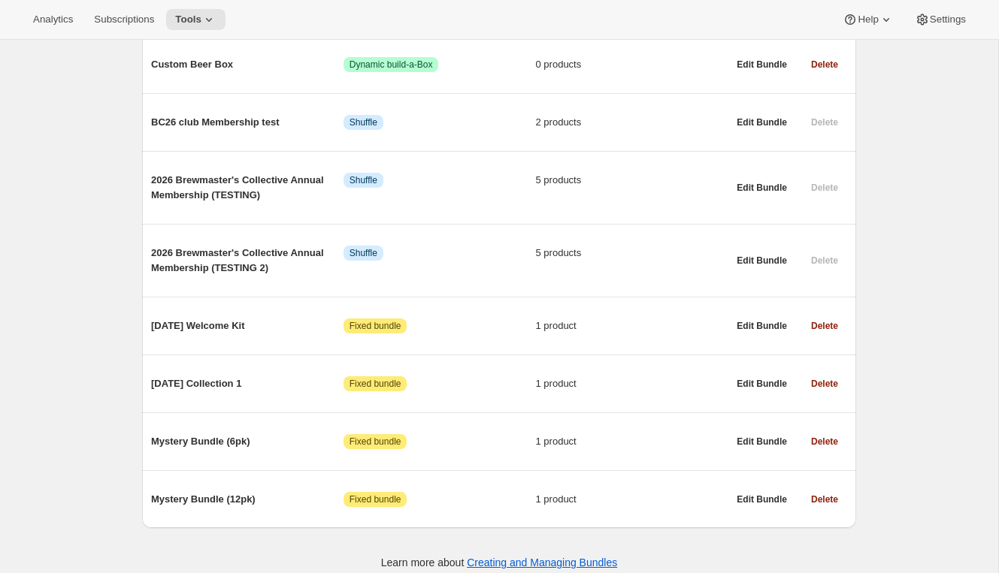
drag, startPoint x: 245, startPoint y: 313, endPoint x: 113, endPoint y: 307, distance: 131.6
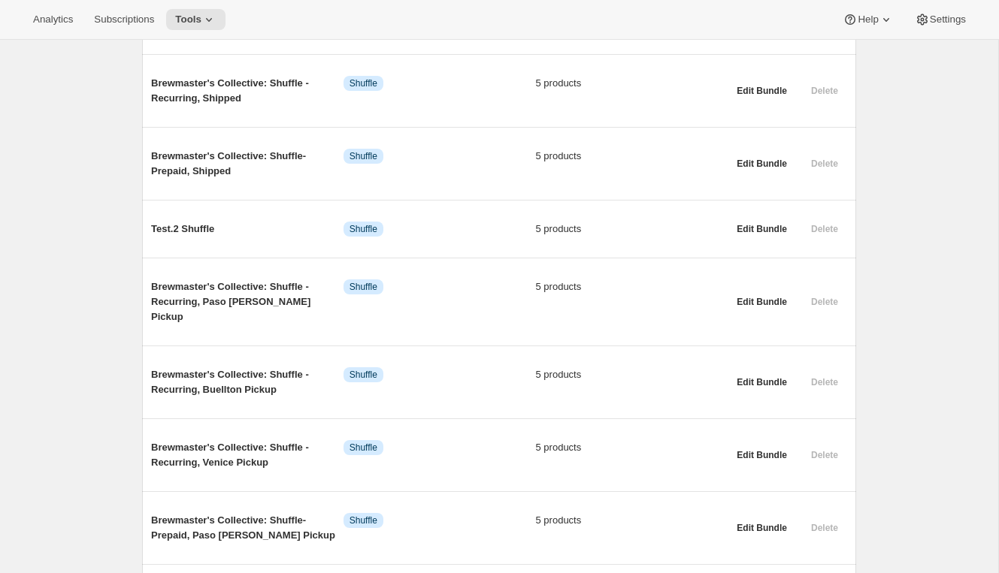
scroll to position [0, 0]
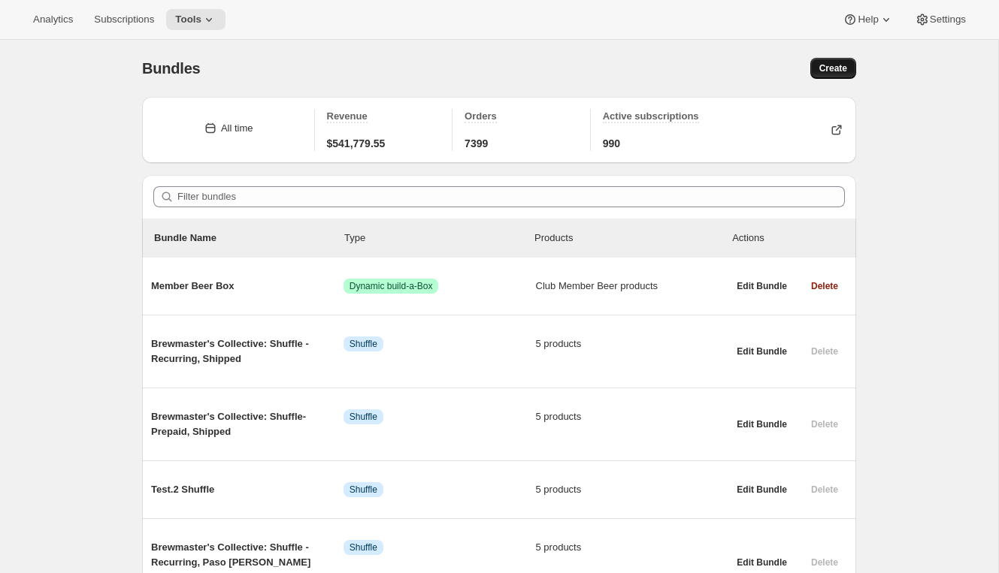
click at [847, 59] on button "Create" at bounding box center [833, 68] width 46 height 21
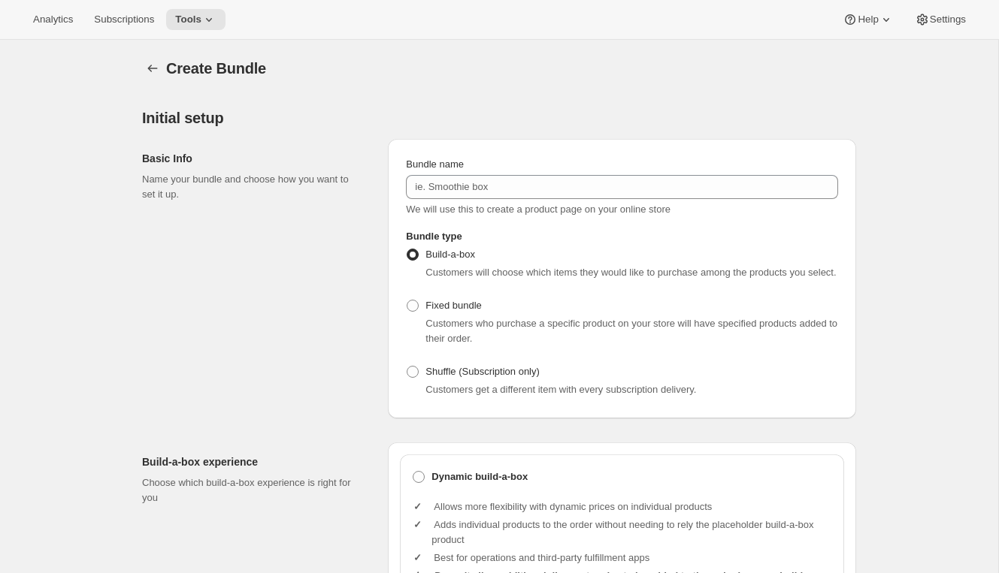
click at [461, 331] on div "Customers who purchase a specific product on your store will have specified pro…" at bounding box center [631, 331] width 413 height 30
click at [461, 313] on span "Fixed bundle" at bounding box center [453, 305] width 56 height 15
click at [407, 301] on input "Fixed bundle" at bounding box center [407, 300] width 1 height 1
radio input "true"
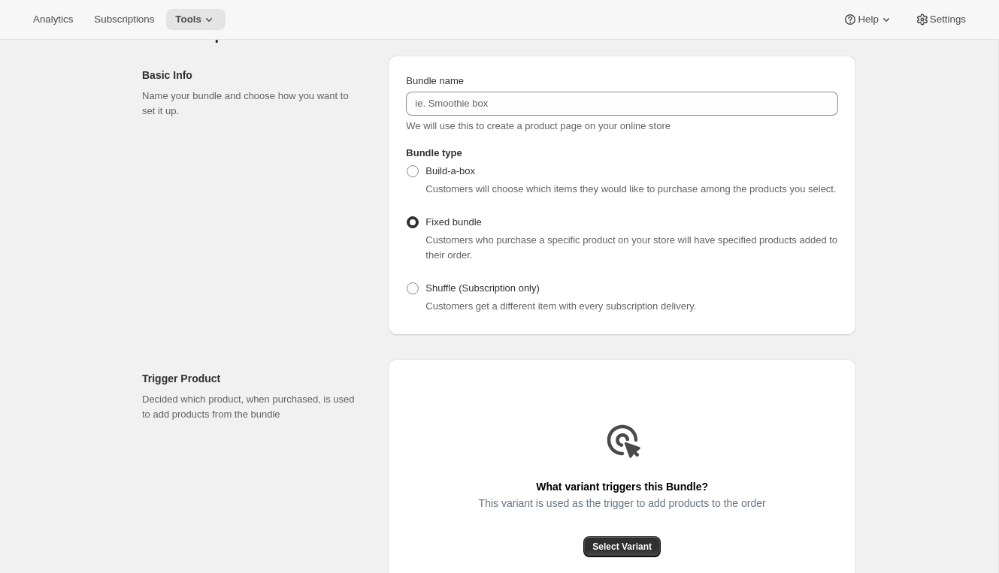
scroll to position [289, 0]
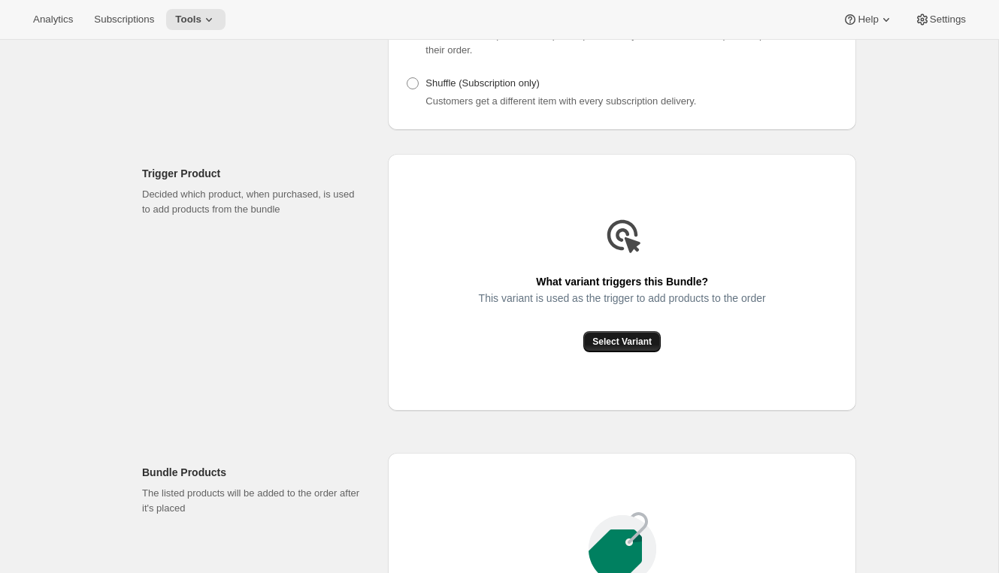
click at [612, 348] on span "Select Variant" at bounding box center [621, 342] width 59 height 12
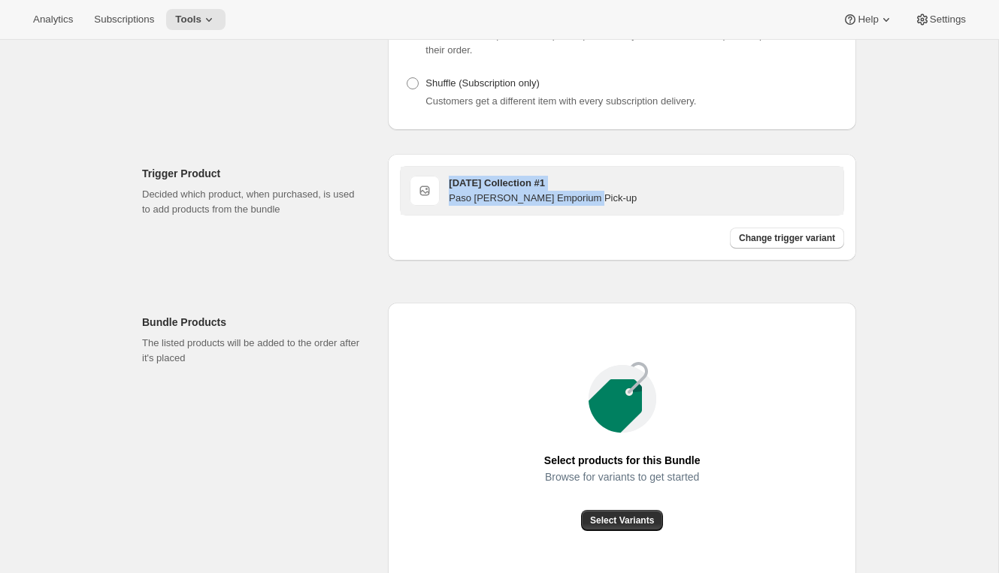
drag, startPoint x: 609, startPoint y: 218, endPoint x: 447, endPoint y: 189, distance: 164.1
click at [446, 189] on div "2026 BC Collection #1 Paso Robles Emporium Pick-up" at bounding box center [622, 191] width 443 height 48
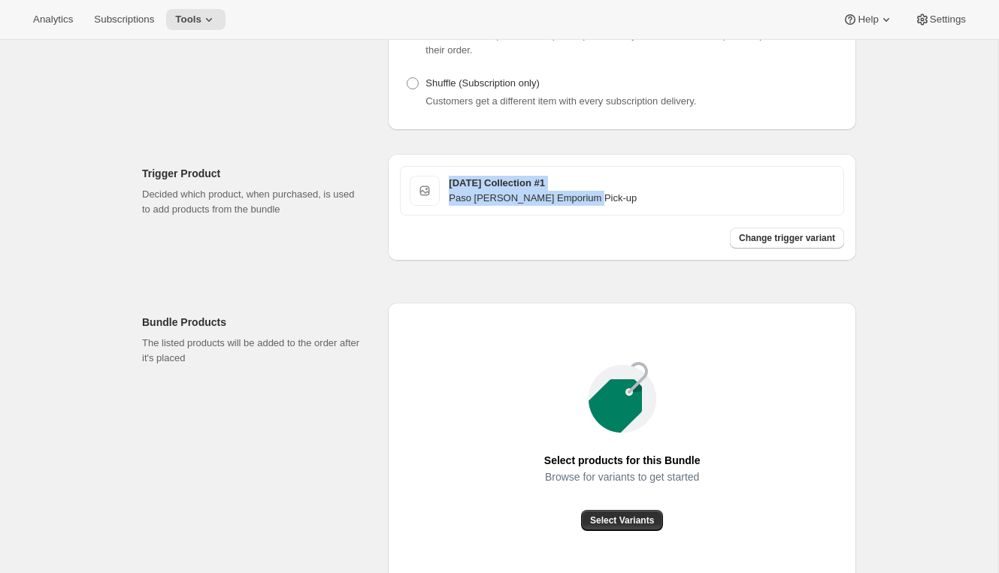
copy div "2026 BC Collection #1 Paso Robles Emporium Pick-up"
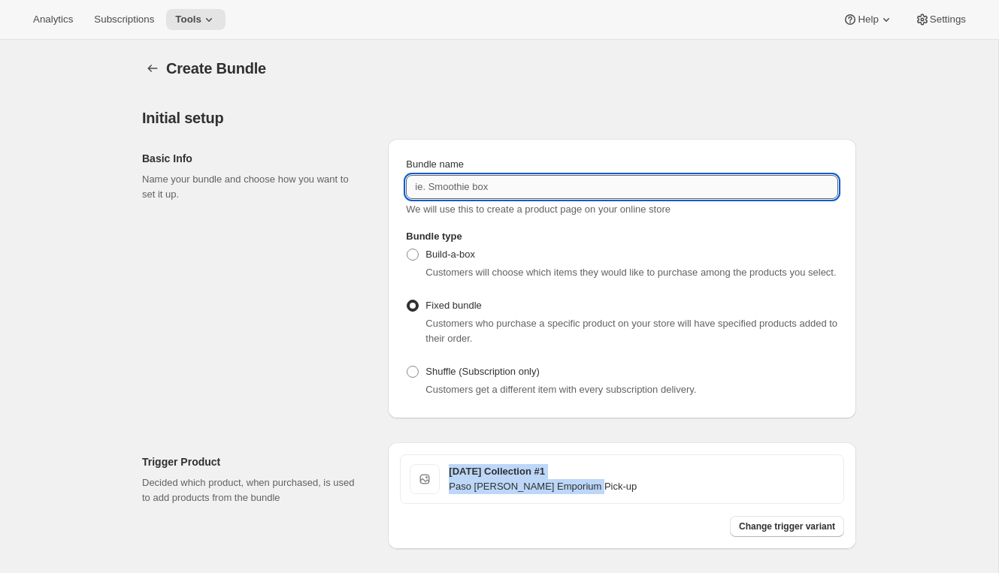
click at [506, 194] on input "Bundle name" at bounding box center [622, 187] width 432 height 24
paste input "2026 BC Collection #1 Paso Robles Emporium Pick-up"
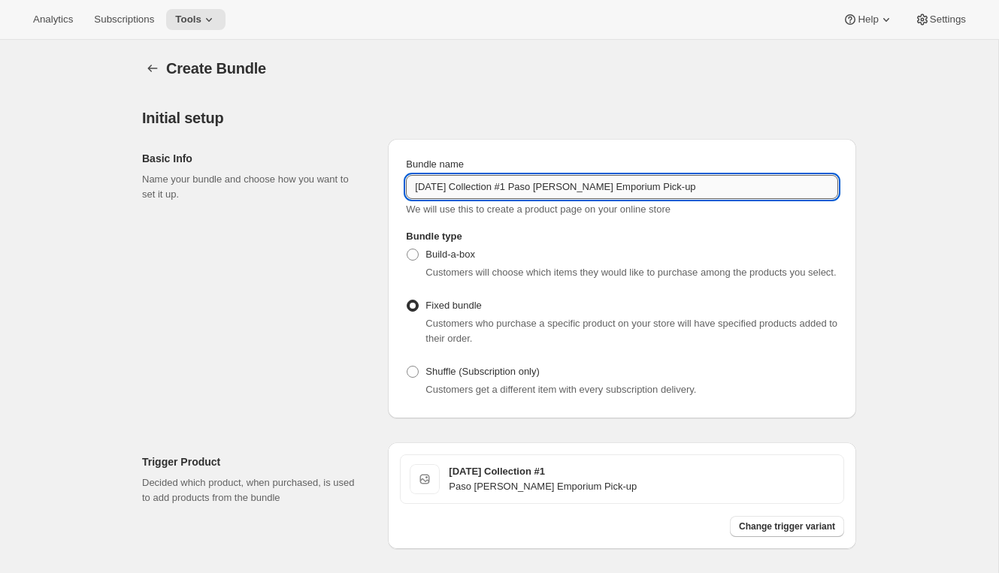
click at [521, 185] on input "2026 BC Collection #1 Paso Robles Emporium Pick-up" at bounding box center [622, 187] width 432 height 24
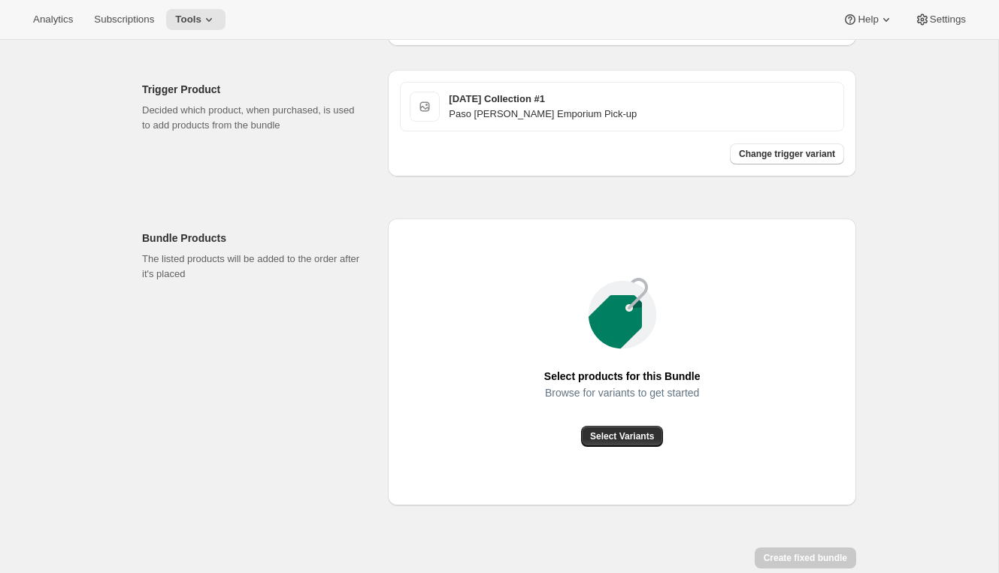
scroll to position [410, 0]
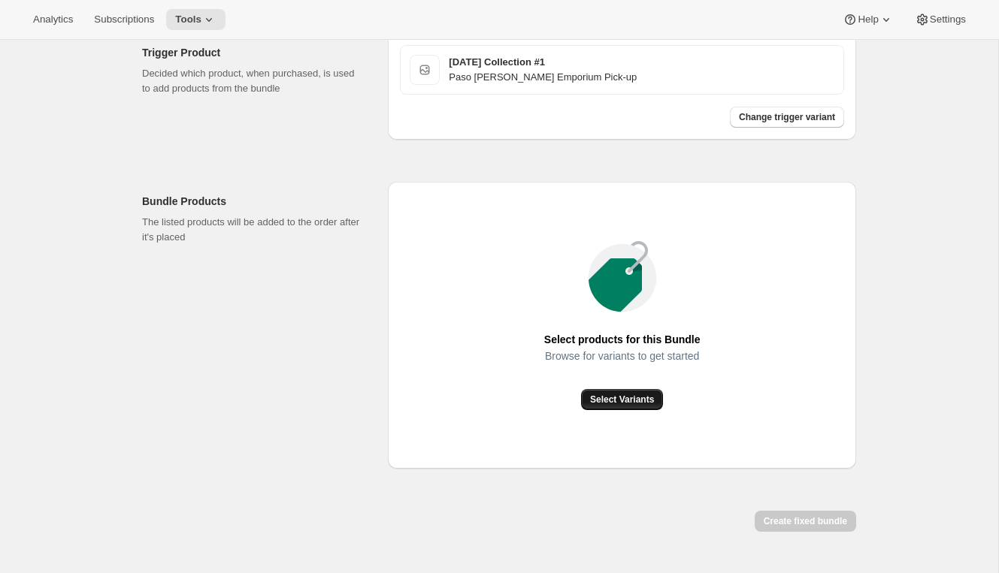
type input "2026 BC Collection #1 - Paso Robles Emporium Pick-up"
click at [618, 406] on span "Select Variants" at bounding box center [622, 400] width 64 height 12
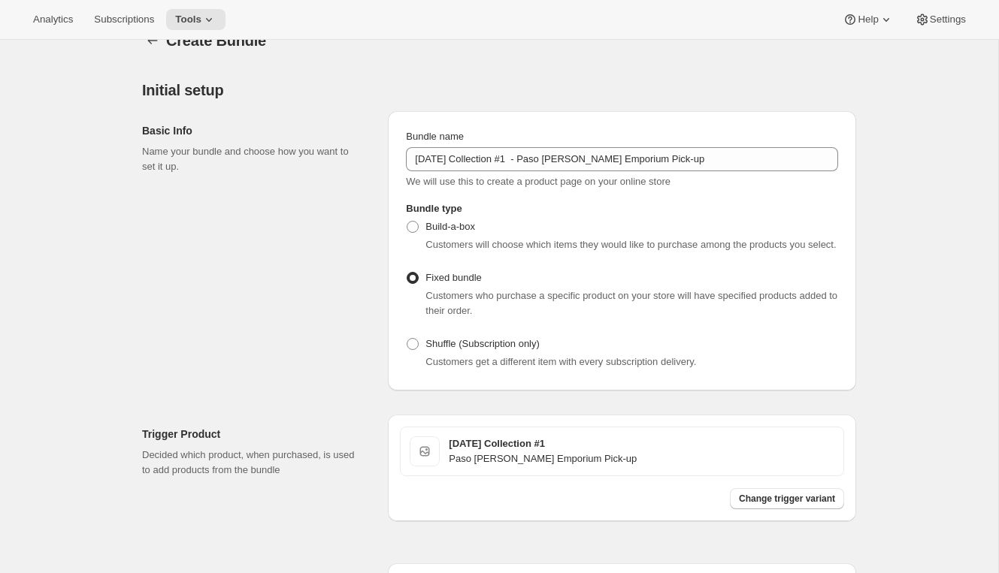
scroll to position [0, 0]
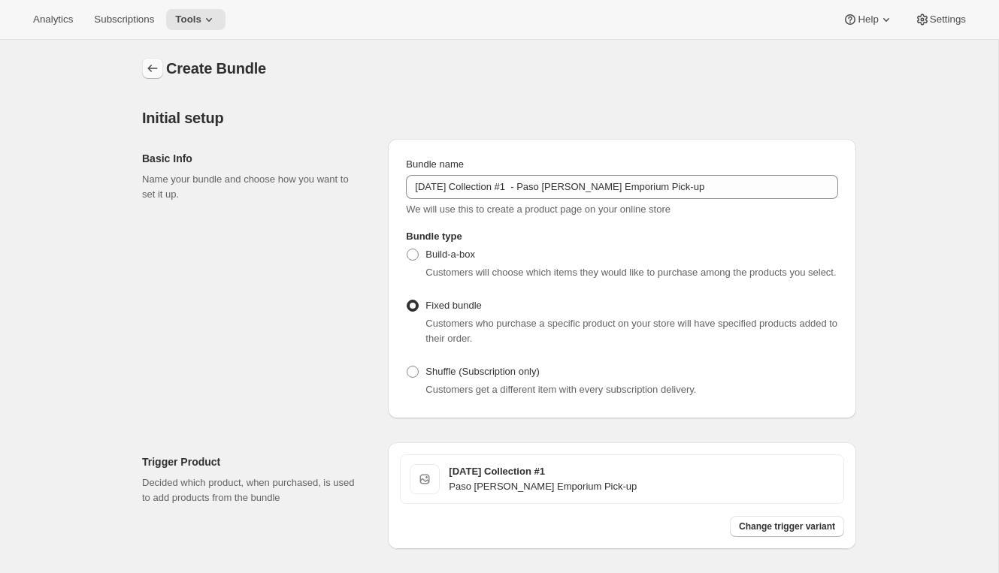
click at [145, 64] on icon "Bundles" at bounding box center [152, 68] width 15 height 15
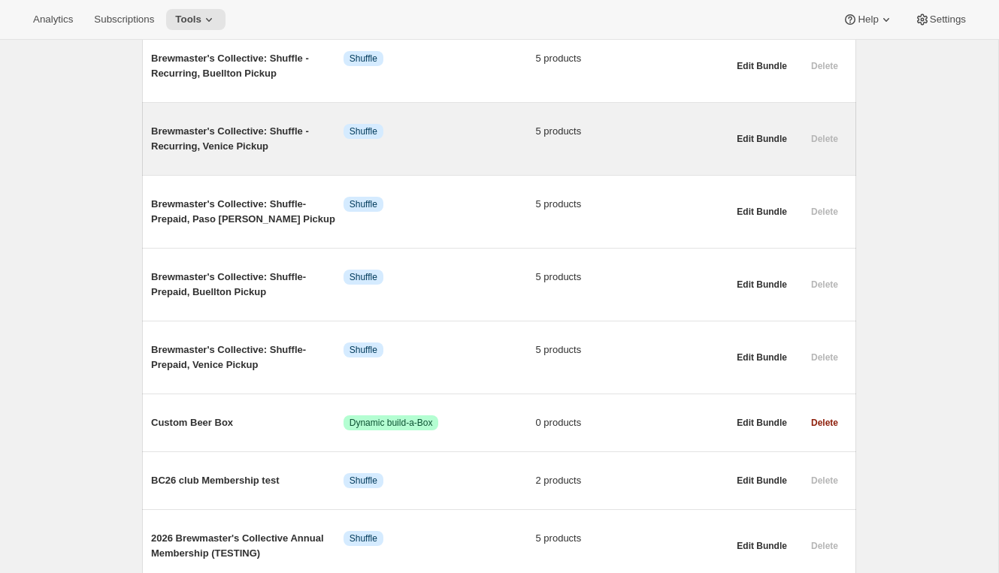
scroll to position [936, 0]
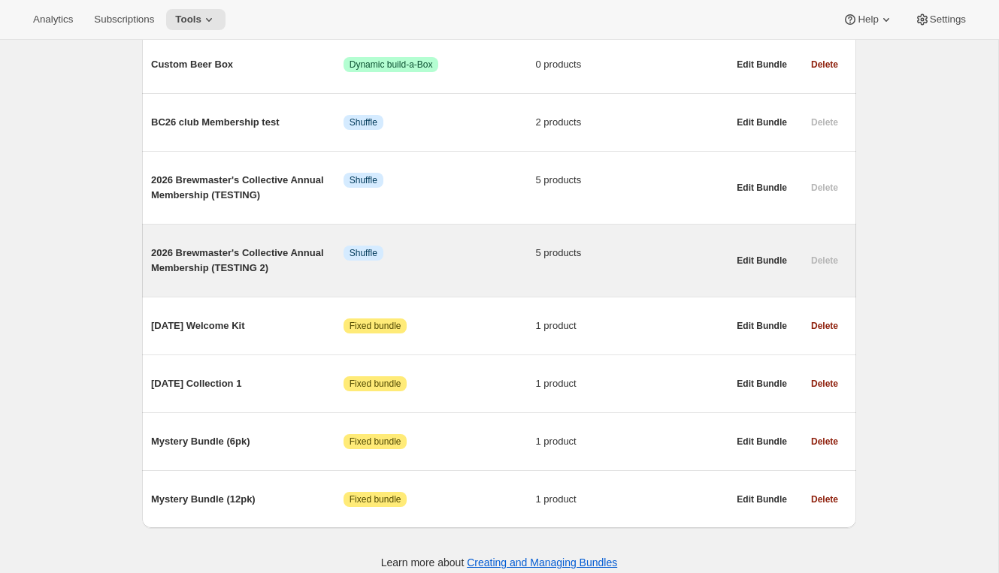
click at [246, 259] on span "2026 Brewmaster's Collective Annual Membership (TESTING 2)" at bounding box center [247, 261] width 192 height 30
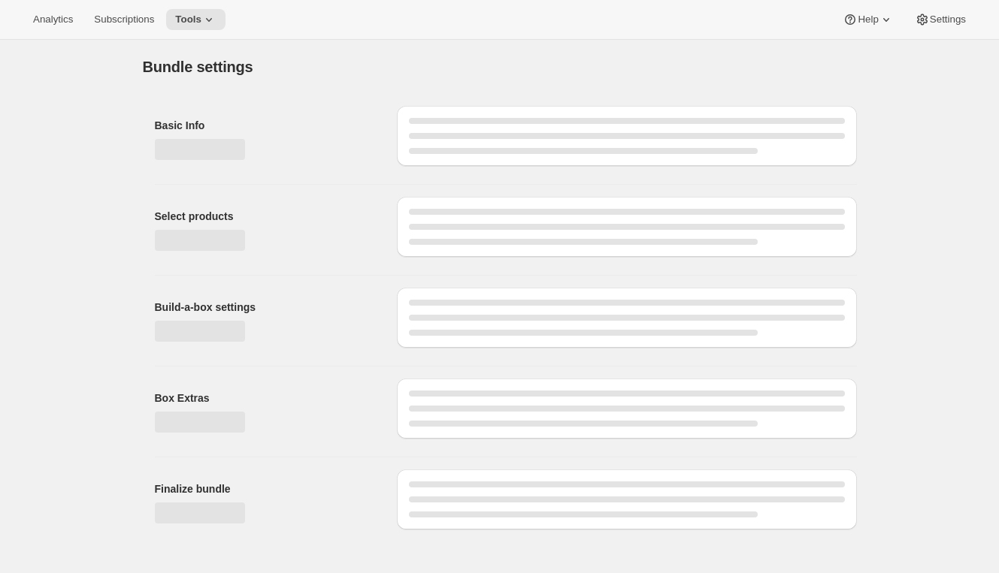
type input "2026 Brewmaster's Collective Annual Membership (TESTING 2)"
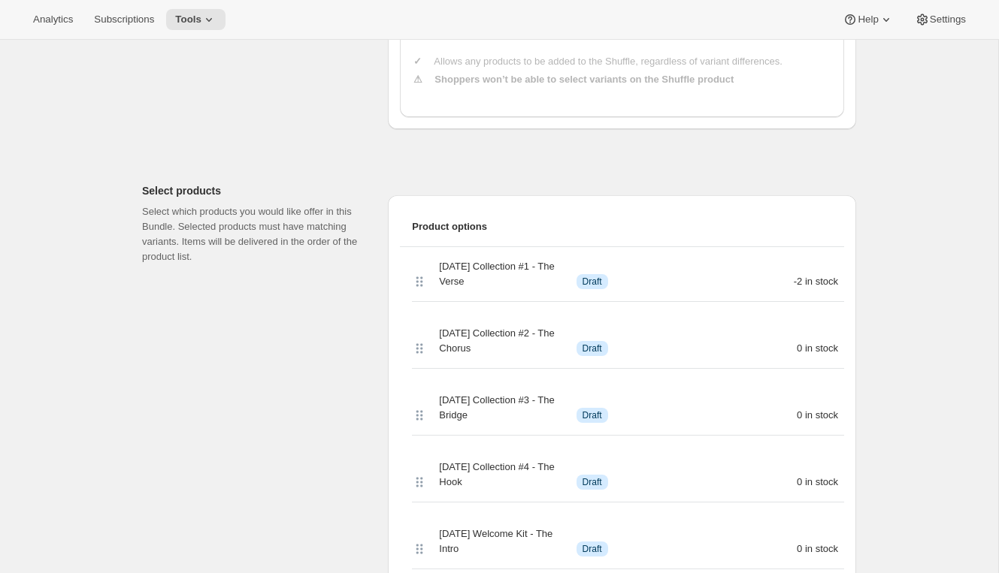
scroll to position [642, 0]
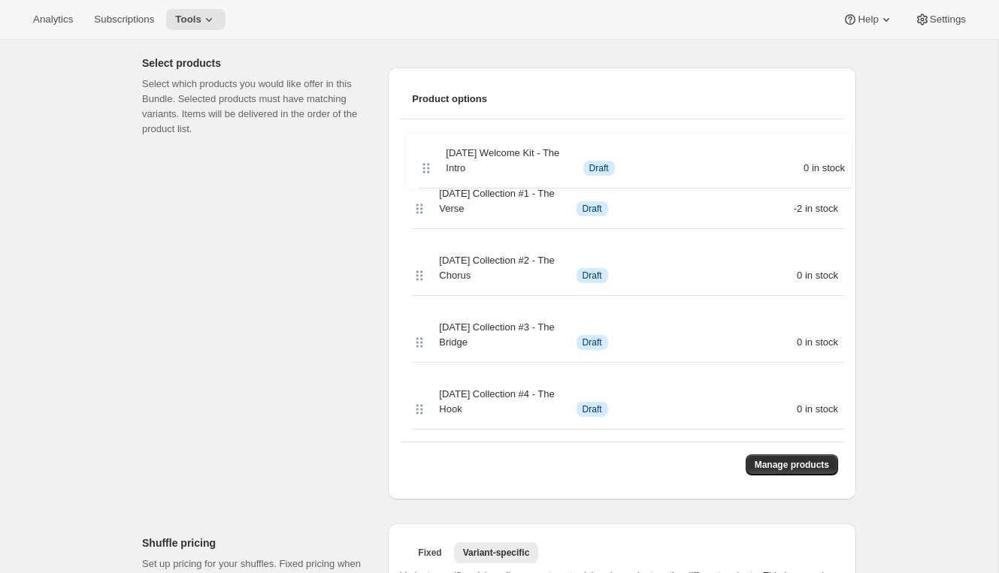
drag, startPoint x: 419, startPoint y: 422, endPoint x: 426, endPoint y: 94, distance: 328.5
click at [426, 94] on div "Product options 2026 BC Collection #1 - The Verse Info Draft -2 in stock 2026 B…" at bounding box center [622, 284] width 444 height 408
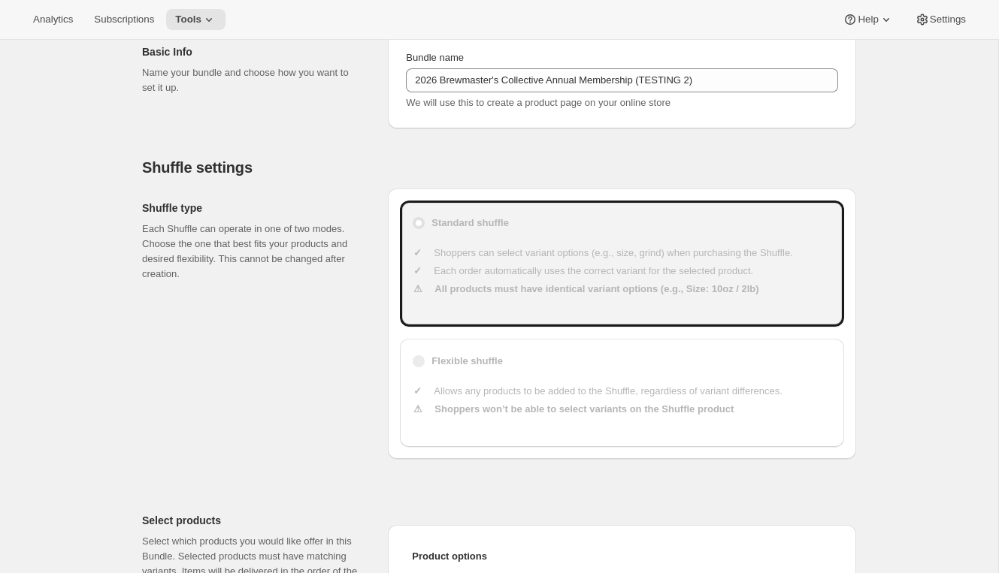
scroll to position [20, 0]
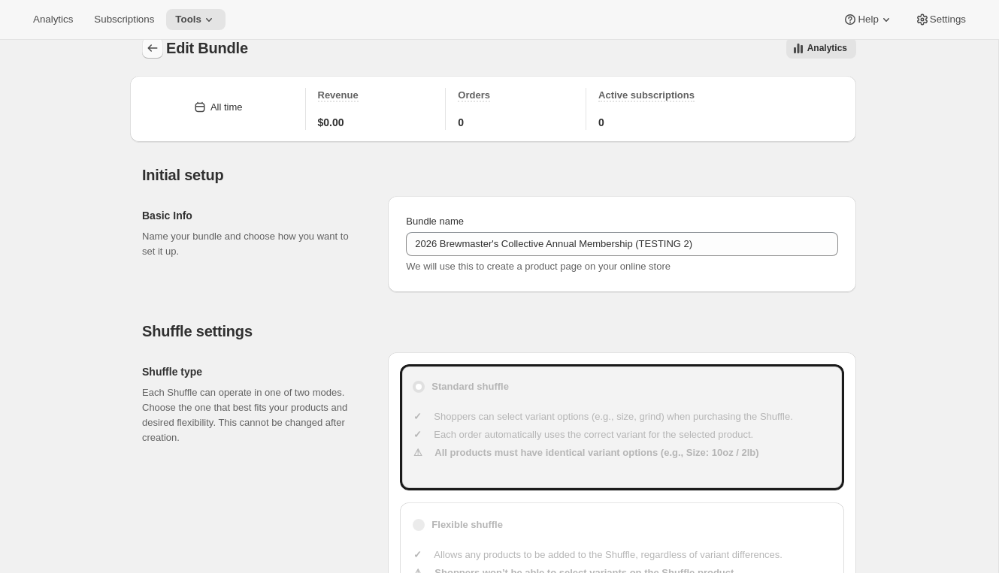
click at [155, 48] on icon "Bundles" at bounding box center [153, 48] width 10 height 8
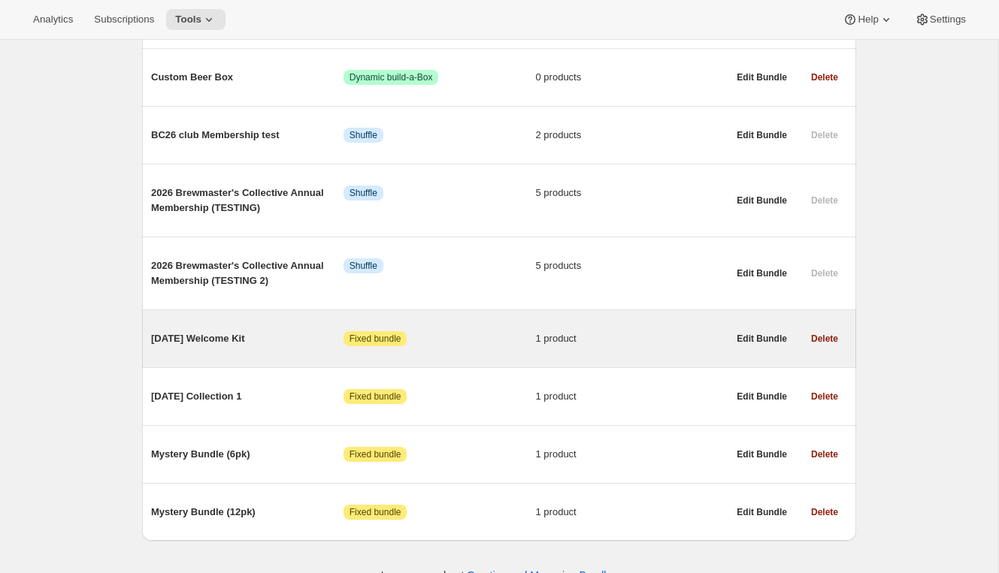
scroll to position [936, 0]
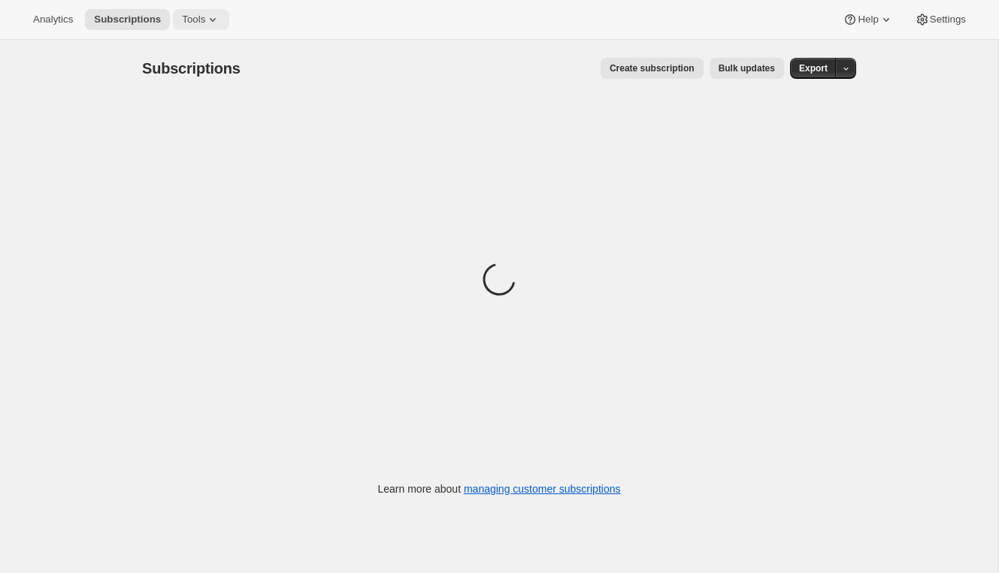
click at [205, 20] on span "Tools" at bounding box center [193, 20] width 23 height 12
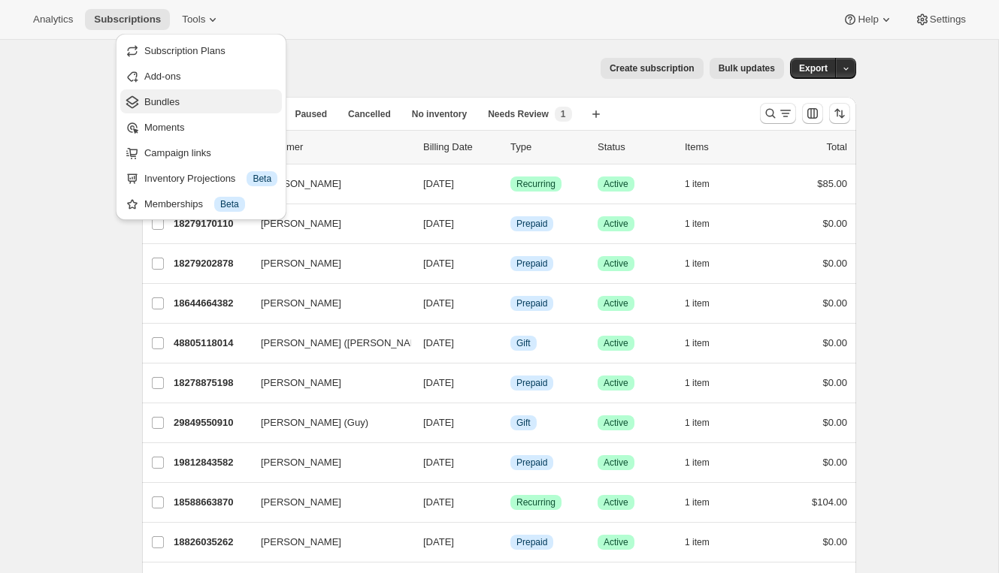
click at [171, 105] on span "Bundles" at bounding box center [161, 101] width 35 height 11
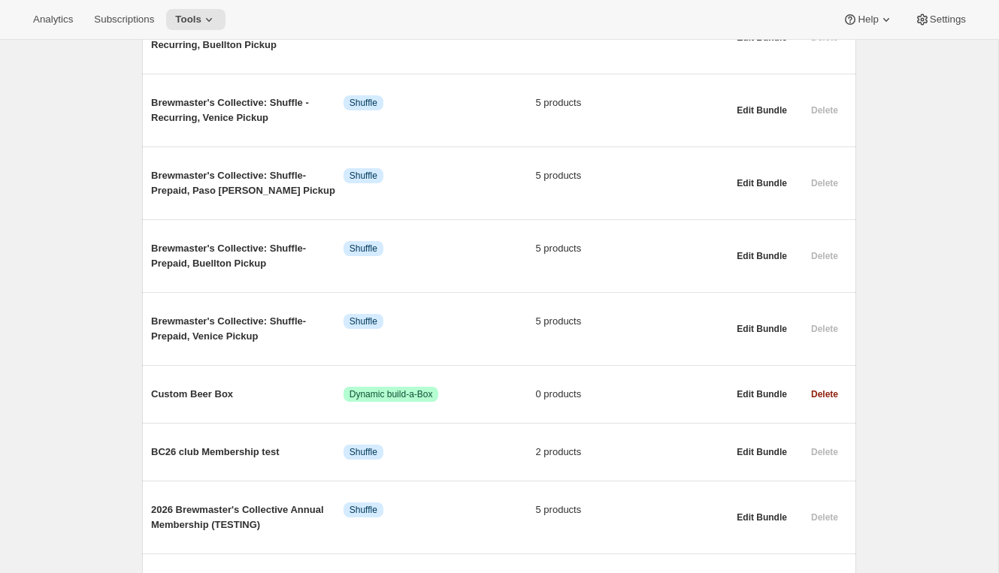
scroll to position [1008, 0]
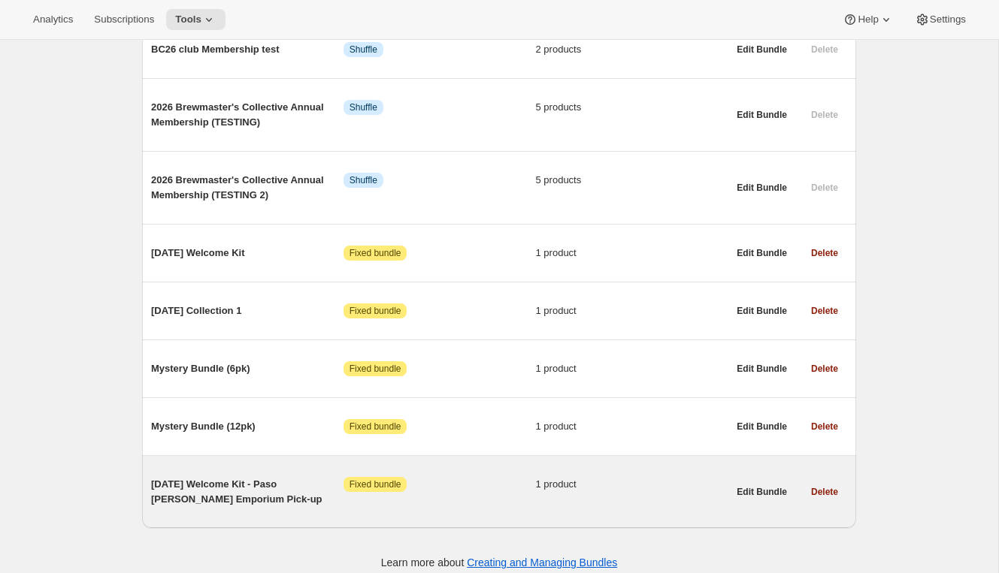
click at [256, 477] on span "[DATE] Welcome Kit - Paso [PERSON_NAME] Emporium Pick-up" at bounding box center [247, 492] width 192 height 30
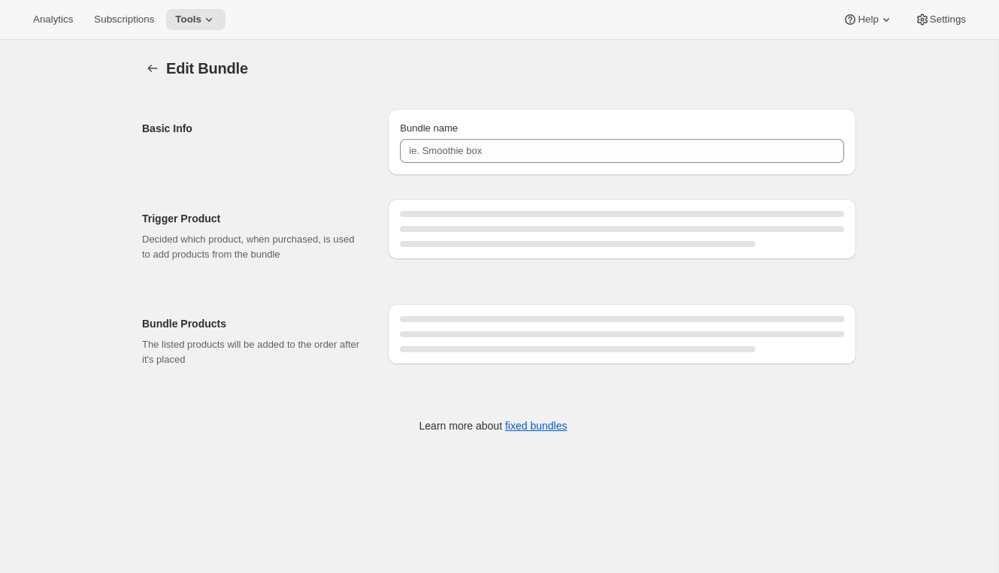
type input "[DATE] Welcome Kit - Paso [PERSON_NAME] Emporium Pick-up"
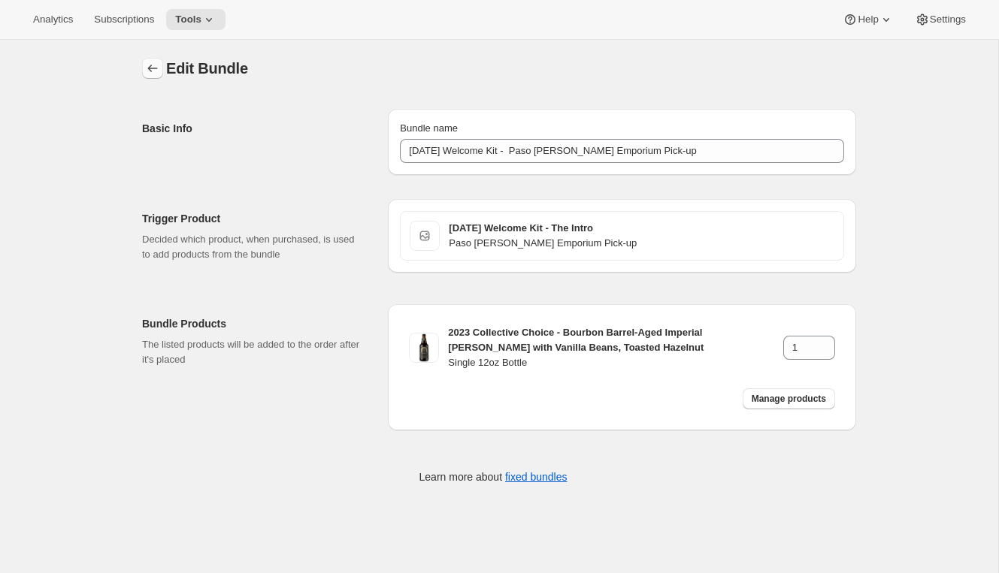
click at [155, 63] on icon "Bundles" at bounding box center [152, 68] width 15 height 15
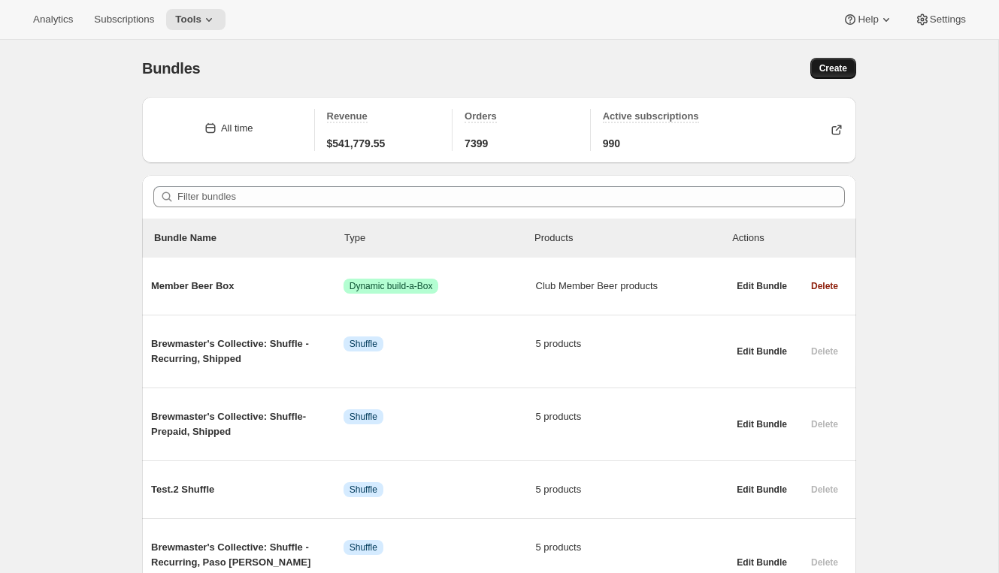
click at [838, 71] on span "Create" at bounding box center [833, 68] width 28 height 12
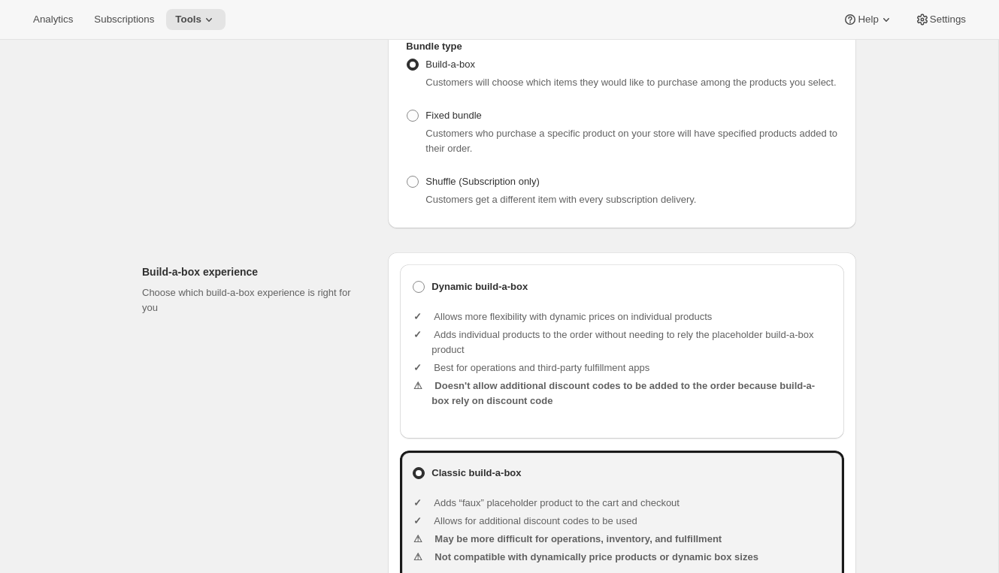
scroll to position [149, 0]
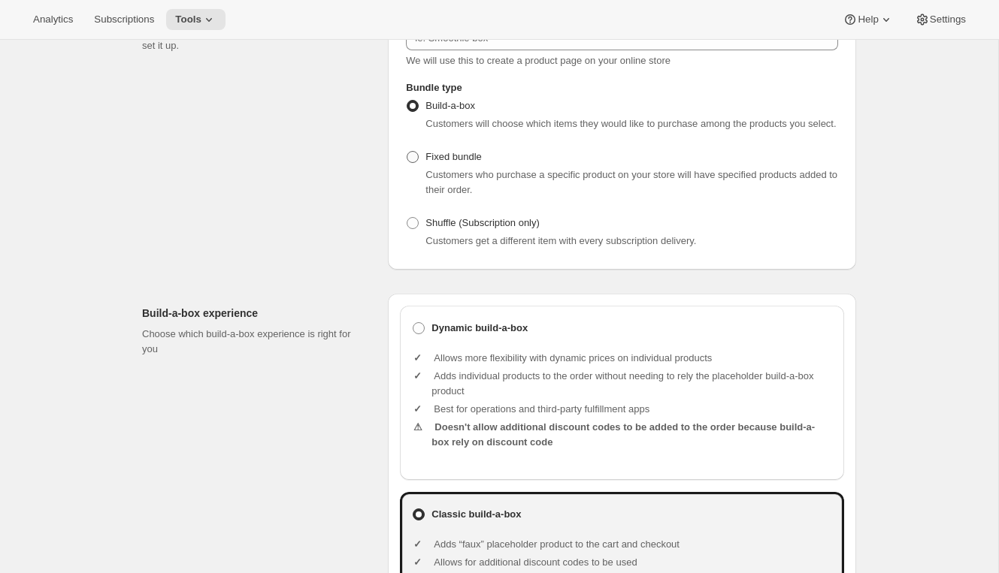
click at [441, 162] on span "Fixed bundle" at bounding box center [453, 156] width 56 height 11
click at [407, 152] on input "Fixed bundle" at bounding box center [407, 151] width 1 height 1
radio input "true"
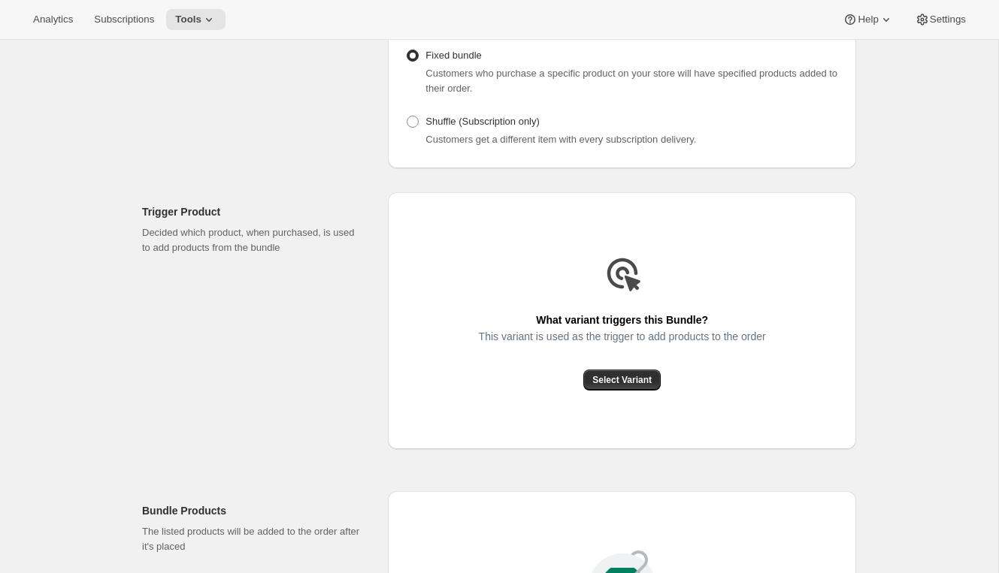
scroll to position [370, 0]
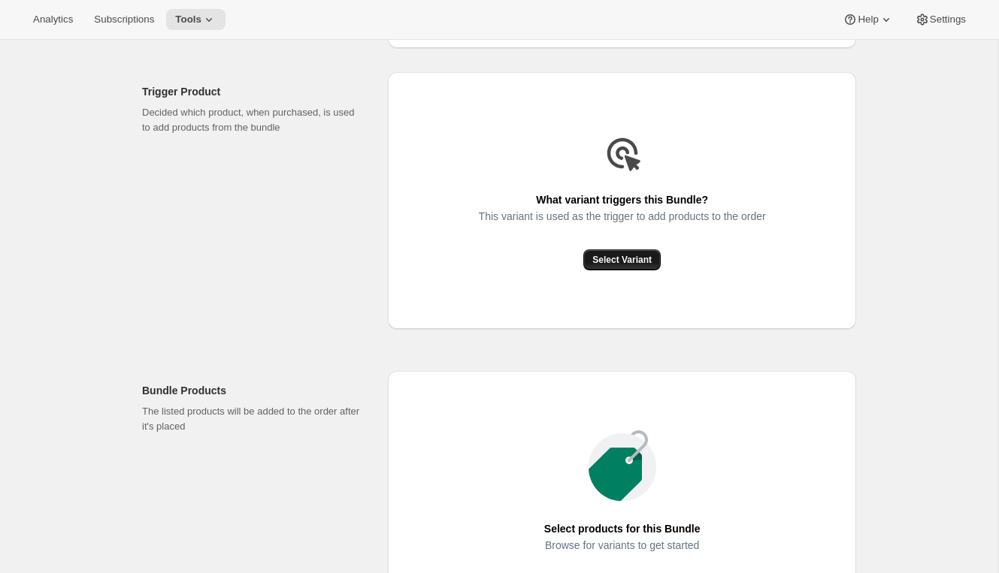
click at [602, 266] on span "Select Variant" at bounding box center [621, 260] width 59 height 12
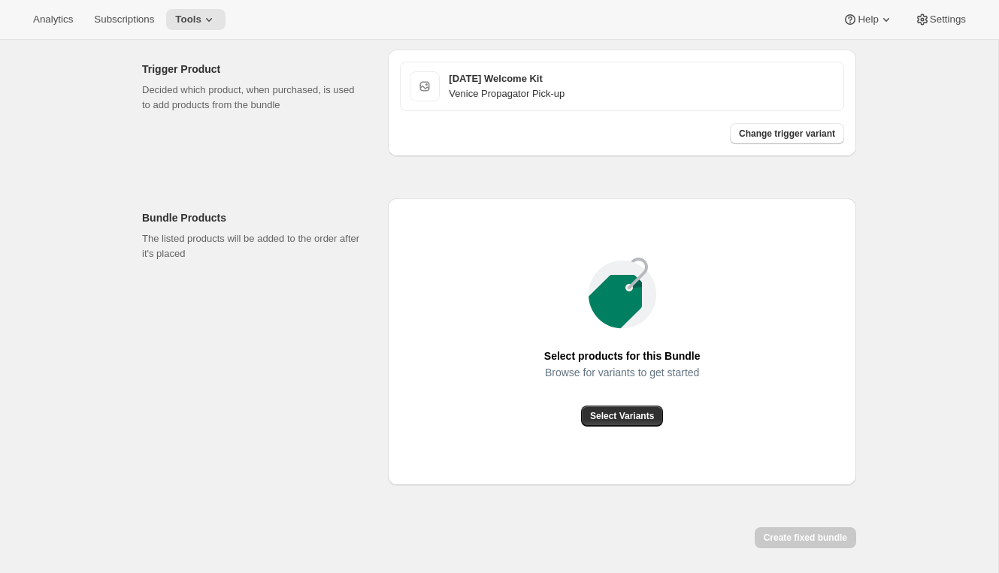
scroll to position [392, 0]
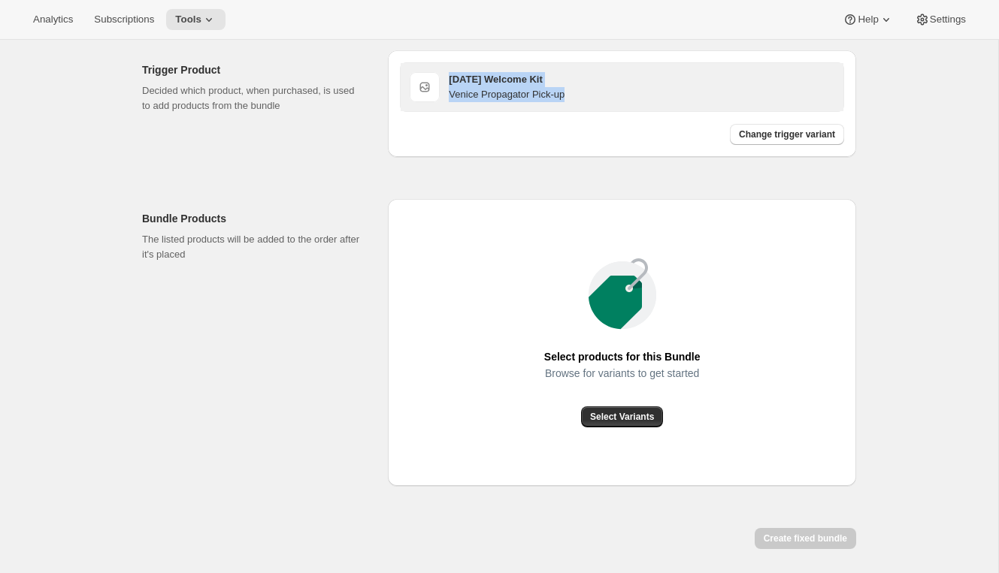
drag, startPoint x: 579, startPoint y: 110, endPoint x: 438, endPoint y: 95, distance: 142.2
click at [438, 95] on div "2026 BC Welcome Kit Venice Propagator Pick-up" at bounding box center [622, 87] width 425 height 30
copy div "2026 BC Welcome Kit Venice Propagator Pick-up"
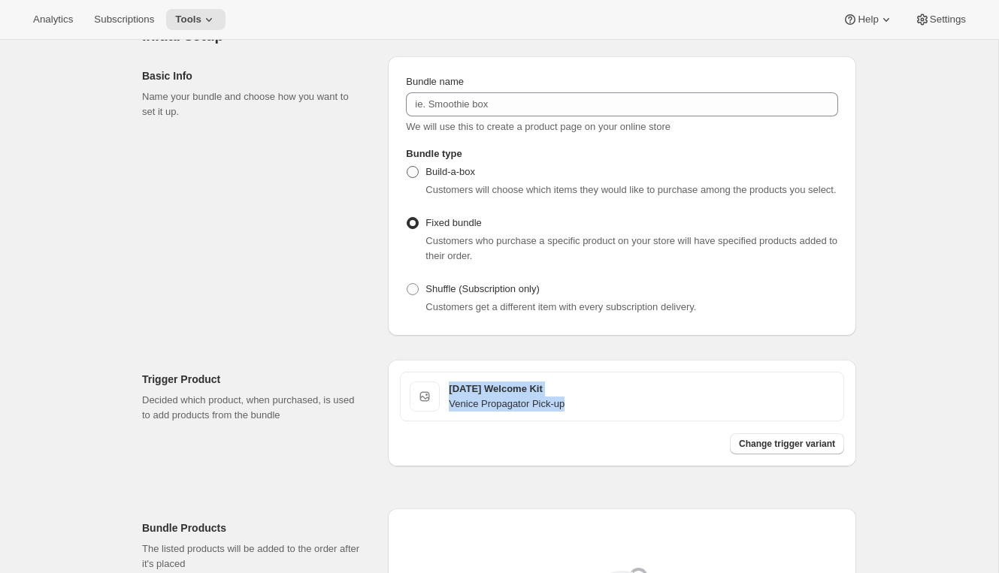
scroll to position [11, 0]
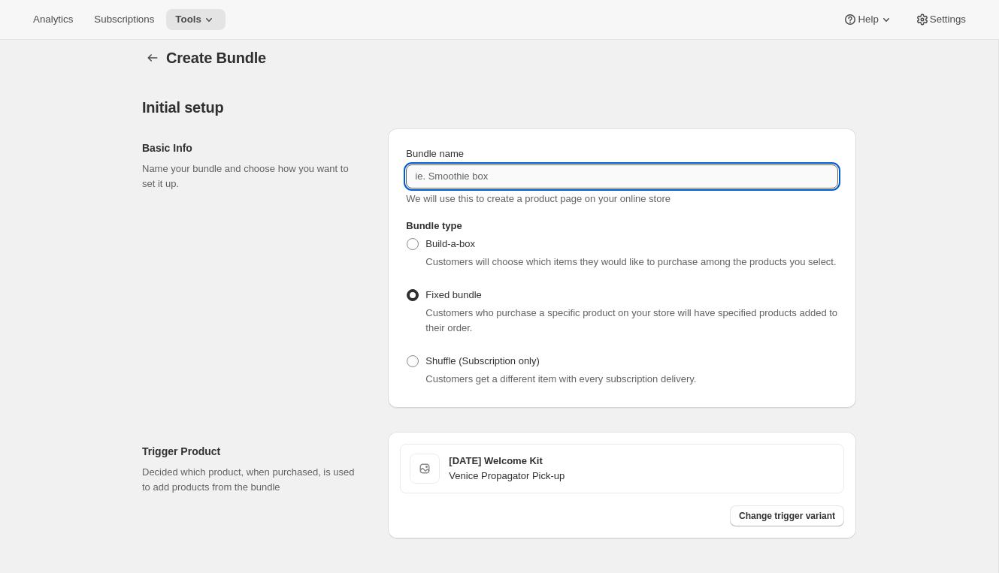
click at [443, 174] on input "Bundle name" at bounding box center [622, 177] width 432 height 24
paste input "2026 BC Welcome Kit Venice Propagator Pick-up"
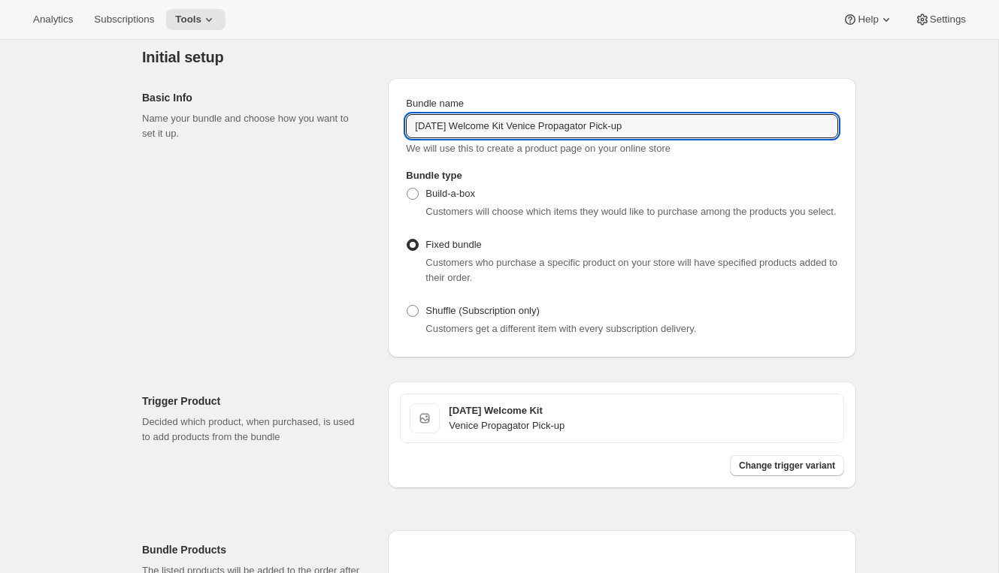
scroll to position [26, 0]
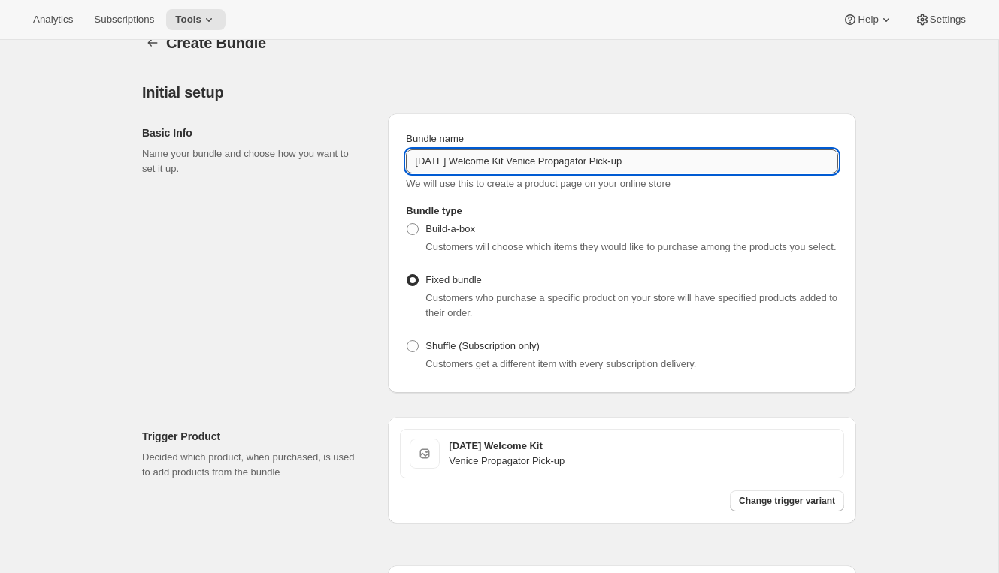
click at [515, 165] on input "2026 BC Welcome Kit Venice Propagator Pick-up" at bounding box center [622, 162] width 432 height 24
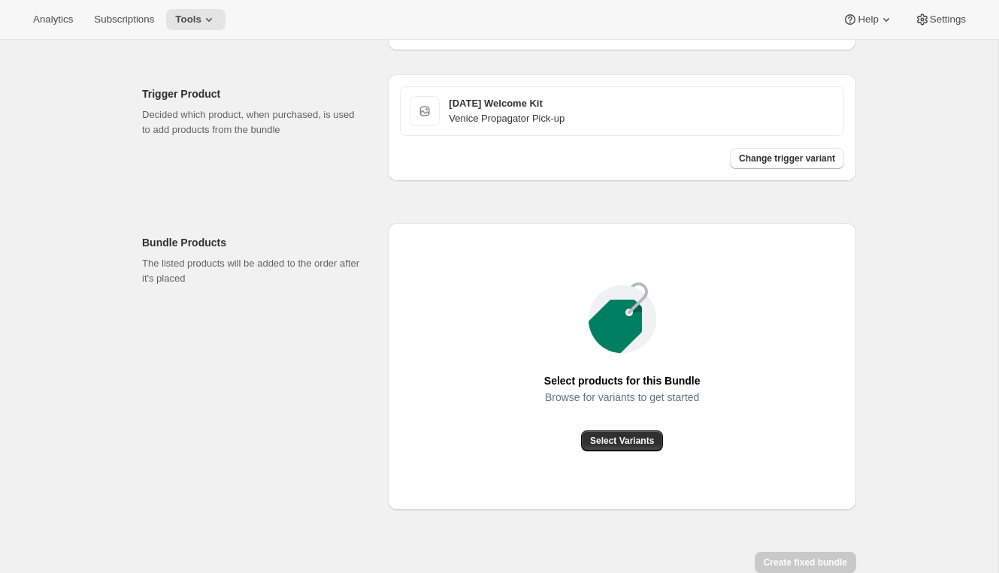
scroll to position [464, 0]
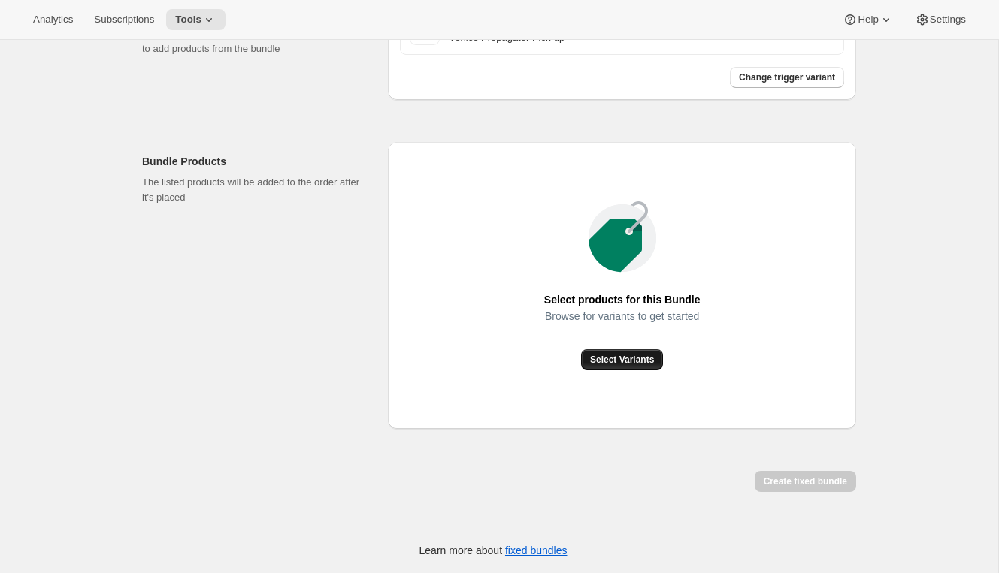
type input "2026 BC Welcome Kit - Venice Propagator Pick-up"
click at [606, 352] on button "Select Variants" at bounding box center [622, 359] width 82 height 21
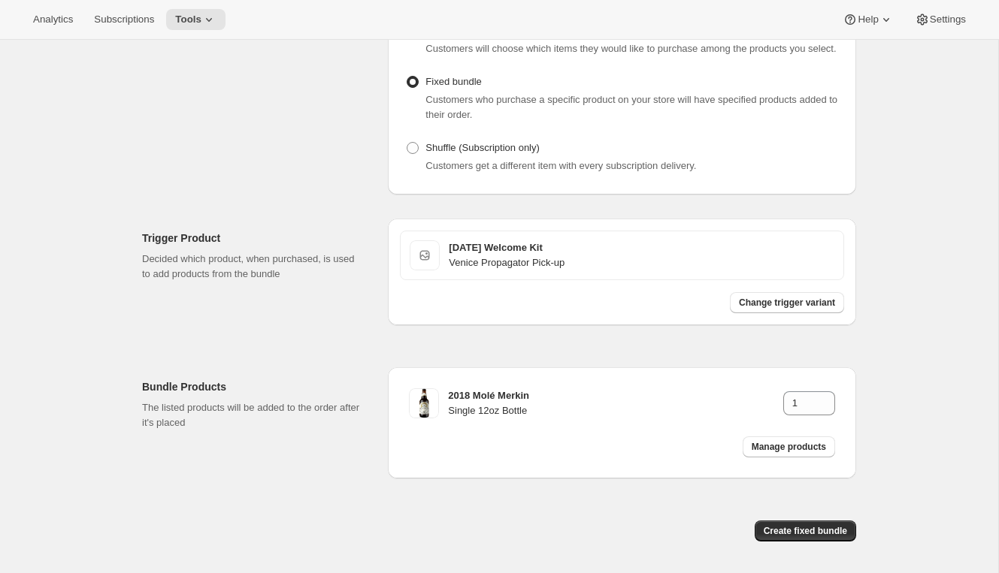
scroll to position [289, 0]
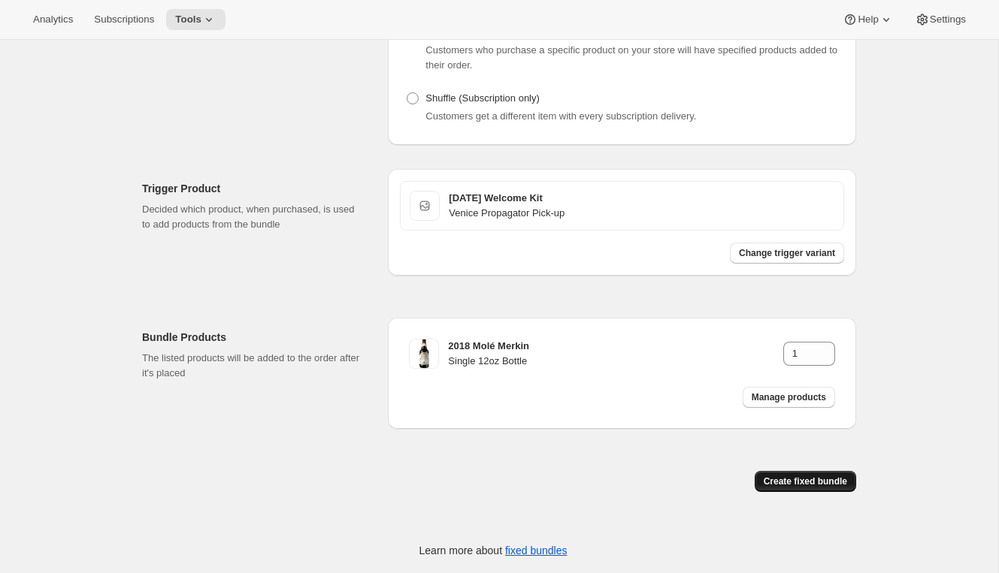
click at [794, 485] on span "Create fixed bundle" at bounding box center [804, 482] width 83 height 12
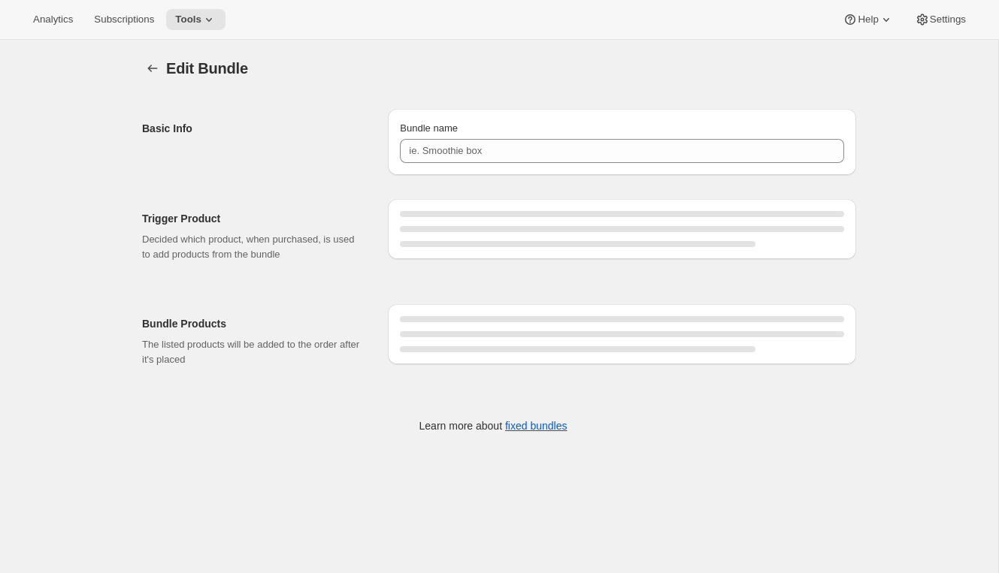
type input "2026 BC Welcome Kit - Venice Propagator Pick-up"
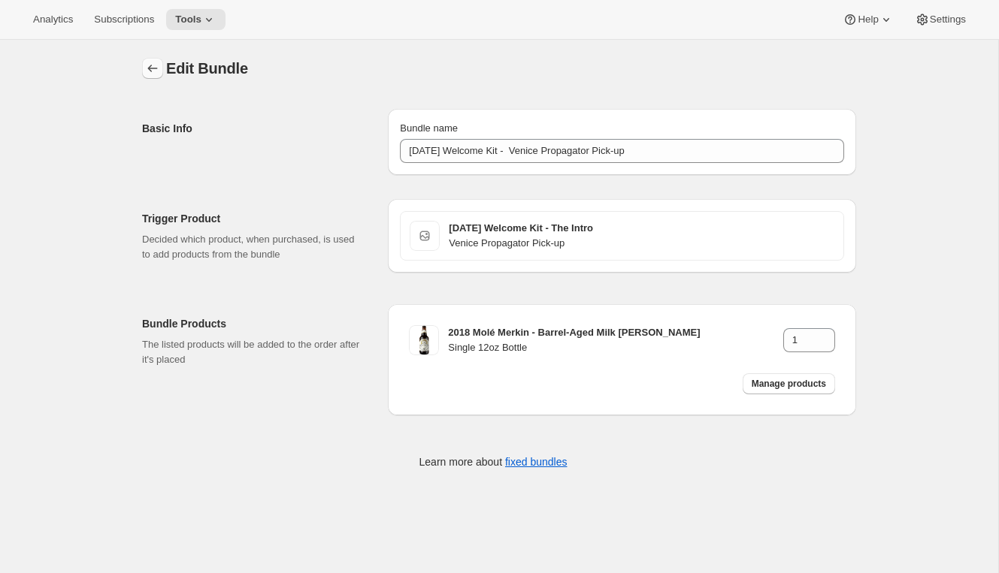
click at [153, 70] on icon "Bundles" at bounding box center [152, 68] width 15 height 15
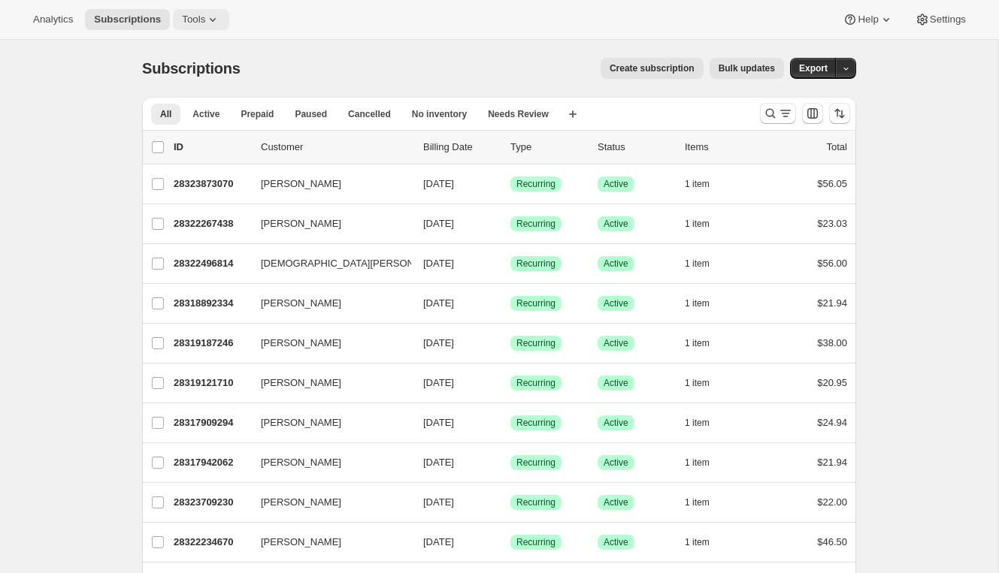
click at [196, 29] on button "Tools" at bounding box center [201, 19] width 56 height 21
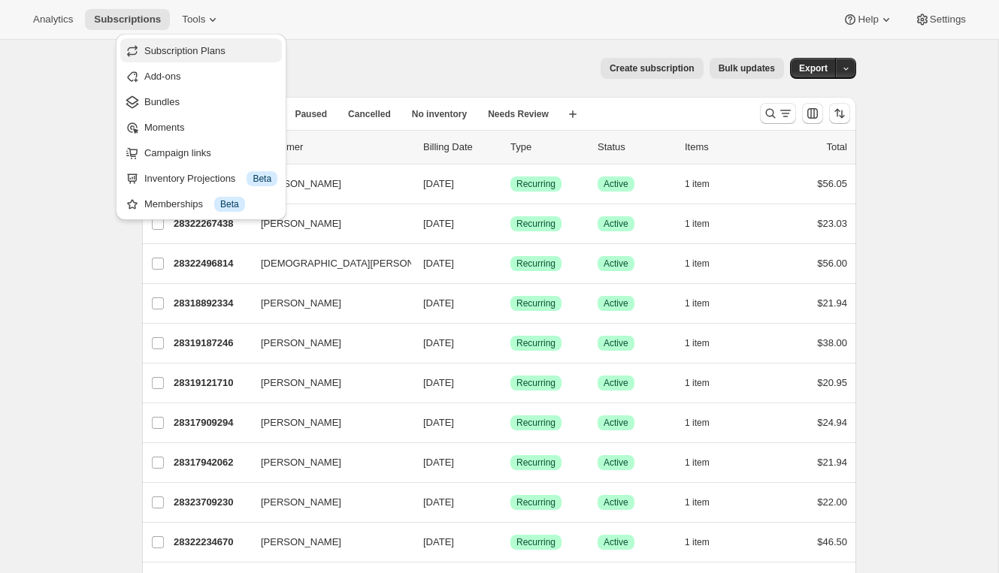
click at [213, 48] on span "Subscription Plans" at bounding box center [184, 50] width 81 height 11
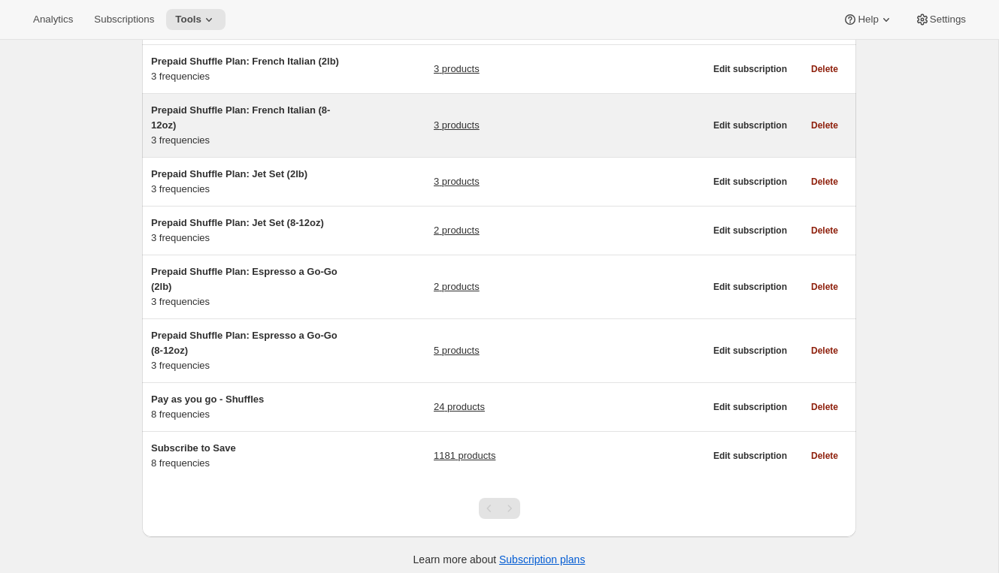
scroll to position [314, 0]
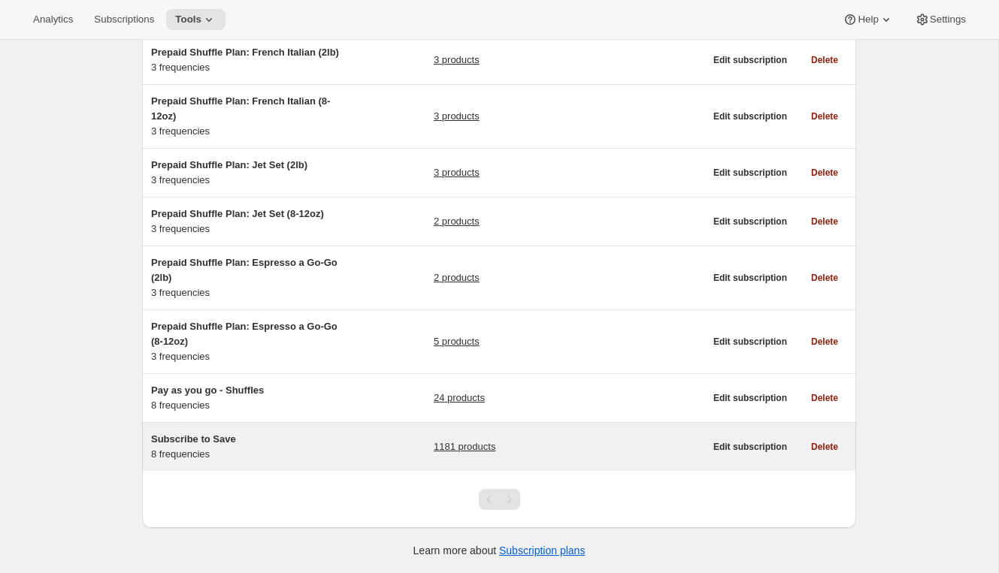
click at [286, 461] on div "Subscribe to Save 8 frequencies" at bounding box center [245, 447] width 188 height 30
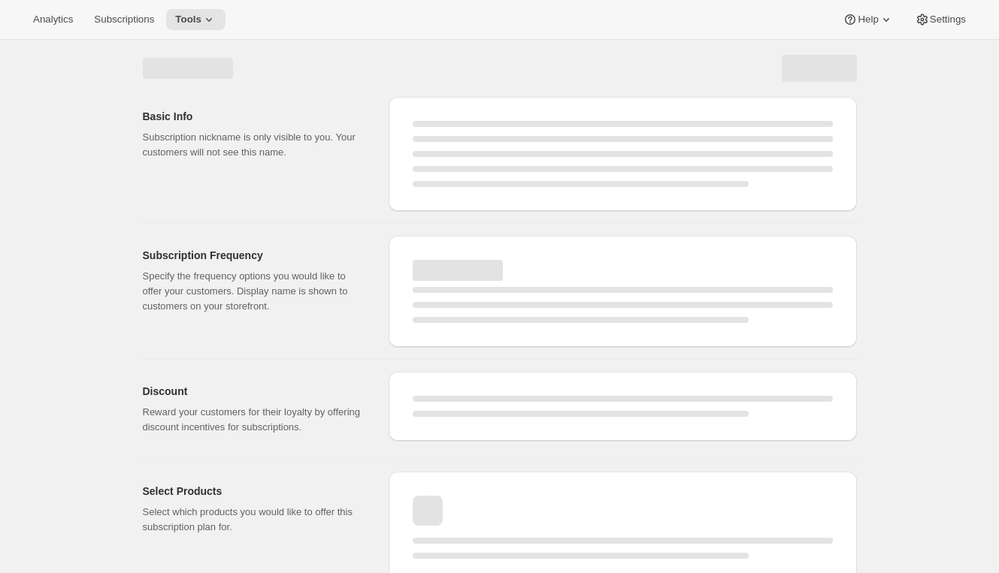
select select "WEEK"
select select "MONTH"
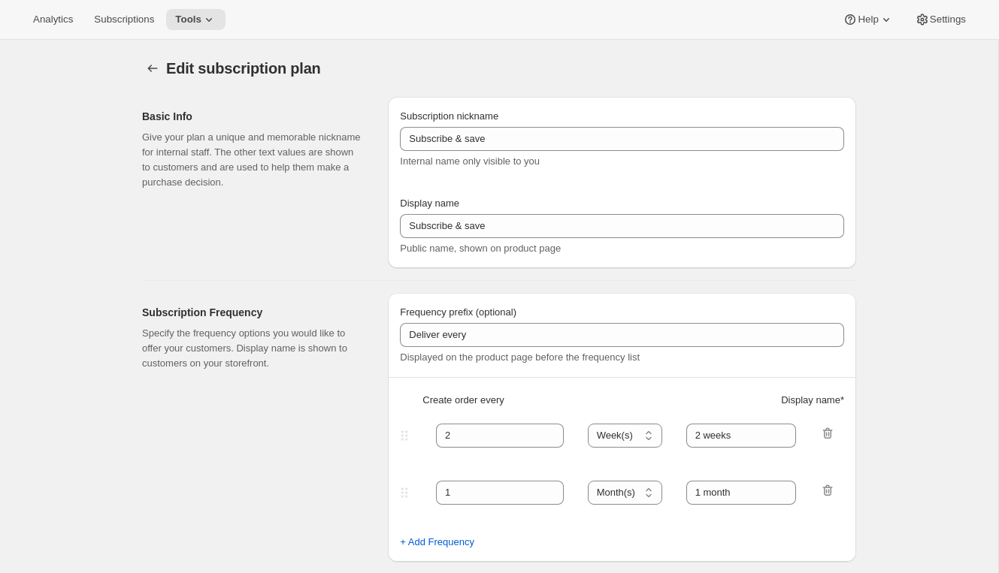
type input "Subscribe to Save"
type input "1"
type input "1 week"
type input "2"
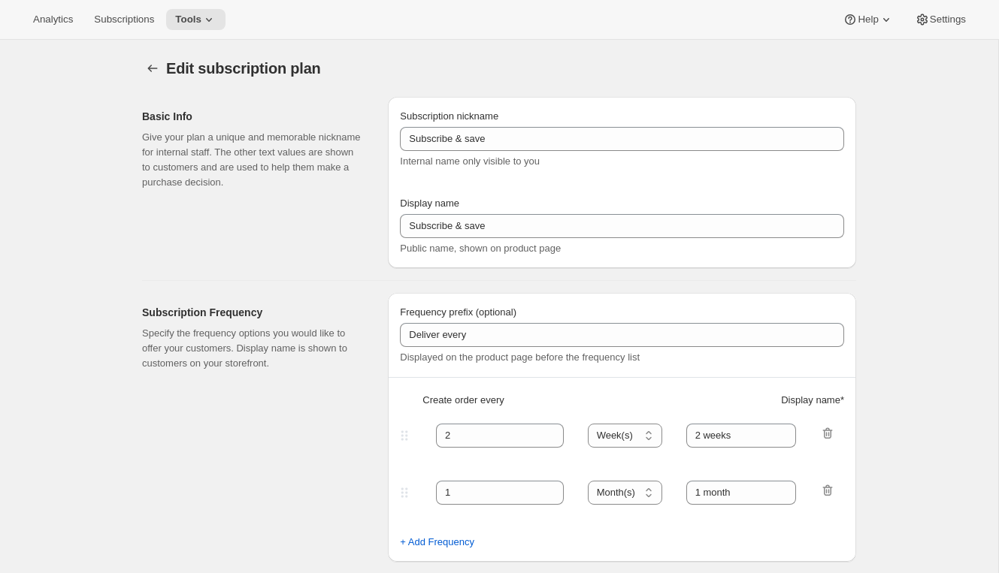
select select "WEEK"
type input "2 weeks"
type input "5"
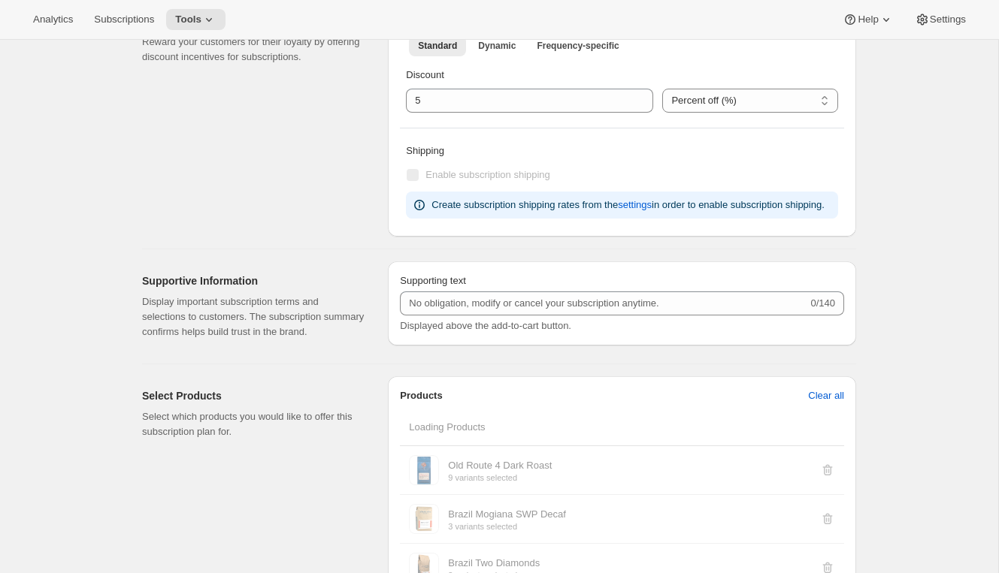
select select "WEEK"
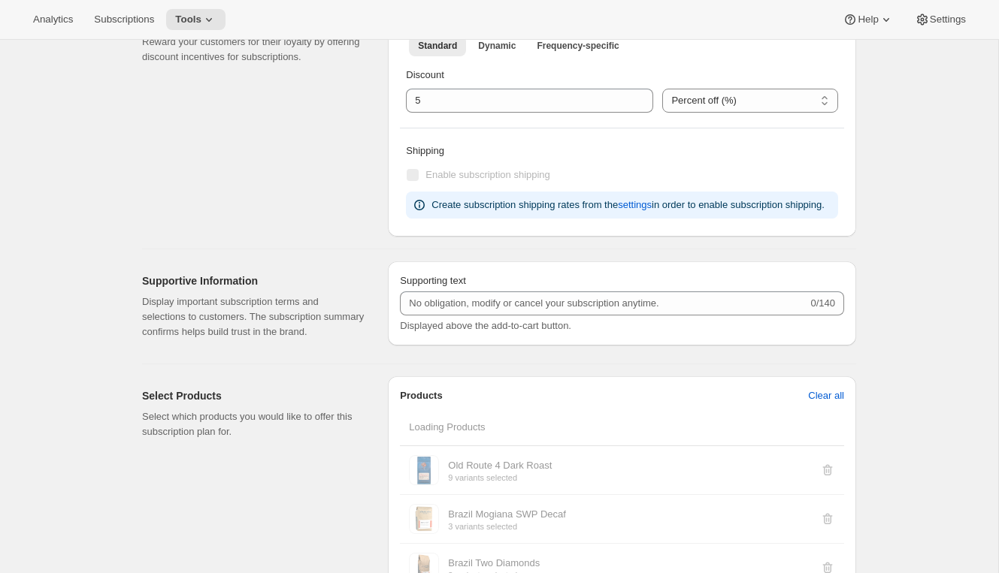
select select "WEEK"
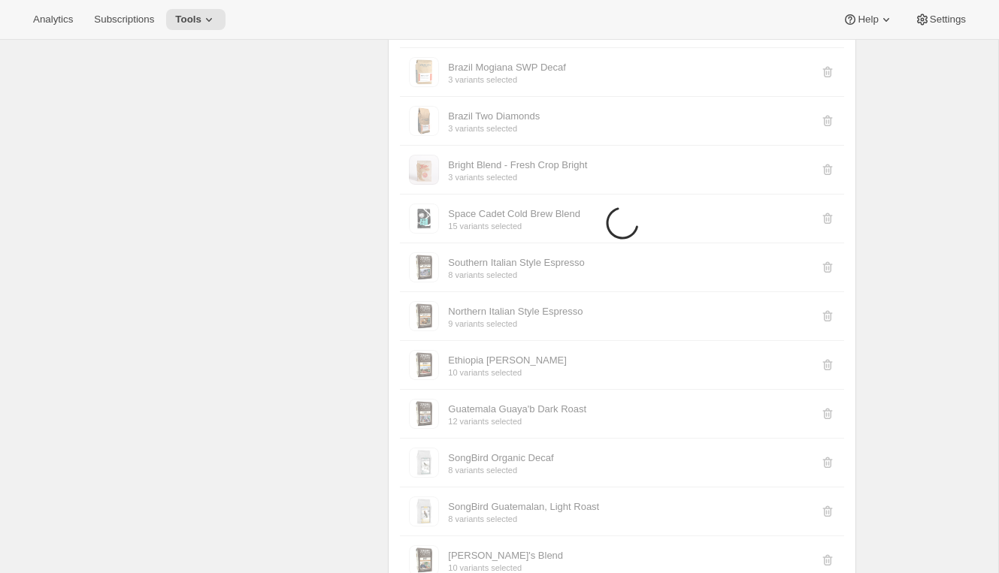
scroll to position [1148, 0]
